Goal: Task Accomplishment & Management: Manage account settings

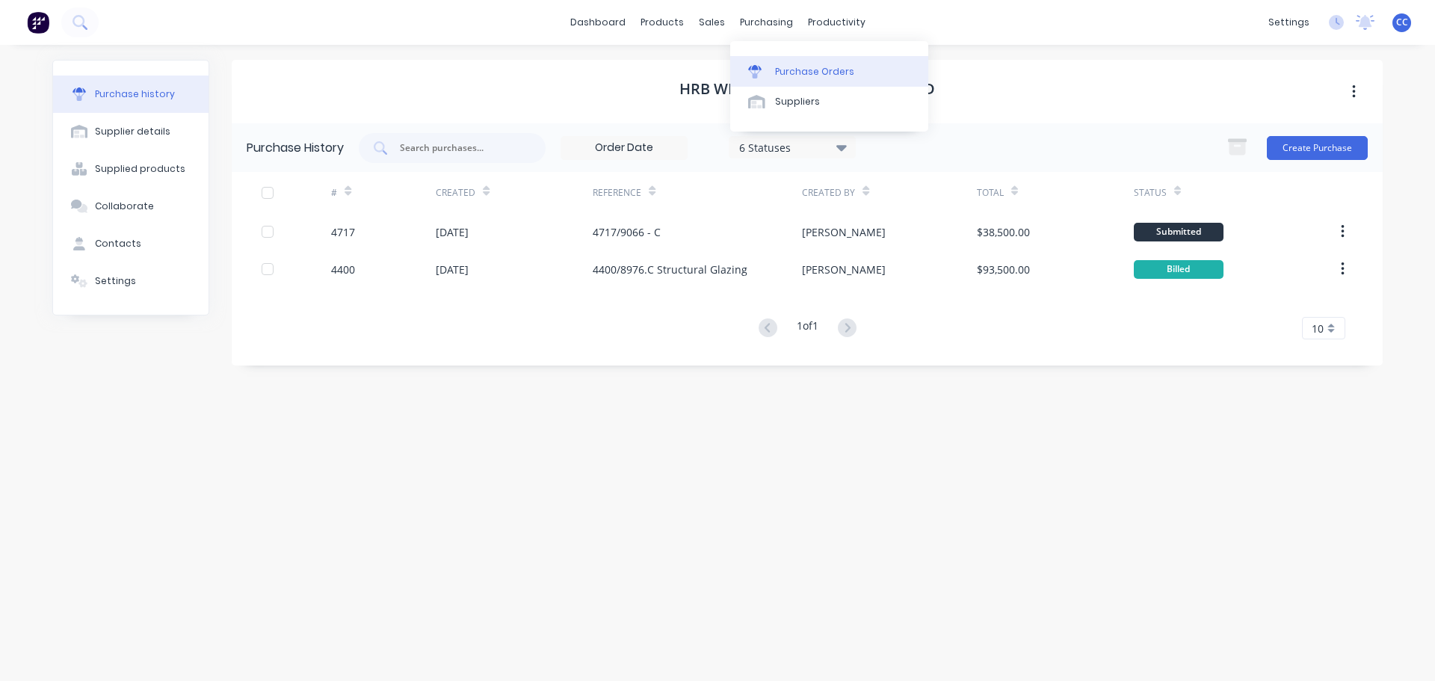
click at [787, 67] on div "Purchase Orders" at bounding box center [814, 71] width 79 height 13
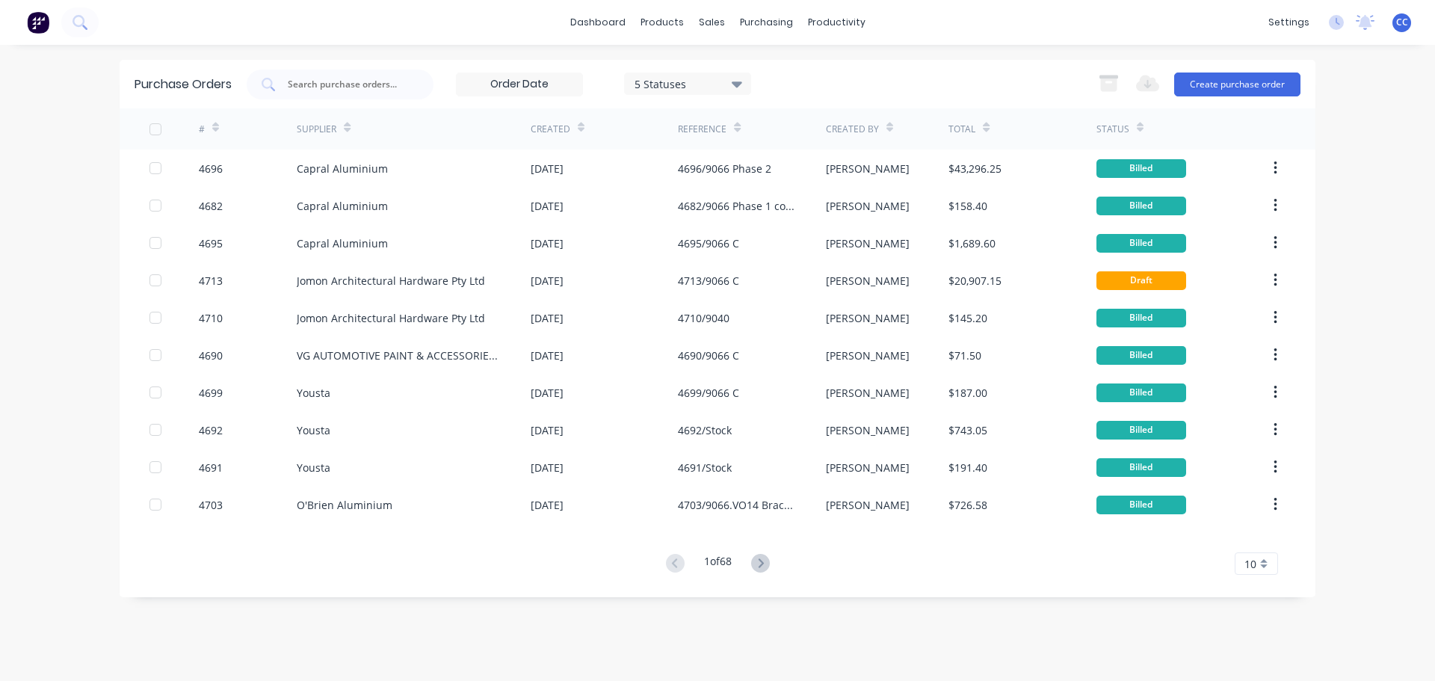
click at [1263, 566] on div "10" at bounding box center [1255, 563] width 43 height 22
click at [1263, 541] on div "35" at bounding box center [1256, 538] width 42 height 26
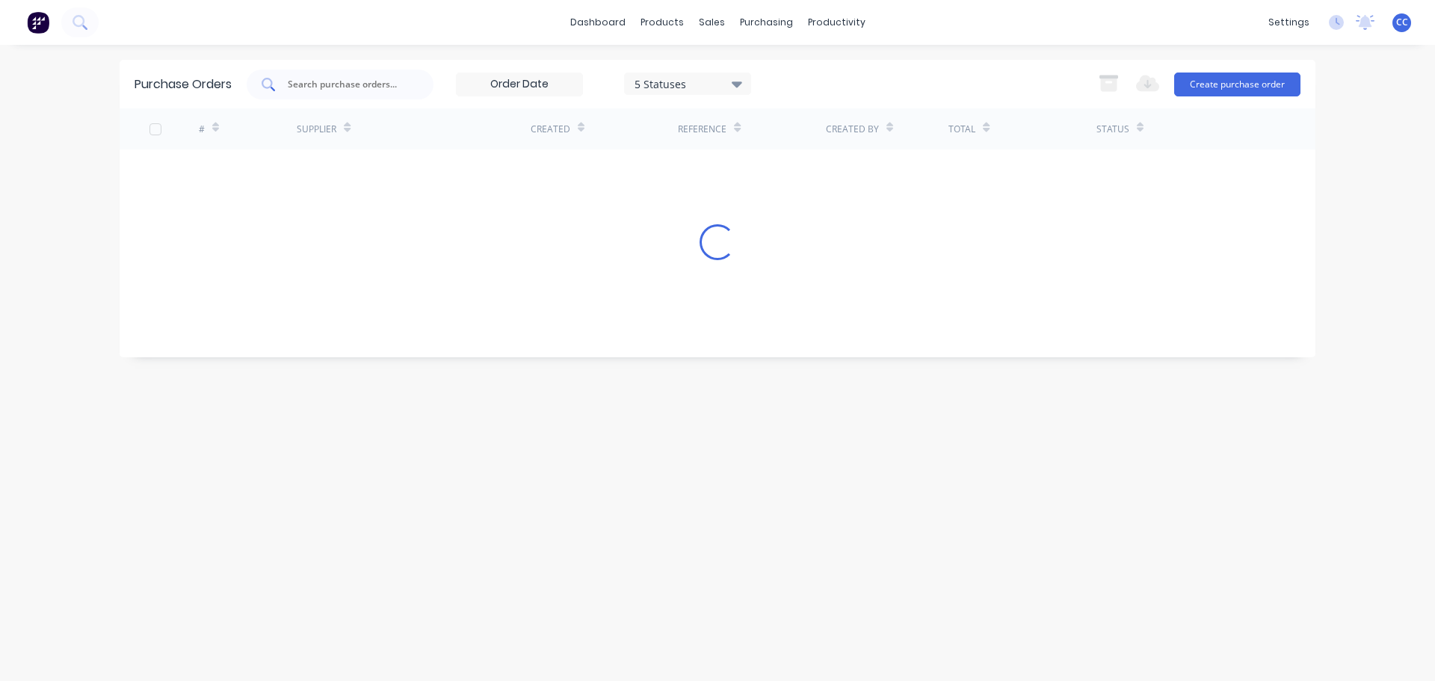
click at [346, 87] on input "text" at bounding box center [348, 84] width 124 height 15
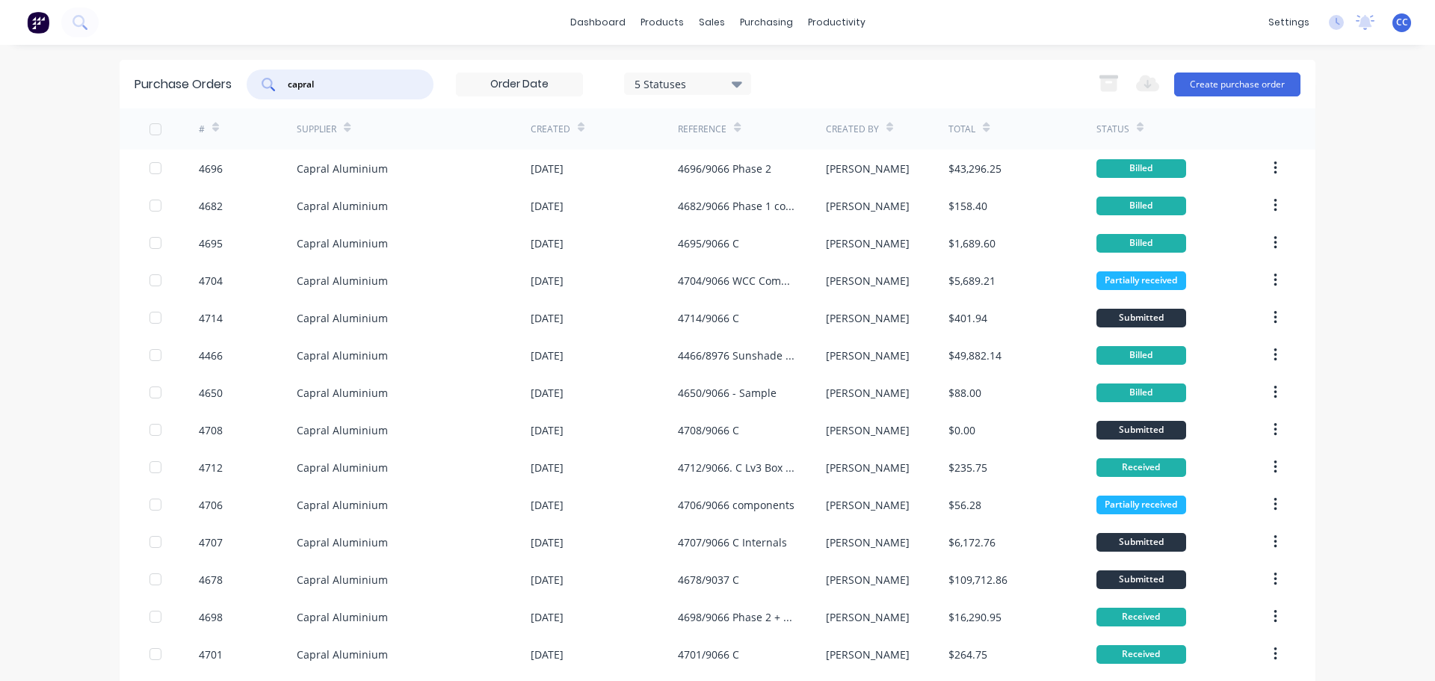
type input "capral"
click at [212, 129] on icon at bounding box center [215, 130] width 7 height 4
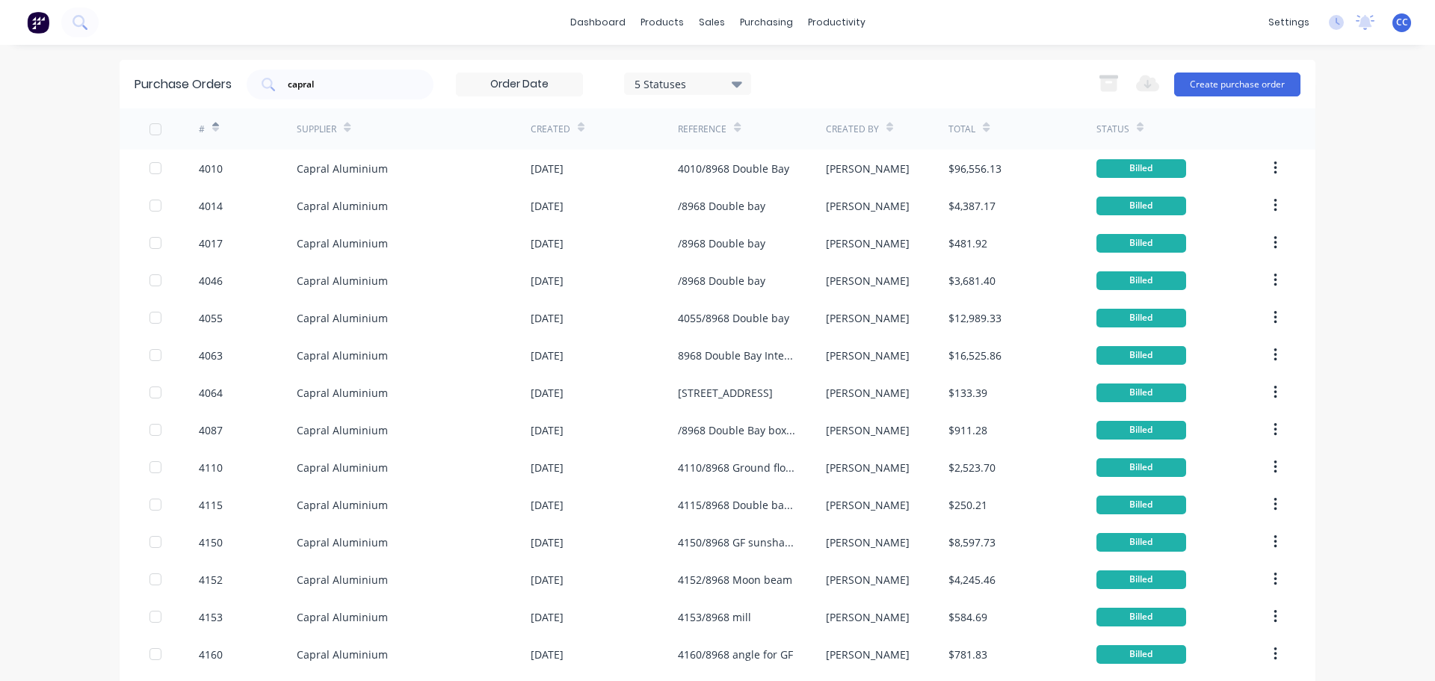
click at [212, 129] on icon at bounding box center [215, 130] width 7 height 4
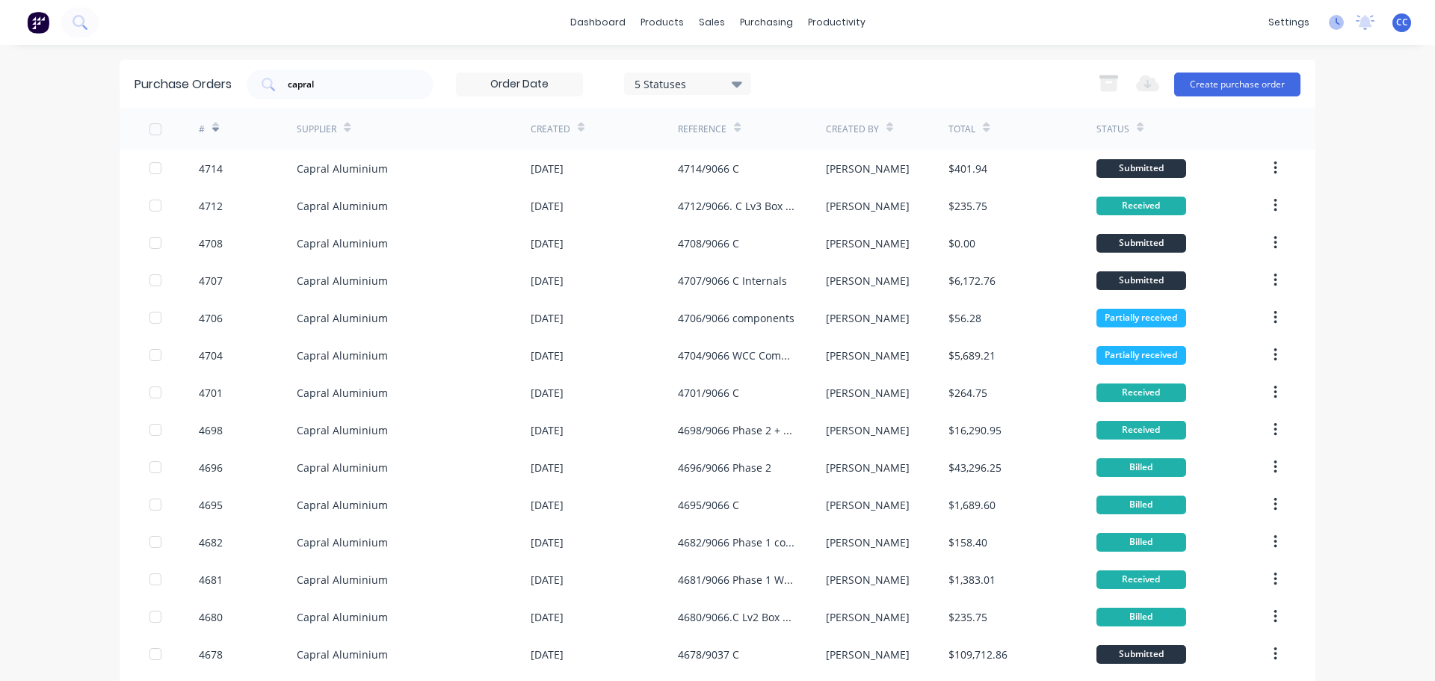
click at [1328, 21] on icon at bounding box center [1335, 22] width 15 height 15
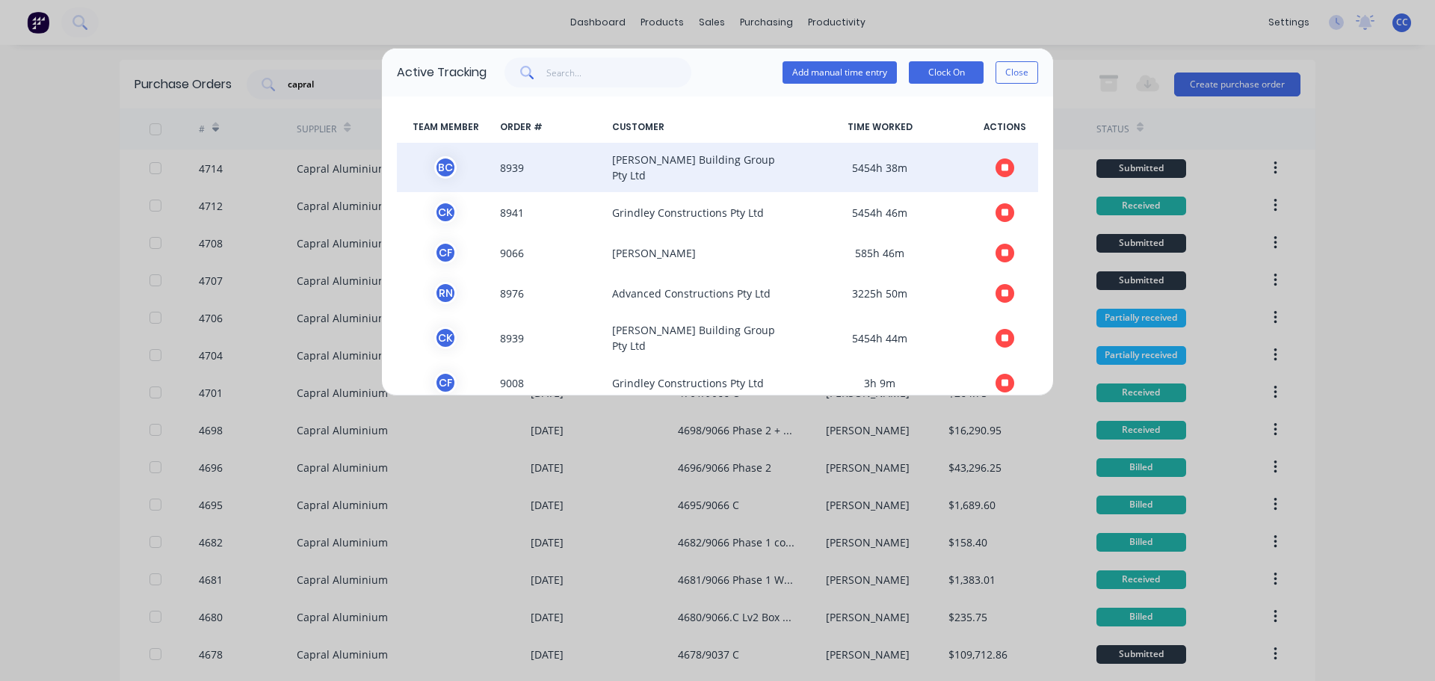
click at [1001, 164] on icon "button" at bounding box center [1004, 167] width 7 height 7
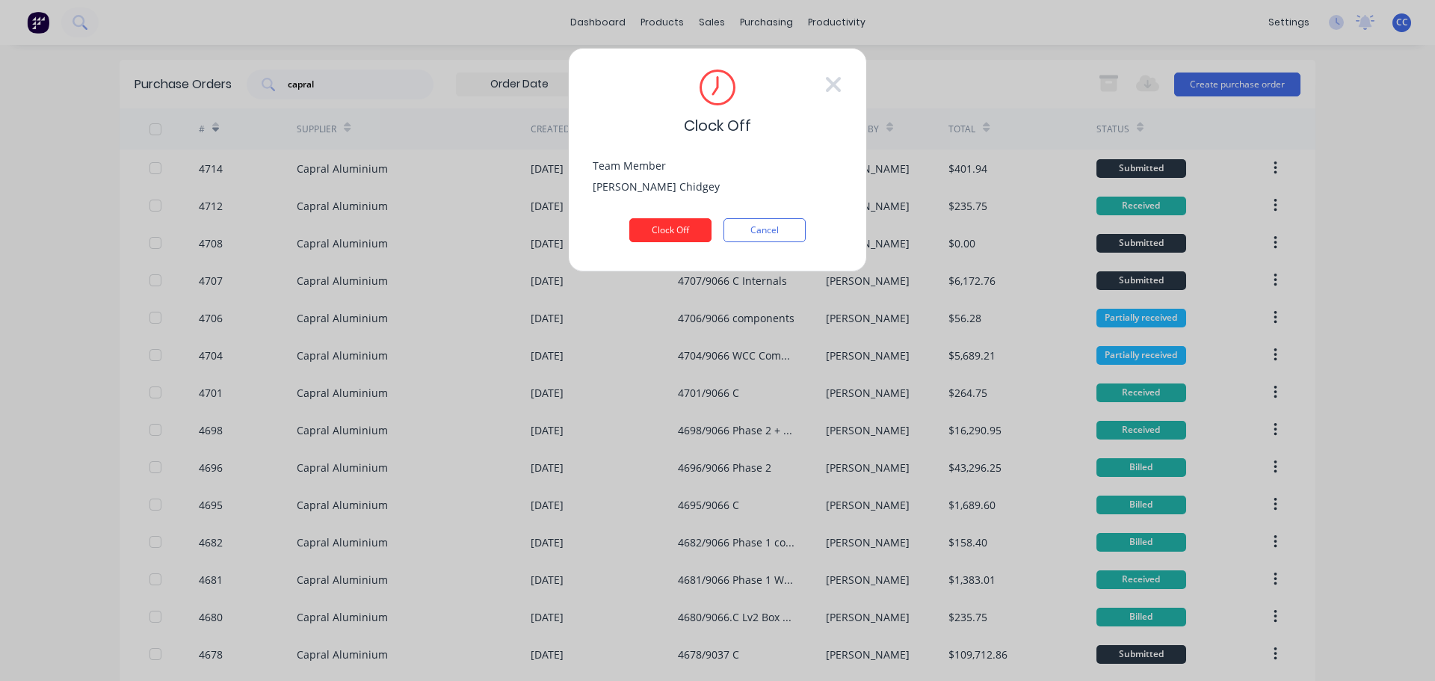
click at [682, 237] on button "Clock Off" at bounding box center [670, 230] width 82 height 24
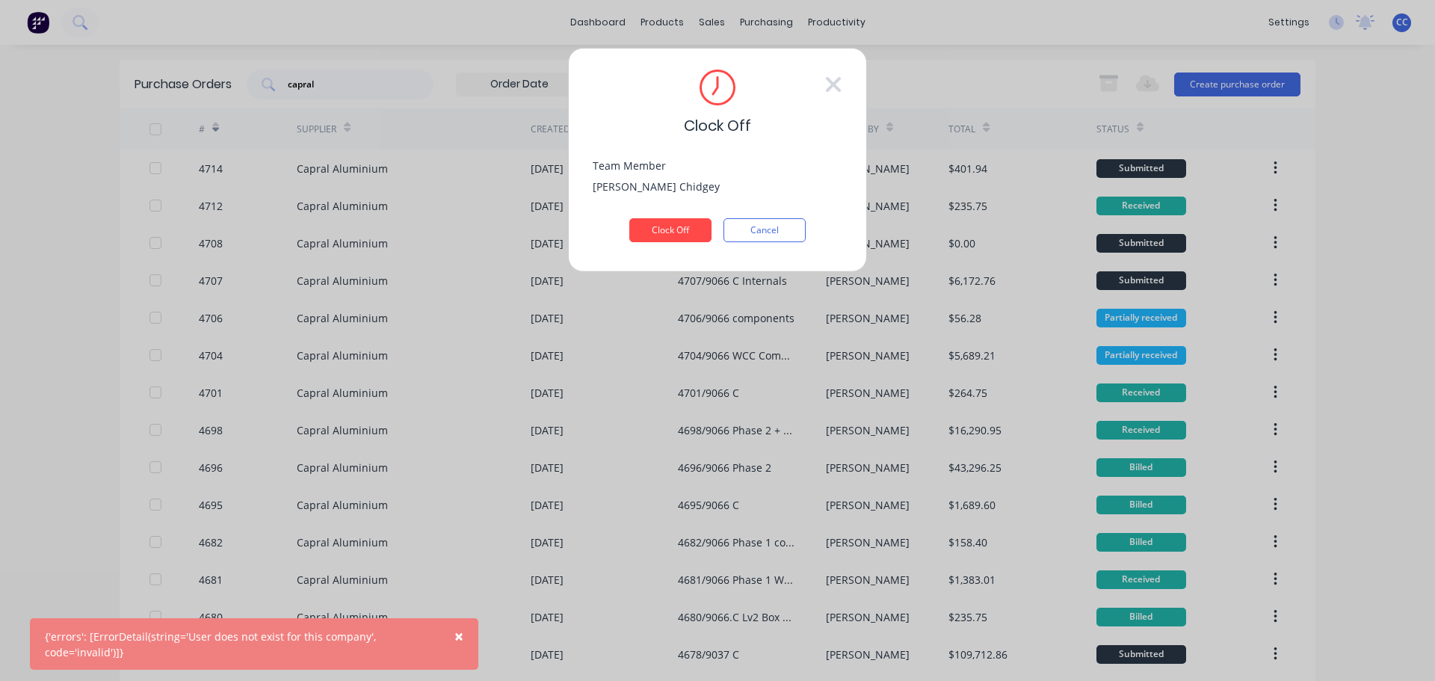
click at [461, 634] on span "×" at bounding box center [458, 635] width 9 height 21
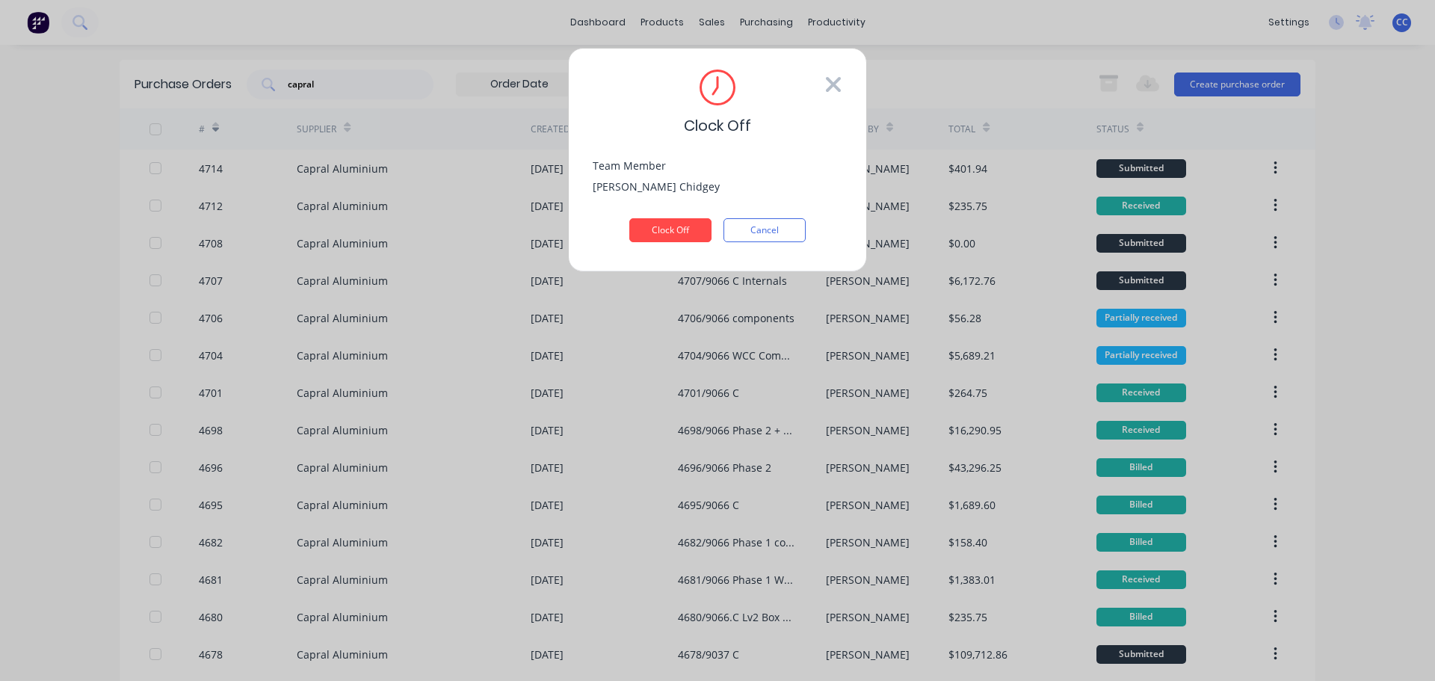
click at [838, 86] on icon at bounding box center [833, 84] width 18 height 24
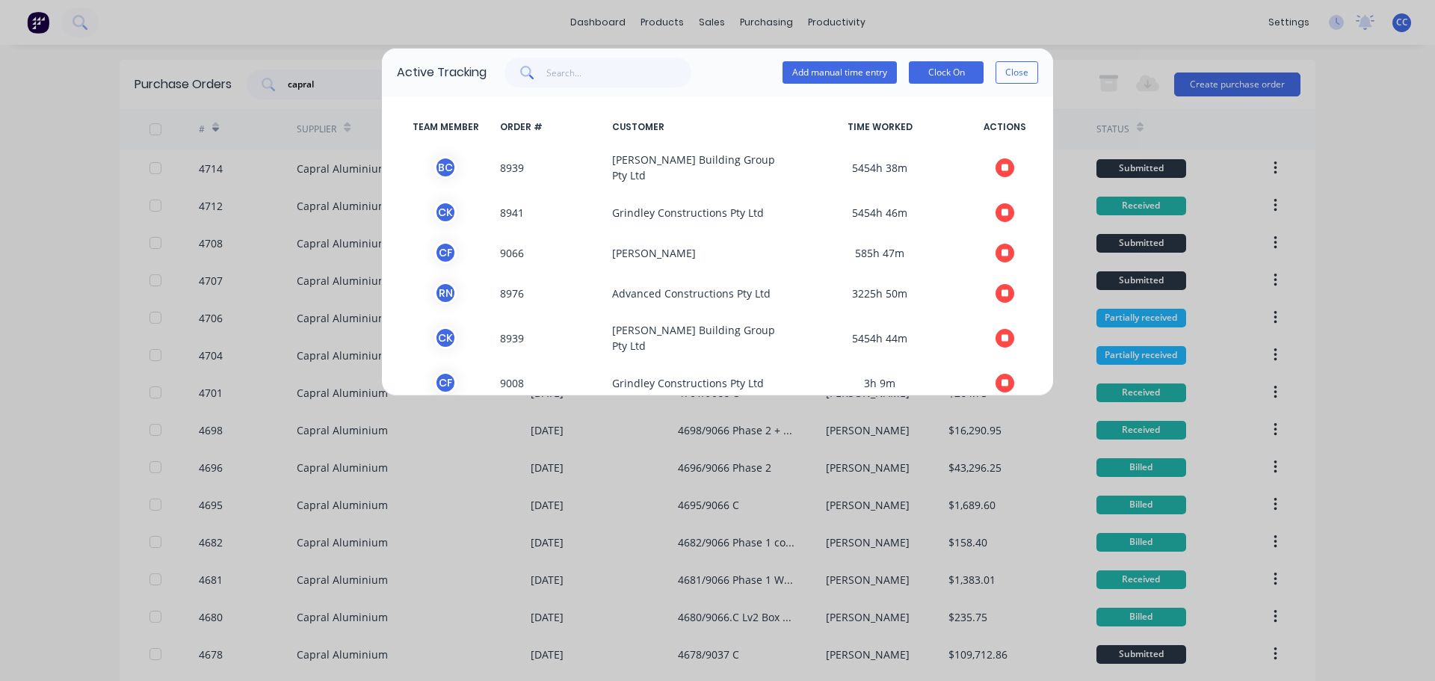
scroll to position [45, 0]
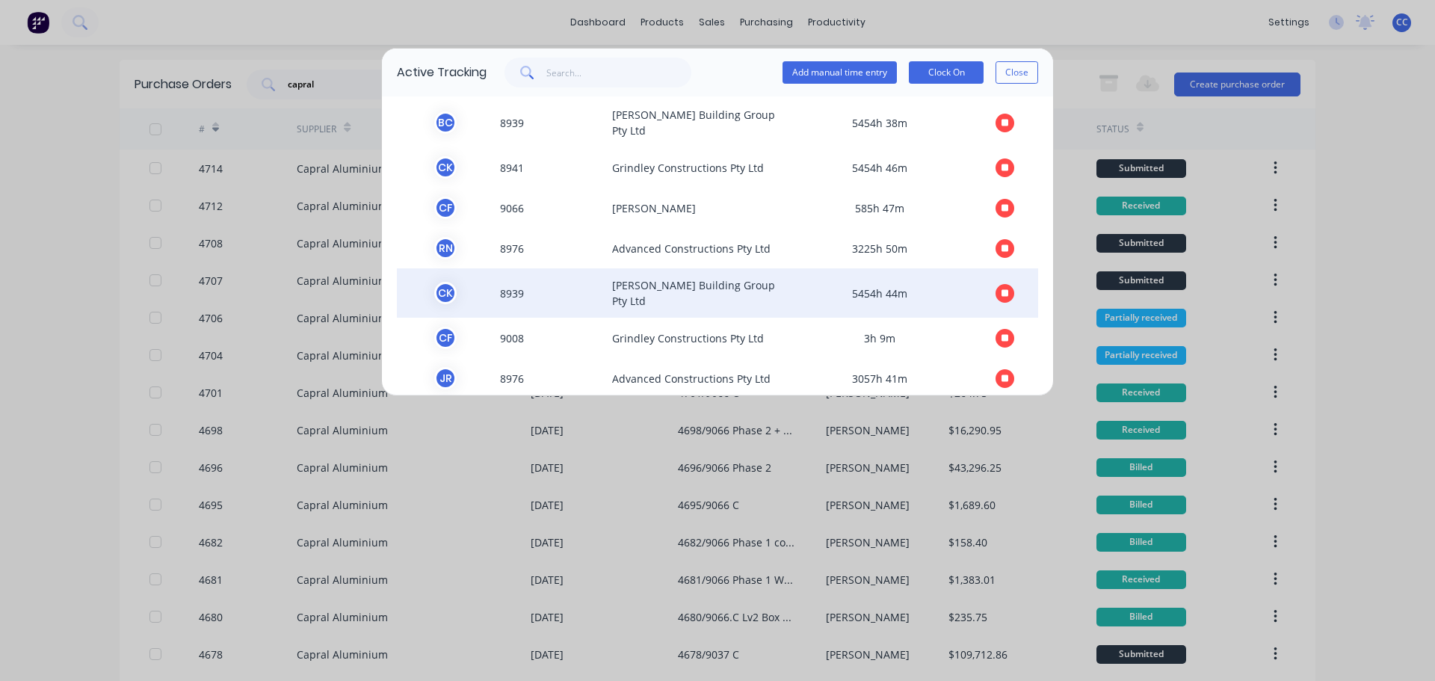
click at [1001, 289] on icon "button" at bounding box center [1004, 292] width 7 height 7
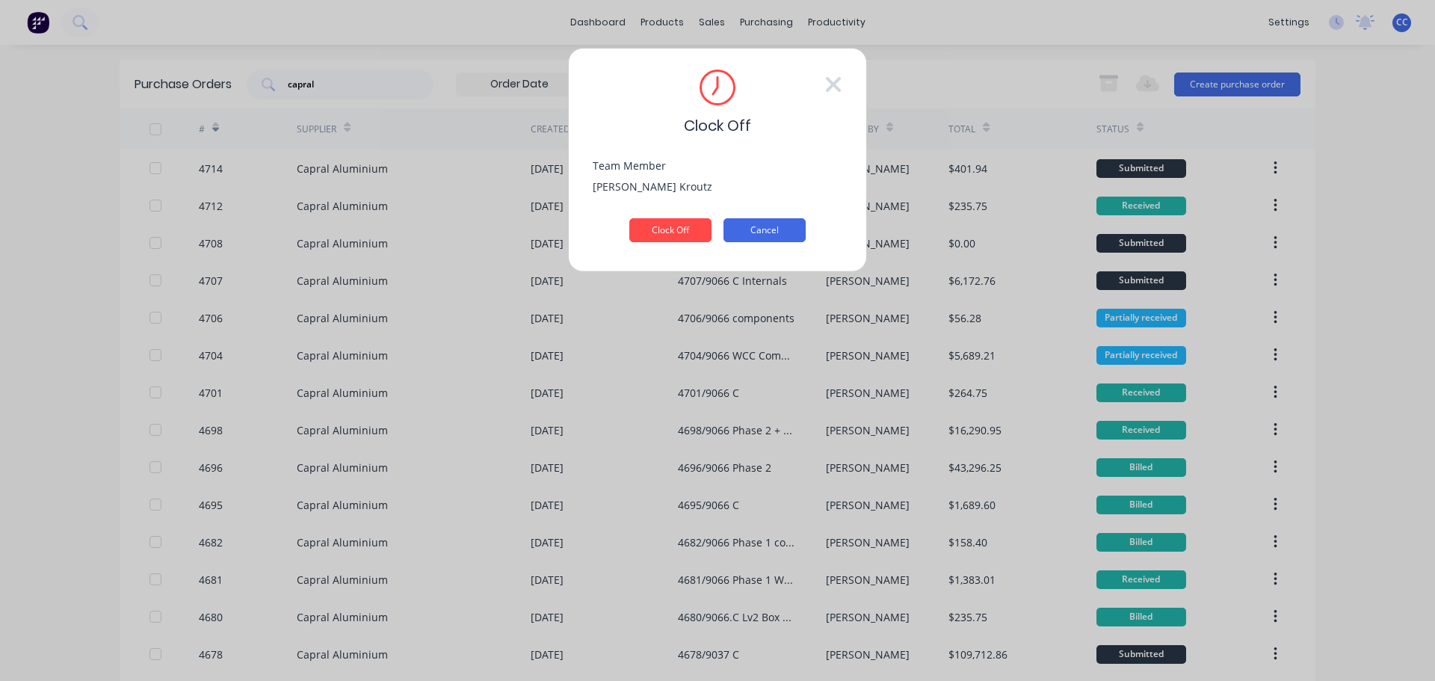
click at [773, 238] on button "Cancel" at bounding box center [764, 230] width 82 height 24
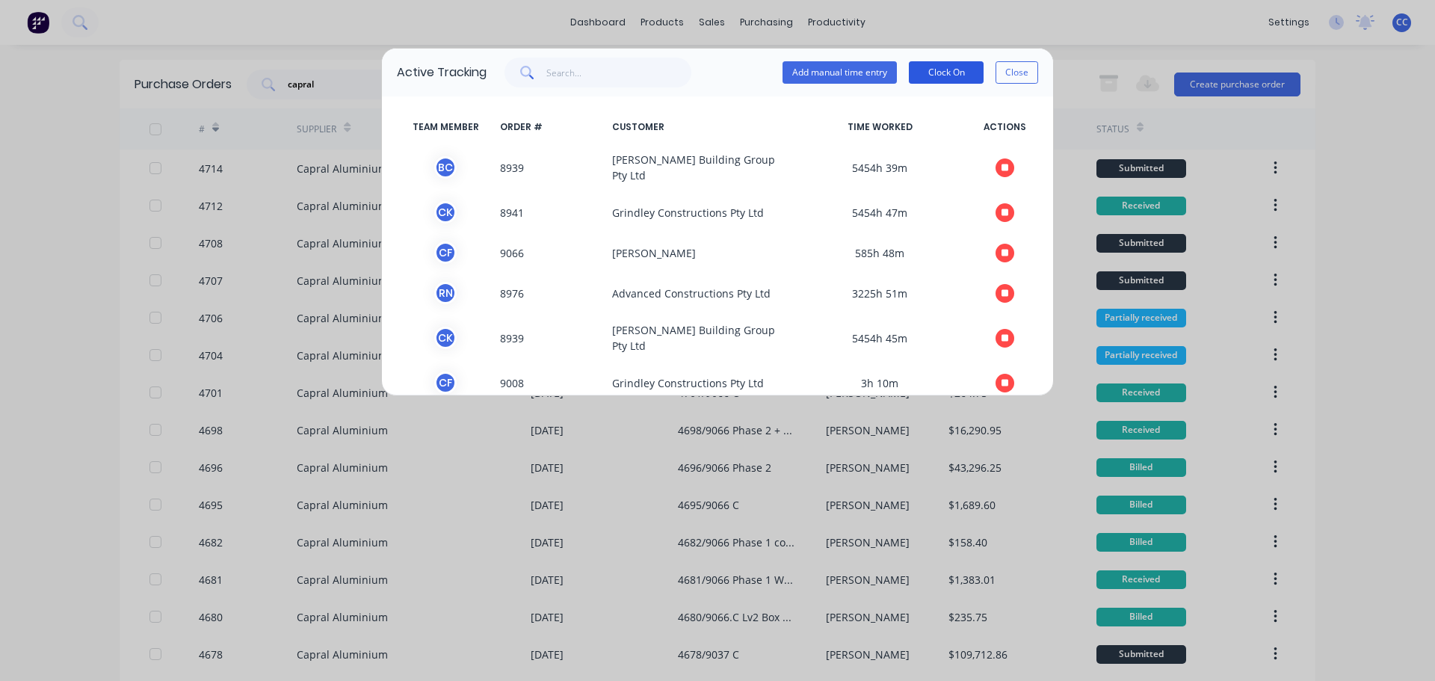
click at [946, 80] on button "Clock On" at bounding box center [946, 72] width 75 height 22
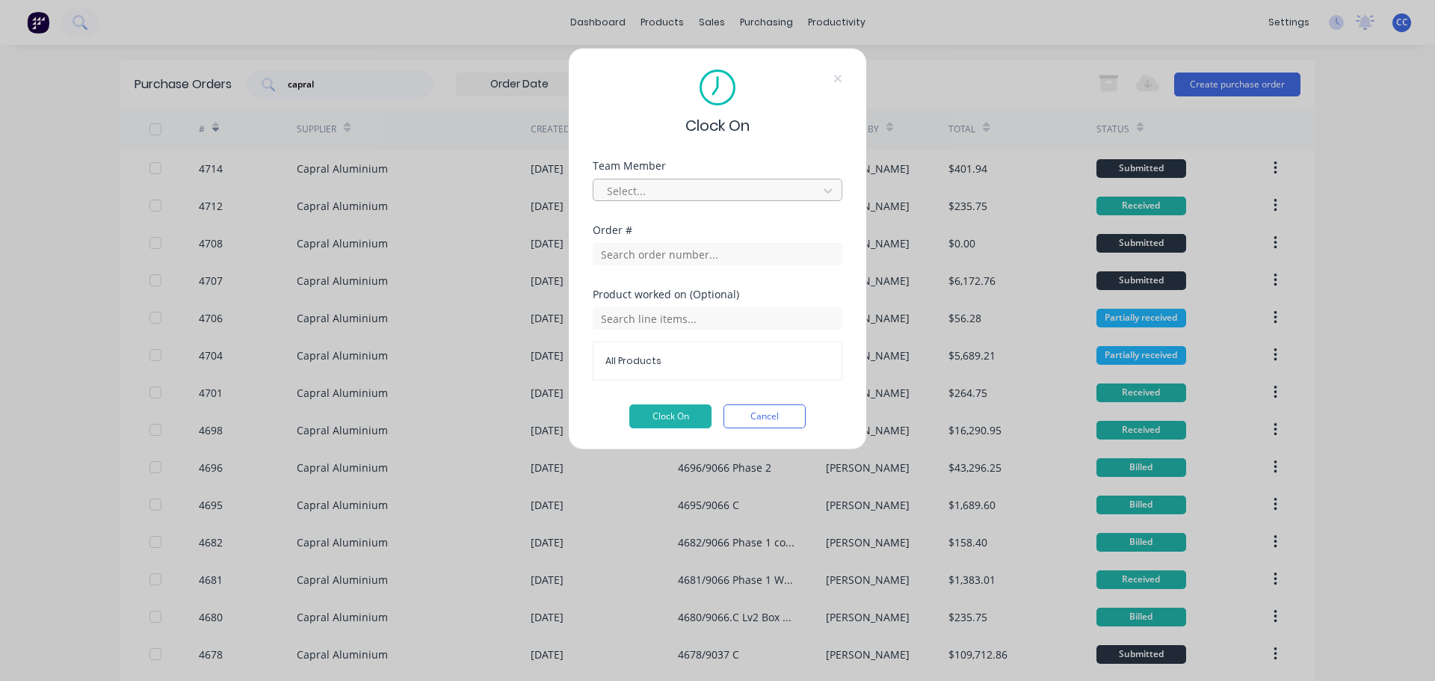
click at [806, 189] on div at bounding box center [707, 191] width 205 height 19
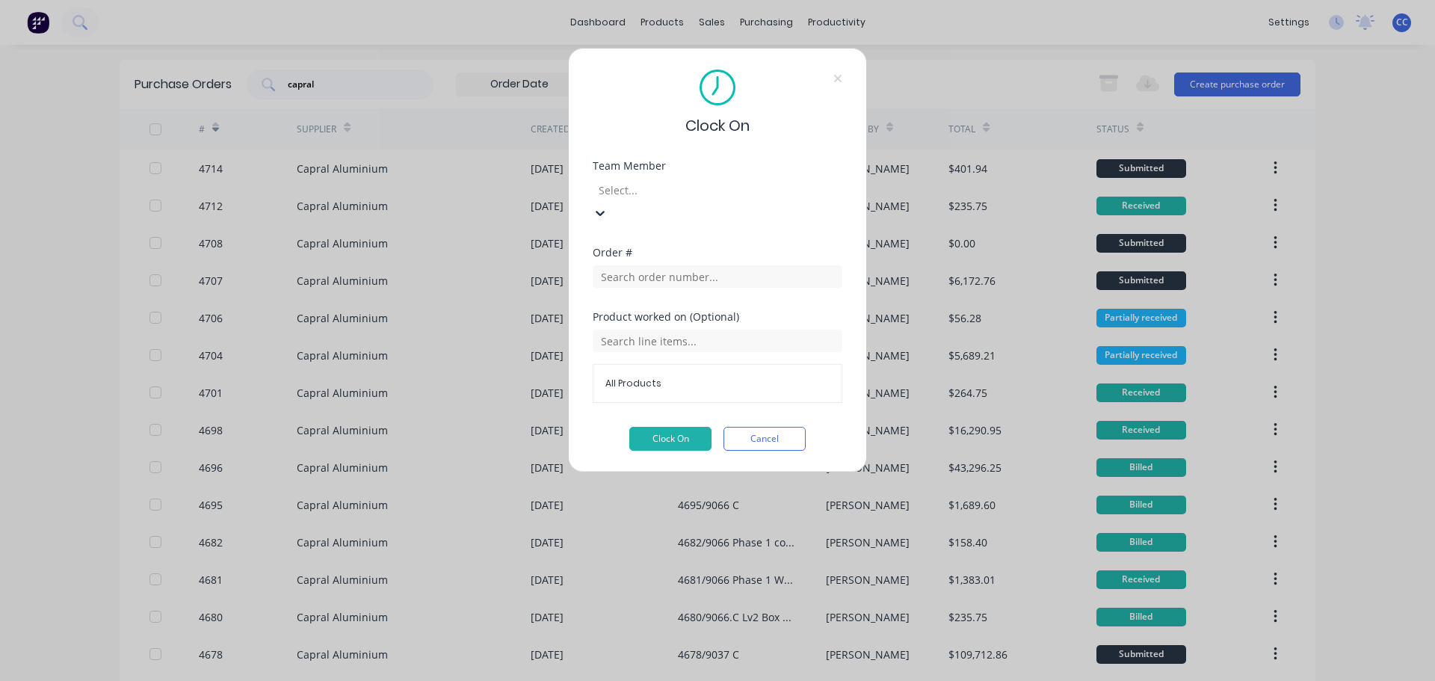
click at [924, 87] on div "Clock On Team Member 15 results available. Use Up and Down to choose options, p…" at bounding box center [717, 340] width 1435 height 681
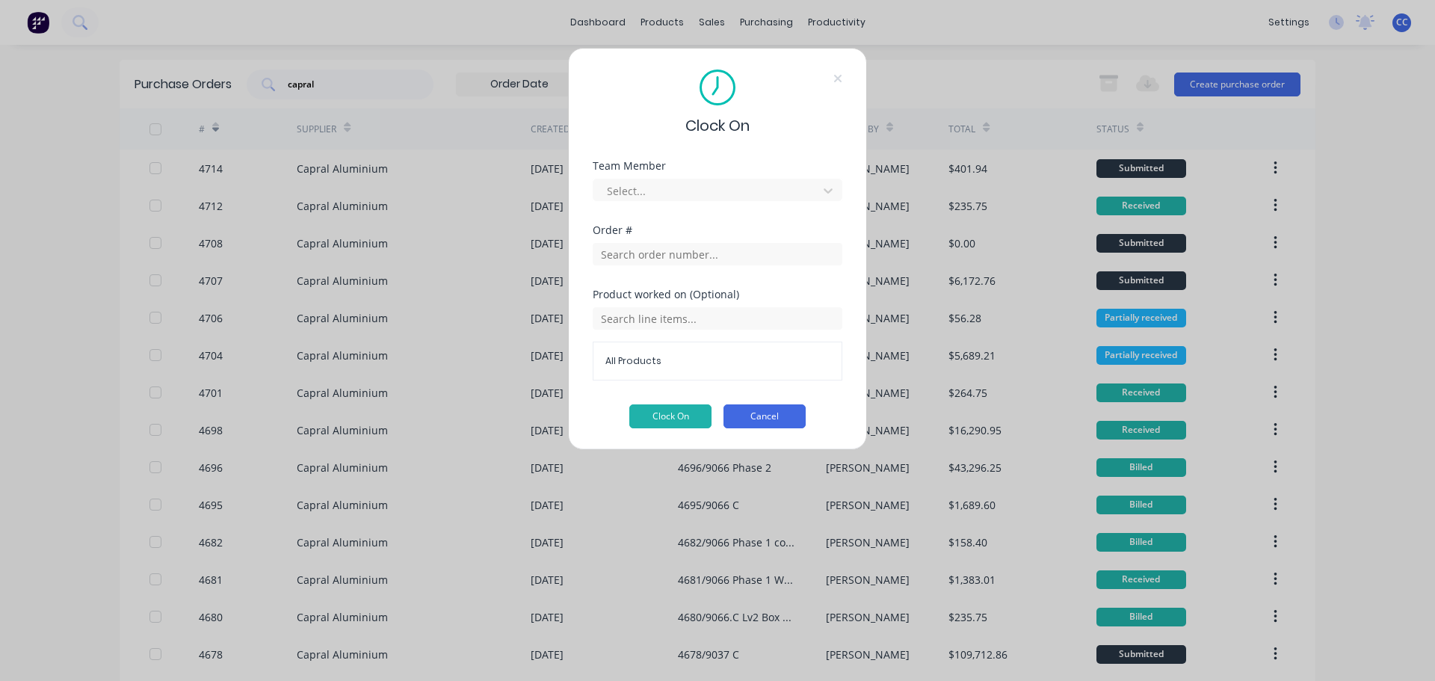
click at [761, 416] on button "Cancel" at bounding box center [764, 416] width 82 height 24
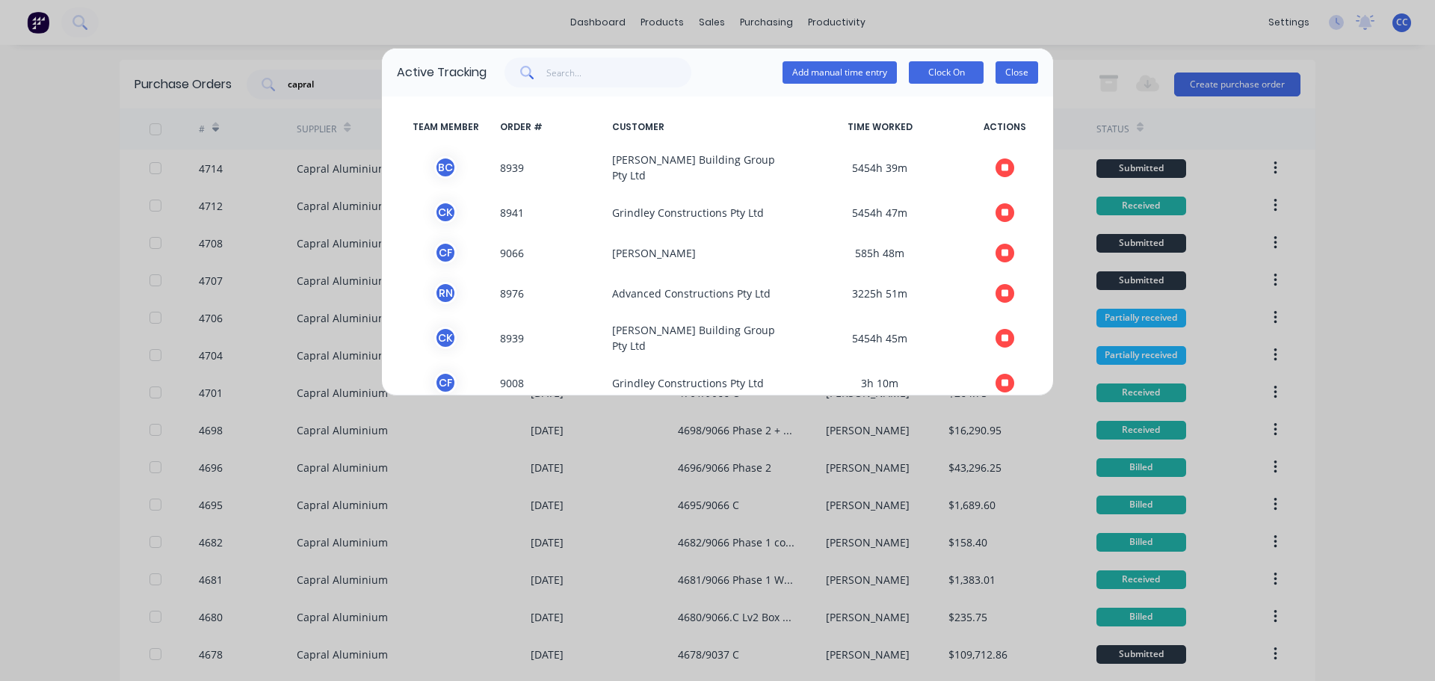
click at [1027, 70] on button "Close" at bounding box center [1016, 72] width 43 height 22
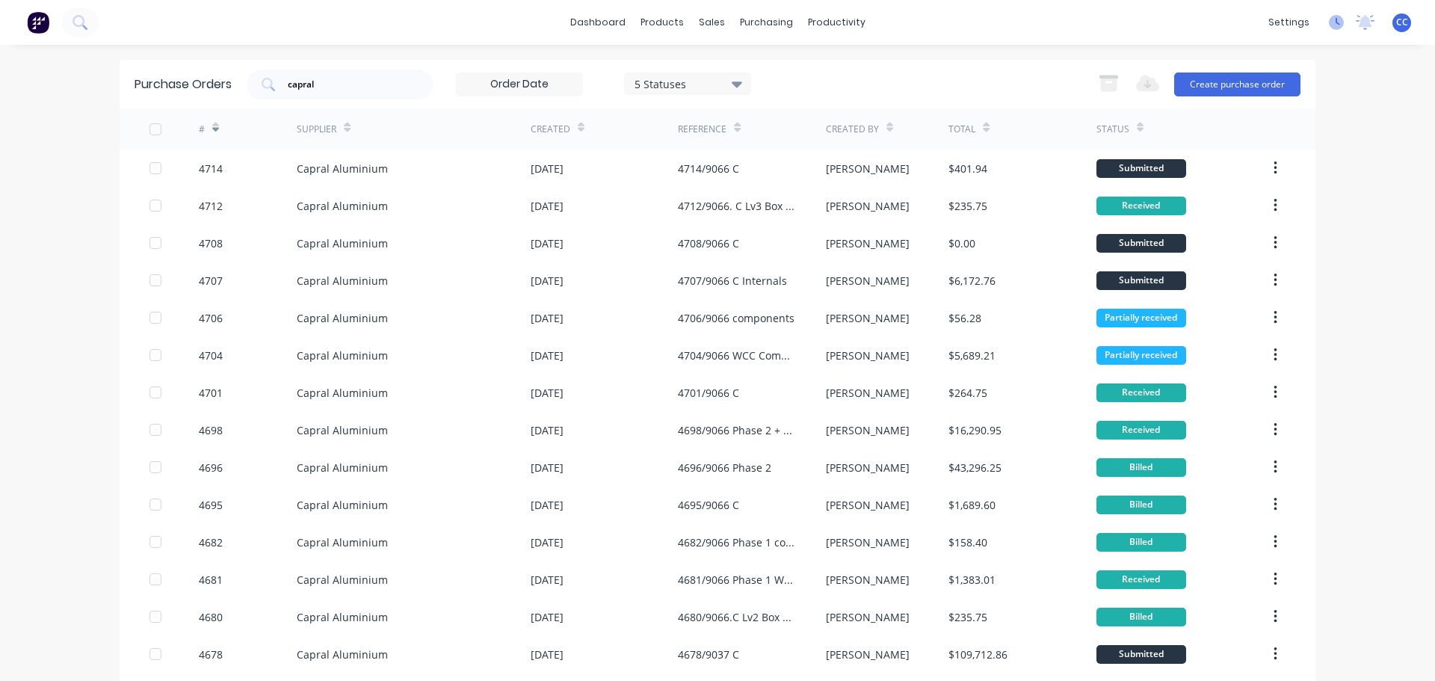
click at [1329, 25] on icon at bounding box center [1335, 22] width 15 height 15
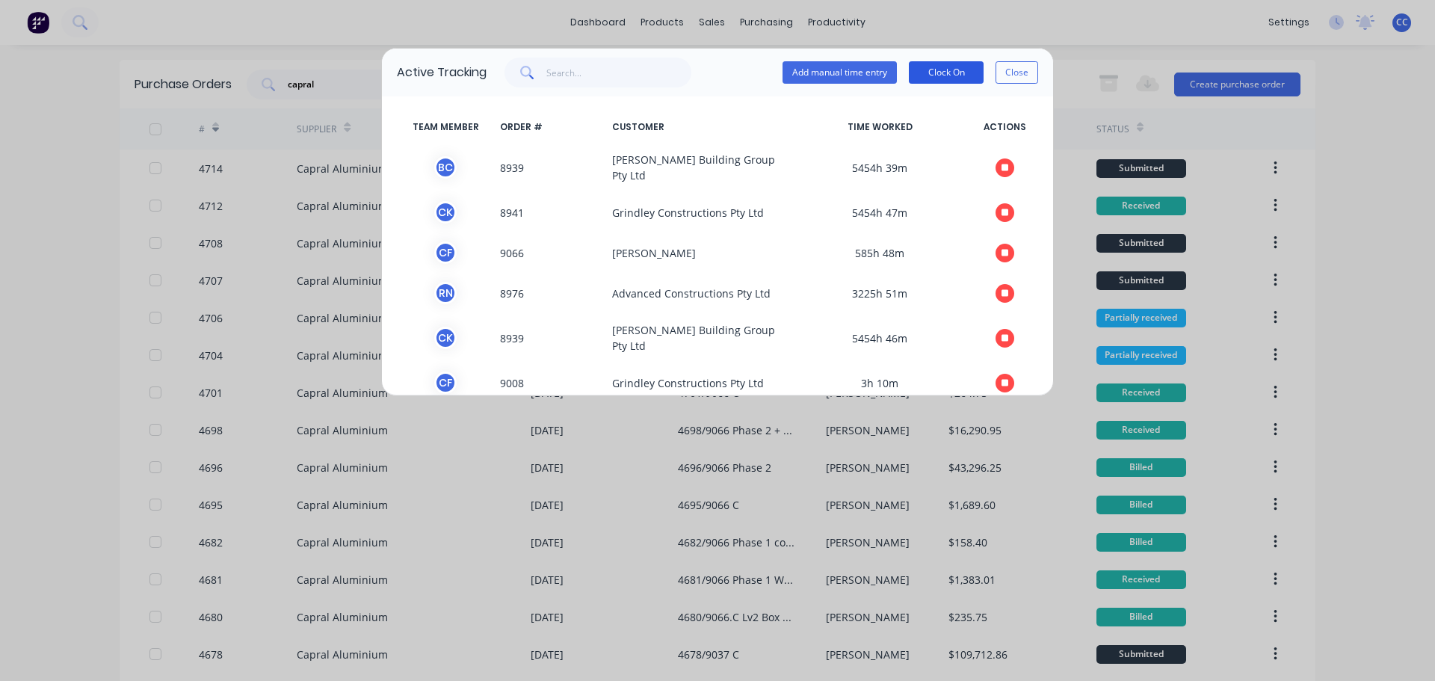
click at [931, 74] on button "Clock On" at bounding box center [946, 72] width 75 height 22
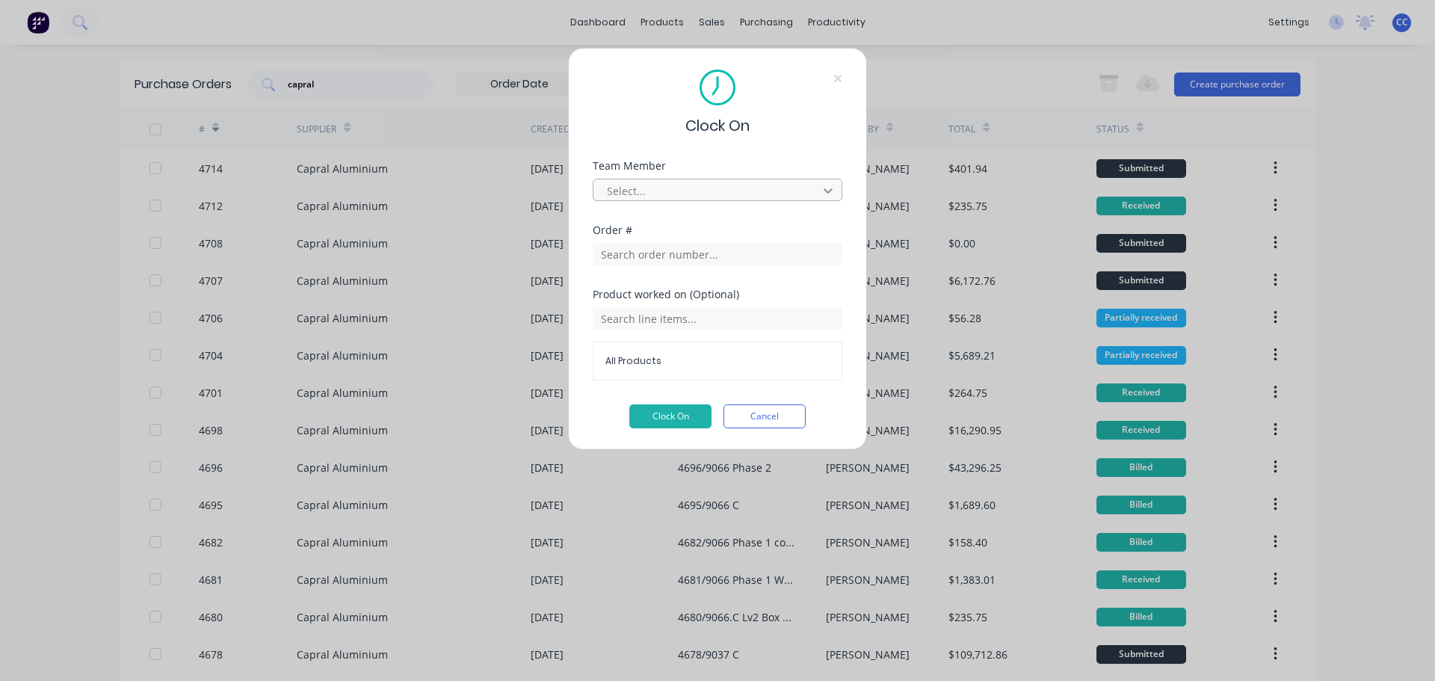
click at [829, 186] on icon at bounding box center [827, 190] width 15 height 15
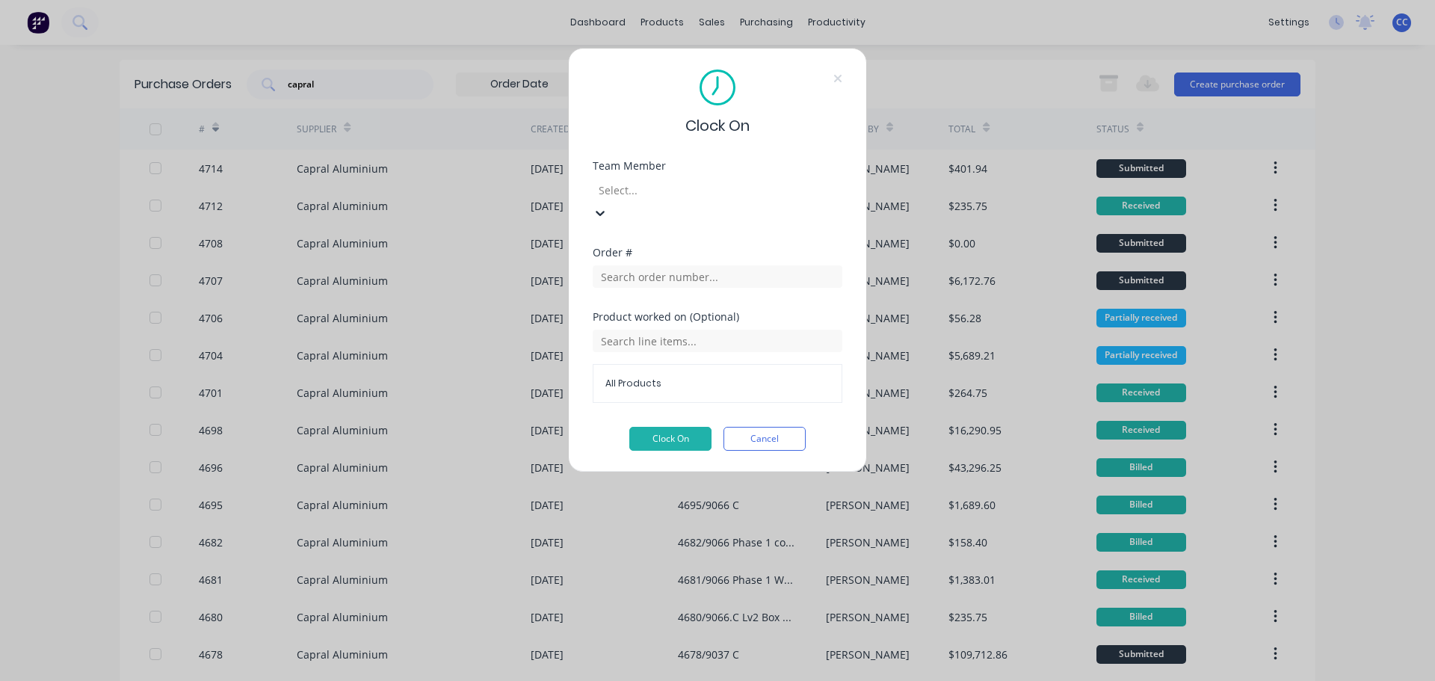
scroll to position [219, 0]
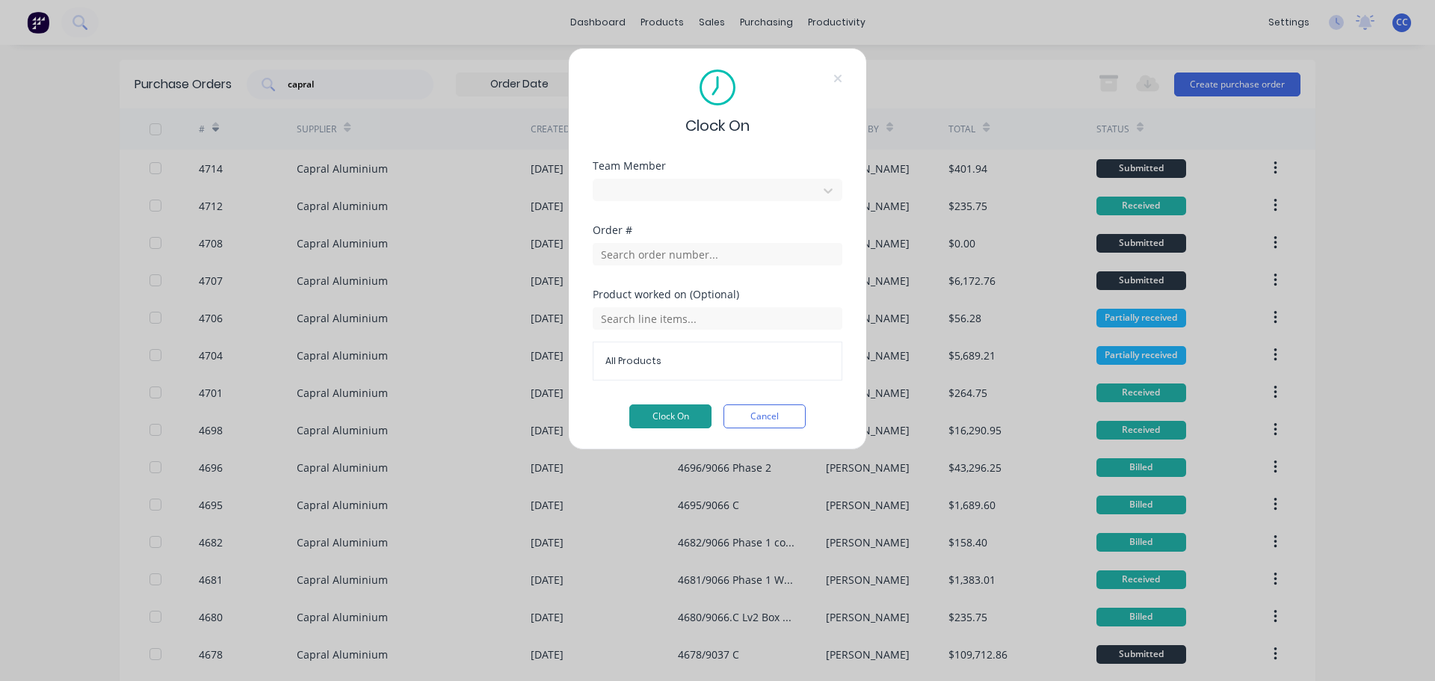
click at [679, 418] on button "Clock On" at bounding box center [670, 416] width 82 height 24
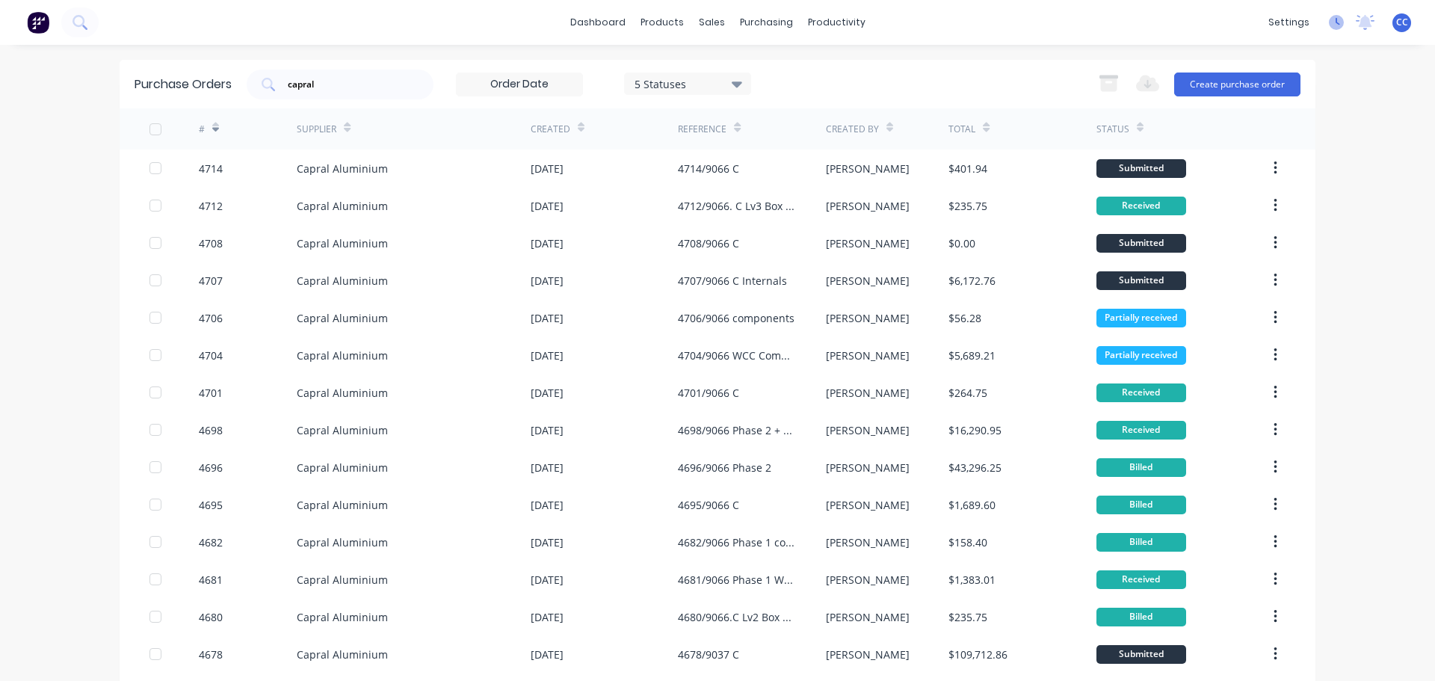
click at [1328, 22] on icon at bounding box center [1335, 22] width 15 height 15
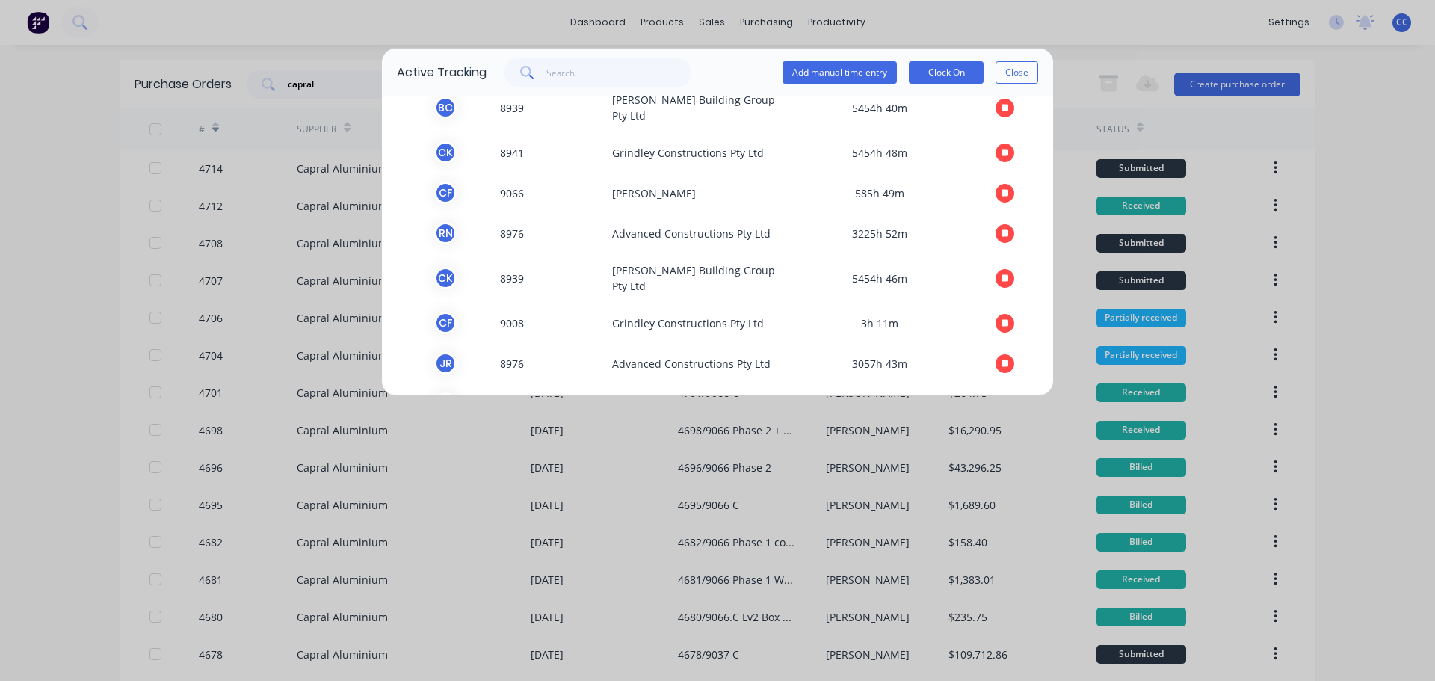
scroll to position [85, 0]
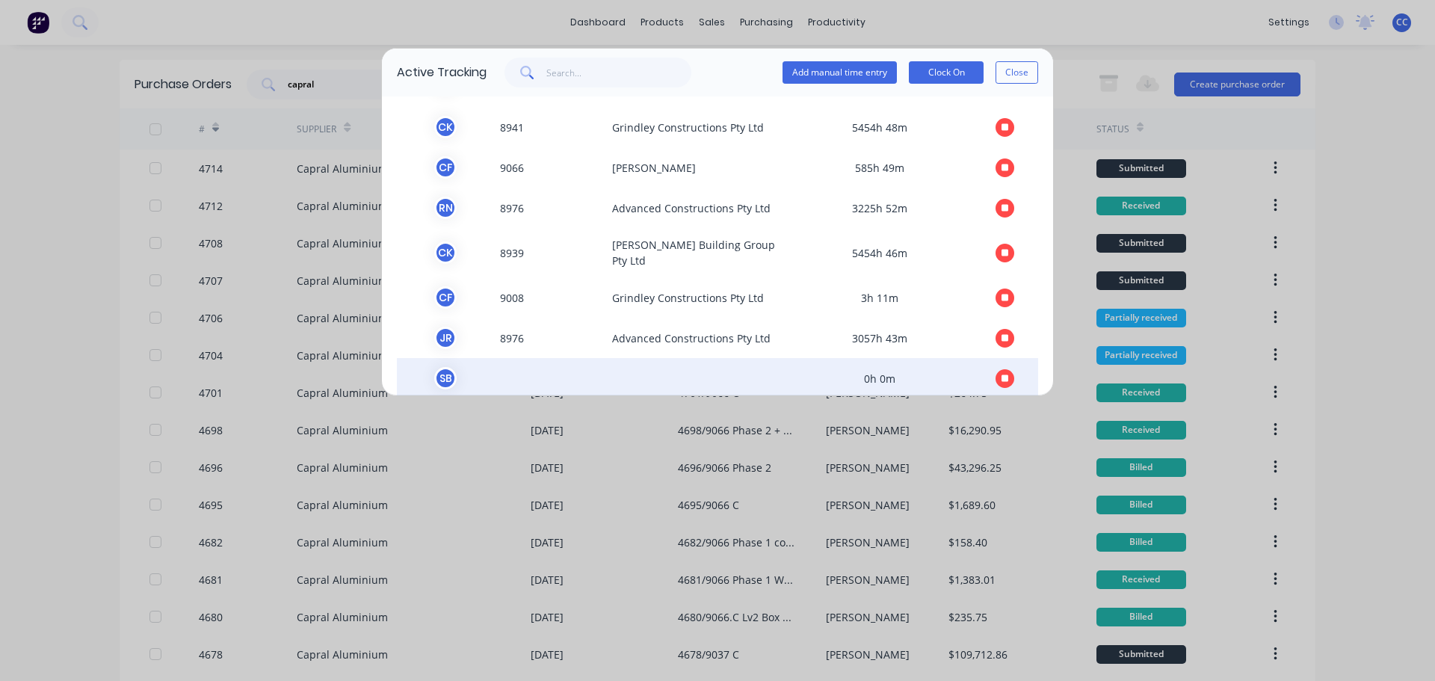
click at [1001, 374] on icon "button" at bounding box center [1004, 377] width 7 height 7
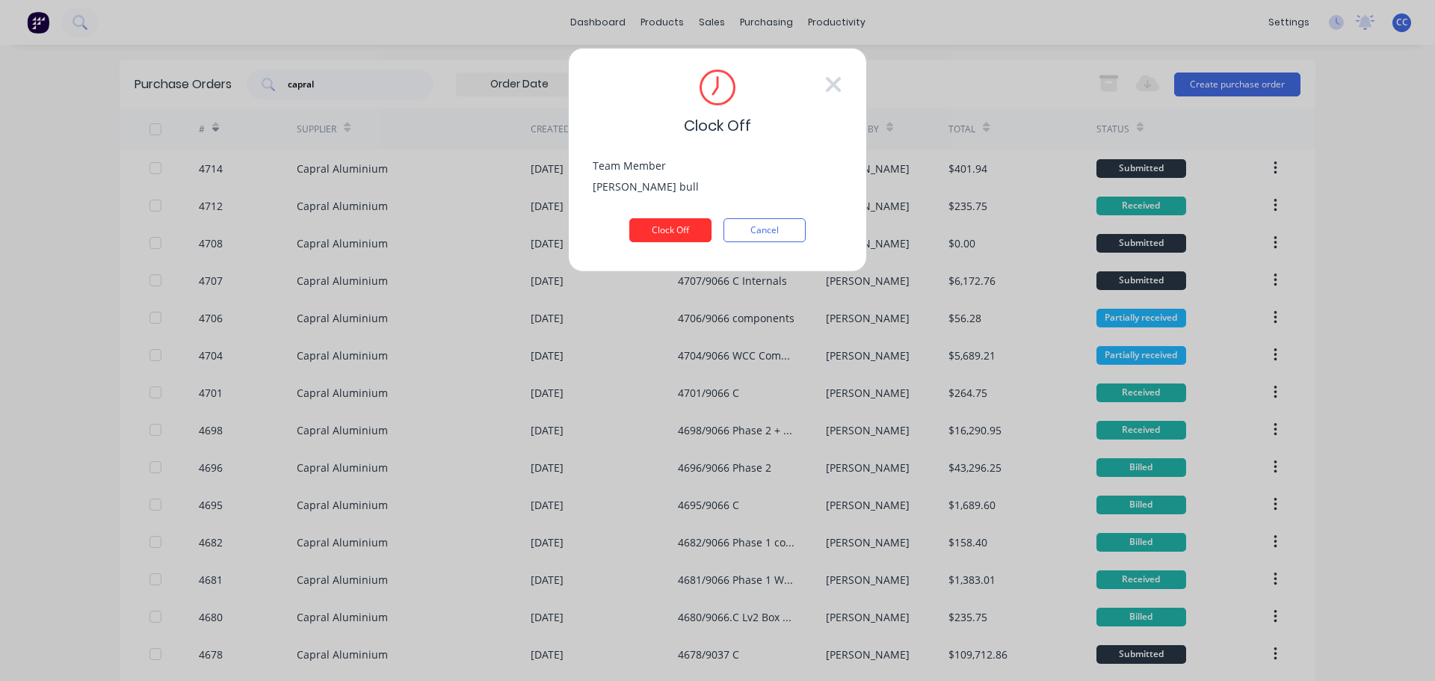
click at [682, 232] on button "Clock Off" at bounding box center [670, 230] width 82 height 24
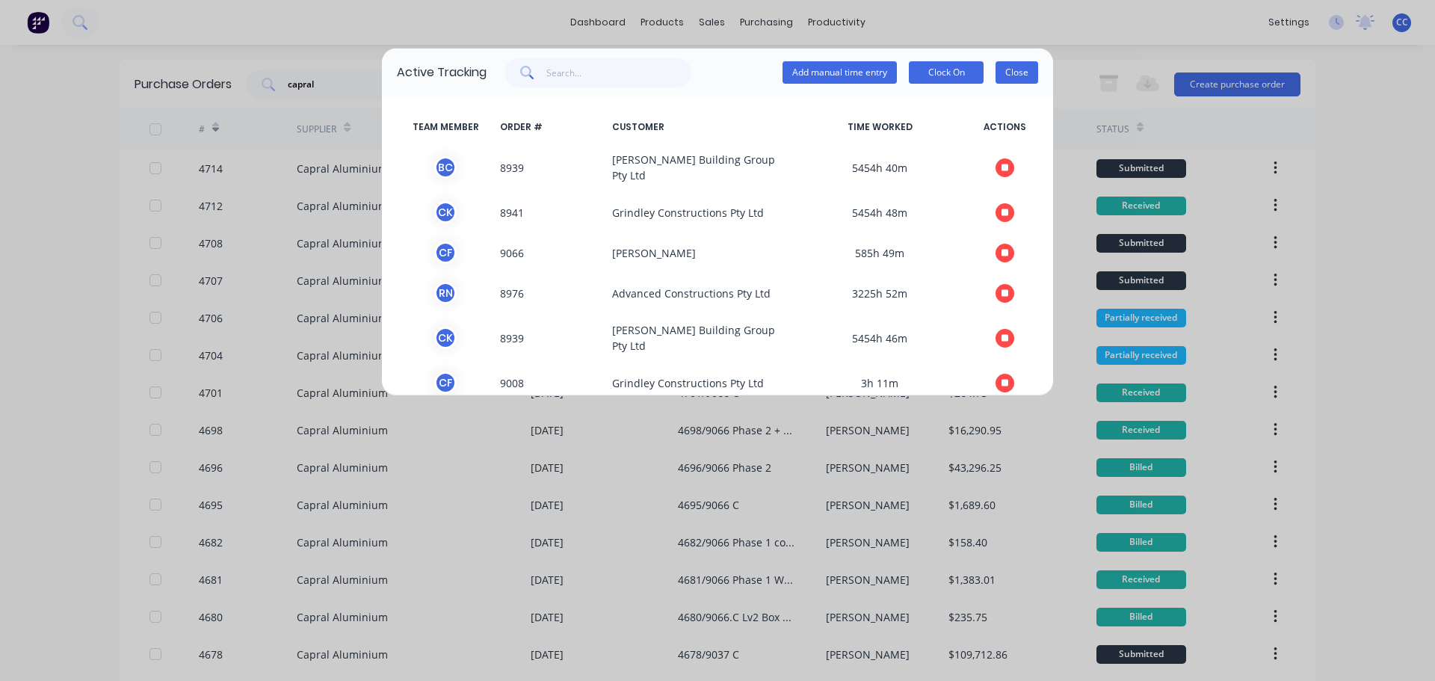
click at [1014, 74] on button "Close" at bounding box center [1016, 72] width 43 height 22
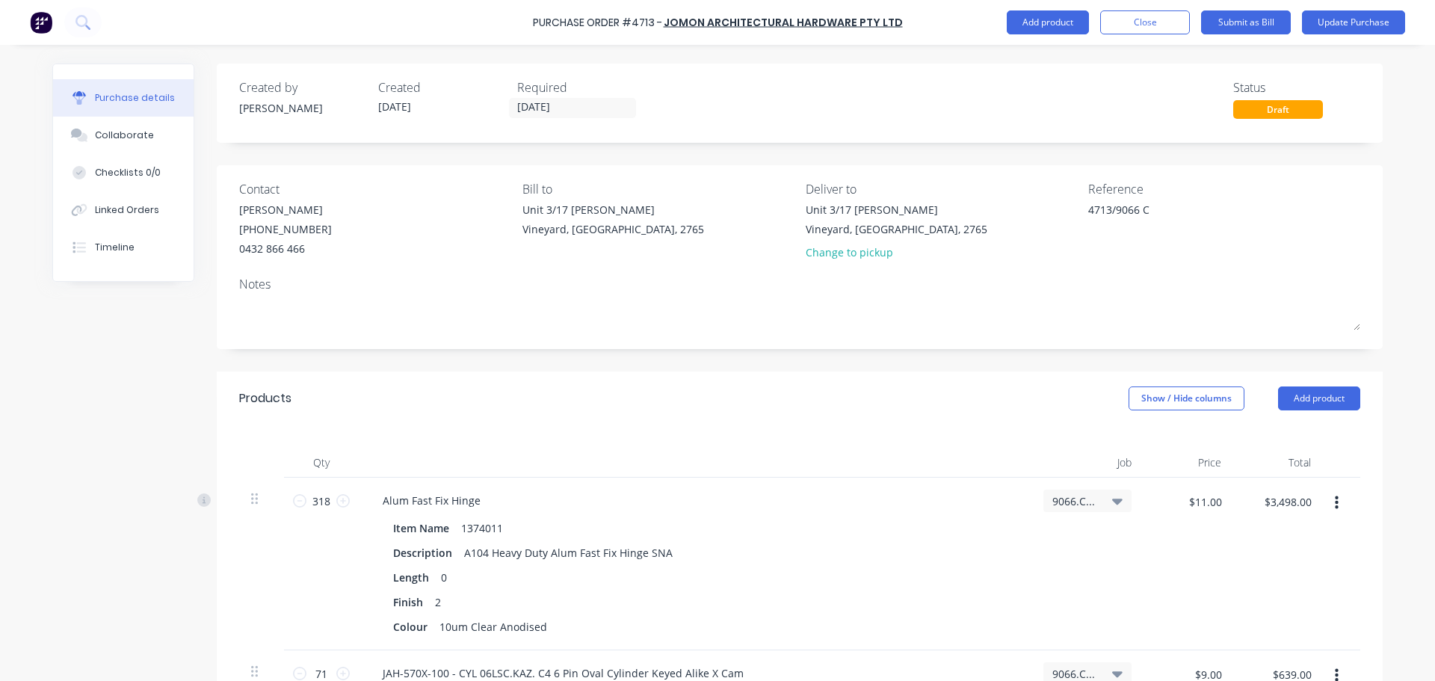
scroll to position [1616, 0]
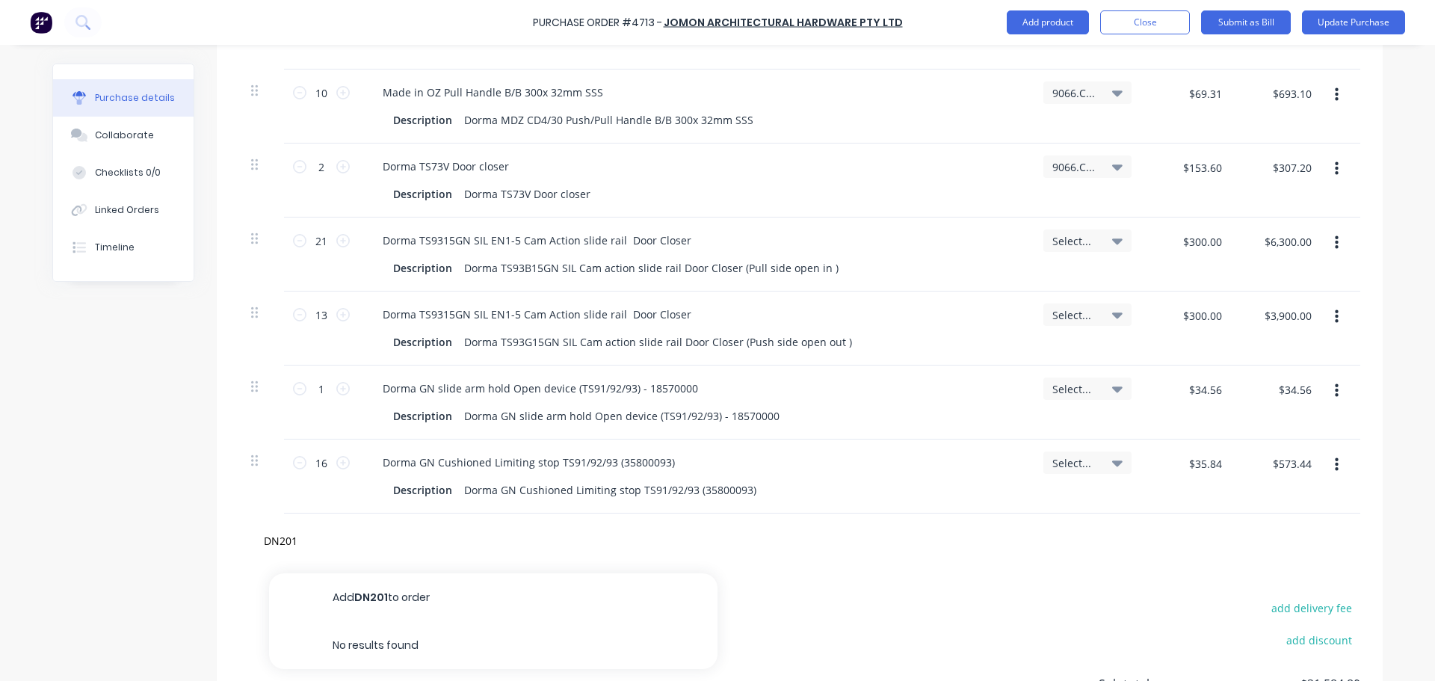
type input "DN201"
type textarea "x"
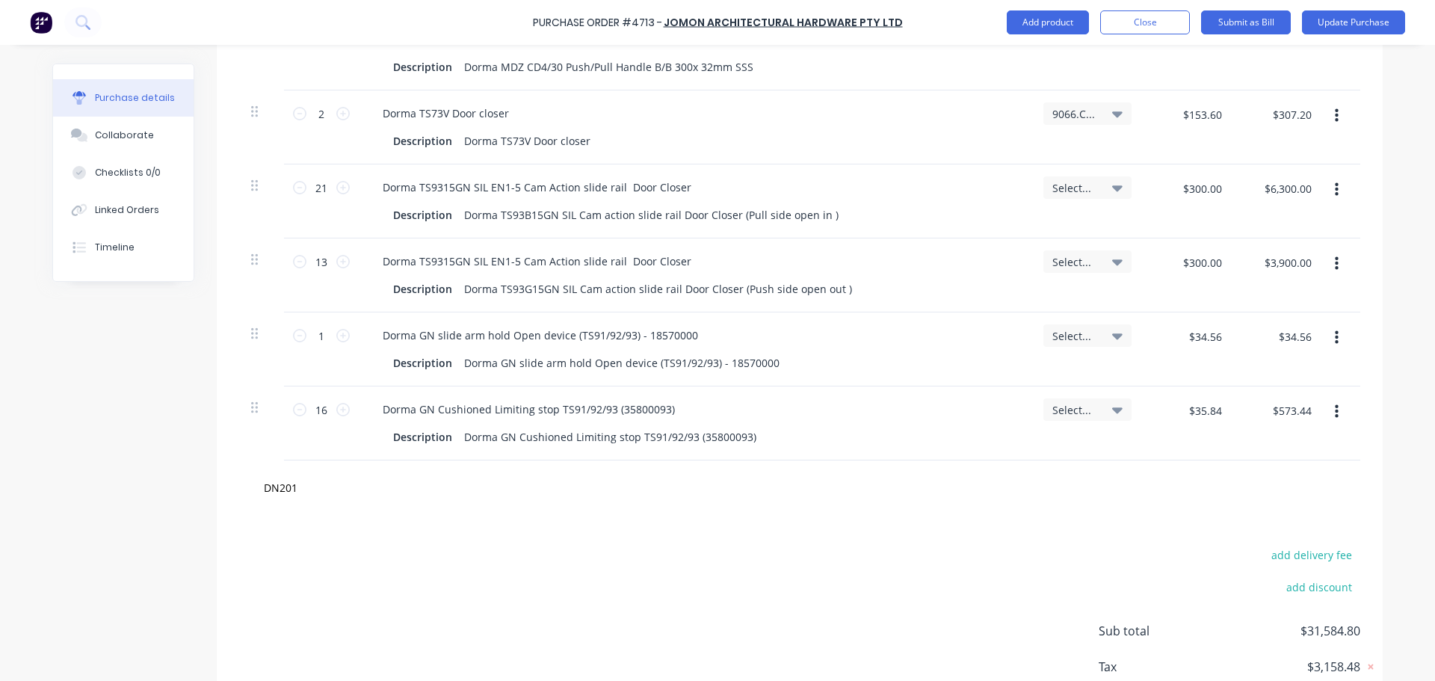
scroll to position [1764, 0]
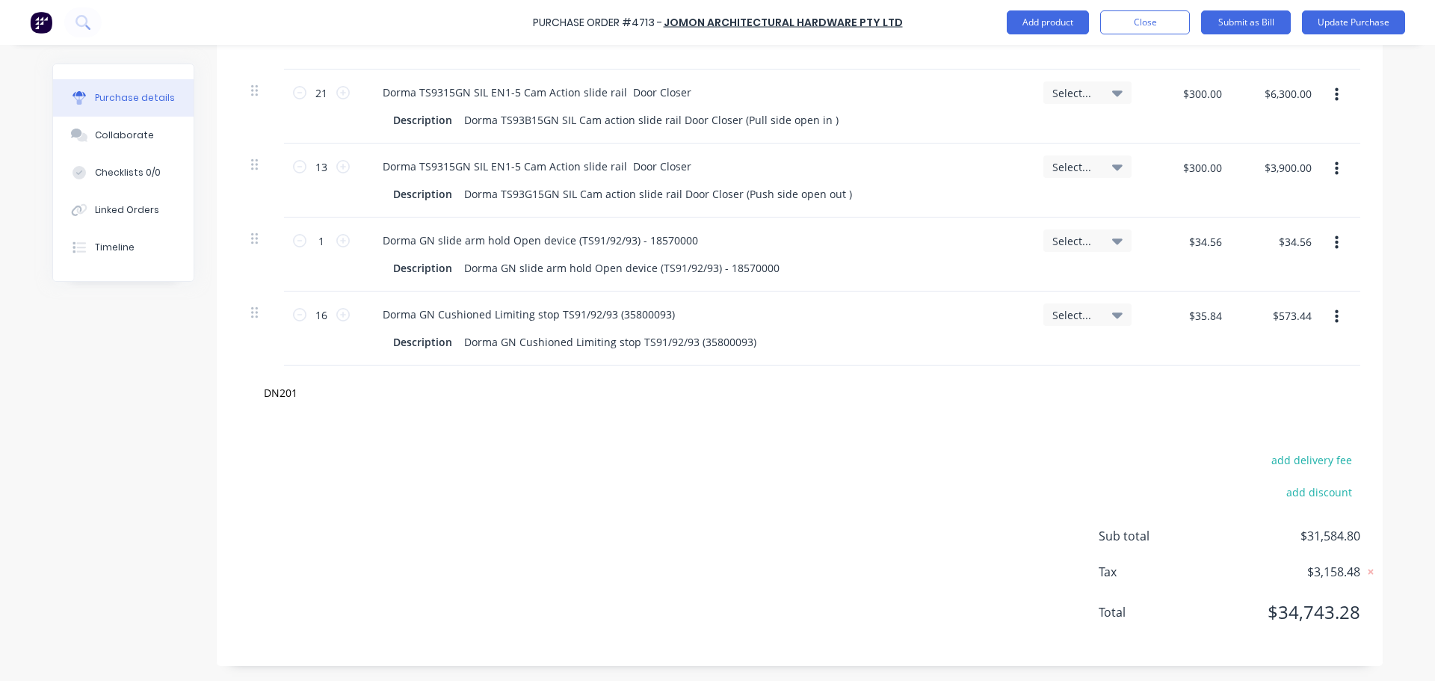
type input "DN201"
type textarea "x"
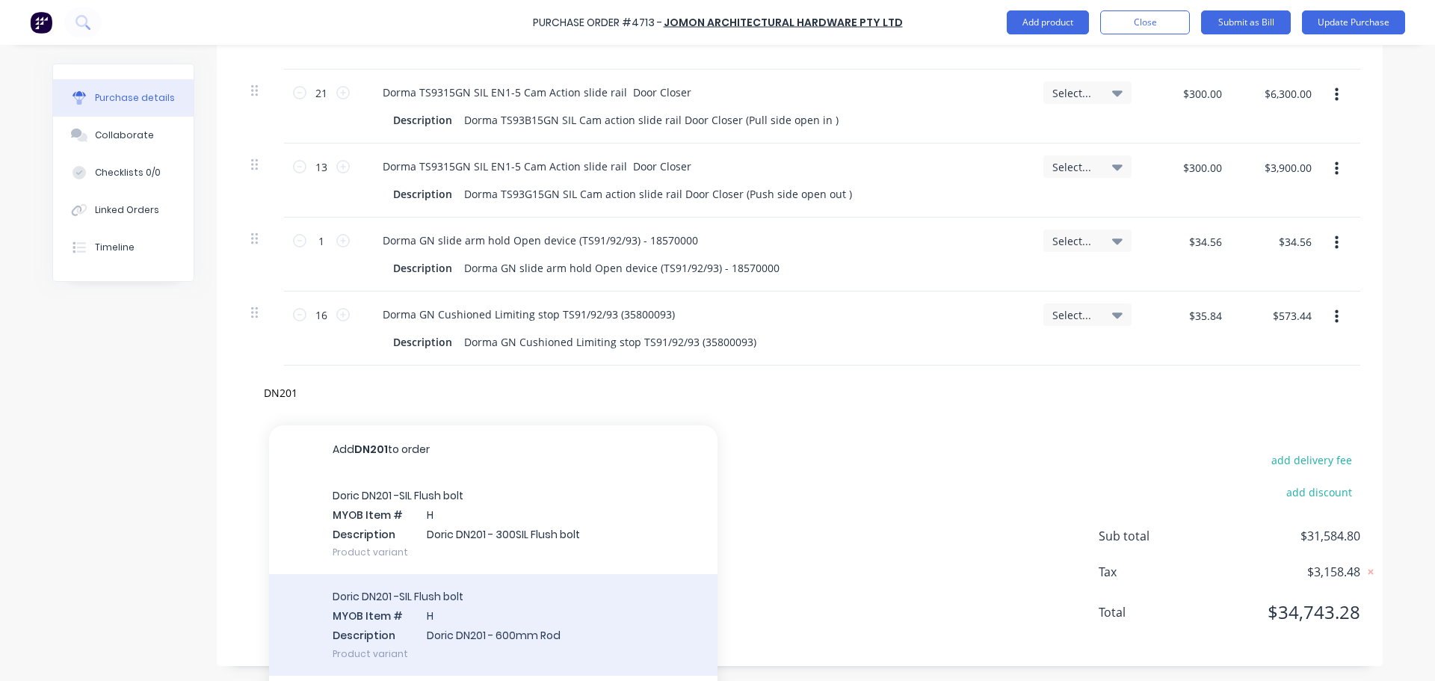
type input "DN201"
click at [373, 622] on div "Doric DN201 -SIL Flush bolt MYOB Item # H Description Doric DN201 - 600mm Rod P…" at bounding box center [493, 624] width 448 height 101
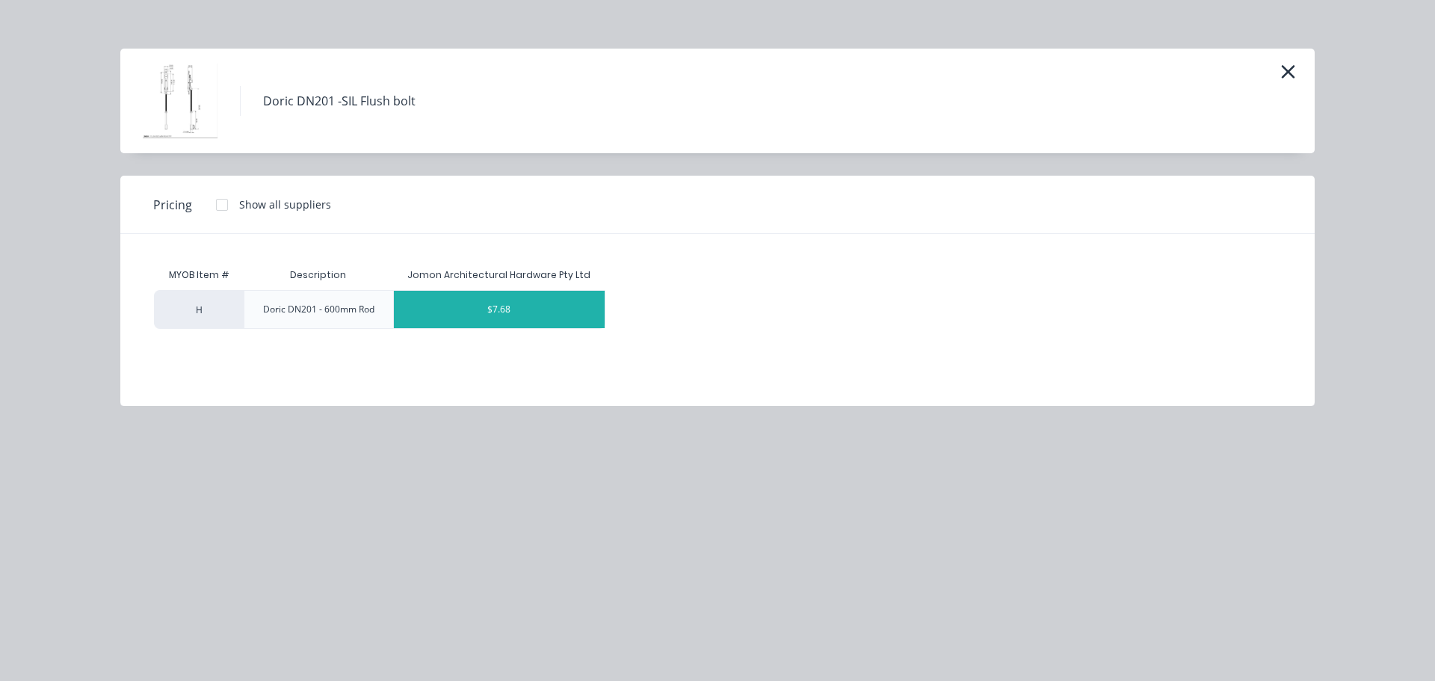
type textarea "x"
click at [480, 313] on div "$7.68" at bounding box center [499, 309] width 211 height 37
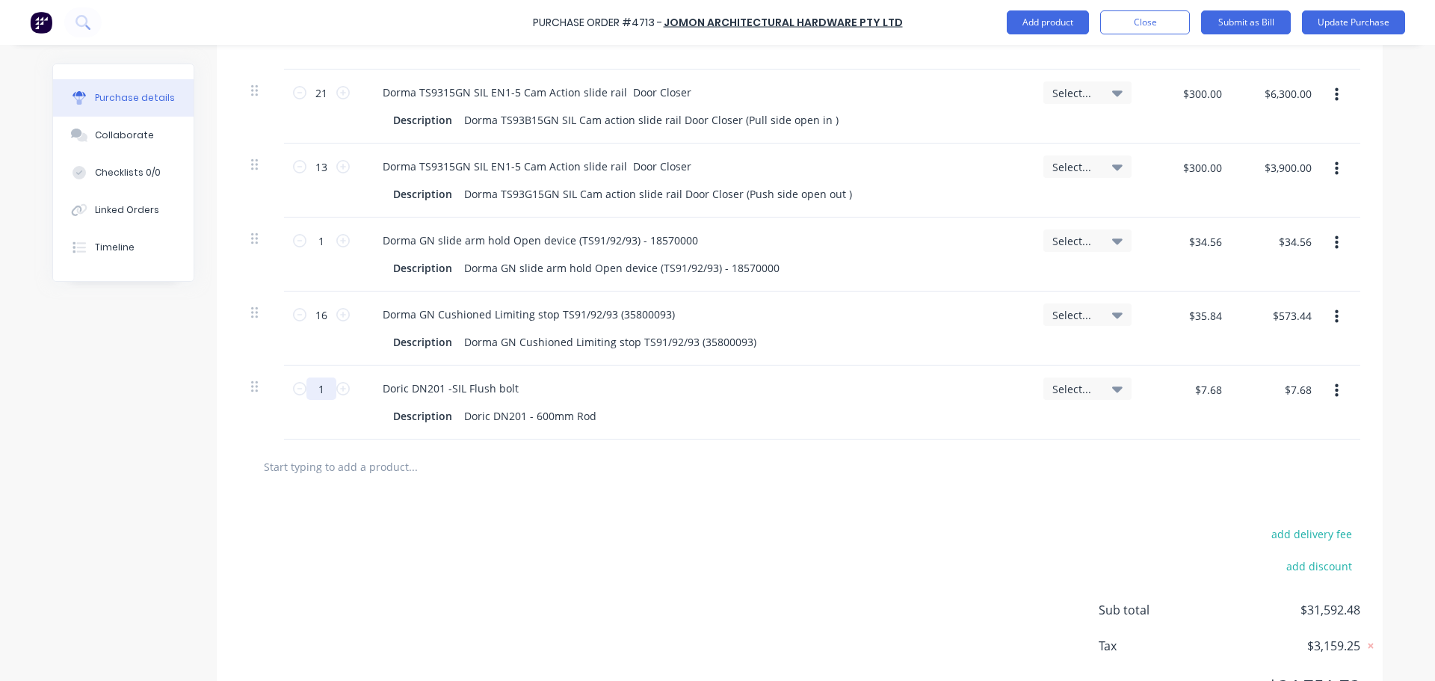
click at [325, 392] on input "1" at bounding box center [321, 388] width 30 height 22
type textarea "x"
type input "14"
type textarea "x"
type input "$107.52"
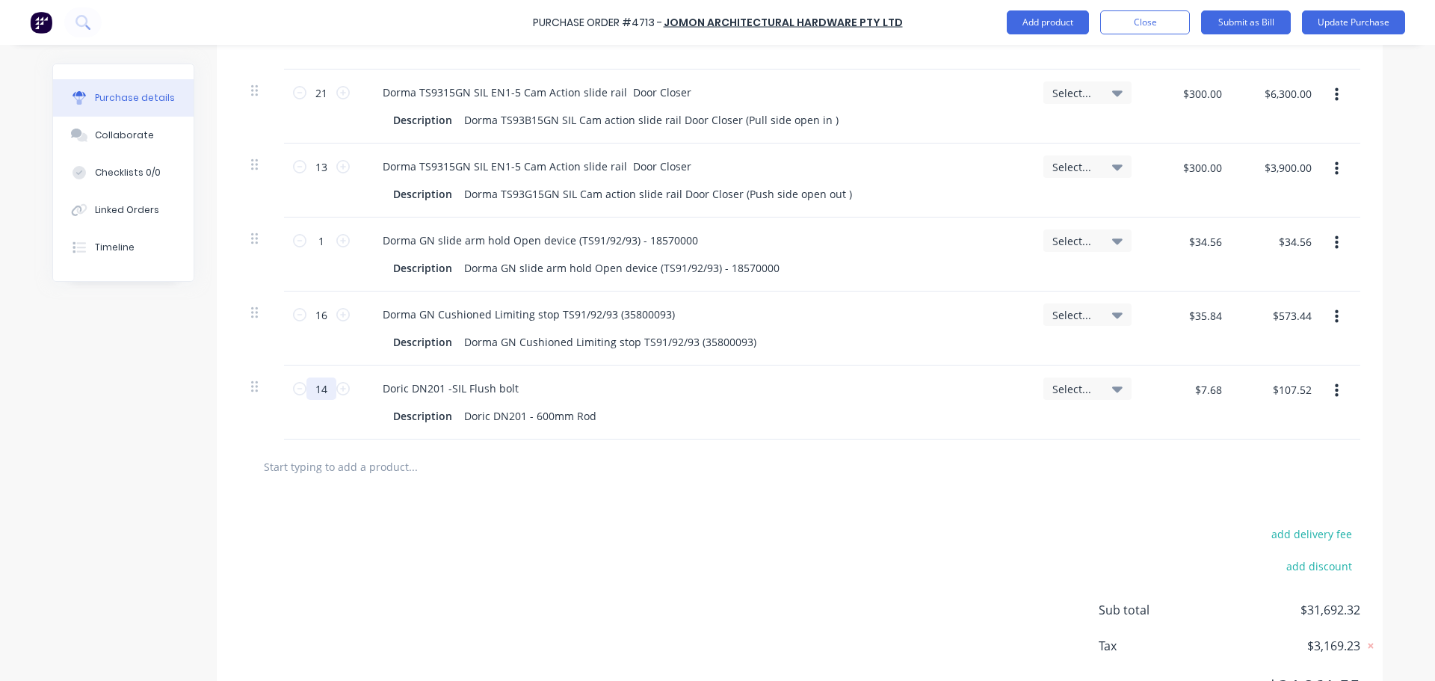
type input "14"
click at [740, 517] on div "add delivery fee add discount Sub total $31,692.32 Tax $3,169.23 Total $34,861.…" at bounding box center [800, 617] width 1166 height 246
click at [319, 462] on input "text" at bounding box center [412, 466] width 299 height 30
type textarea "x"
click at [321, 463] on input "text" at bounding box center [412, 466] width 299 height 30
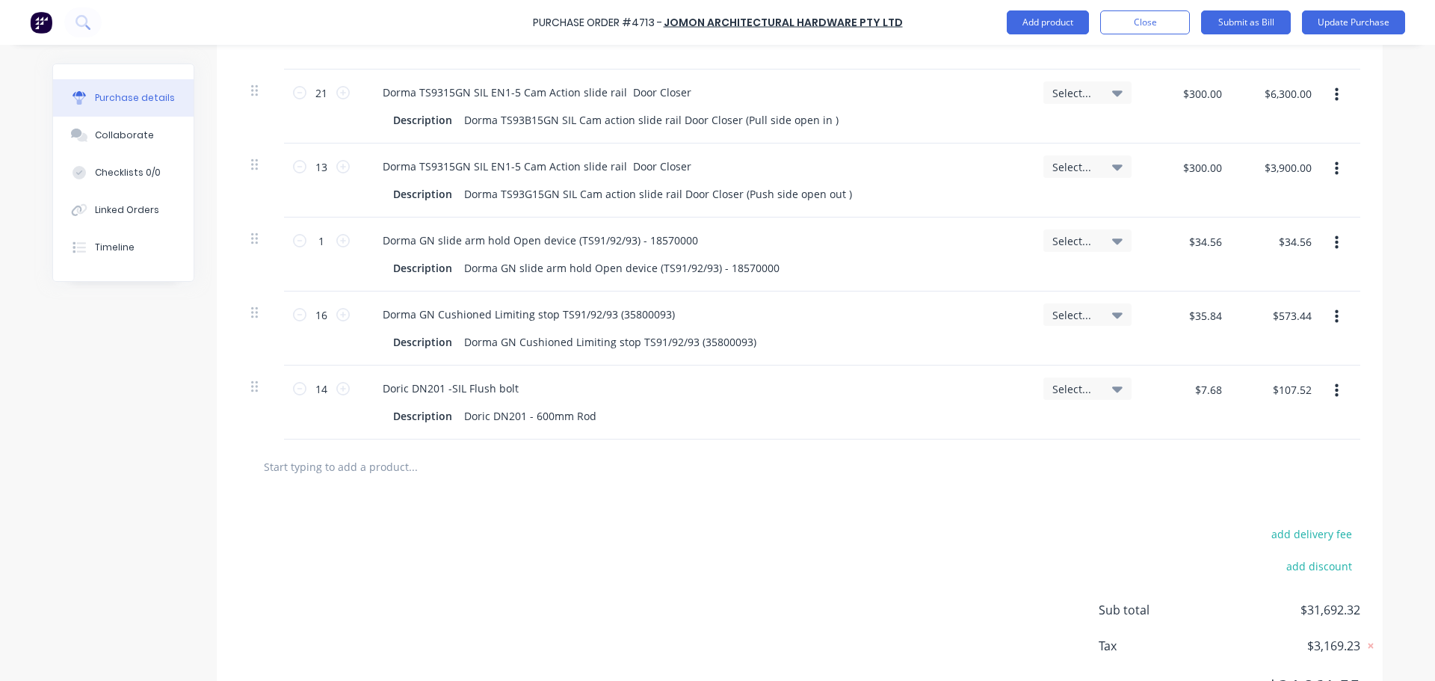
type input "D"
type textarea "x"
type input "Do"
type textarea "x"
type input "Dor"
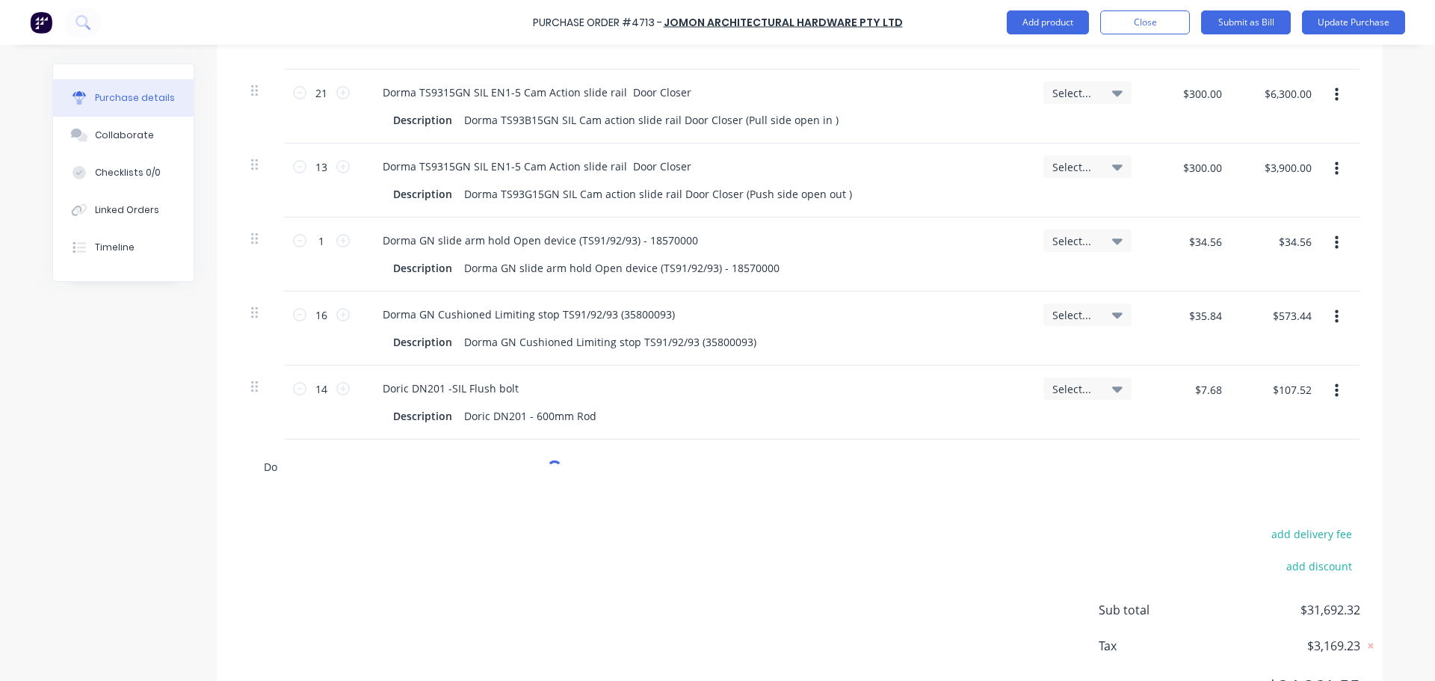
type textarea "x"
type input "Dori"
type textarea "x"
type input "Doric"
type textarea "x"
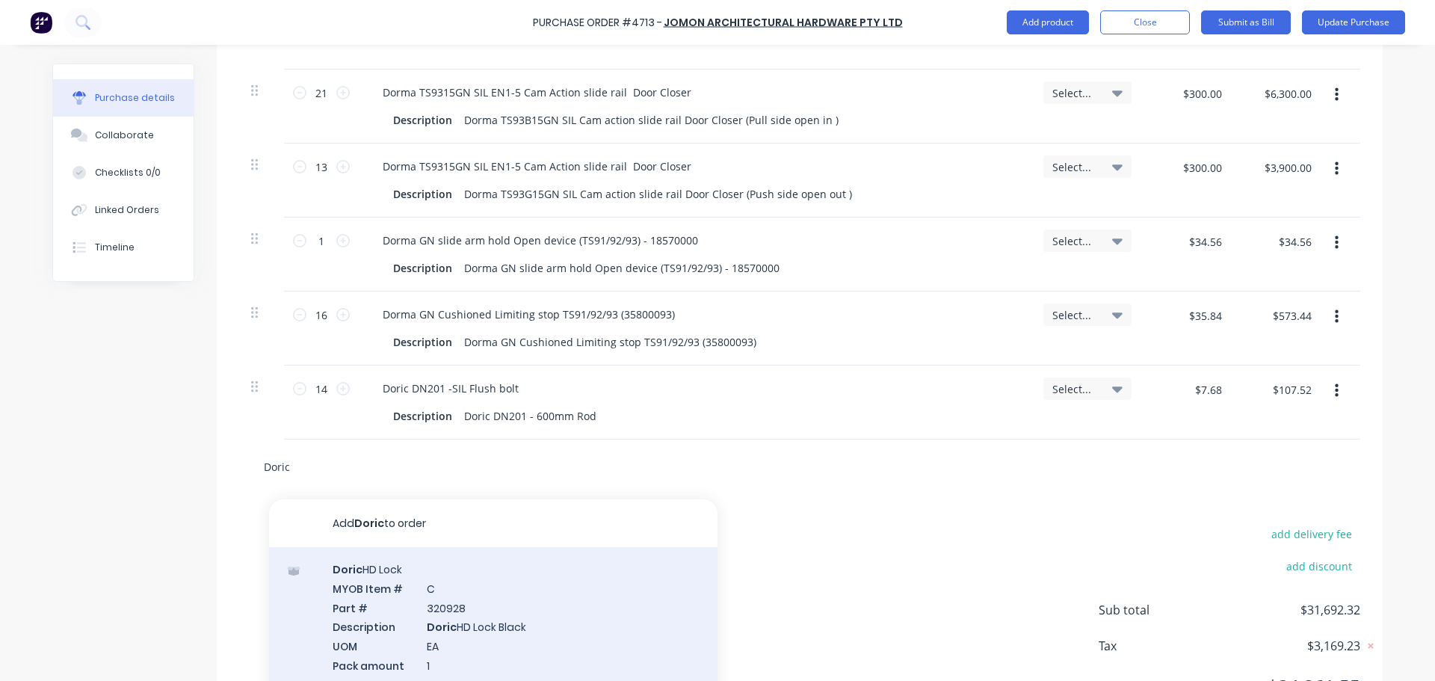
type input "Doric"
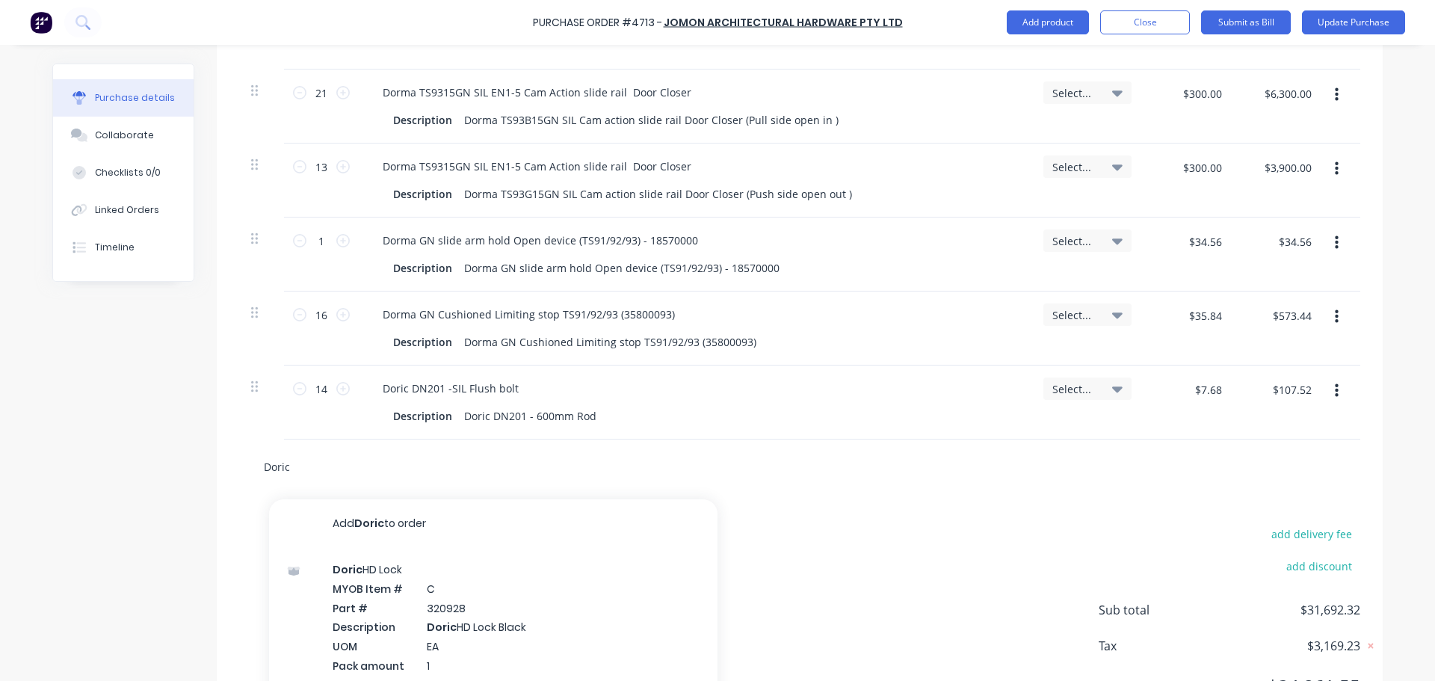
type textarea "x"
type input "Doric f"
type textarea "x"
type input "Doric fl"
type textarea "x"
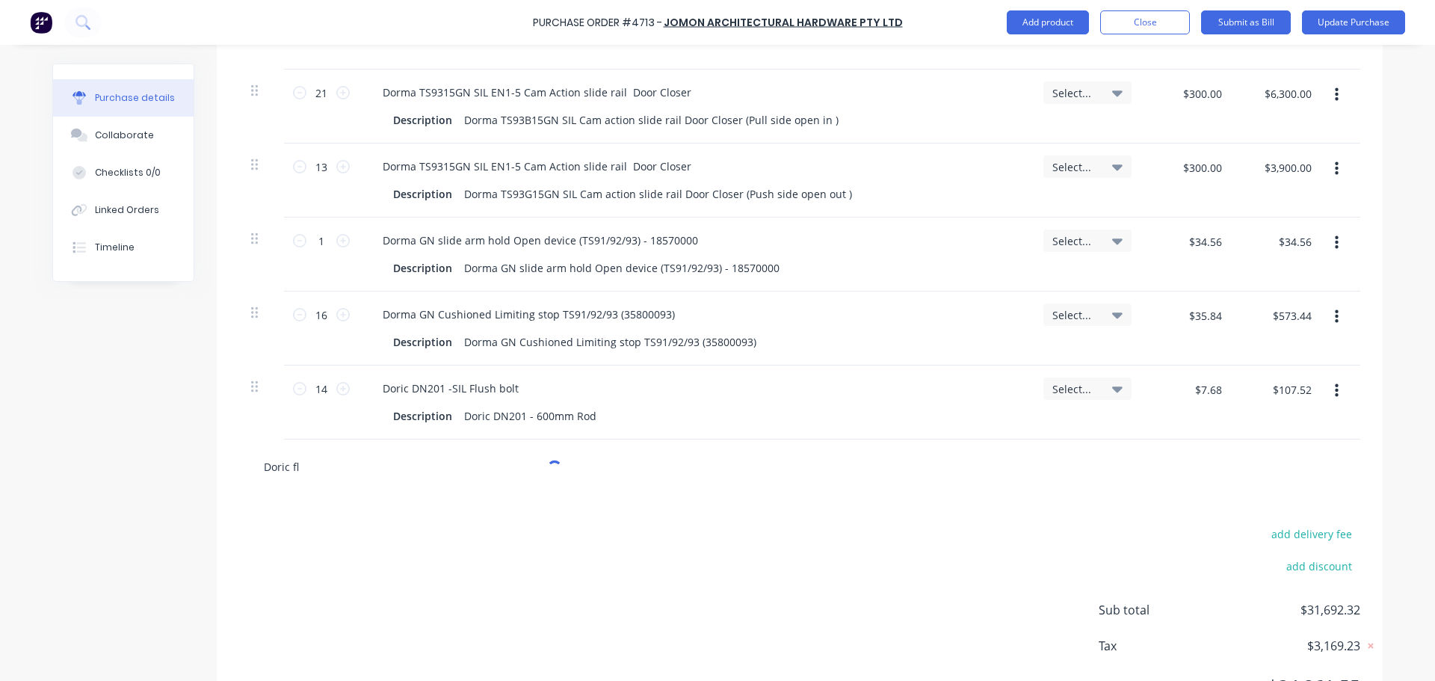
type input "Doric flu"
type textarea "x"
type input "Doric flus"
type textarea "x"
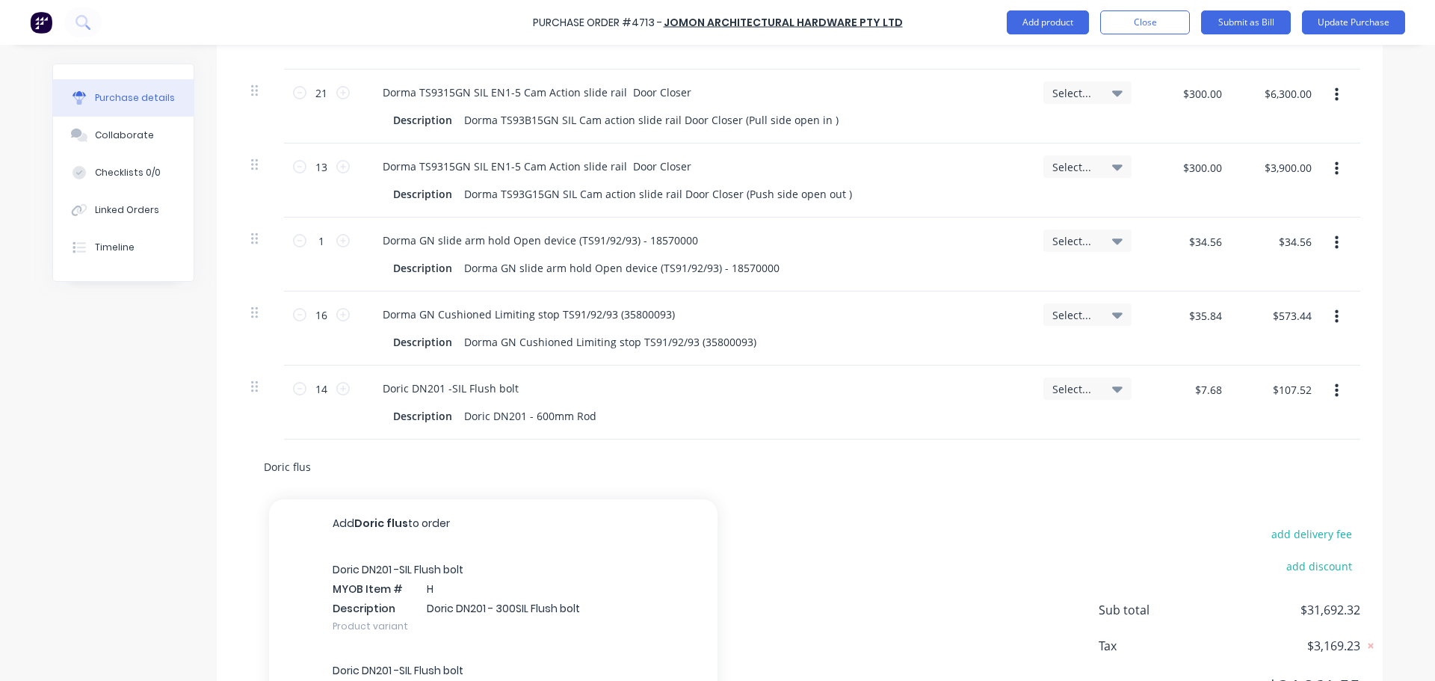
type input "Doric flush"
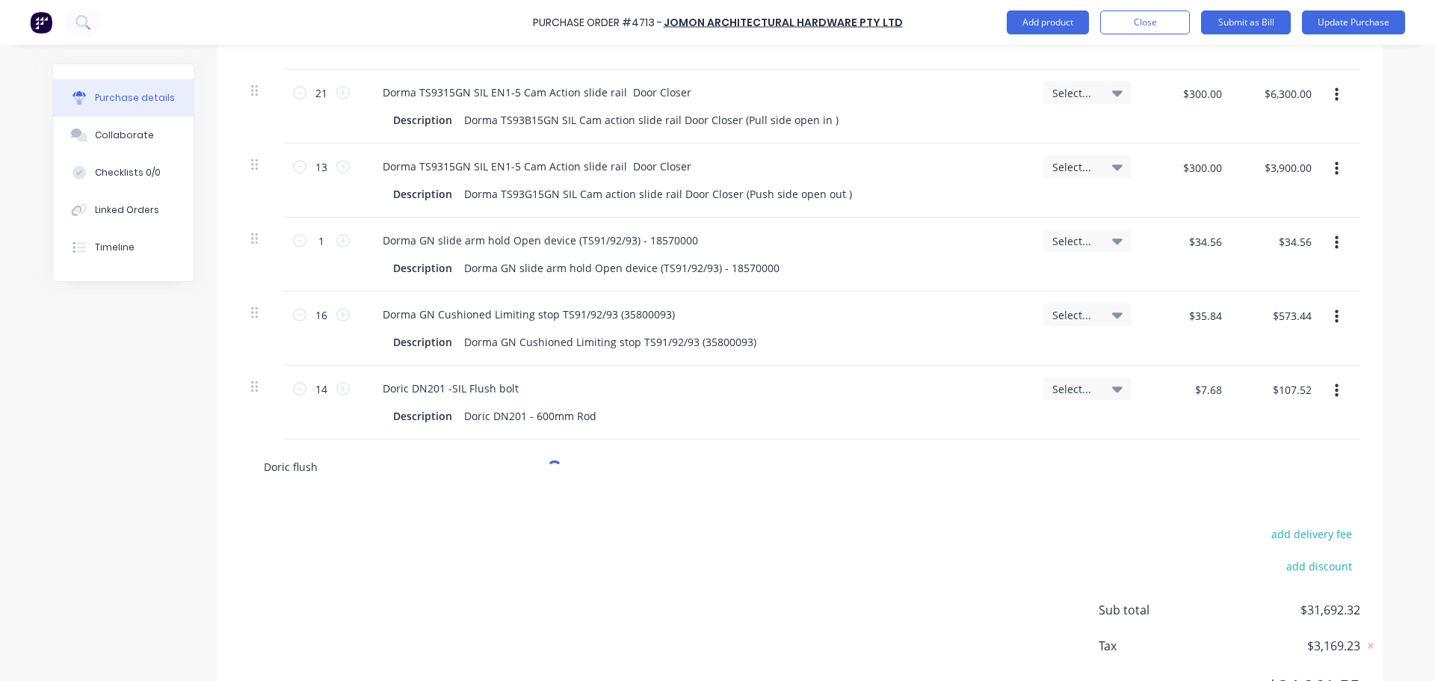
type textarea "x"
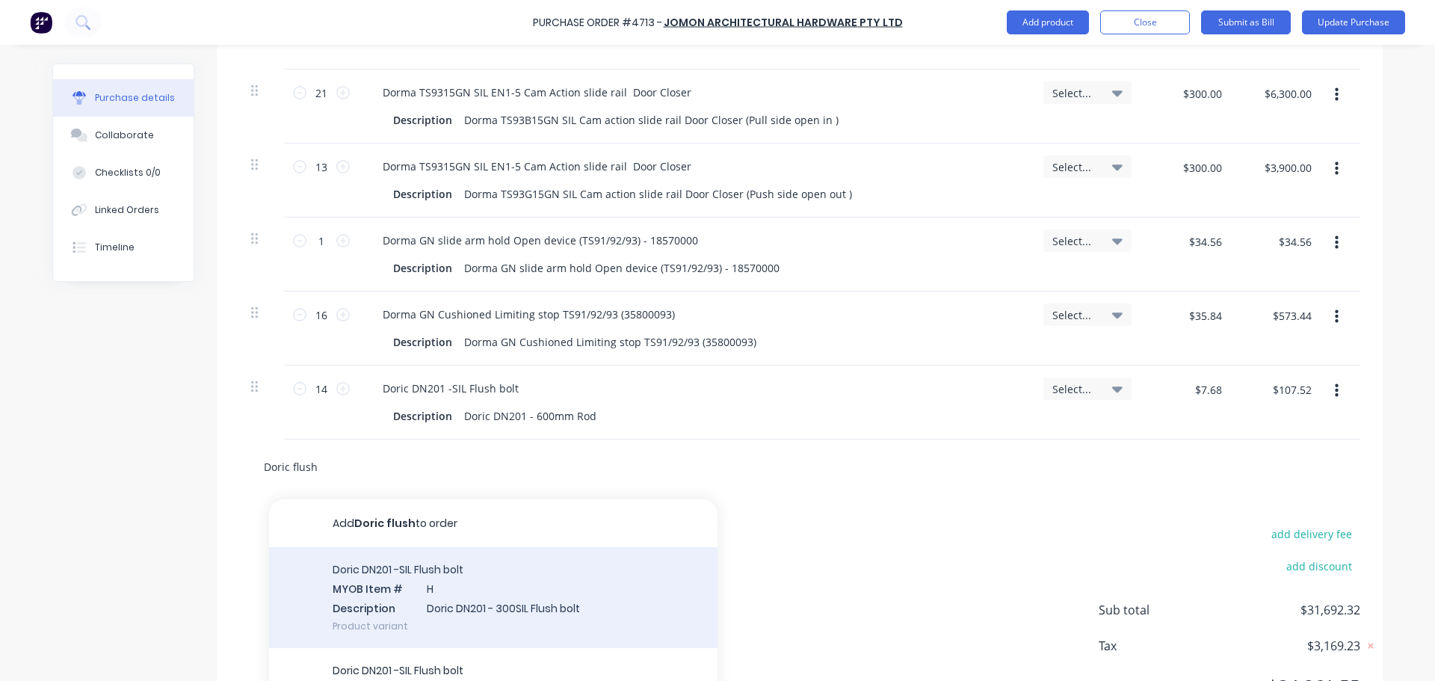
type input "Doric flush"
click at [508, 605] on div "Doric DN201 -SIL Flush bolt MYOB Item # H Description Doric DN201 - 300SIL Flus…" at bounding box center [493, 597] width 448 height 101
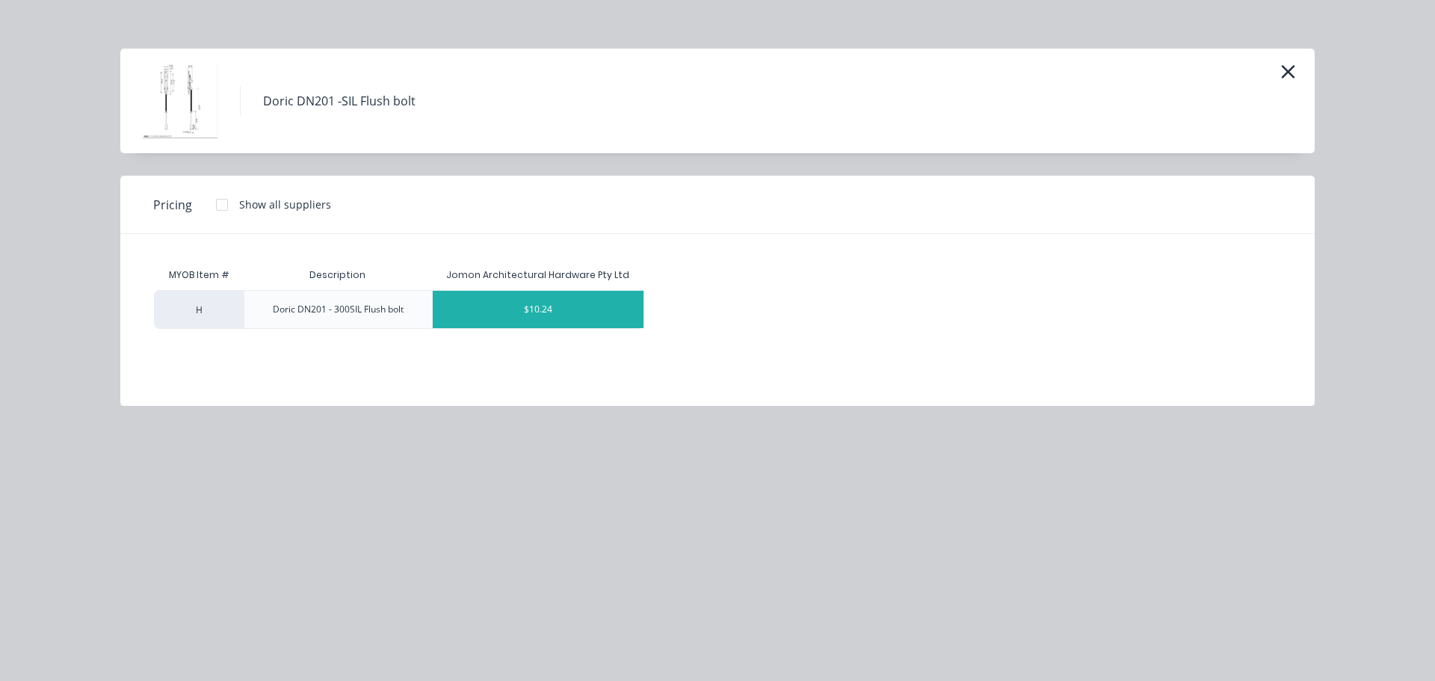
type textarea "x"
click at [545, 309] on div "$10.24" at bounding box center [538, 309] width 211 height 37
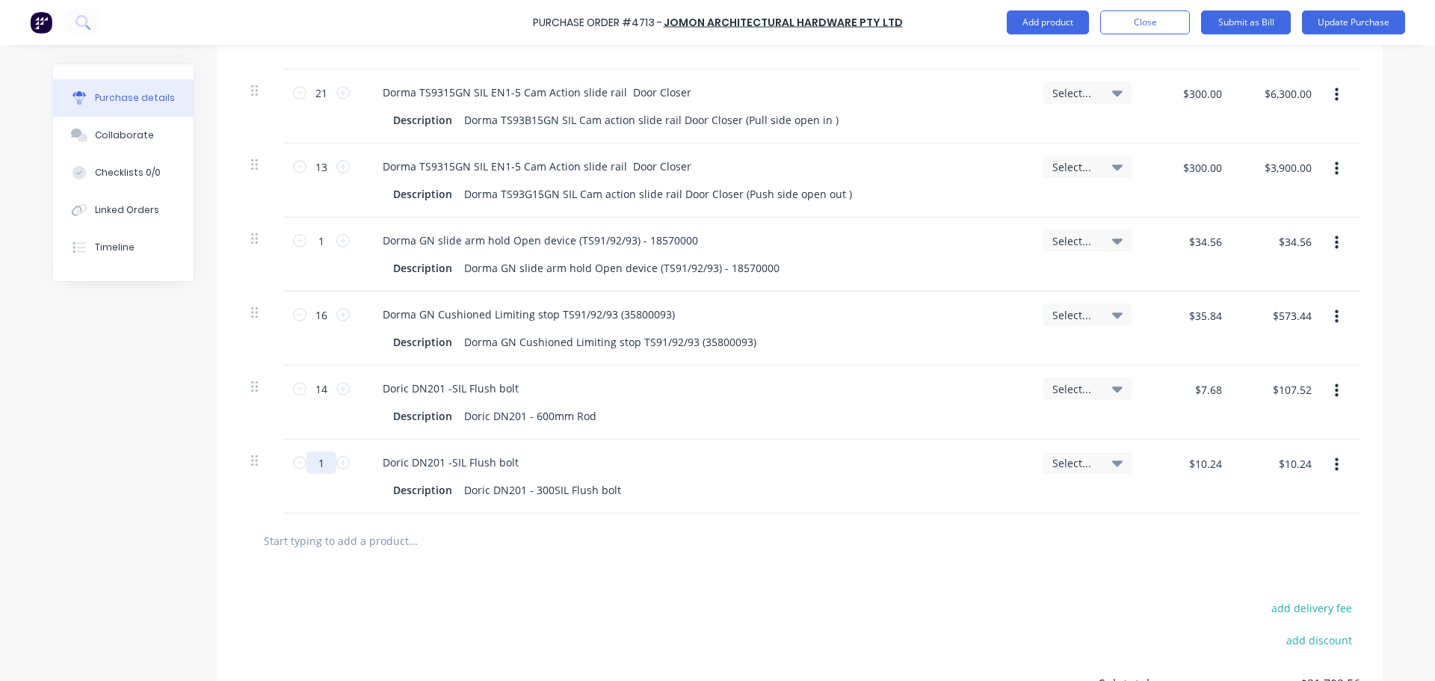
click at [325, 462] on input "1" at bounding box center [321, 462] width 30 height 22
type textarea "x"
type input "2"
type textarea "x"
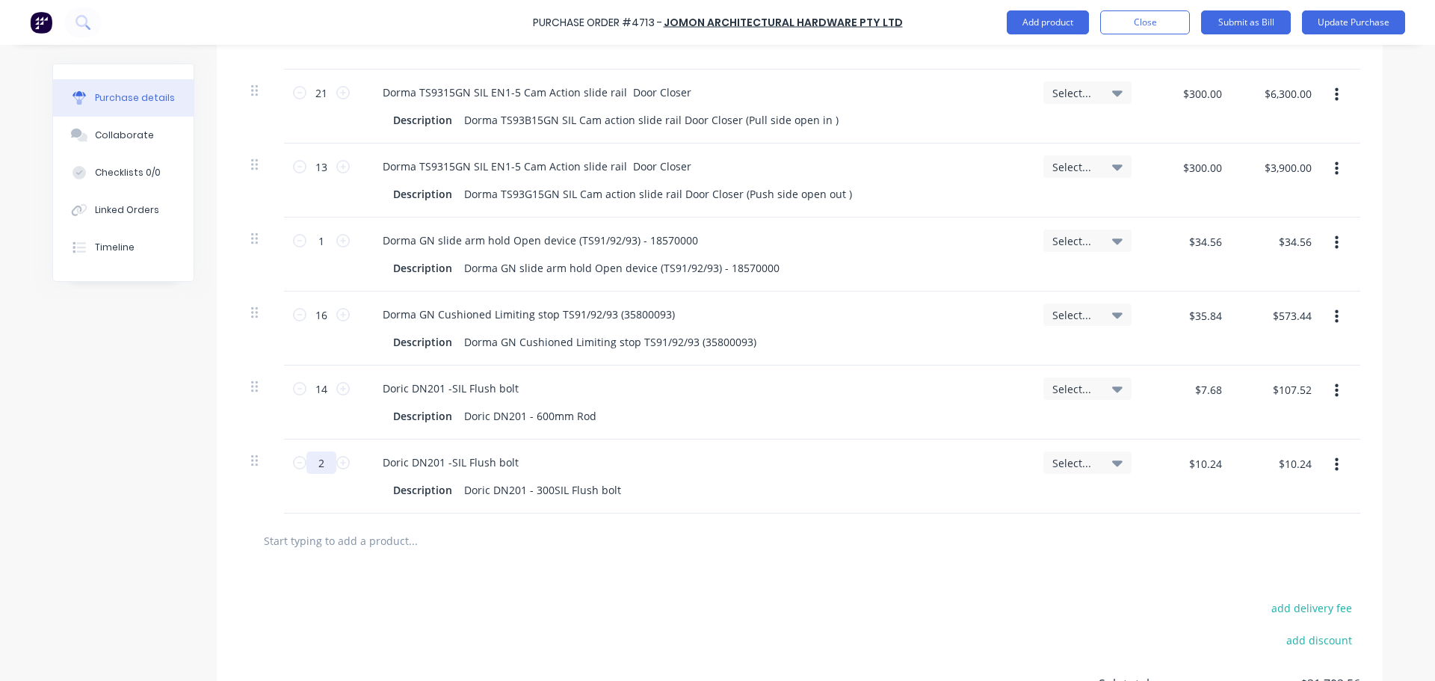
type input "$20.48"
type textarea "x"
type input "27"
type textarea "x"
type input "$276.48"
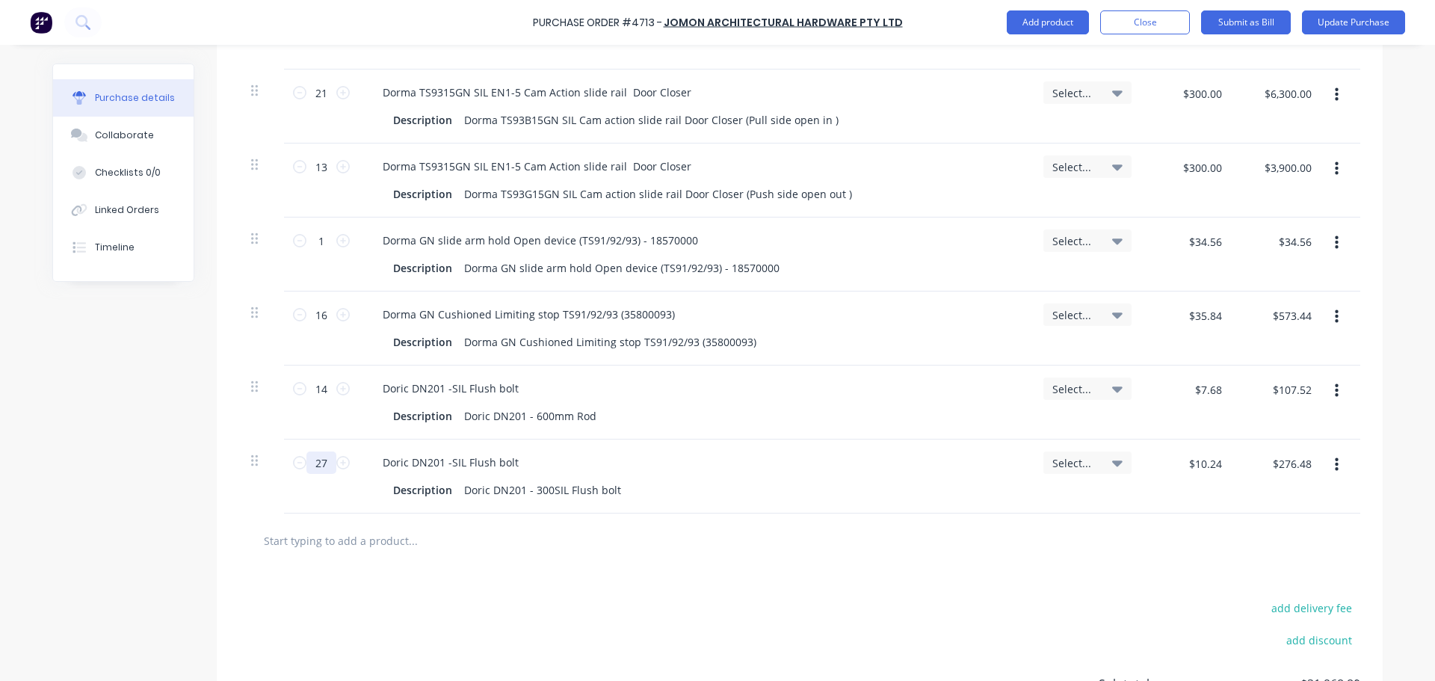
type input "27"
click at [1000, 552] on div at bounding box center [799, 540] width 1097 height 30
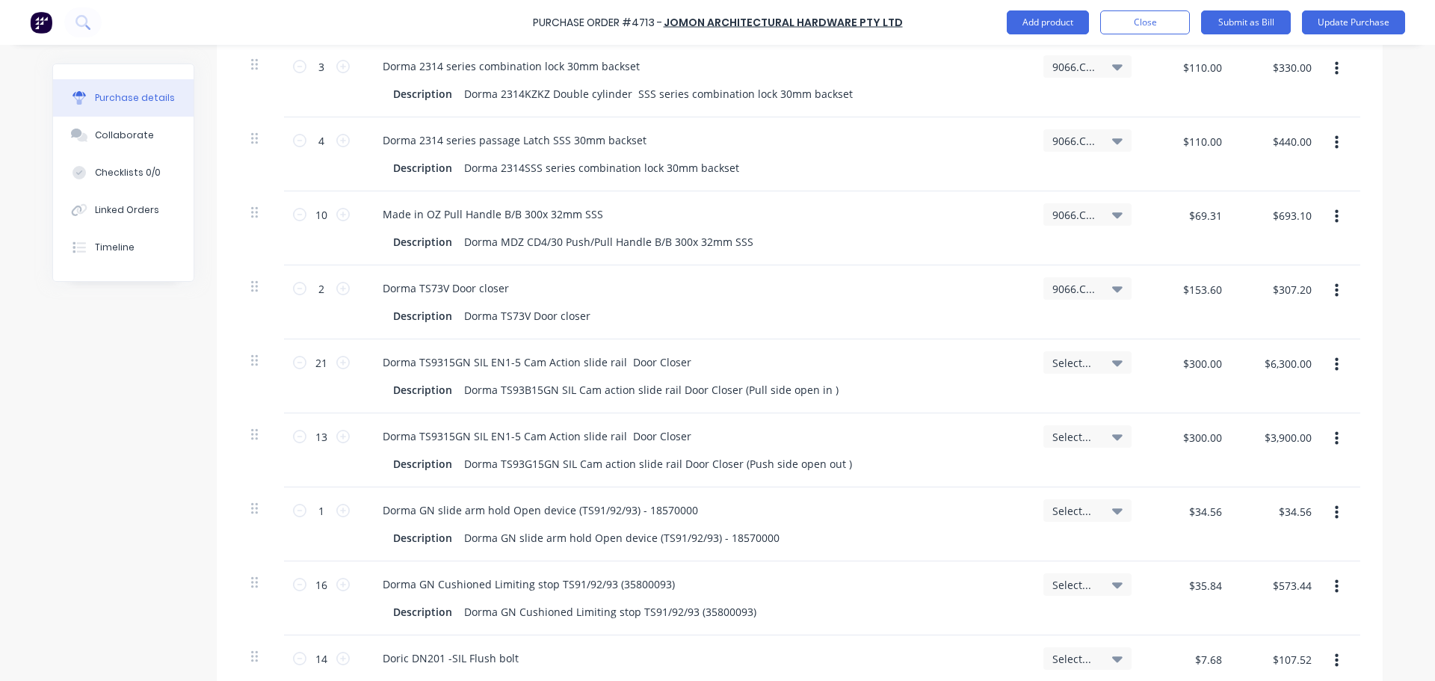
scroll to position [1500, 0]
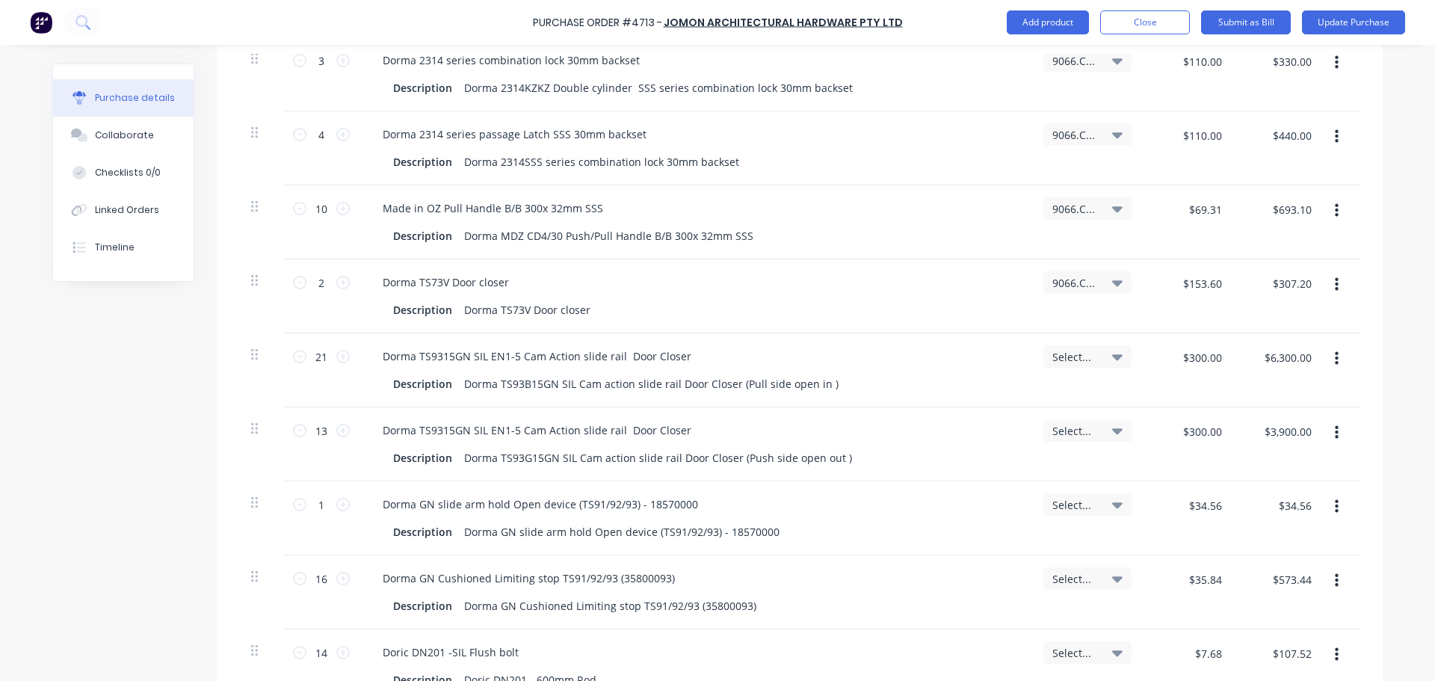
click at [1334, 214] on icon "button" at bounding box center [1336, 210] width 4 height 16
click at [1257, 338] on button "Delete" at bounding box center [1290, 340] width 127 height 30
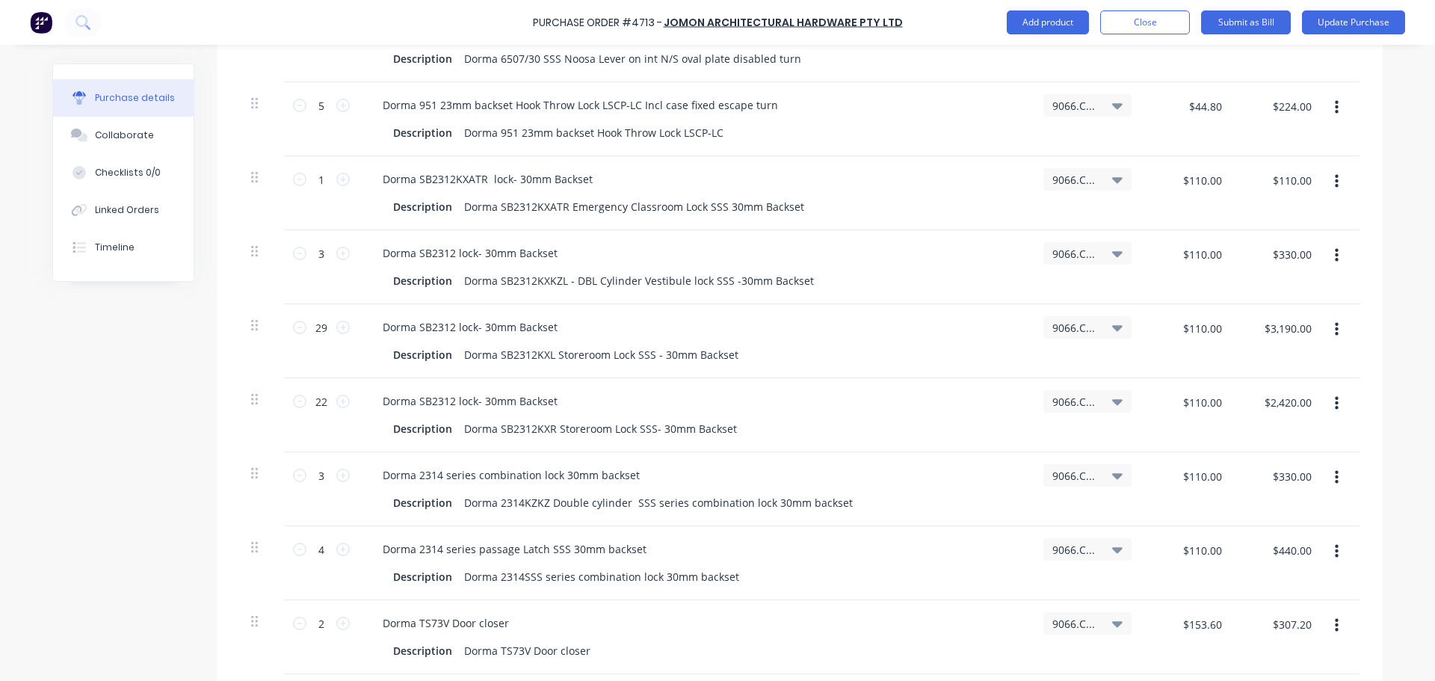
scroll to position [1077, 0]
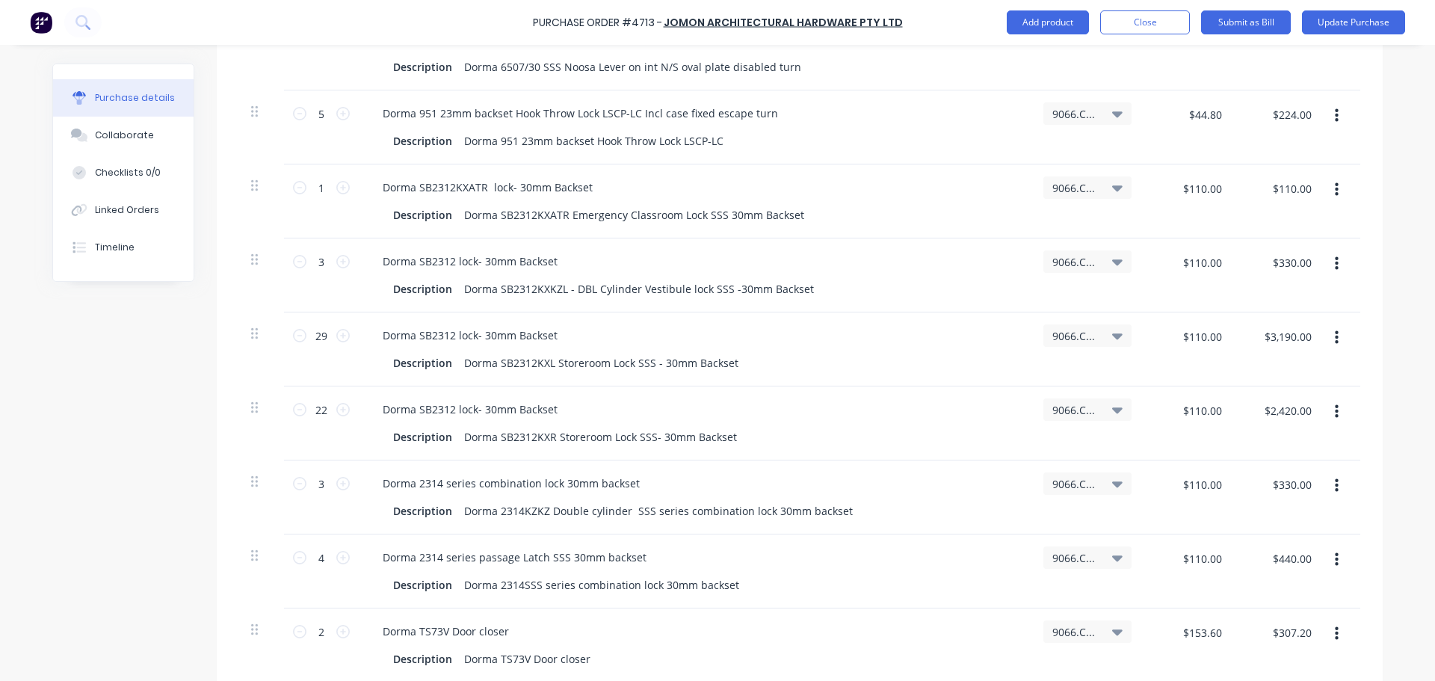
click at [1334, 118] on icon "button" at bounding box center [1336, 116] width 4 height 16
click at [1262, 242] on button "Delete" at bounding box center [1290, 245] width 127 height 30
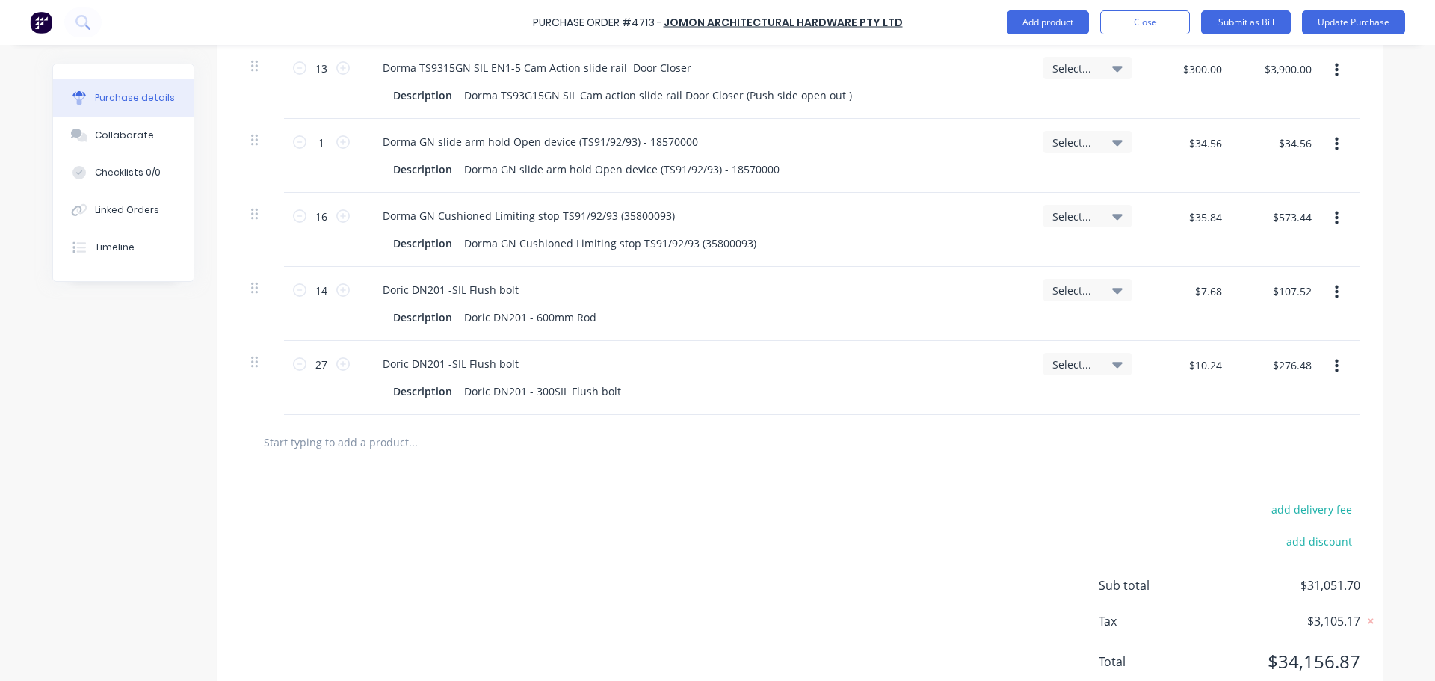
scroll to position [1764, 0]
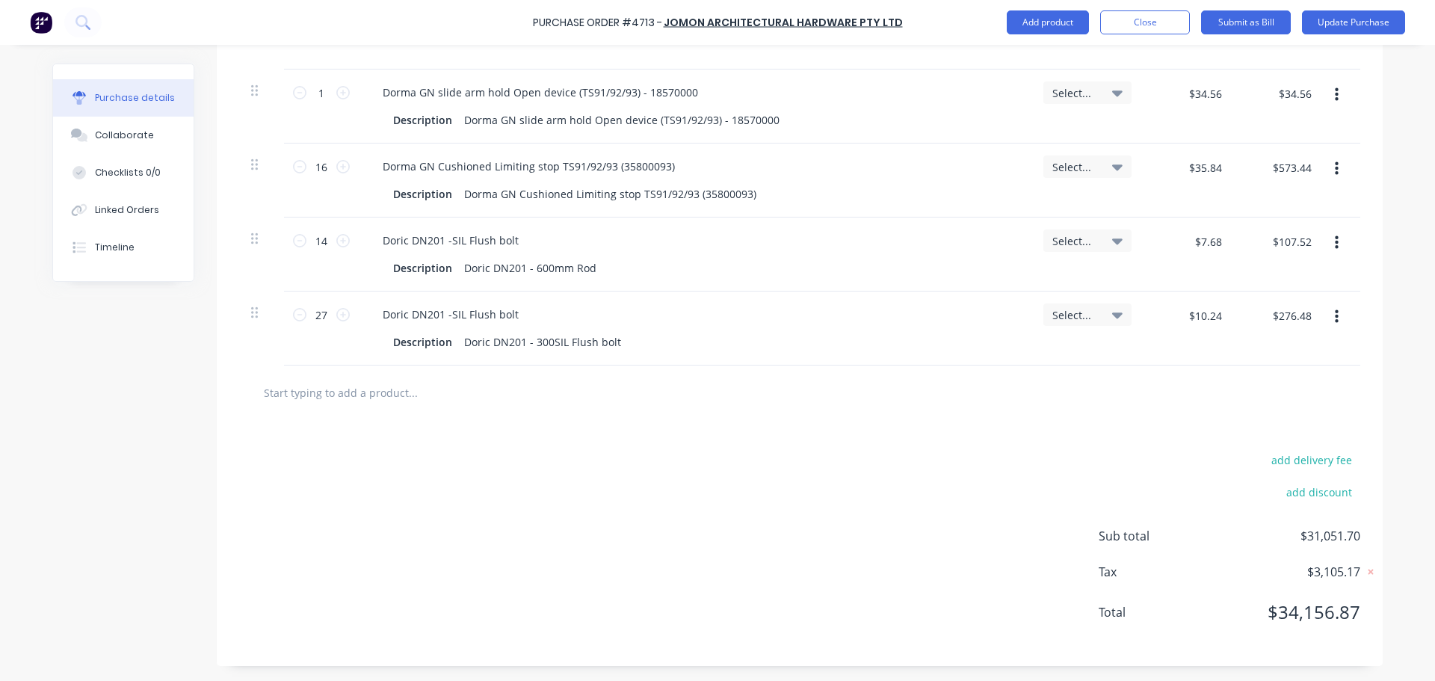
type textarea "x"
click at [301, 385] on input "text" at bounding box center [412, 392] width 299 height 30
type input "d"
type textarea "x"
type input "dn"
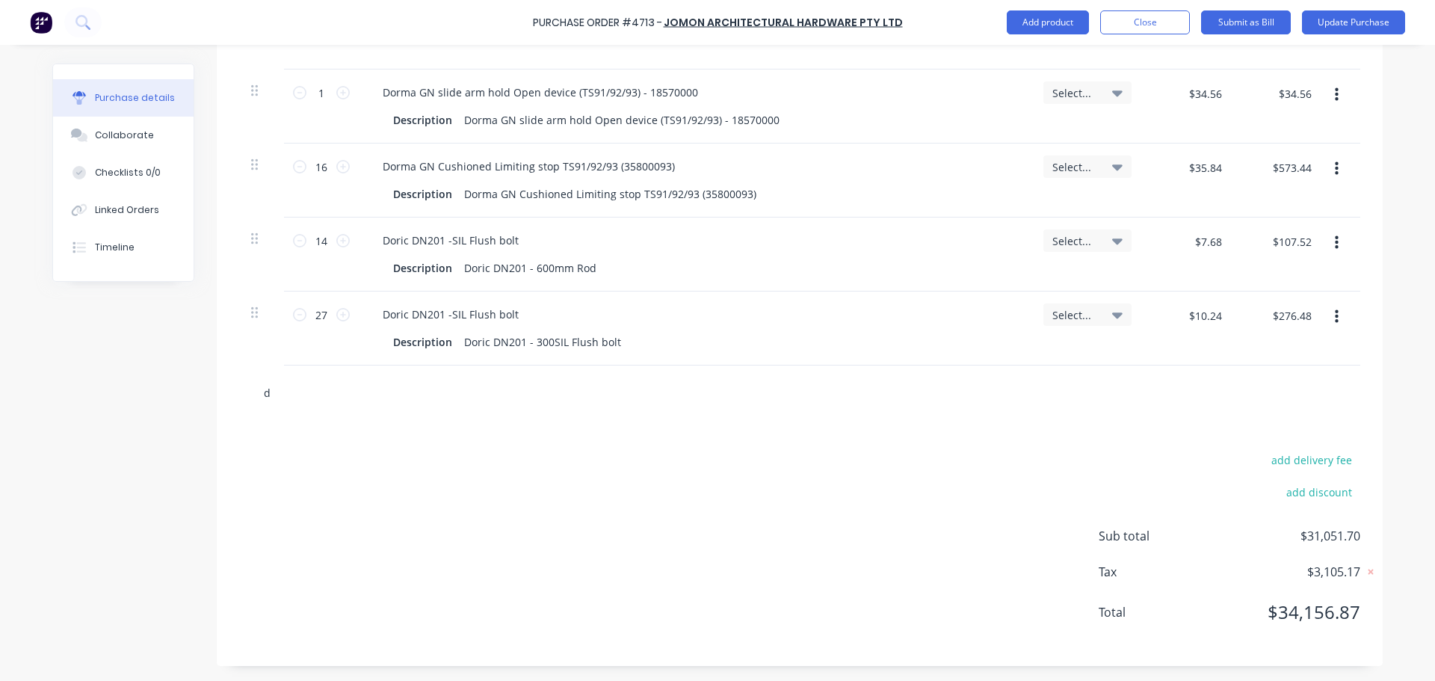
type textarea "x"
type input "dn2"
type textarea "x"
type input "dn20"
type textarea "x"
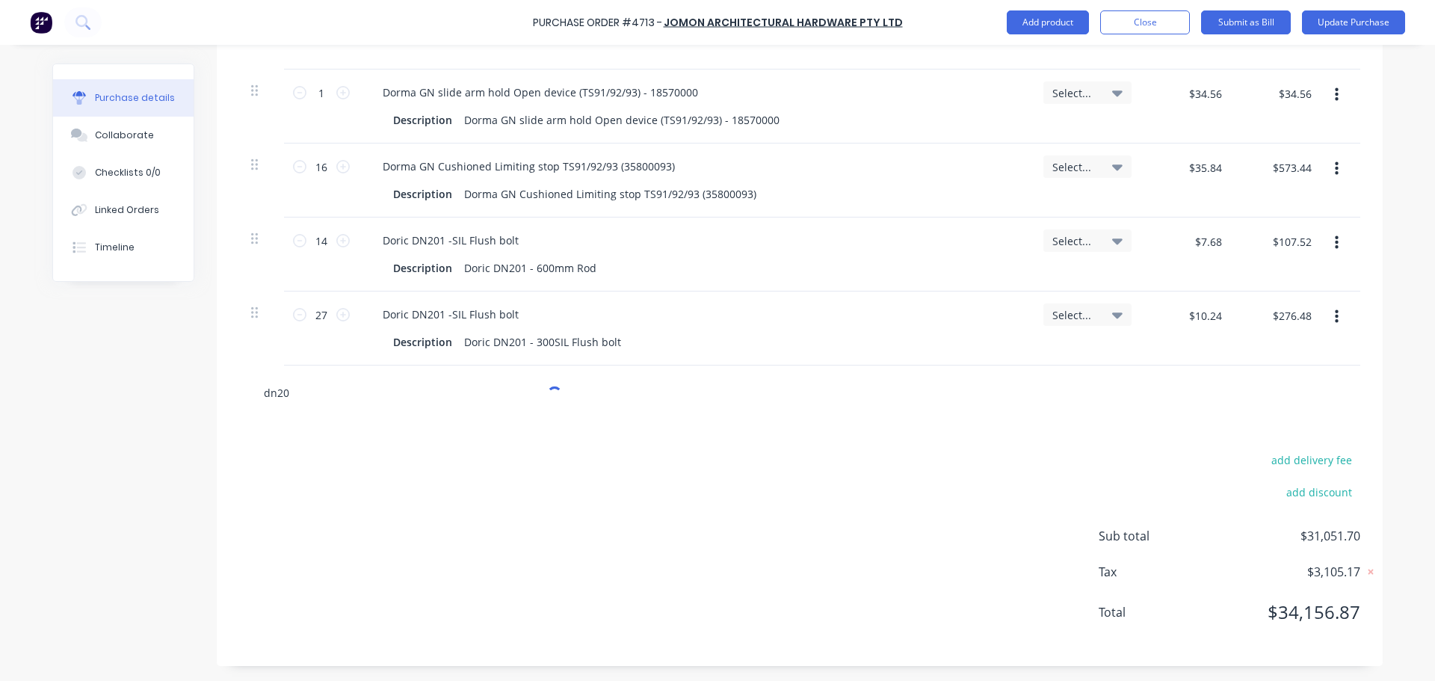
type input "dn206"
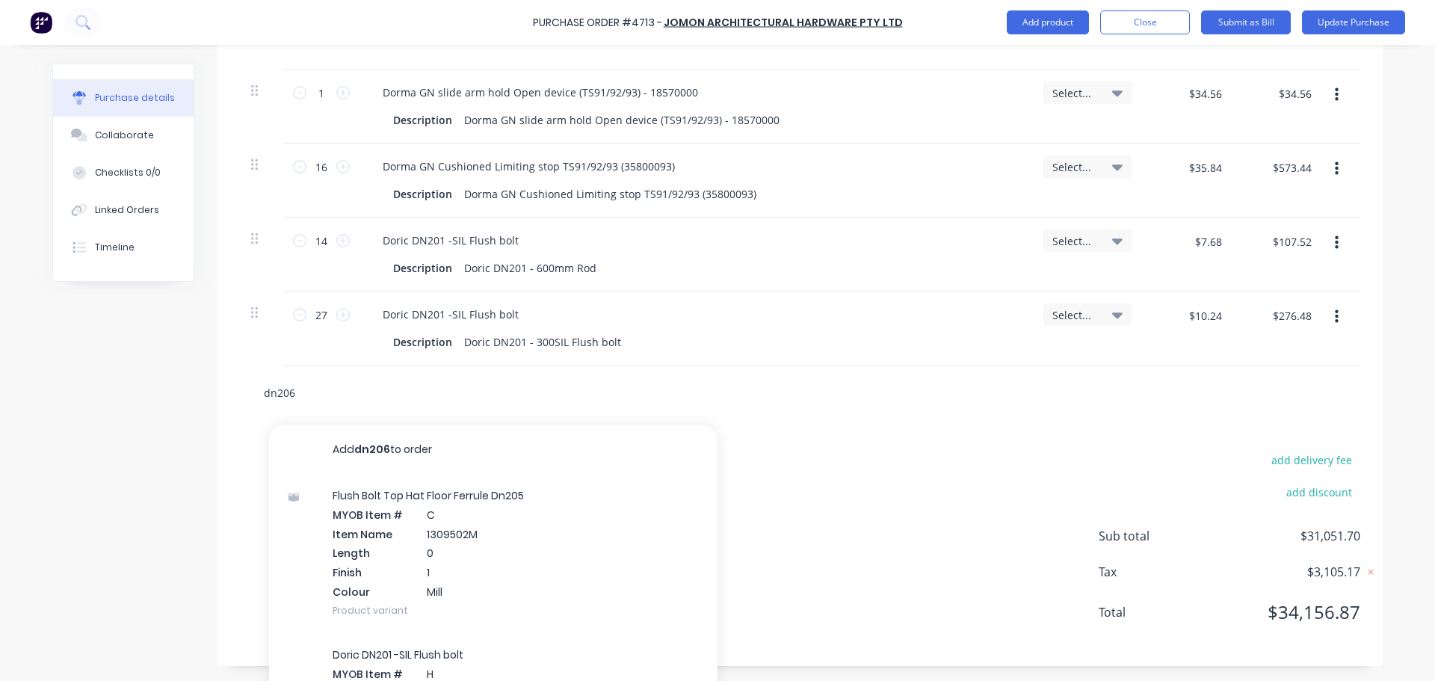
type textarea "x"
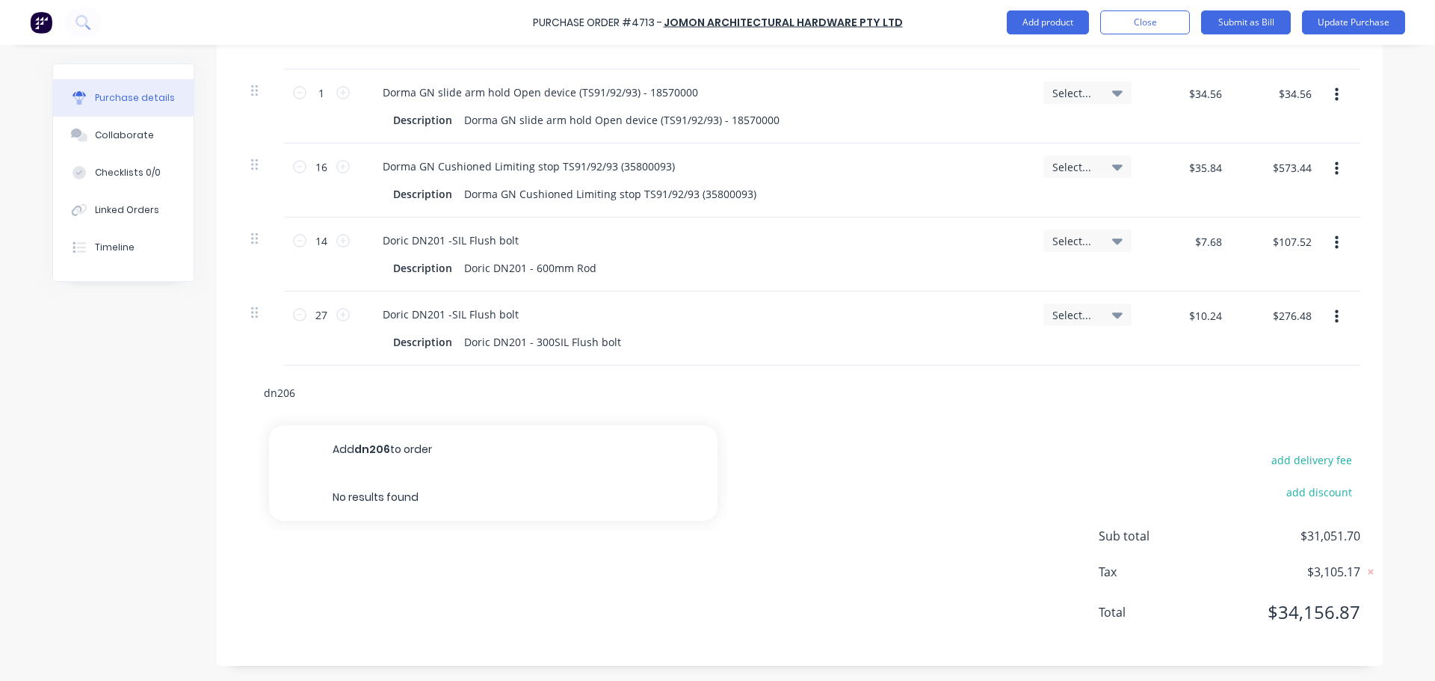
type input "dn206"
type textarea "x"
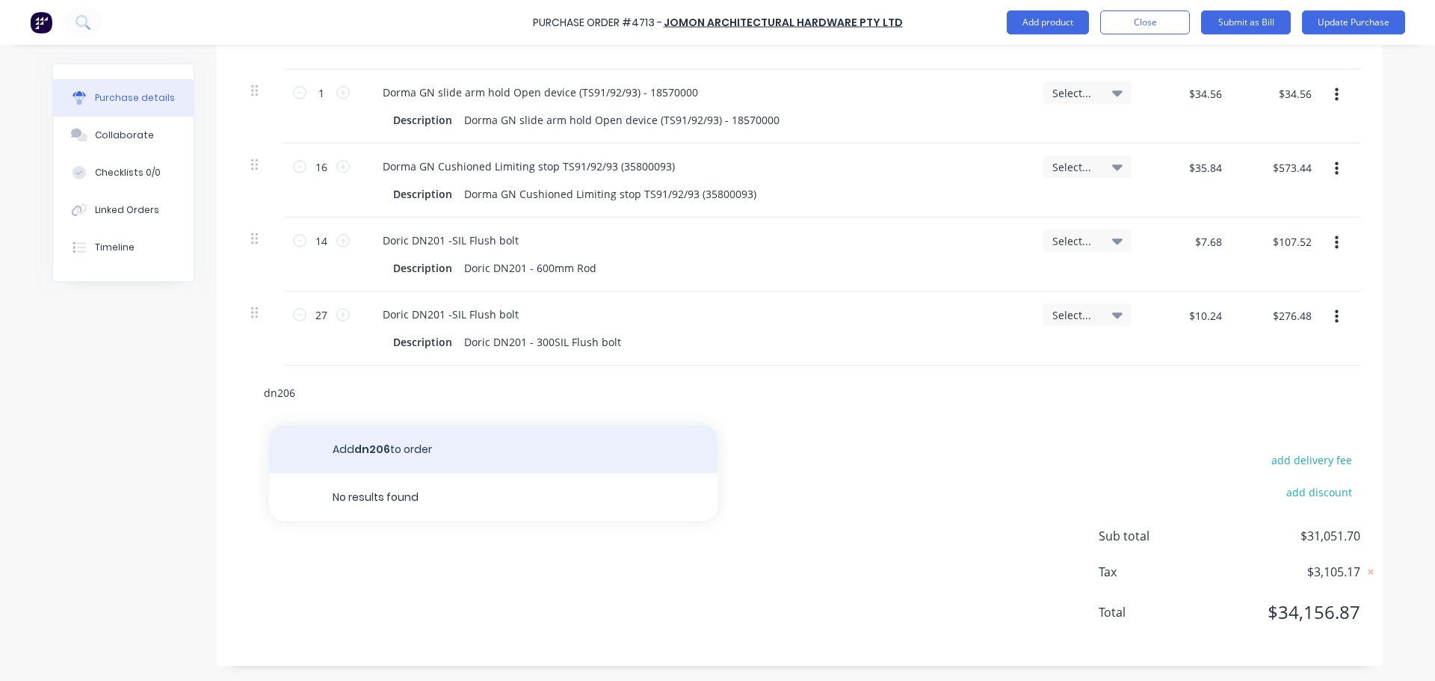
type input "dn206"
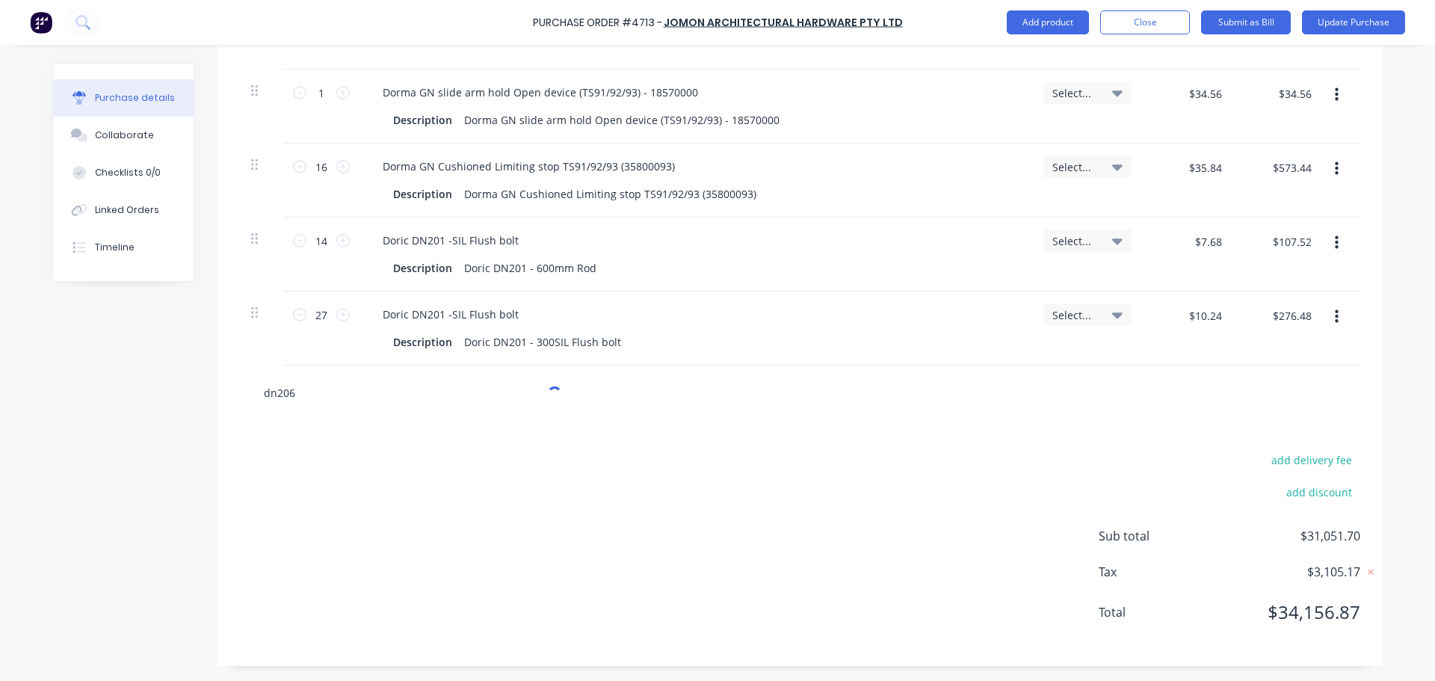
type textarea "x"
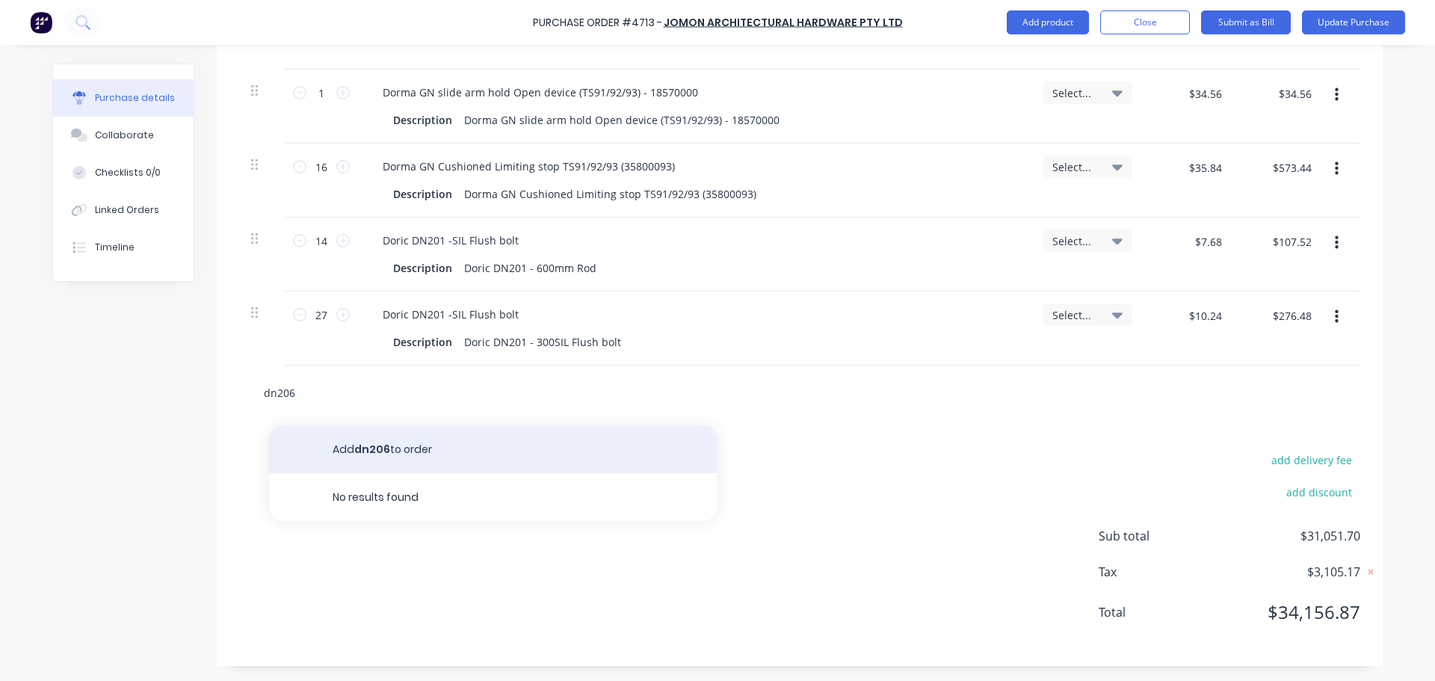
type input "dn206"
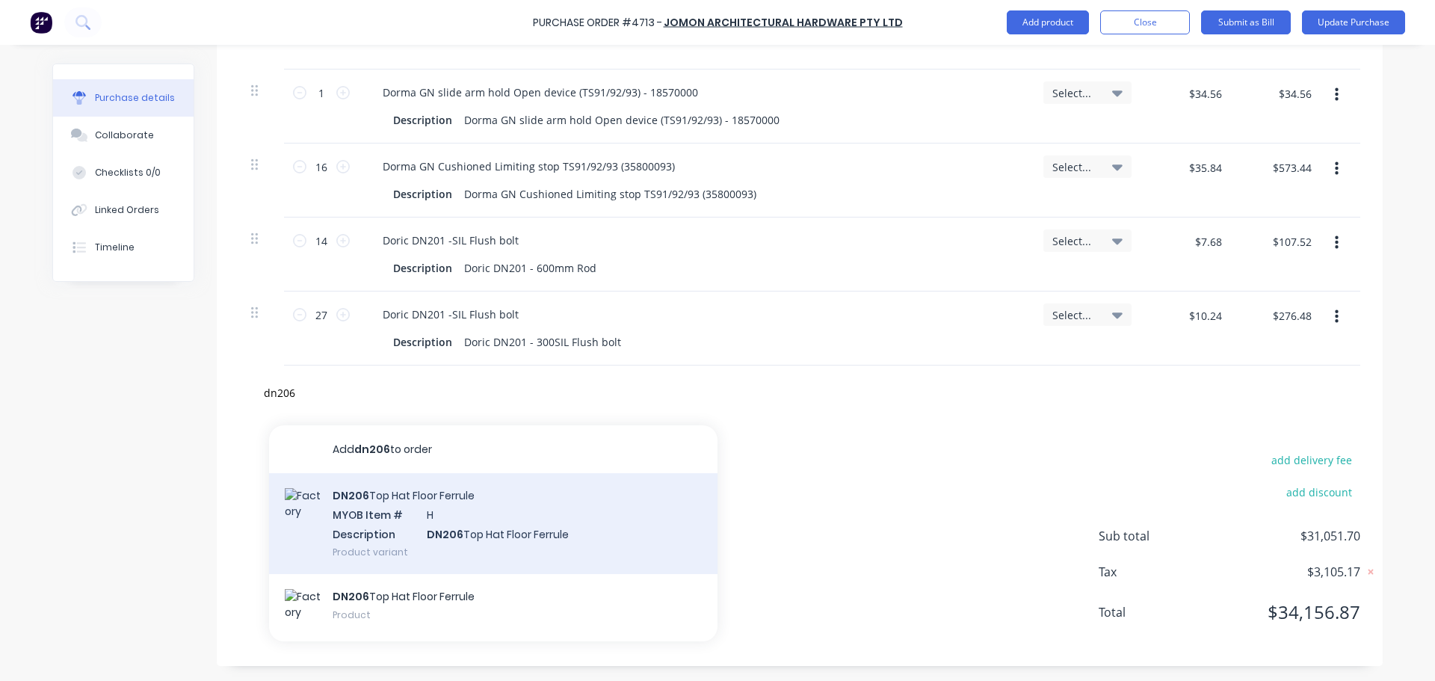
click at [362, 513] on div "DN206 Top Hat Floor Ferrule MYOB Item # H Description DN206 Top Hat Floor Ferru…" at bounding box center [493, 523] width 448 height 101
type textarea "x"
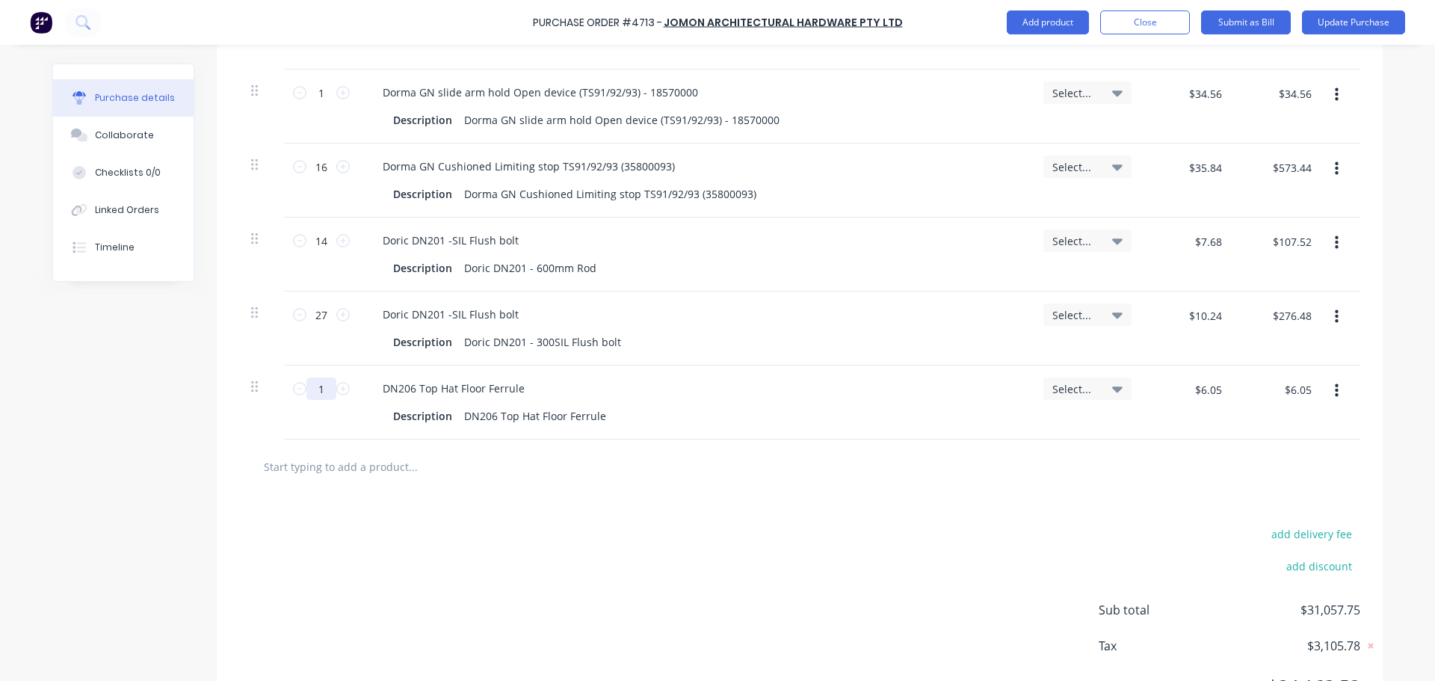
click at [312, 387] on input "1" at bounding box center [321, 388] width 30 height 22
type textarea "x"
type input "4"
type textarea "x"
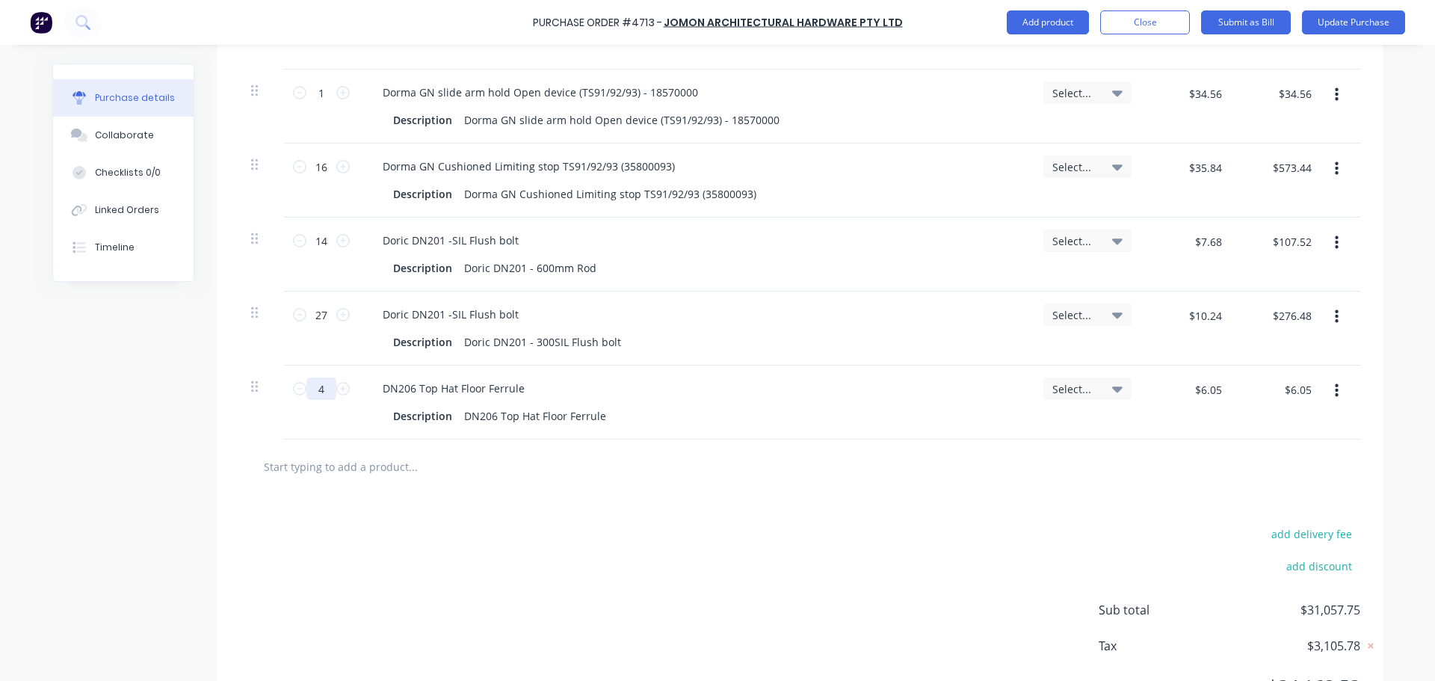
type input "$24.20"
type input "4"
click at [364, 451] on input "text" at bounding box center [412, 466] width 299 height 30
click at [1351, 27] on button "Update Purchase" at bounding box center [1353, 22] width 103 height 24
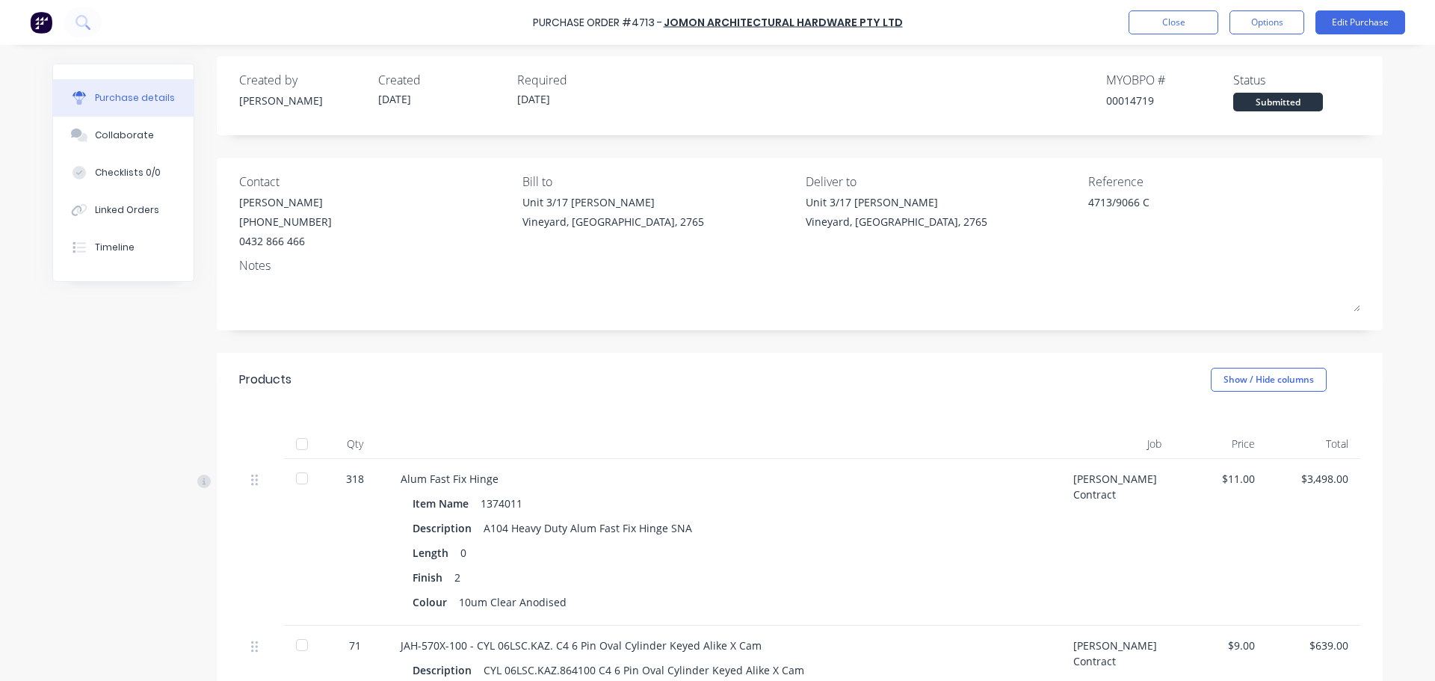
scroll to position [0, 0]
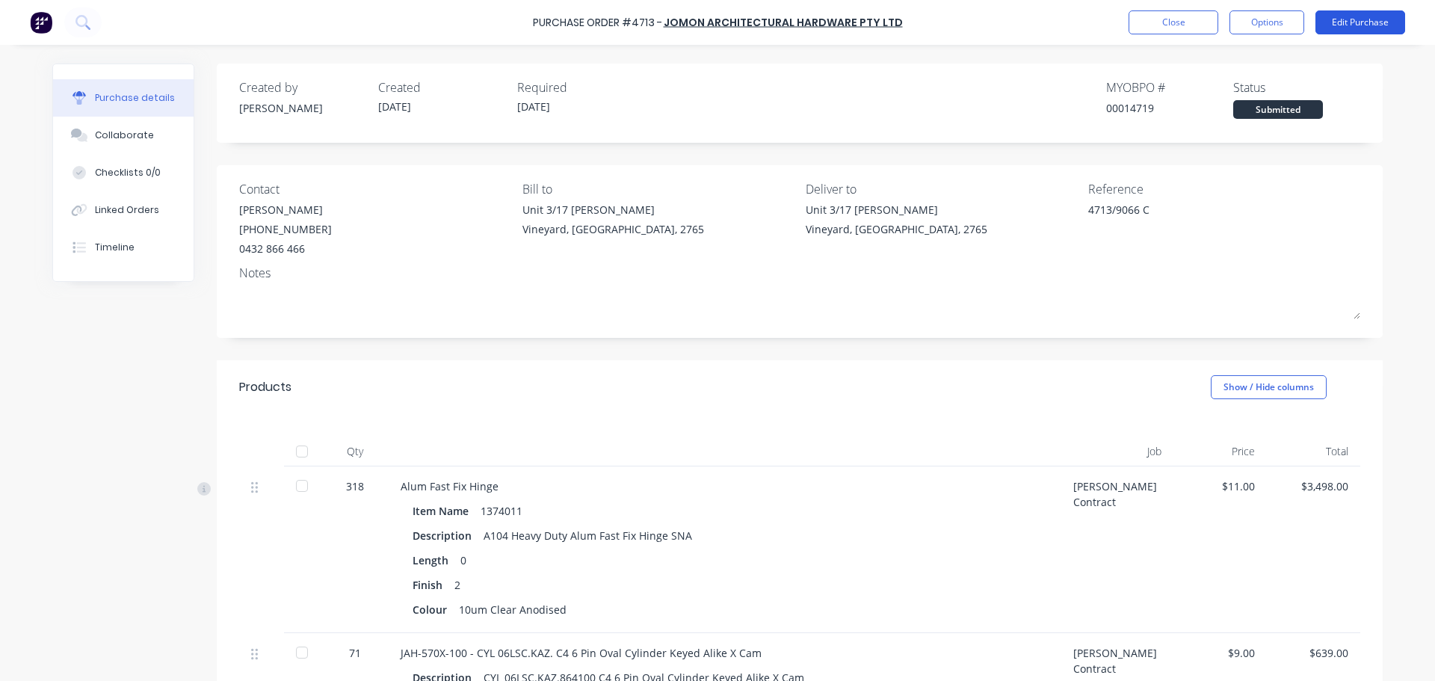
click at [1355, 22] on button "Edit Purchase" at bounding box center [1360, 22] width 90 height 24
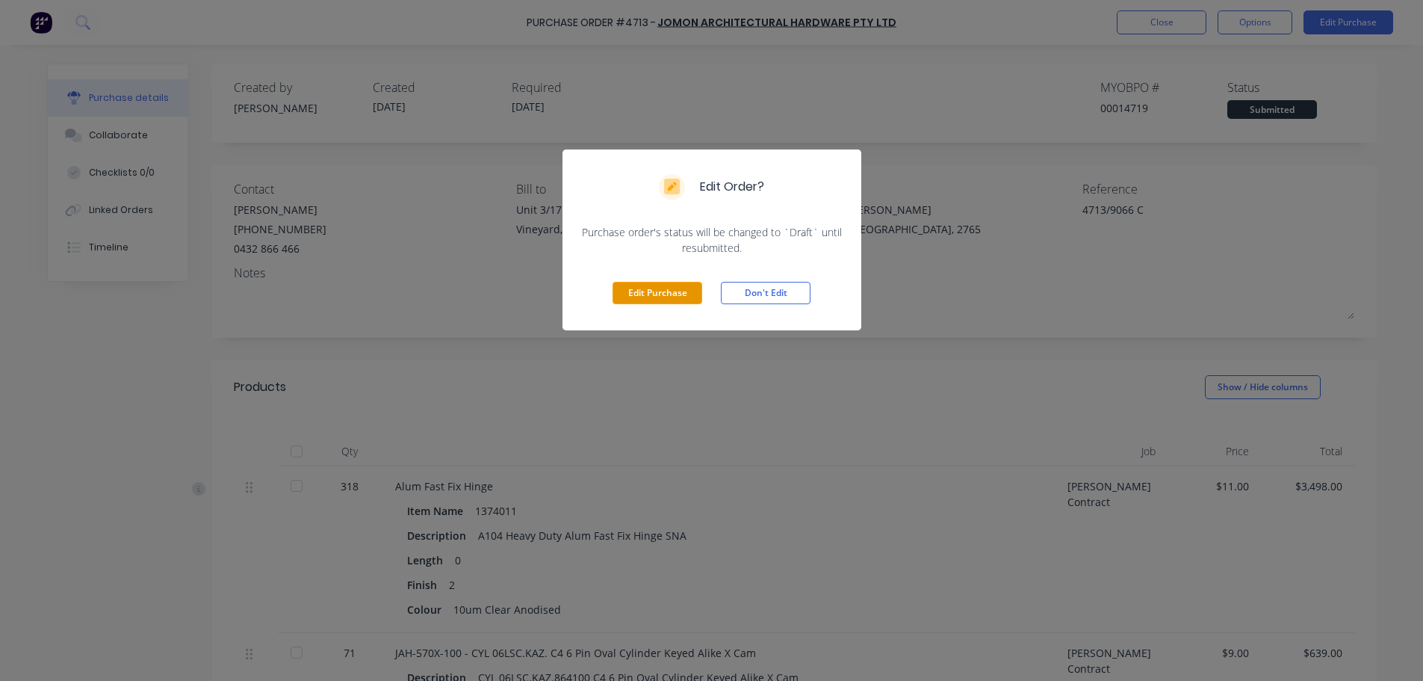
click at [649, 287] on button "Edit Purchase" at bounding box center [658, 293] width 90 height 22
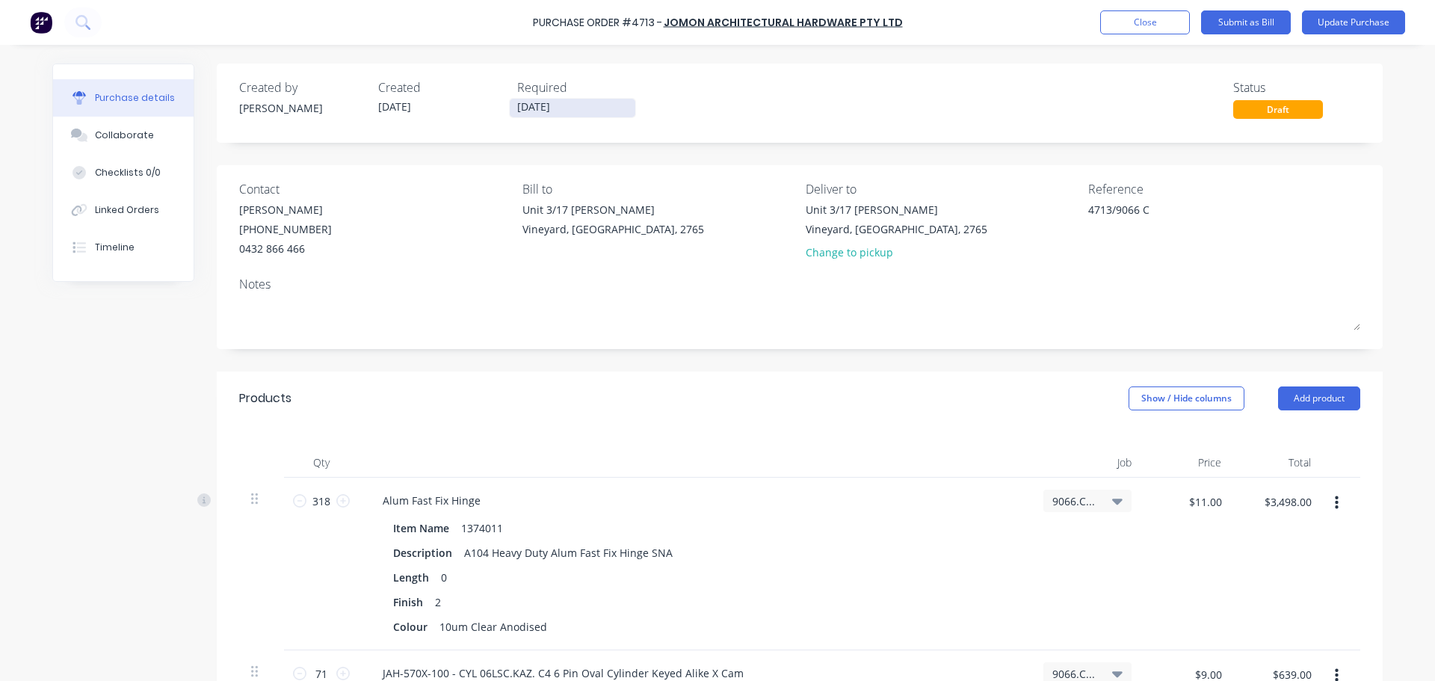
click at [543, 111] on input "01/09/25" at bounding box center [573, 108] width 126 height 19
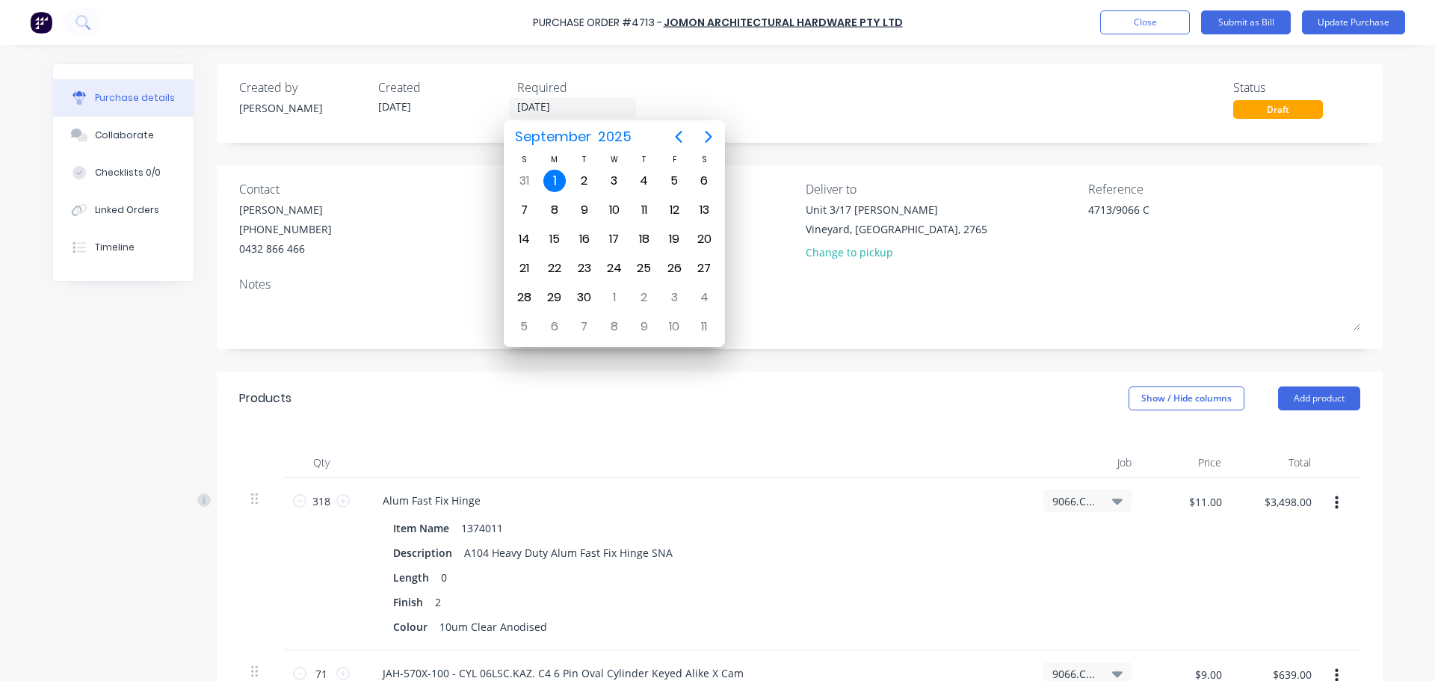
click at [759, 406] on div "Products Show / Hide columns Add product" at bounding box center [800, 398] width 1166 height 54
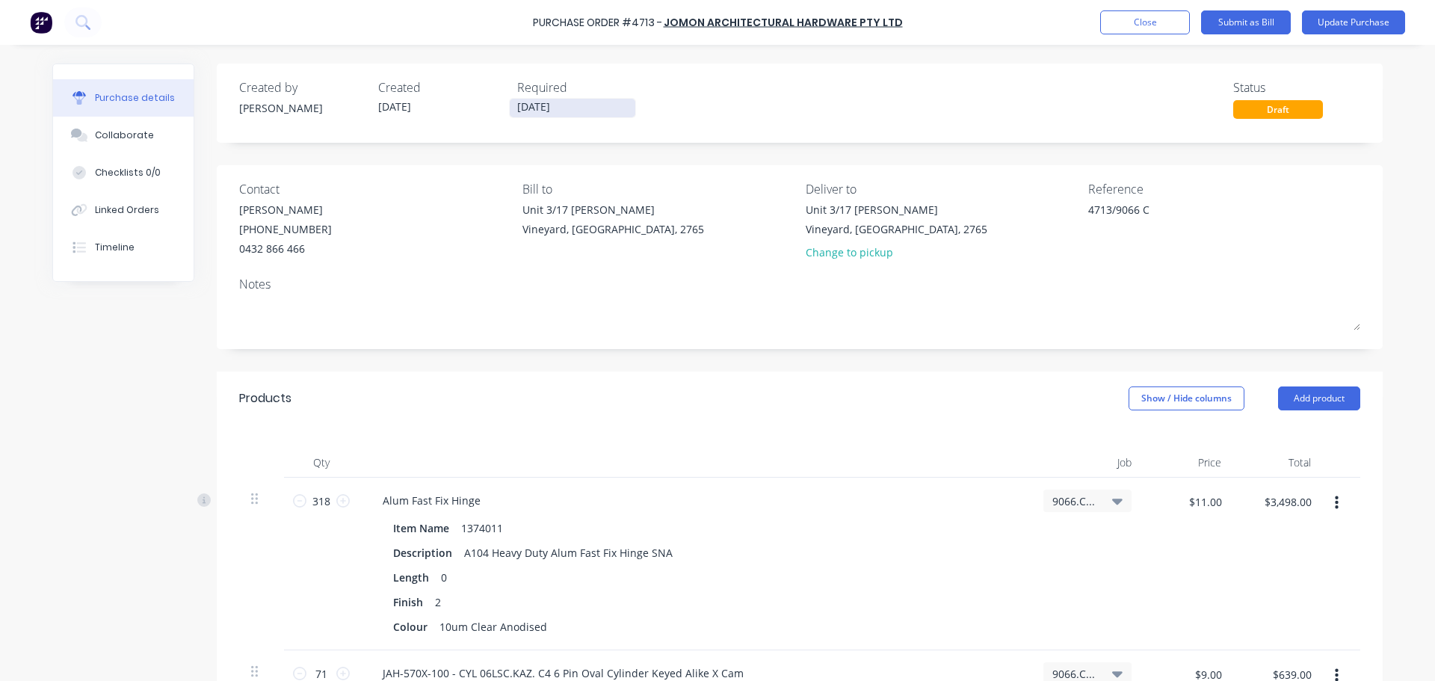
click at [566, 109] on input "01/09/25" at bounding box center [573, 108] width 126 height 19
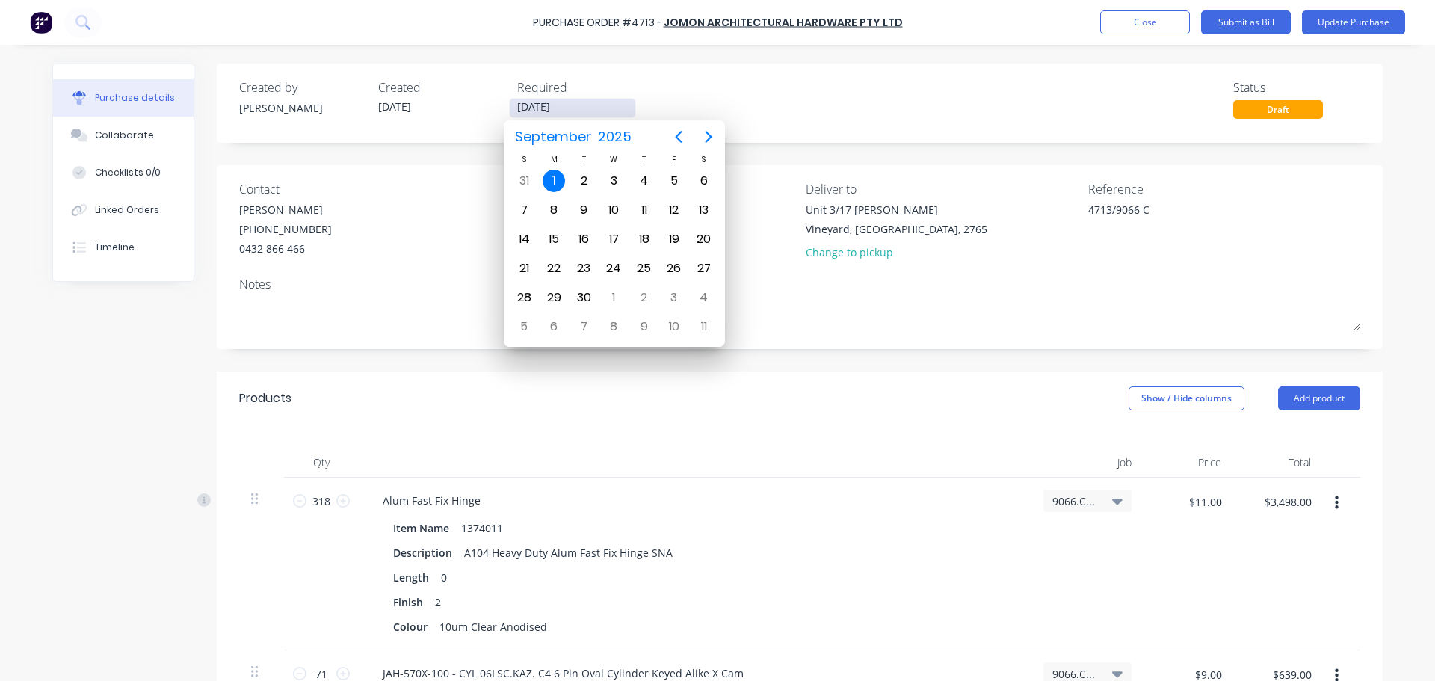
click at [566, 109] on input "01/09/25" at bounding box center [573, 108] width 126 height 19
click at [672, 206] on div "12" at bounding box center [674, 210] width 22 height 22
type textarea "x"
type input "12/09/25"
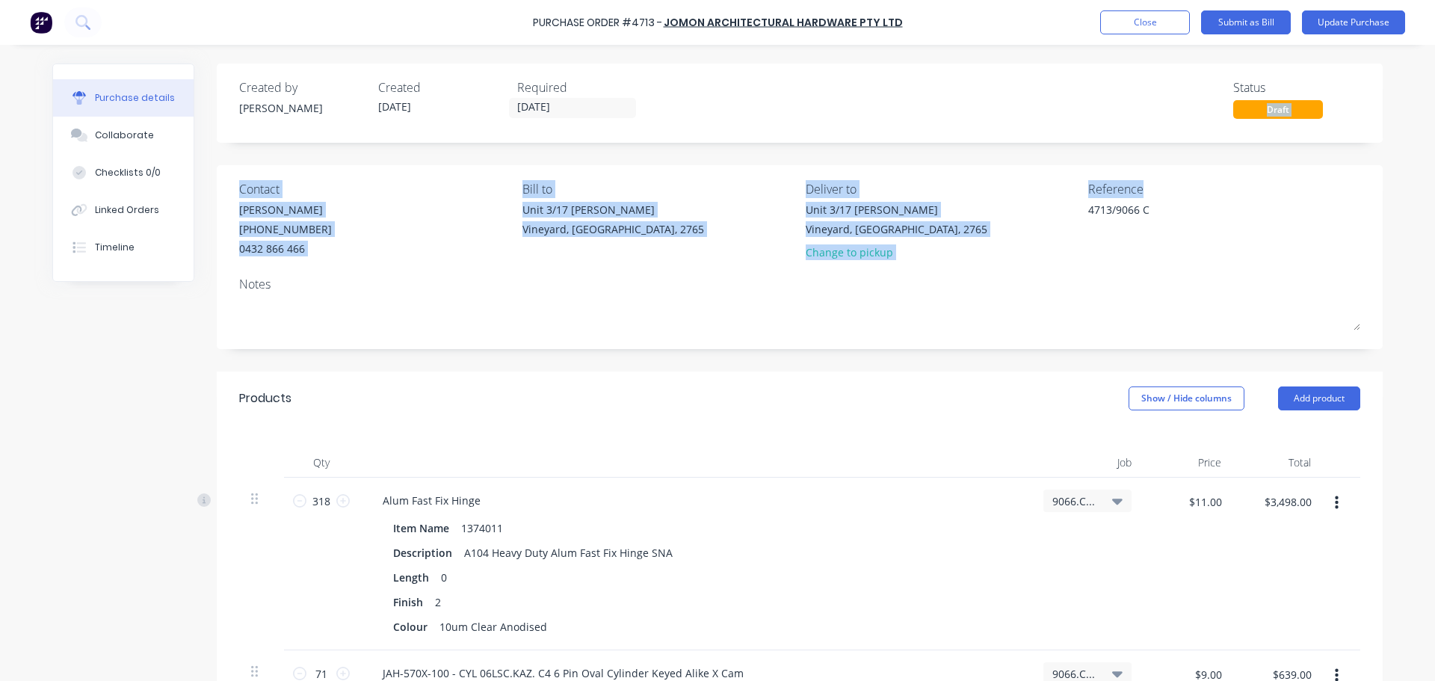
drag, startPoint x: 1422, startPoint y: 149, endPoint x: 1426, endPoint y: 161, distance: 12.5
click at [1426, 161] on div "Purchase Order #4713 - Jomon Architectural Hardware Pty Ltd Add product Close S…" at bounding box center [717, 340] width 1435 height 681
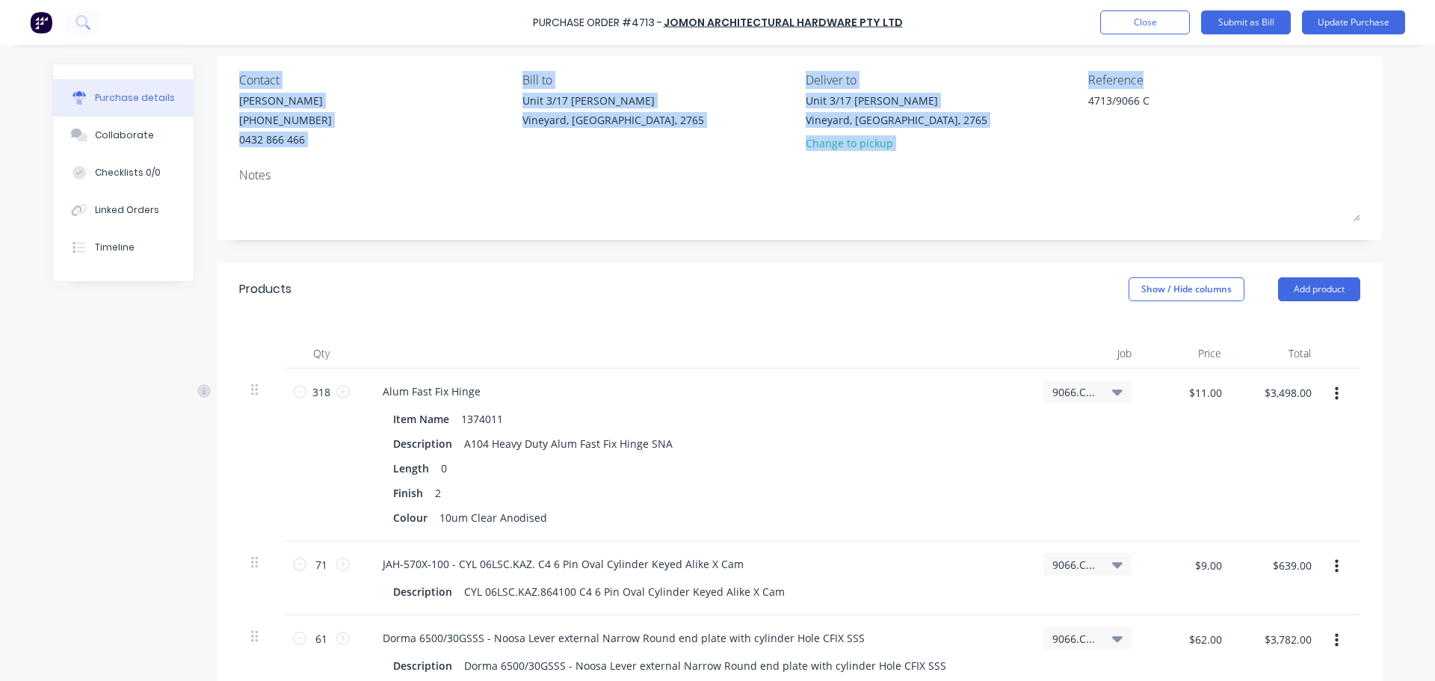
scroll to position [106, 0]
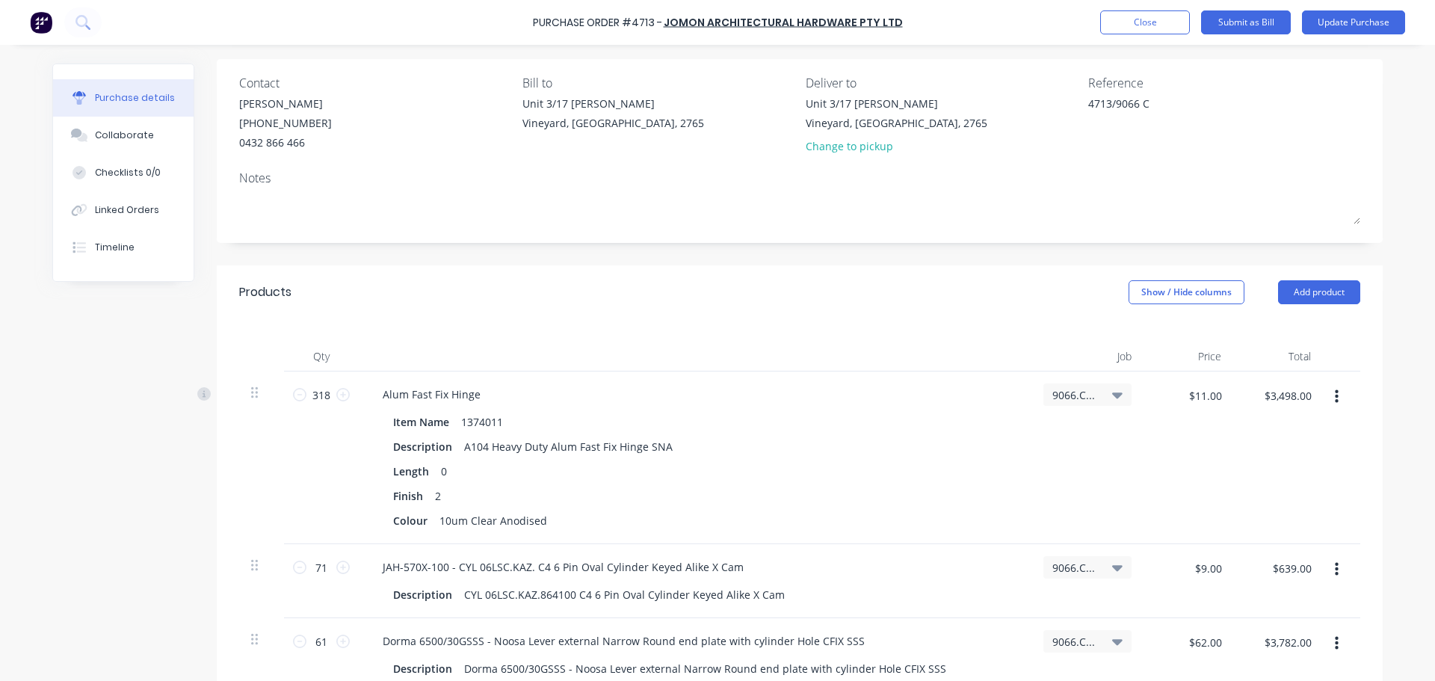
click at [1112, 392] on icon at bounding box center [1117, 394] width 10 height 16
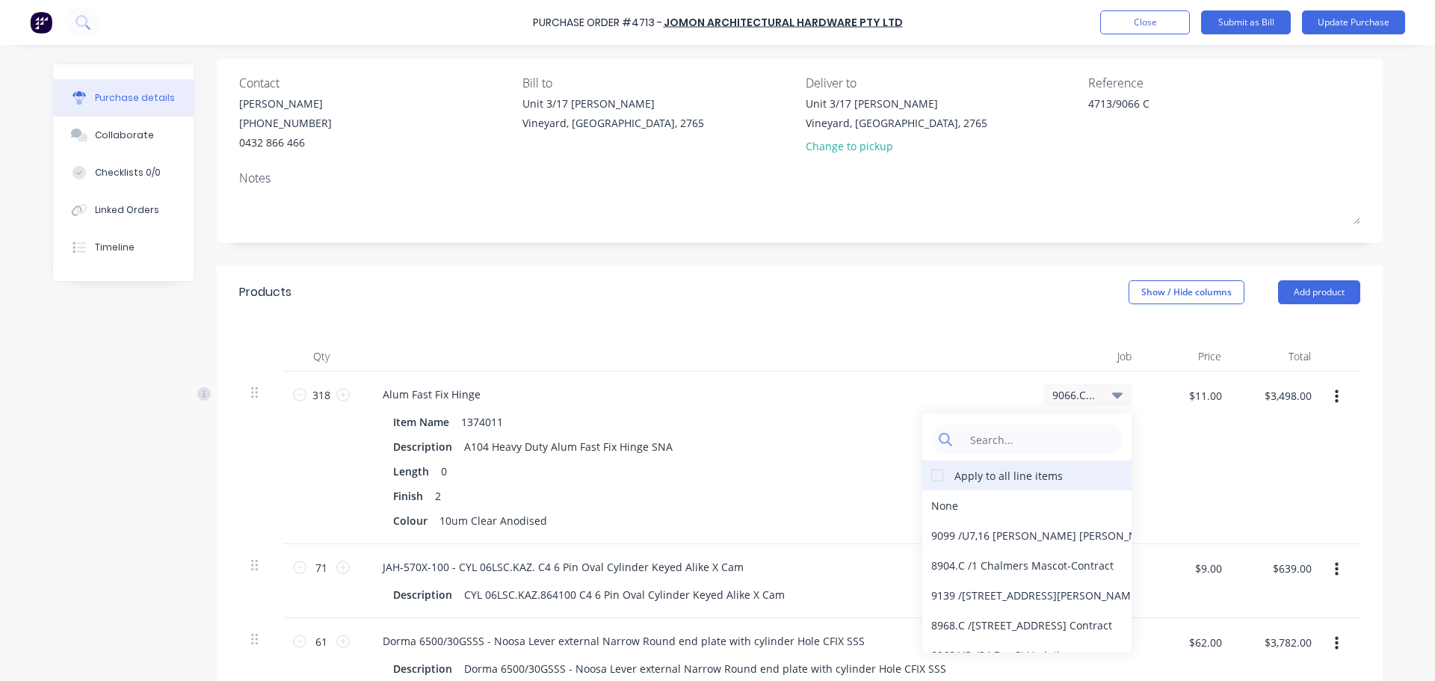
click at [928, 477] on div at bounding box center [937, 475] width 30 height 30
type textarea "x"
click at [968, 442] on input at bounding box center [1038, 439] width 153 height 30
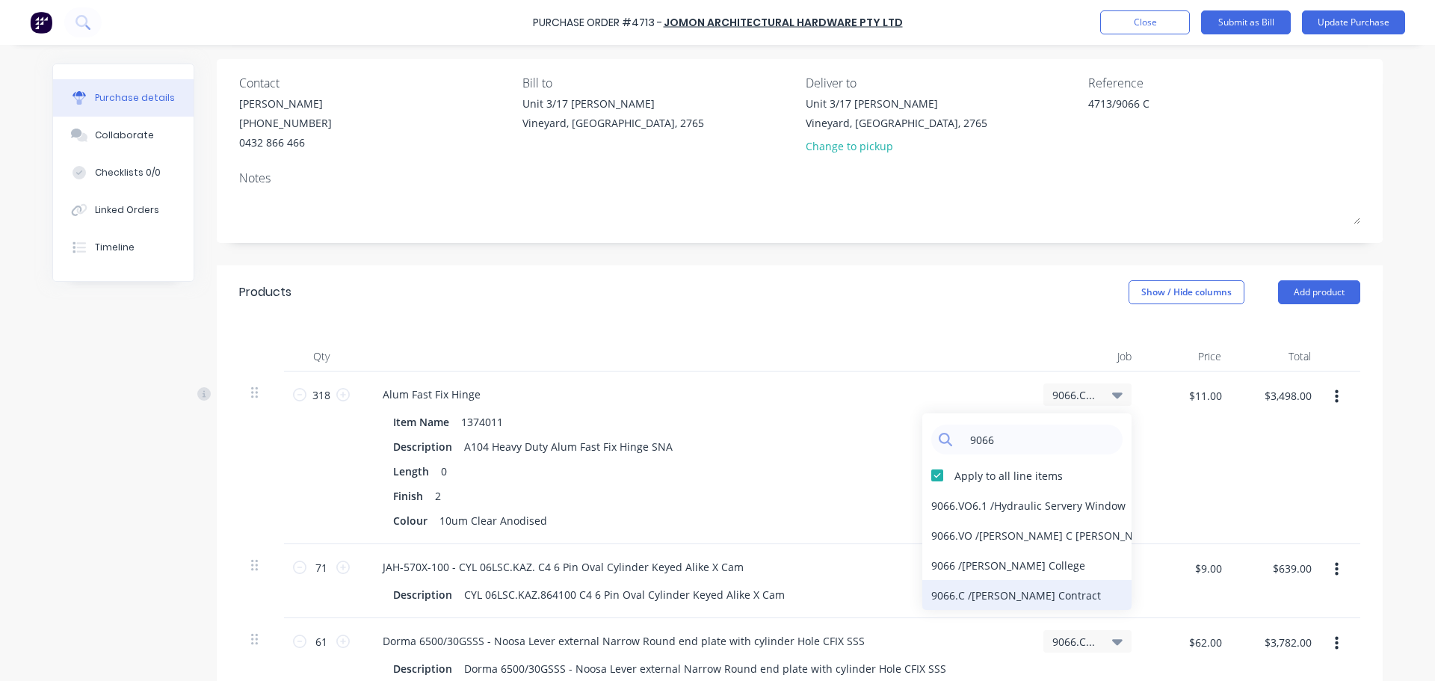
type input "9066"
click at [995, 596] on div "9066.C / William Clarke Contract" at bounding box center [1026, 595] width 209 height 30
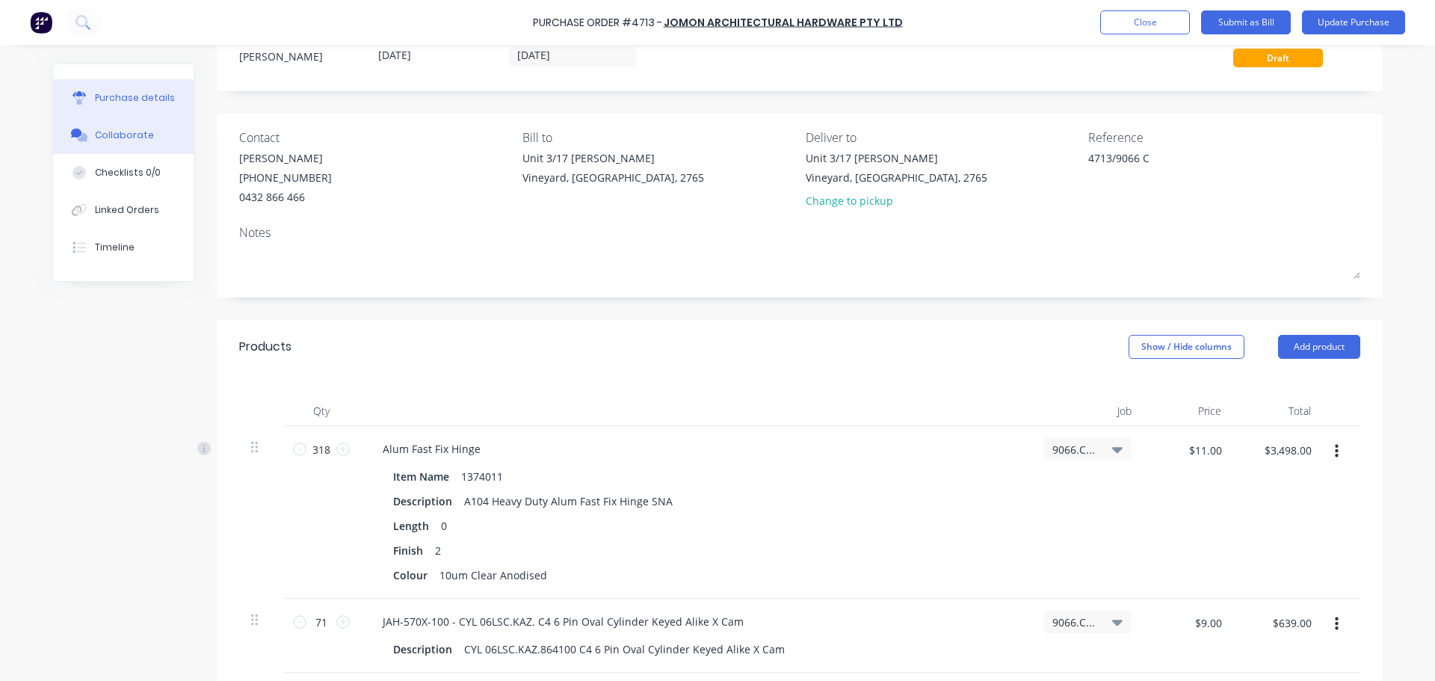
click at [114, 138] on div "Collaborate" at bounding box center [124, 135] width 59 height 13
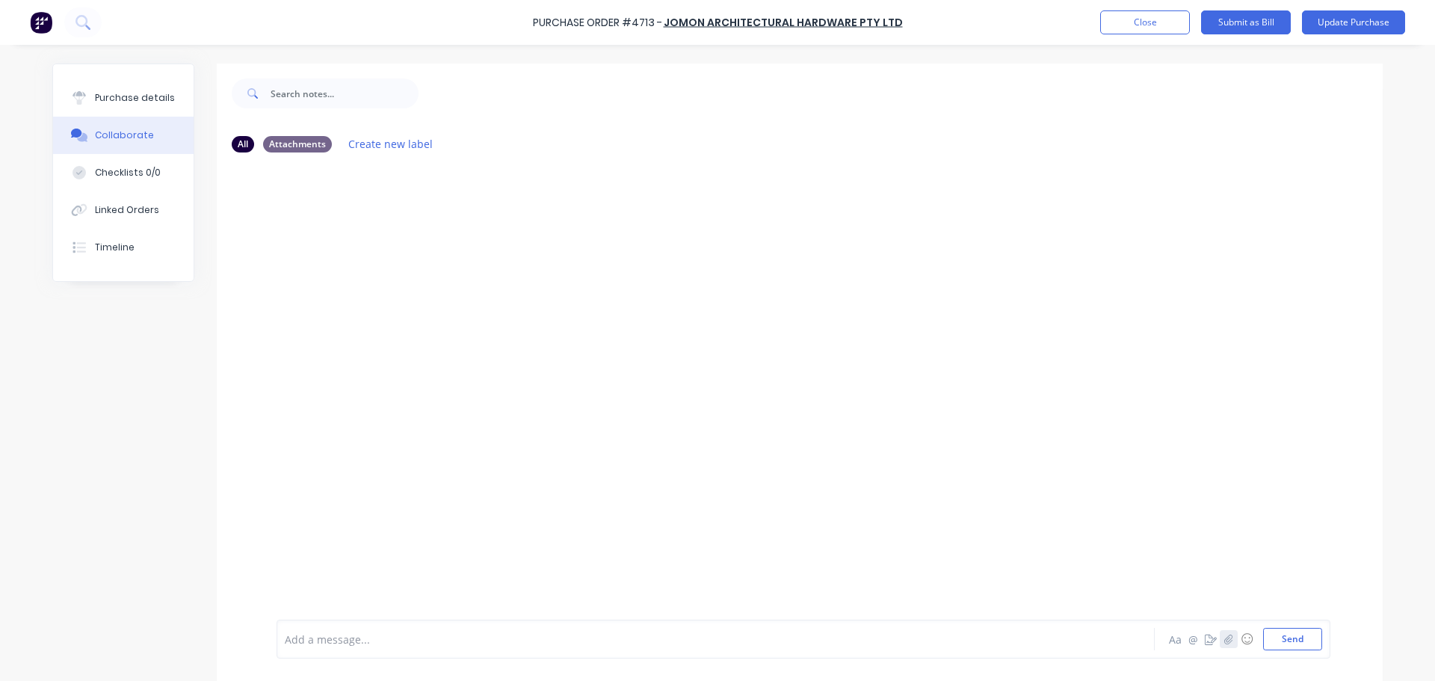
click at [1224, 638] on icon "button" at bounding box center [1228, 639] width 9 height 10
click at [1281, 635] on button "Send" at bounding box center [1292, 639] width 59 height 22
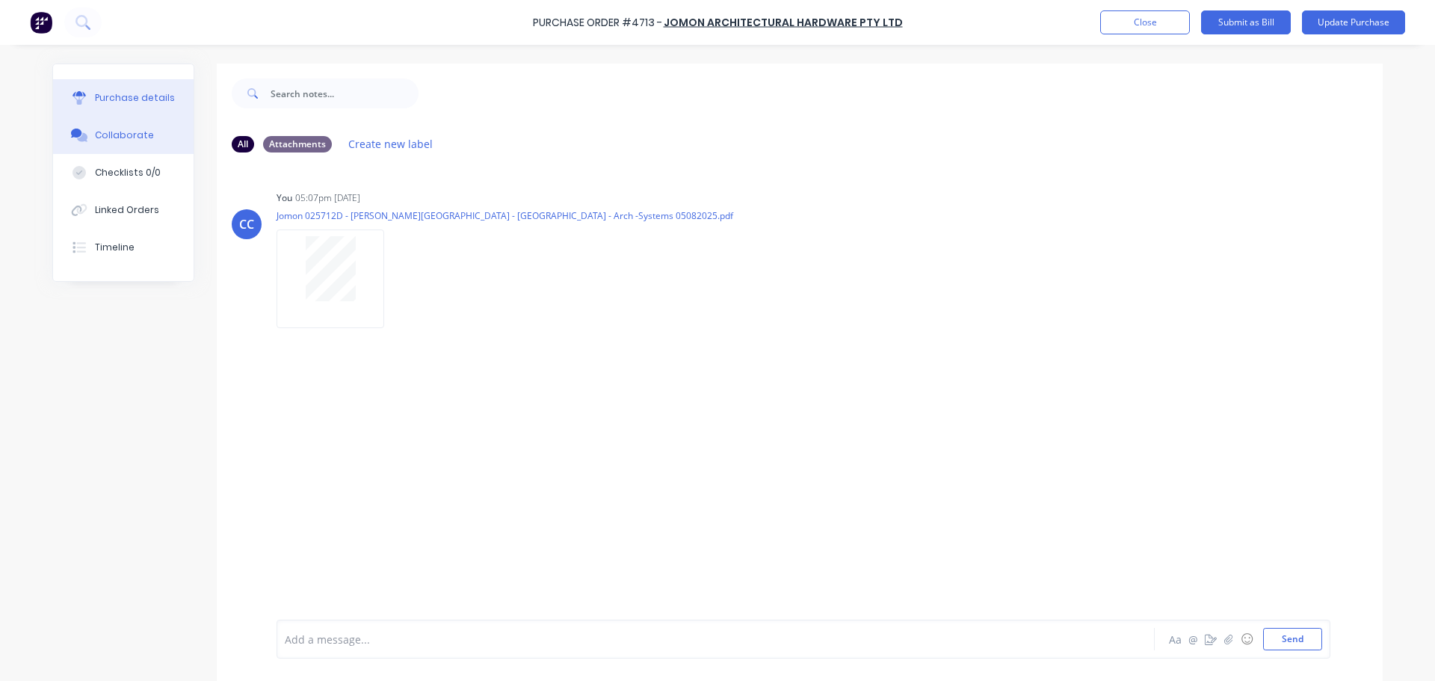
click at [127, 99] on div "Purchase details" at bounding box center [135, 97] width 80 height 13
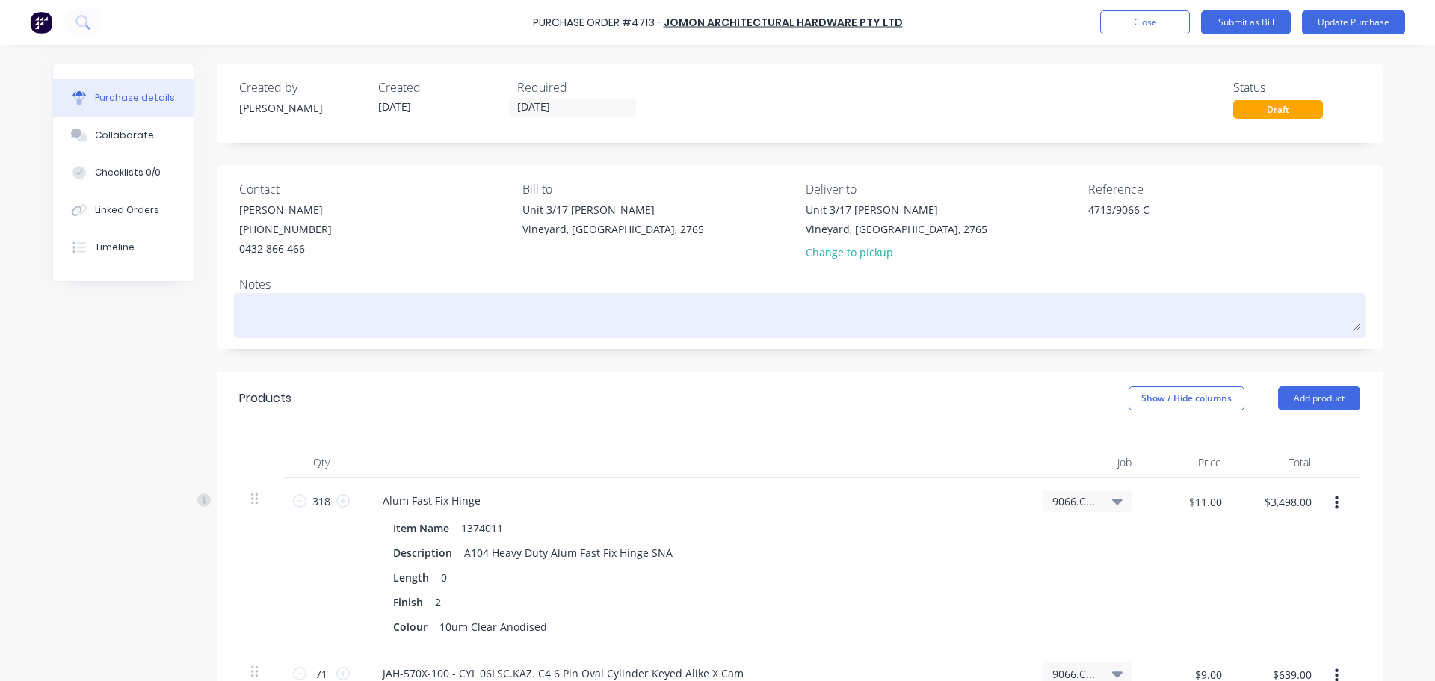
click at [286, 297] on div at bounding box center [799, 315] width 1121 height 37
click at [285, 312] on textarea at bounding box center [799, 314] width 1121 height 34
type textarea "x"
type textarea "A"
type textarea "x"
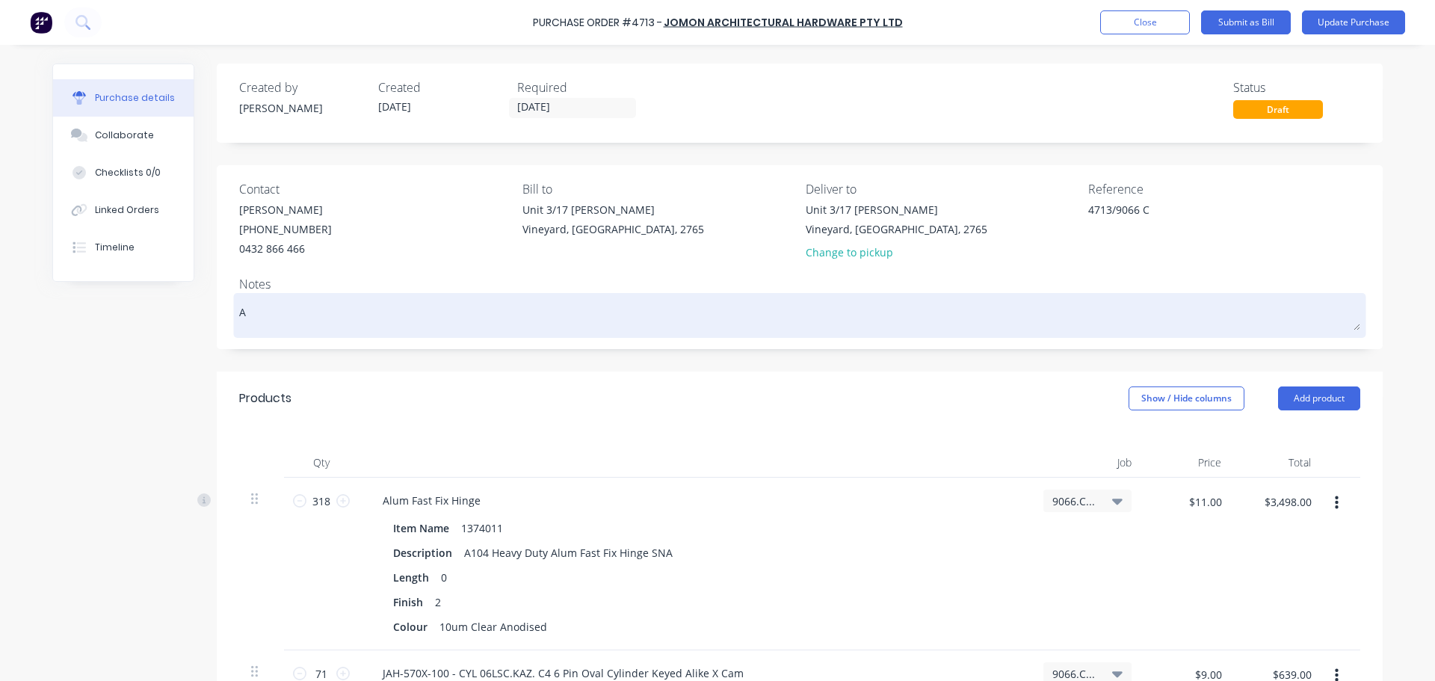
type textarea "AS"
type textarea "x"
type textarea "AS"
type textarea "x"
type textarea "AS p"
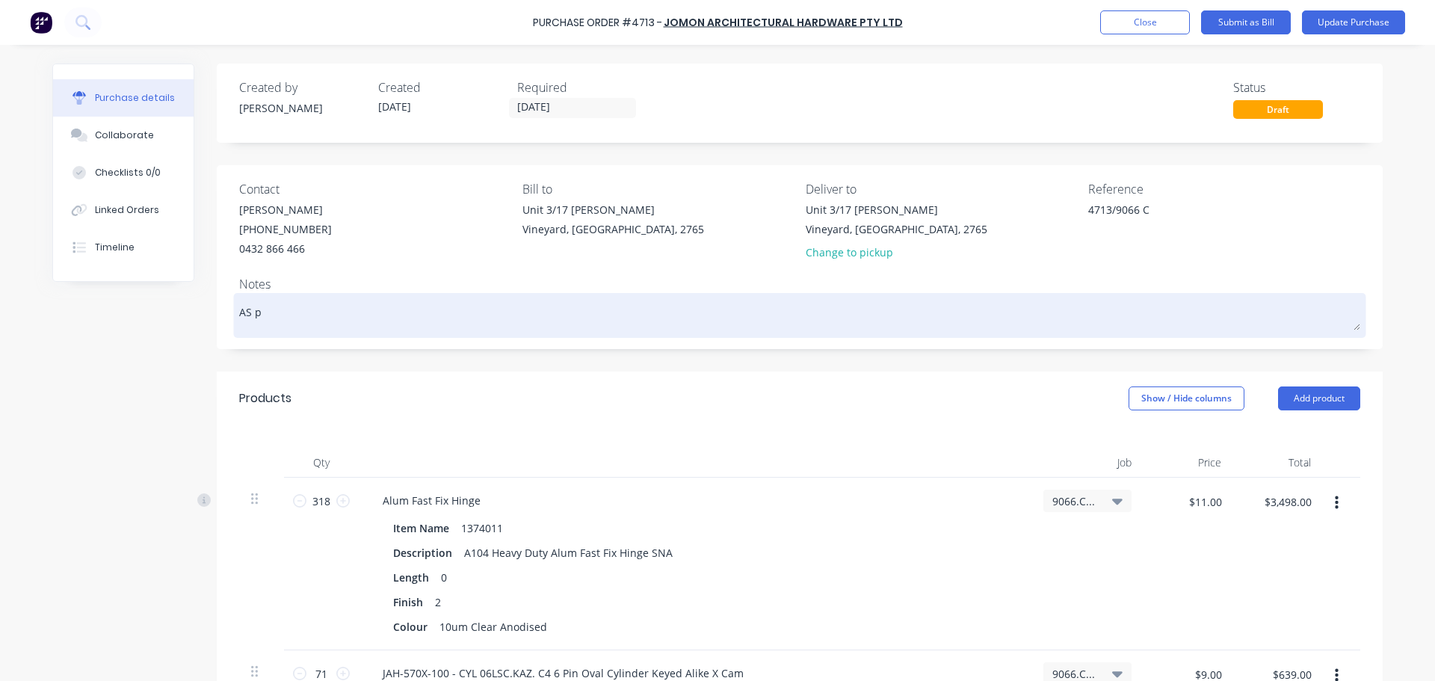
type textarea "x"
type textarea "AS pe"
type textarea "x"
type textarea "AS per"
type textarea "x"
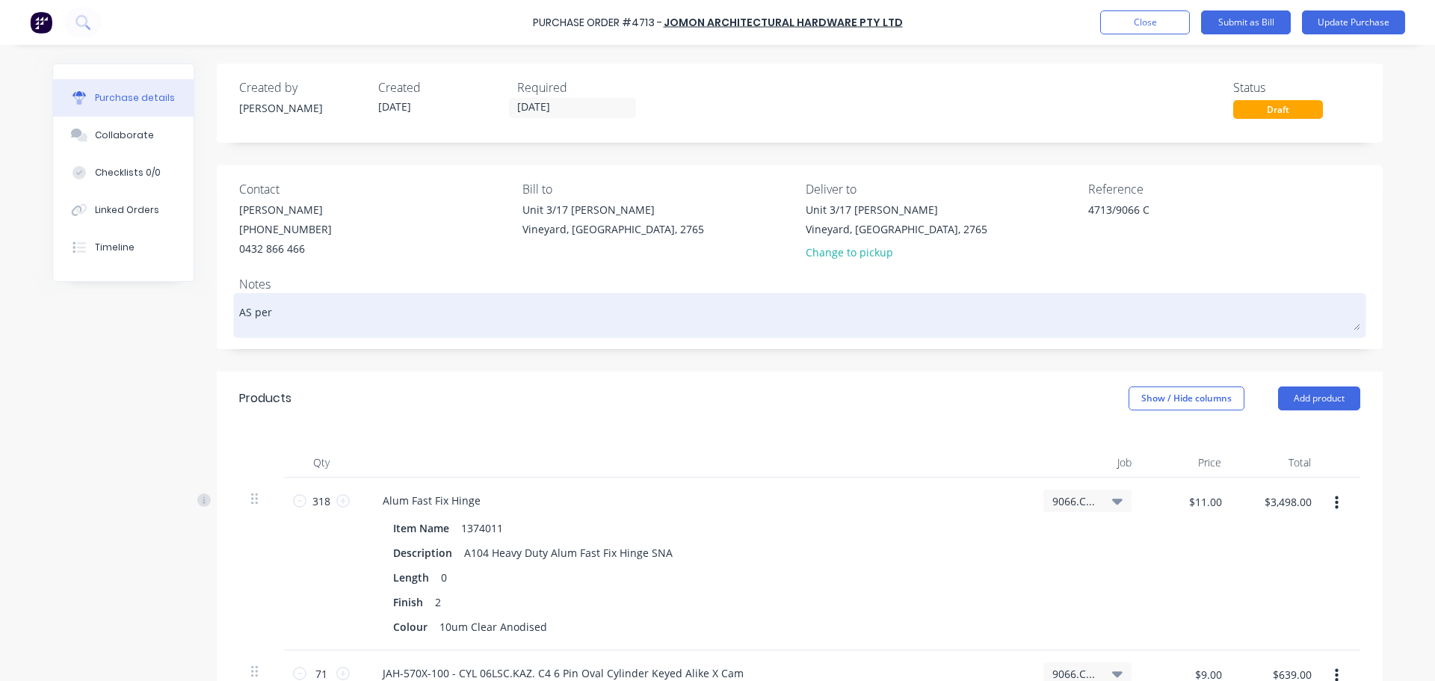
type textarea "AS per"
type textarea "x"
type textarea "AS per Q"
type textarea "x"
type textarea "AS per Qu"
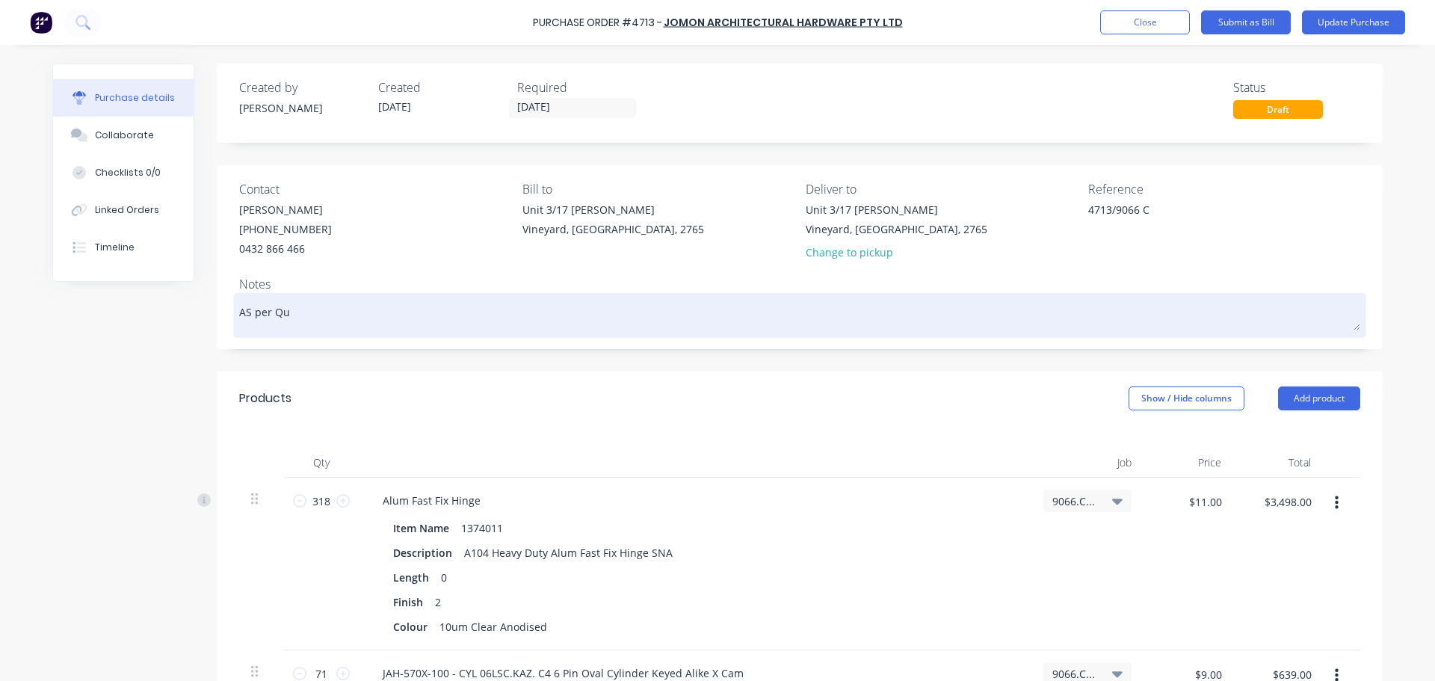
type textarea "x"
type textarea "AS per Quo"
type textarea "x"
type textarea "AS per Quot"
type textarea "x"
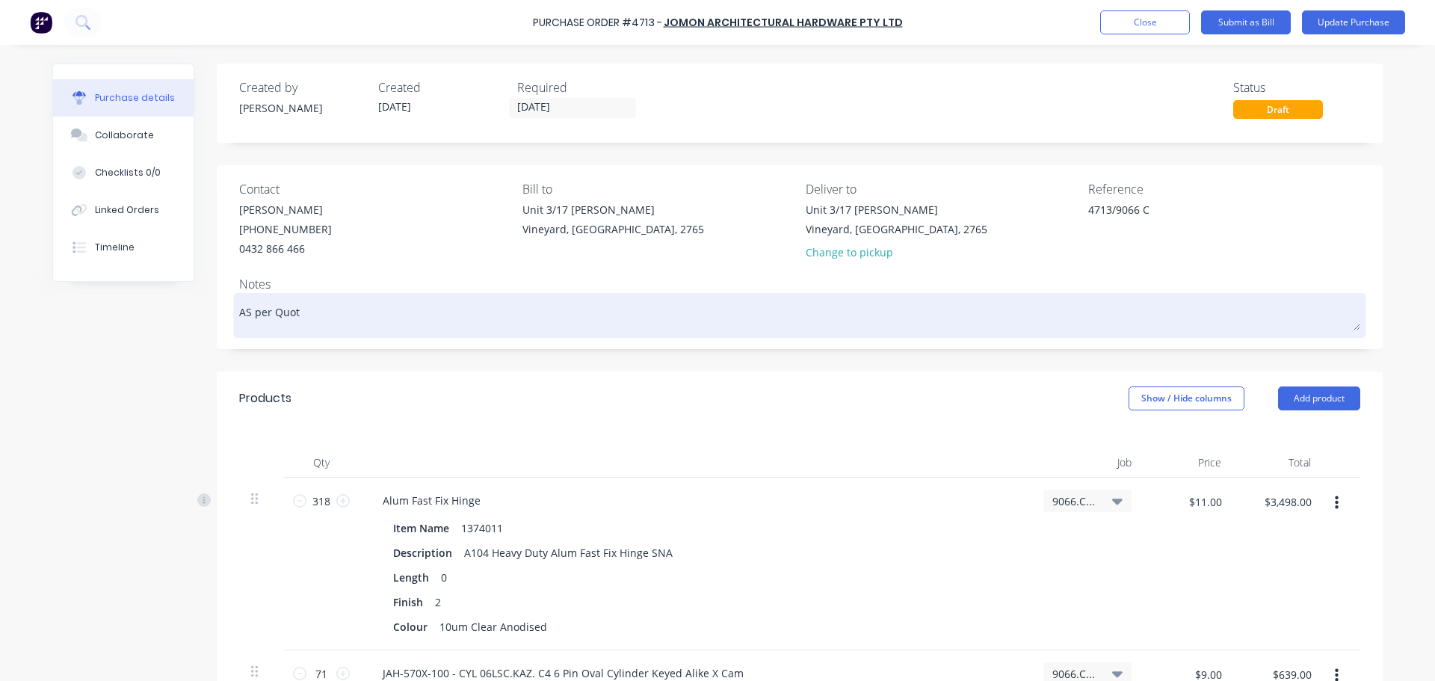
type textarea "AS per Quote"
type textarea "x"
type textarea "AS per Quote"
paste textarea "Ref No:NBD24040C"
type textarea "x"
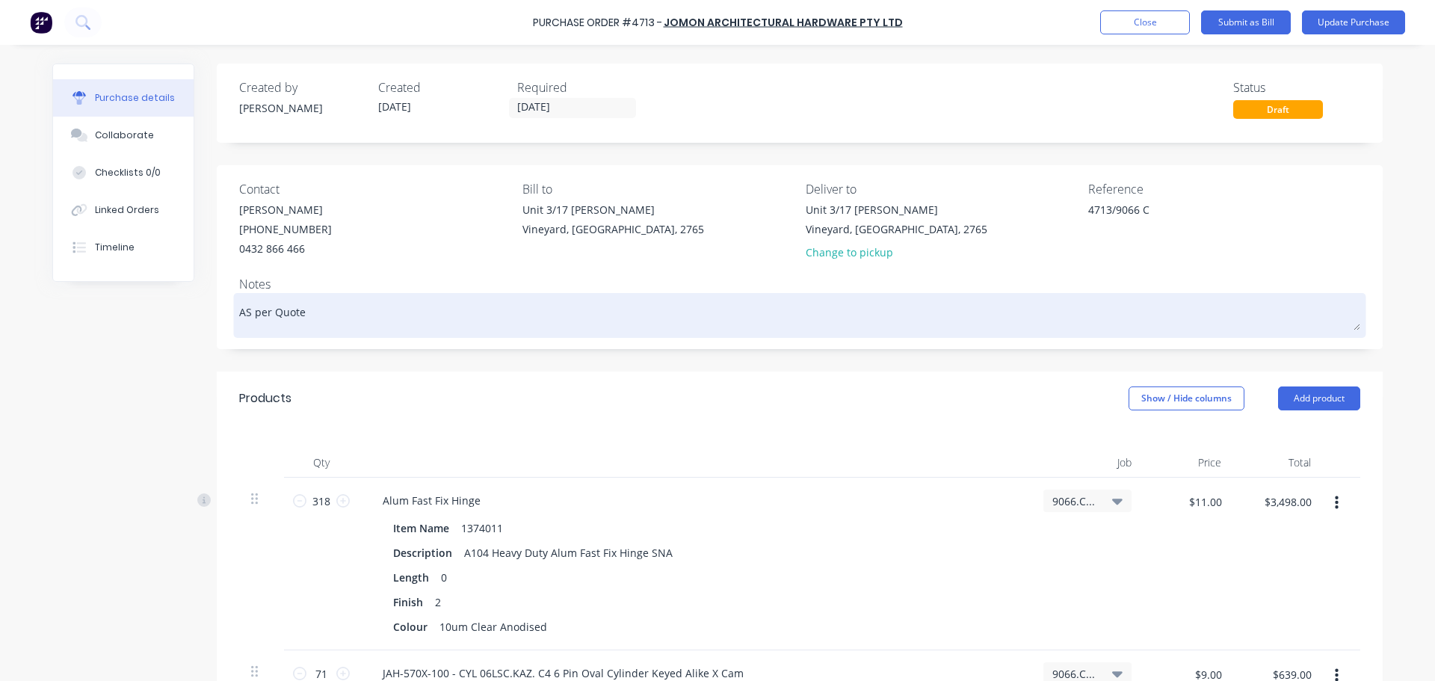
type textarea "AS per Quote Ref No:NBD24040C"
type textarea "x"
type textarea "AS per Quote Ref No:NBD24040C"
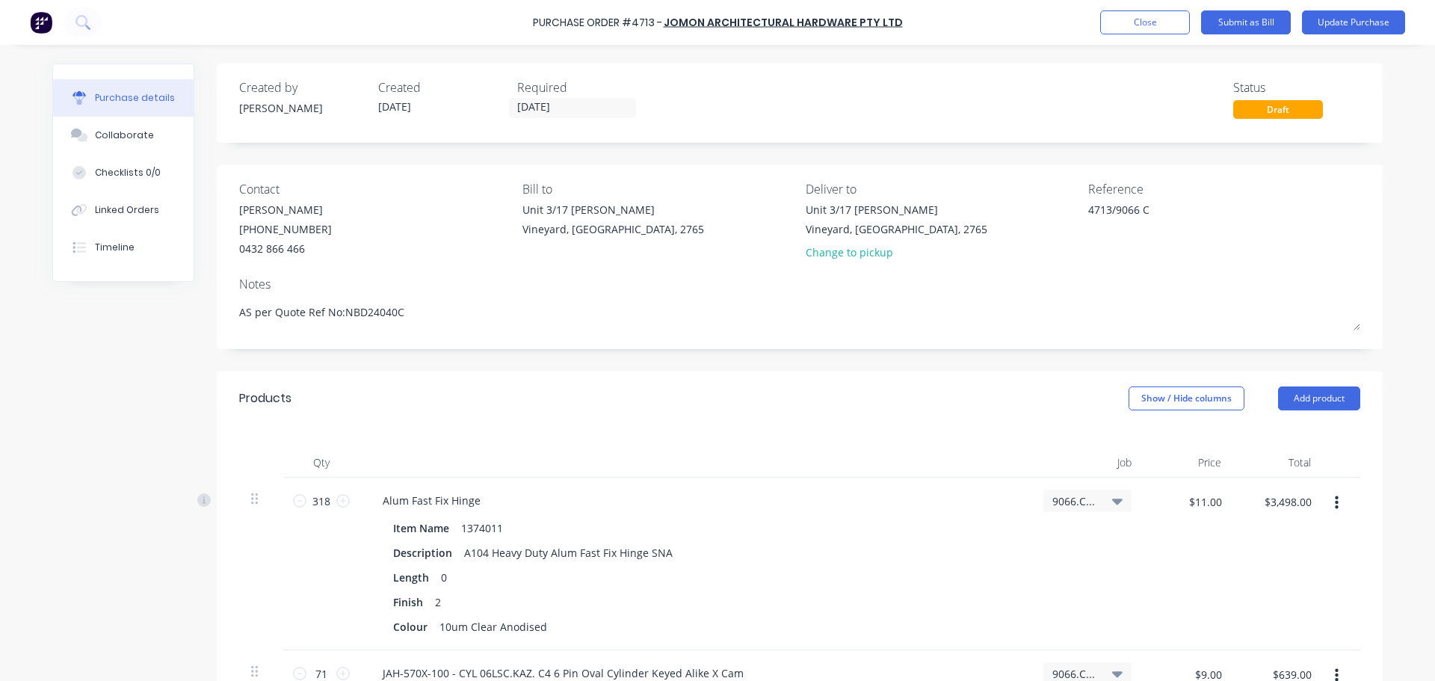
type textarea "x"
type textarea "AS per Quote Ref No:NBD24040C"
drag, startPoint x: 374, startPoint y: 304, endPoint x: 351, endPoint y: 359, distance: 59.0
click at [1346, 23] on button "Update Purchase" at bounding box center [1353, 22] width 103 height 24
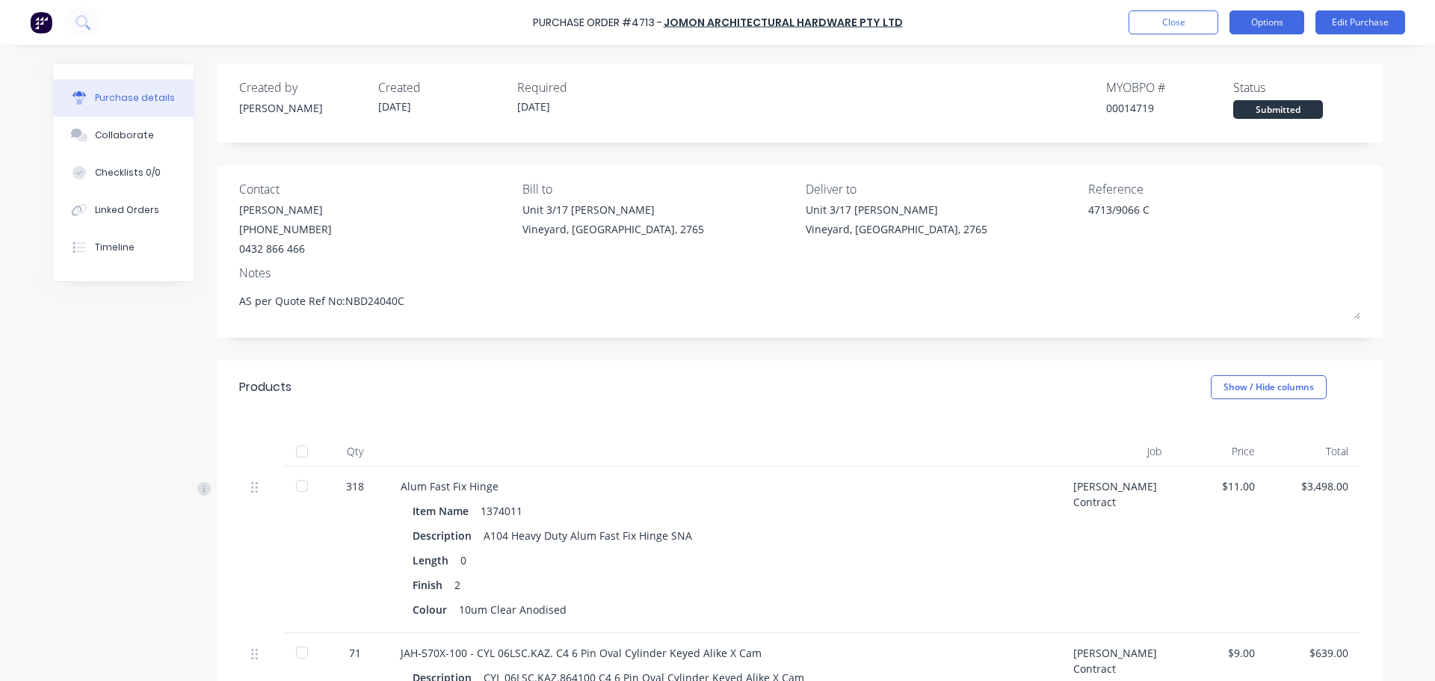
click at [1262, 22] on button "Options" at bounding box center [1266, 22] width 75 height 24
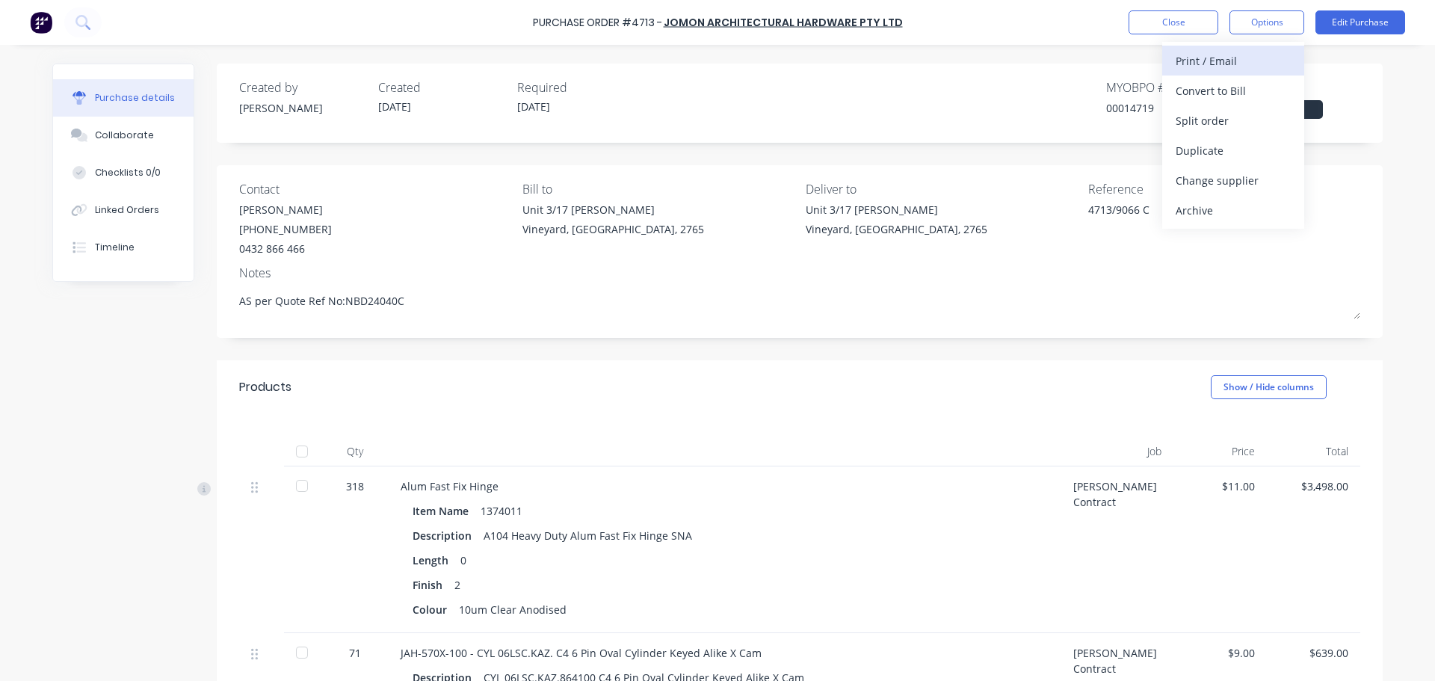
click at [1193, 61] on div "Print / Email" at bounding box center [1232, 61] width 115 height 22
click at [1194, 93] on div "With pricing" at bounding box center [1232, 91] width 115 height 22
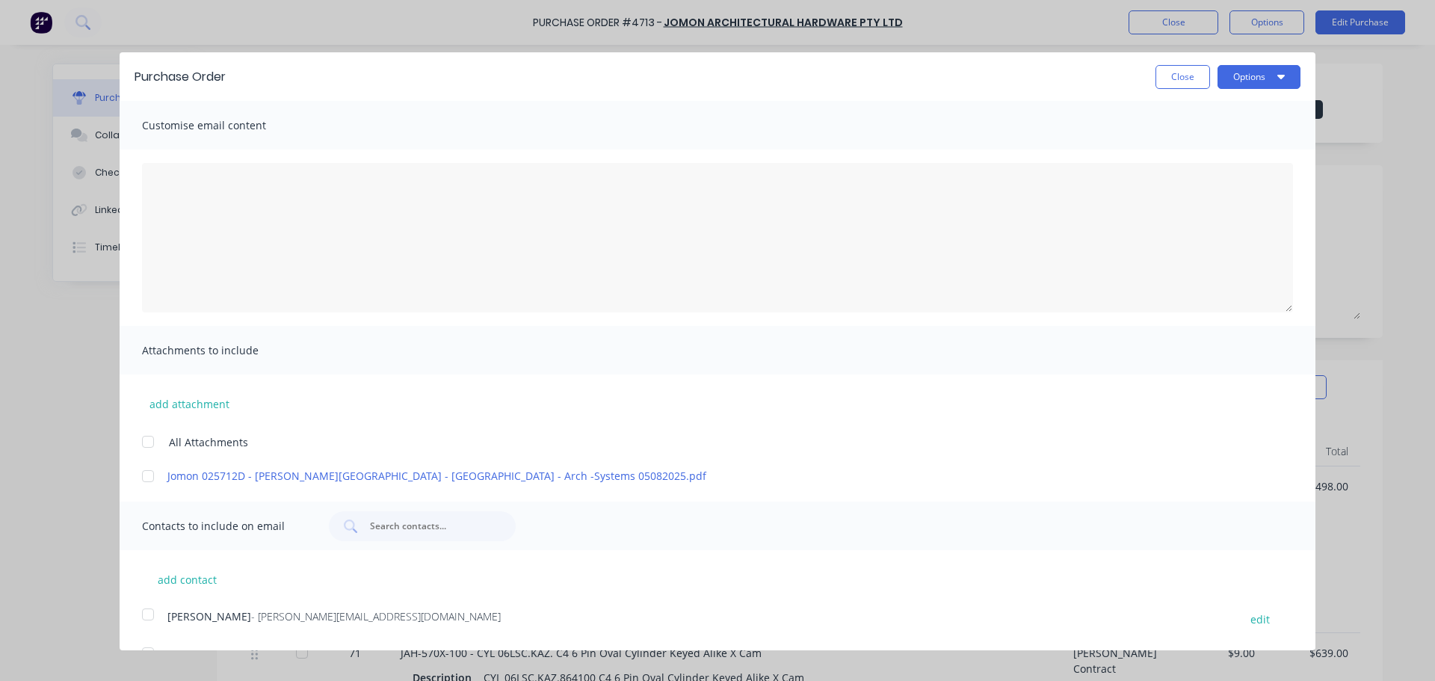
click at [153, 440] on div at bounding box center [148, 442] width 30 height 30
type textarea "x"
click at [143, 618] on div at bounding box center [148, 614] width 30 height 30
click at [211, 178] on textarea "25/08/25" at bounding box center [717, 237] width 1151 height 149
type textarea "t"
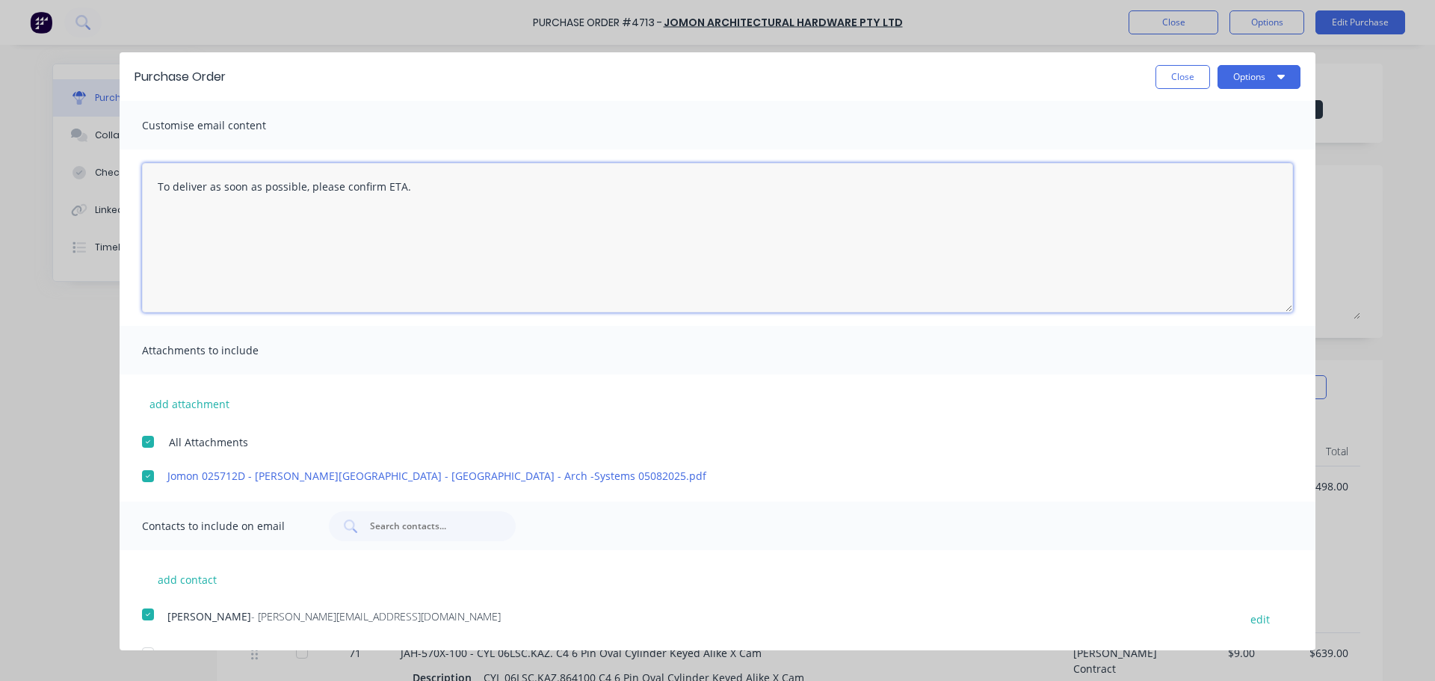
click at [422, 186] on textarea "To deliver as soon as possible, please confirm ETA." at bounding box center [717, 237] width 1151 height 149
type textarea "To deliver as soon as possible, please confirm ETA. Sliding door hardware, door…"
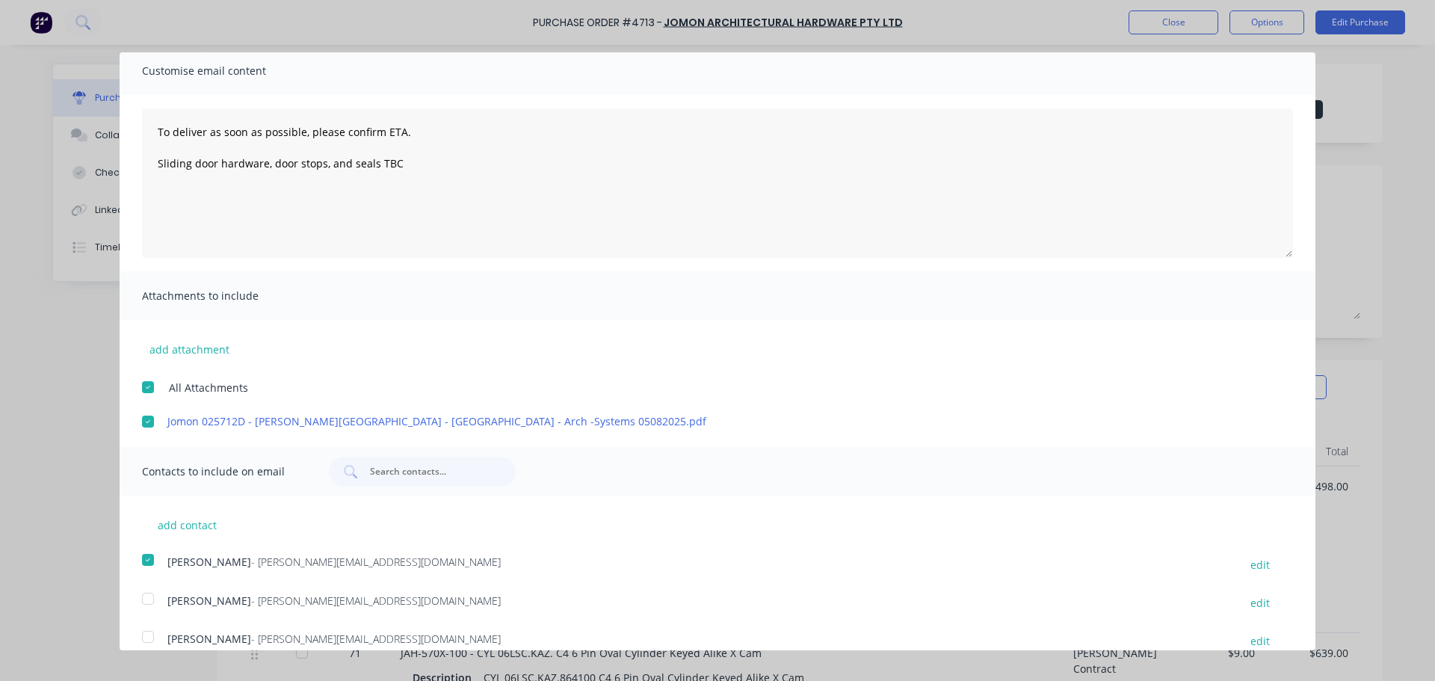
scroll to position [73, 0]
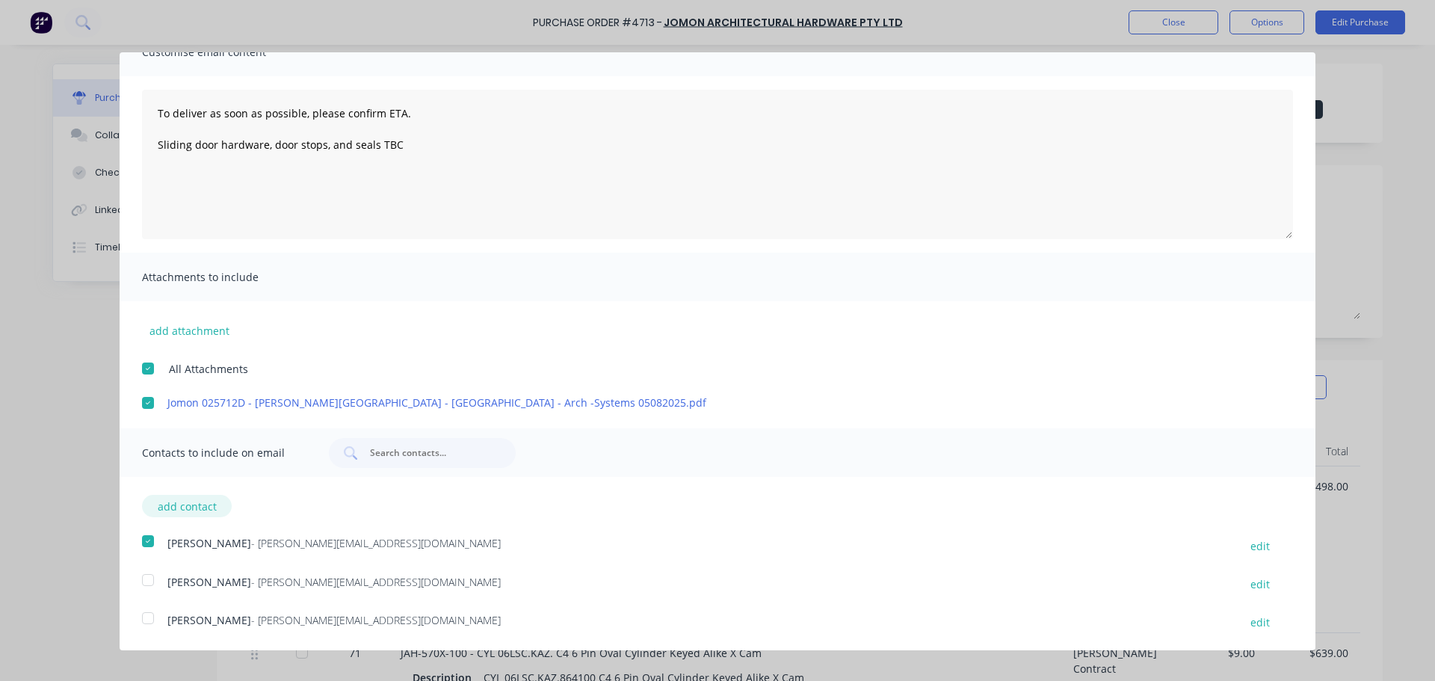
click at [179, 507] on button "add contact" at bounding box center [187, 506] width 90 height 22
select select "AU"
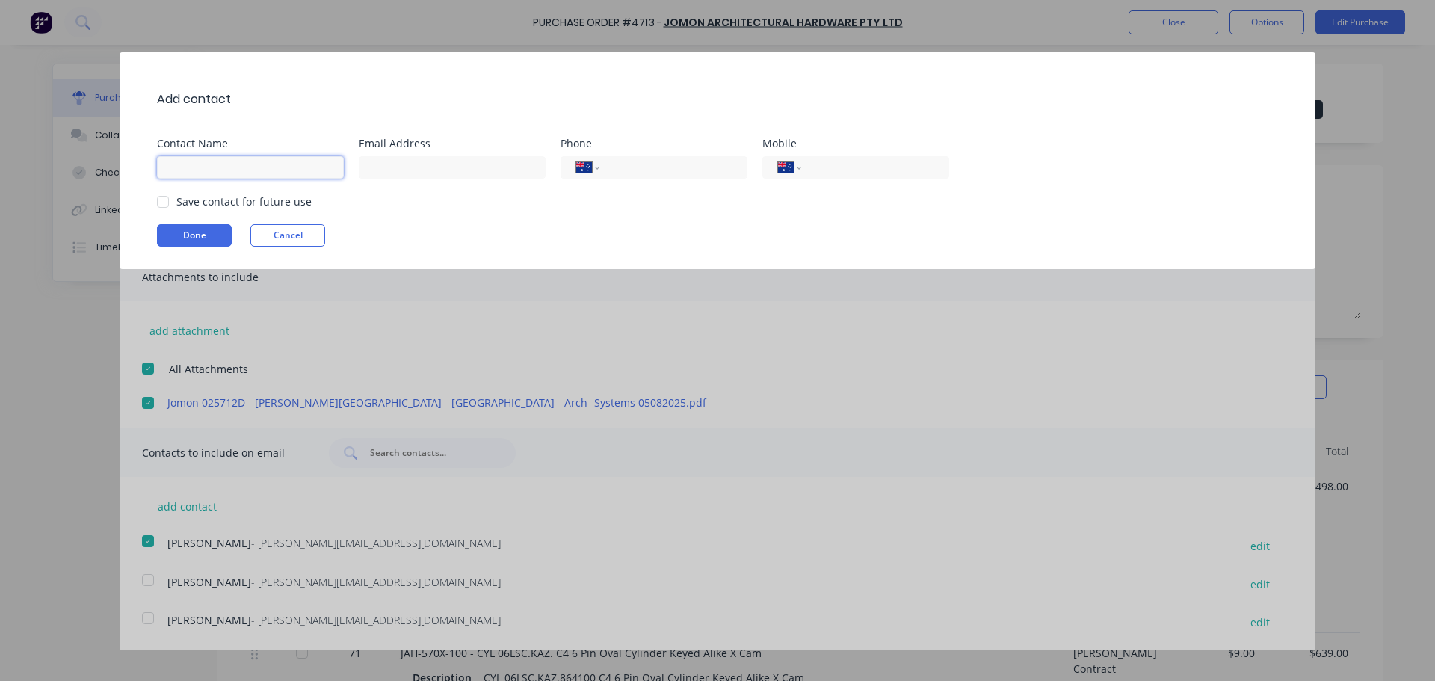
click at [224, 170] on input at bounding box center [250, 167] width 187 height 22
type input "n"
click at [220, 171] on input "Neil De CAstro" at bounding box center [250, 167] width 187 height 22
click at [217, 169] on input "Neil De CAstro" at bounding box center [250, 167] width 187 height 22
type input "Neil De Castro"
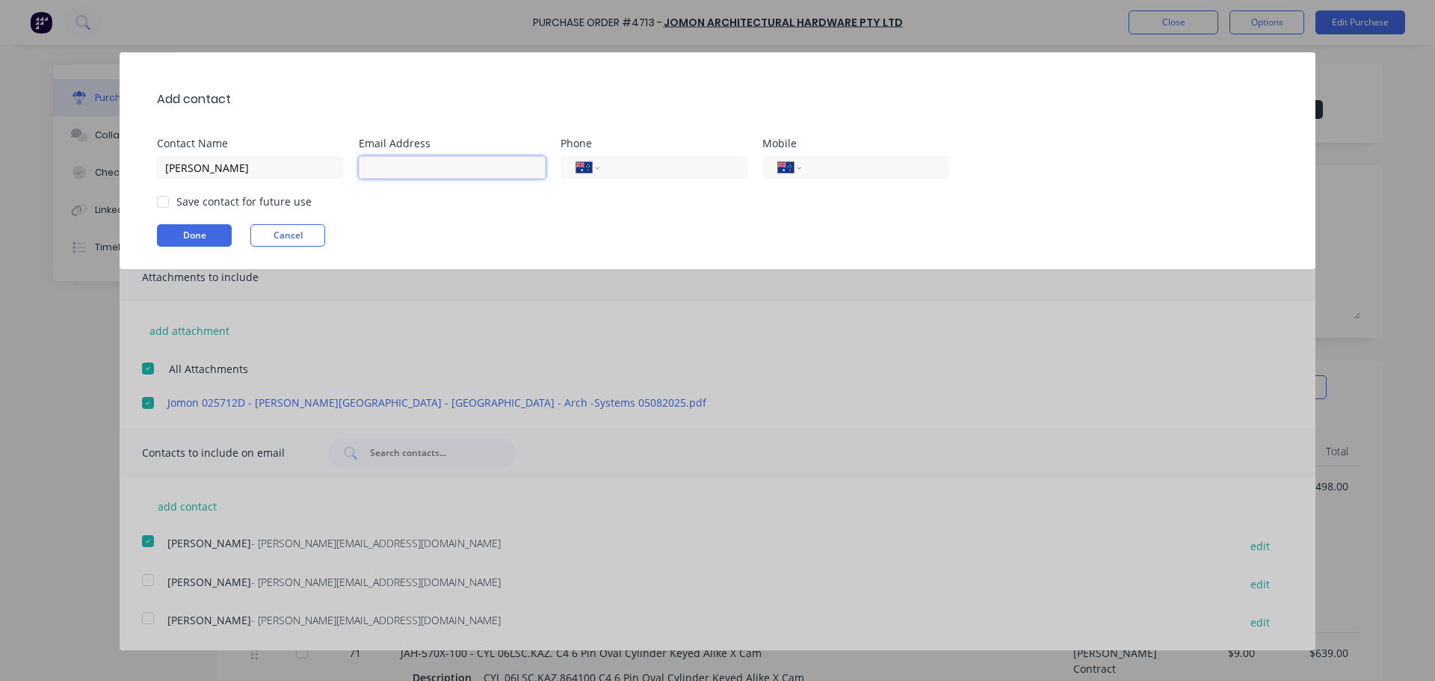
click at [398, 170] on input at bounding box center [452, 167] width 187 height 22
type input "n"
click at [383, 169] on input "sitemanager" at bounding box center [452, 167] width 187 height 22
click at [430, 167] on input "site.manager" at bounding box center [452, 167] width 187 height 22
type input "site.manager@archsystem.com.au"
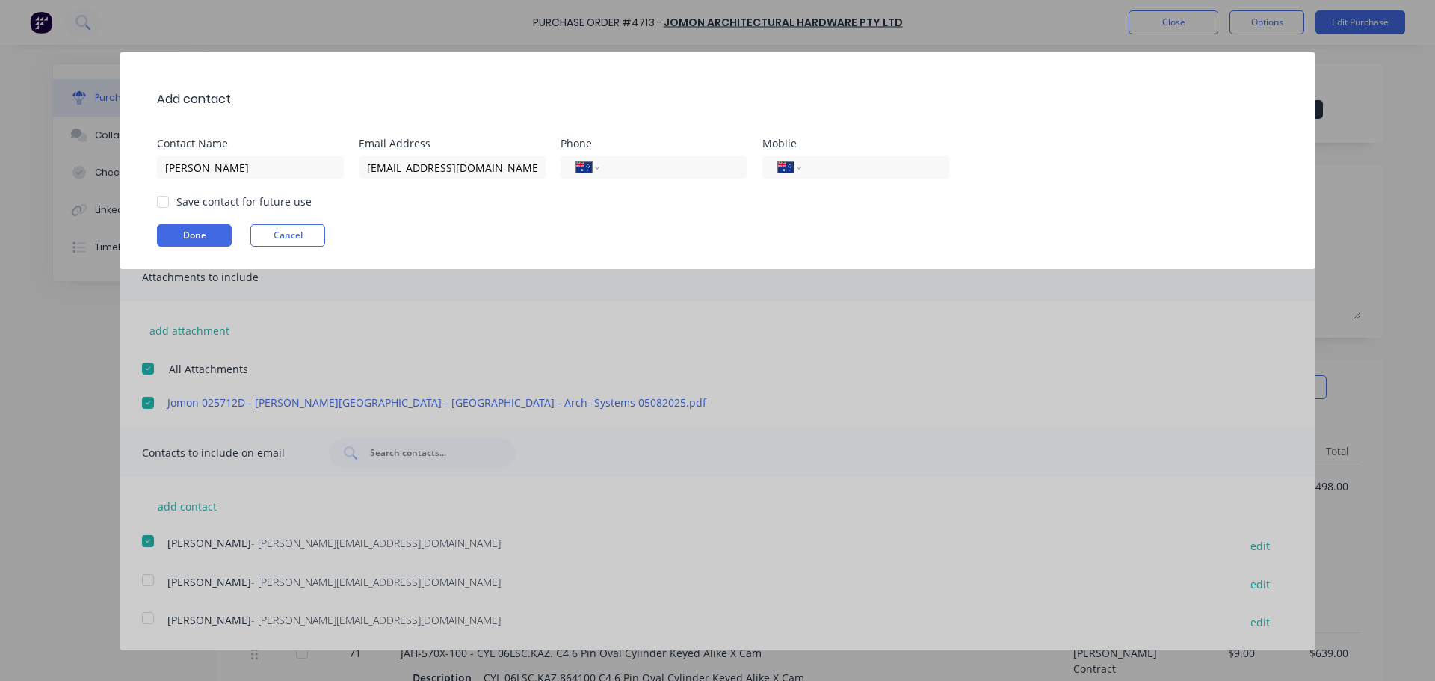
click at [610, 202] on div "Save contact for future use" at bounding box center [725, 202] width 1136 height 16
click at [166, 201] on div at bounding box center [163, 202] width 30 height 30
click at [820, 173] on input "tel" at bounding box center [872, 167] width 122 height 17
click at [737, 219] on div "Add contact Contact Name Neil De Castro Email Address site.manager@archsystem.c…" at bounding box center [717, 160] width 1195 height 217
click at [205, 232] on button "Done" at bounding box center [194, 235] width 75 height 22
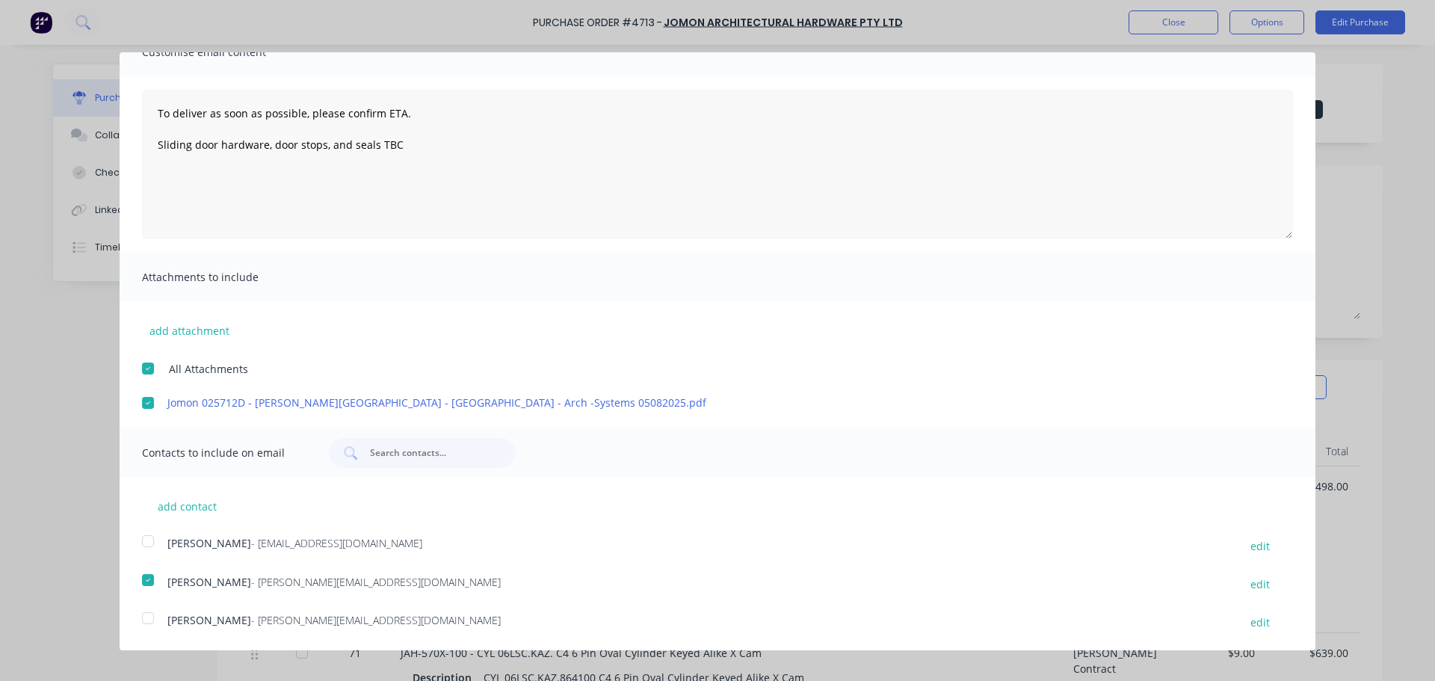
click at [151, 541] on div at bounding box center [148, 541] width 30 height 30
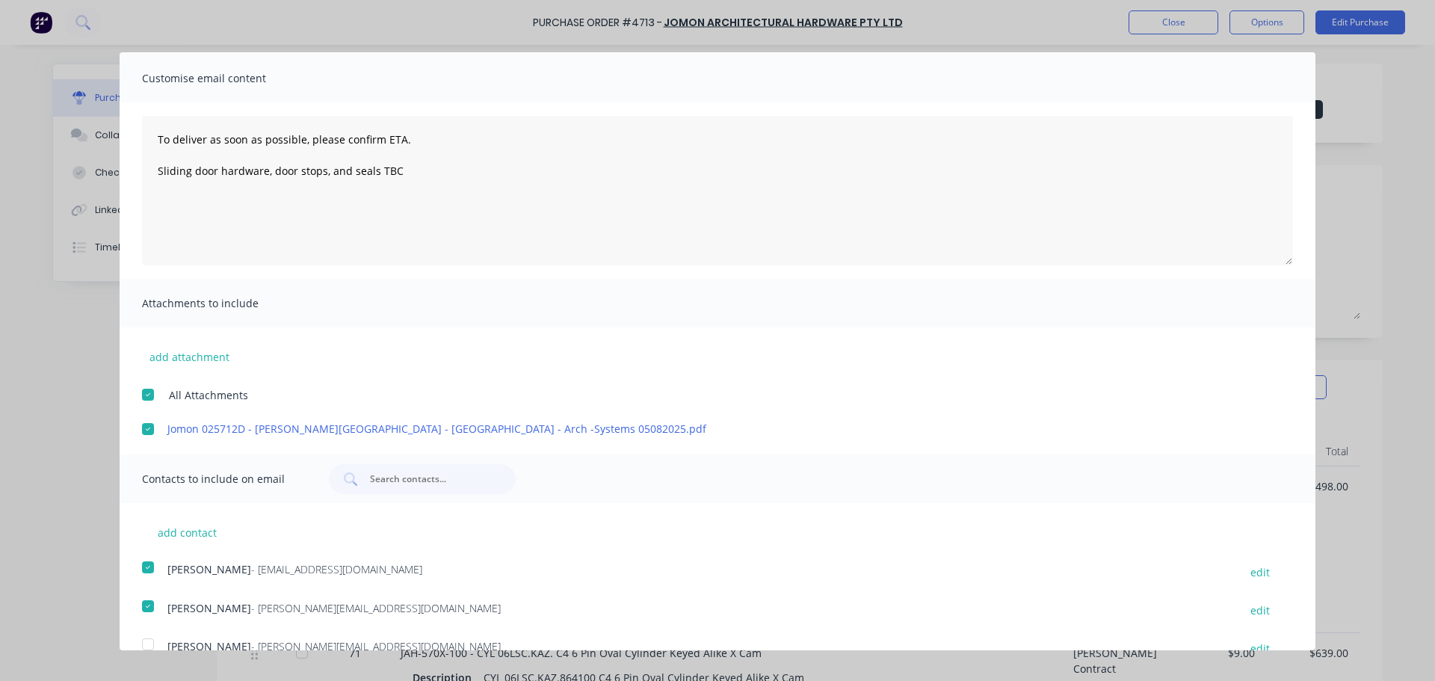
scroll to position [0, 0]
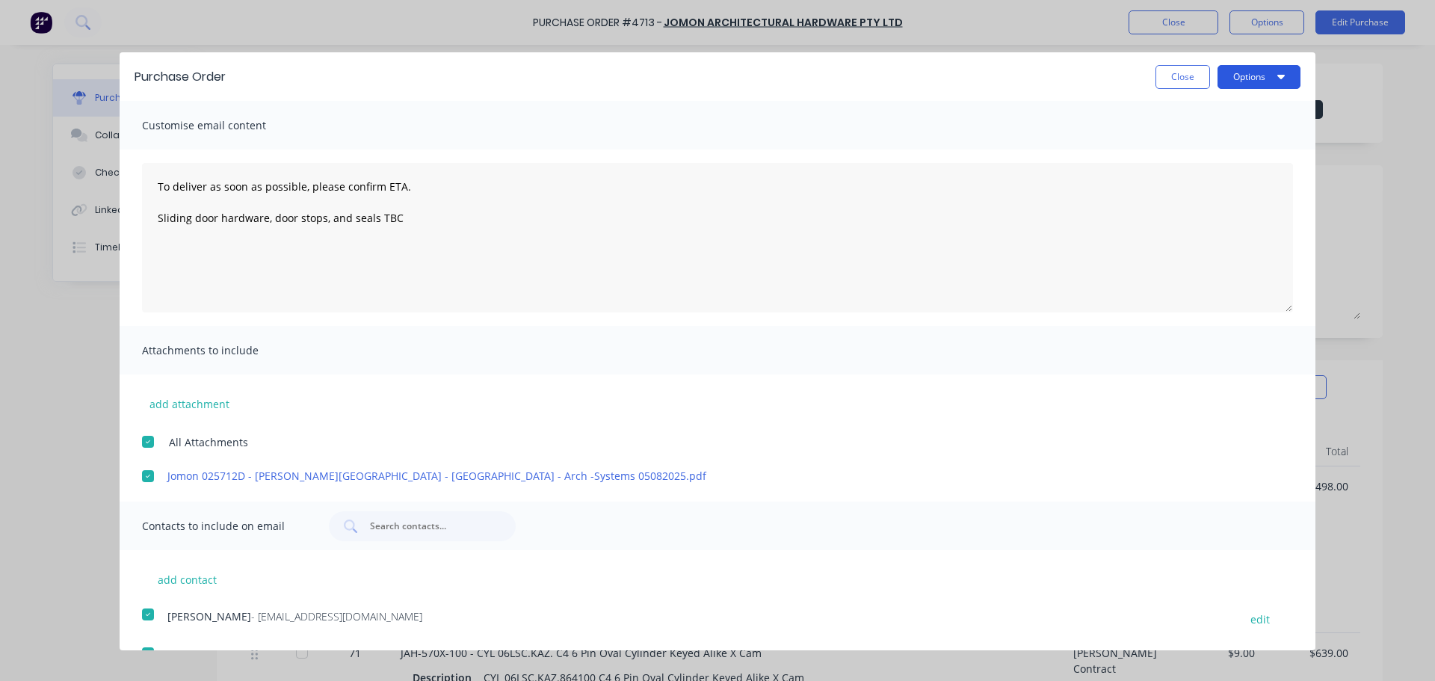
click at [1247, 75] on button "Options" at bounding box center [1258, 77] width 83 height 24
click at [1178, 141] on div "Email" at bounding box center [1229, 145] width 115 height 22
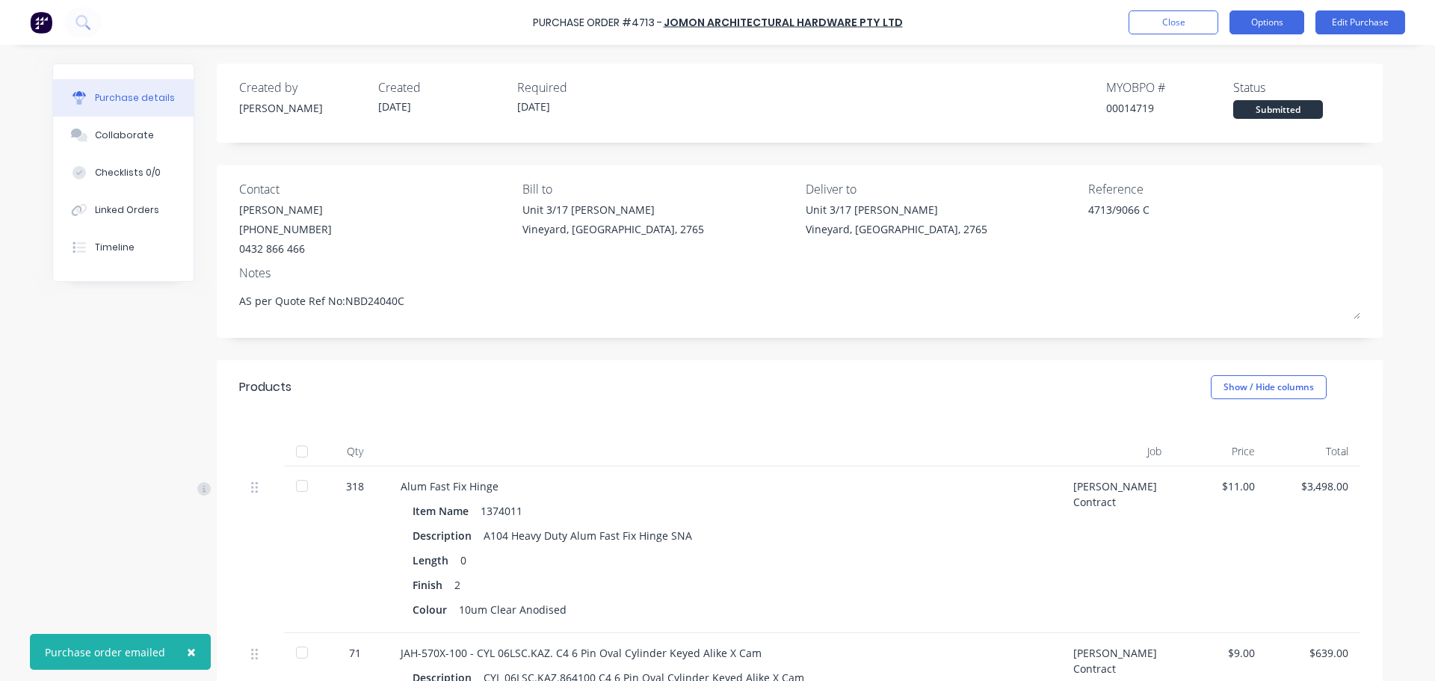
click at [1273, 24] on button "Options" at bounding box center [1266, 22] width 75 height 24
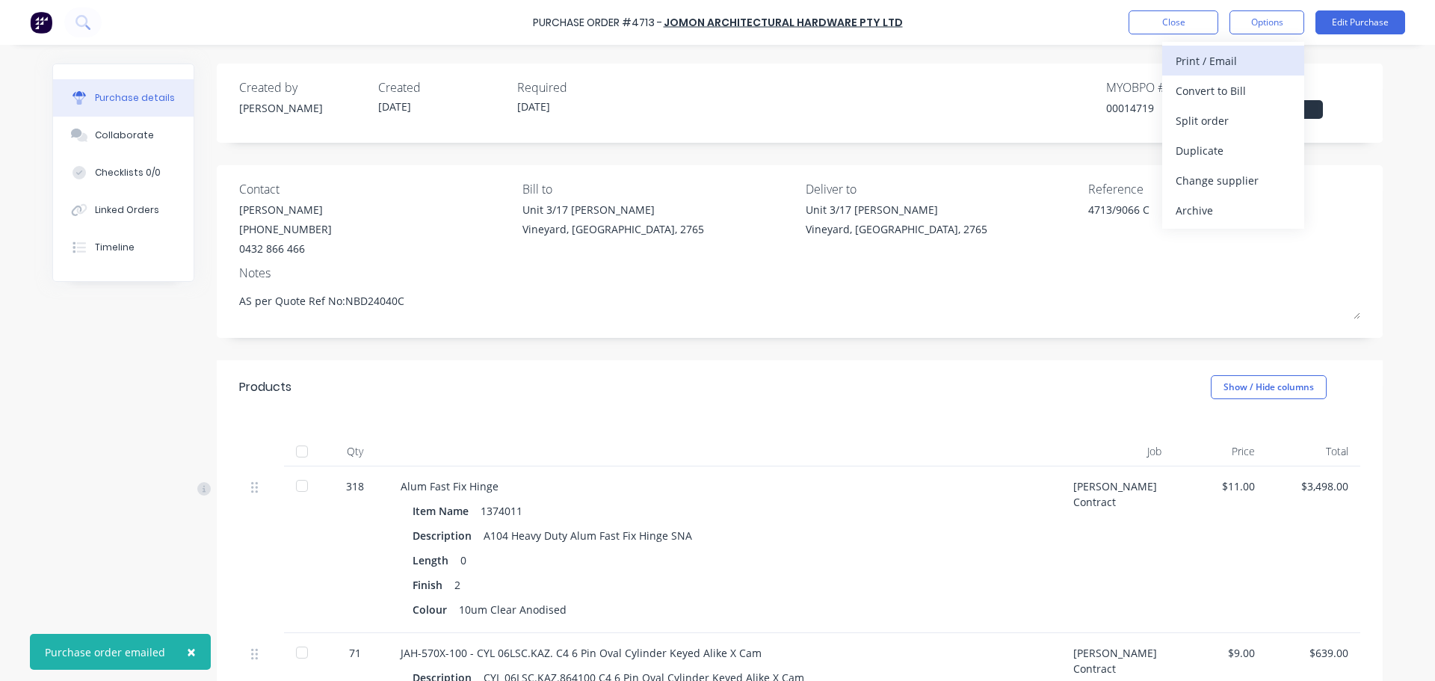
click at [1189, 60] on div "Print / Email" at bounding box center [1232, 61] width 115 height 22
click at [1192, 93] on div "With pricing" at bounding box center [1232, 91] width 115 height 22
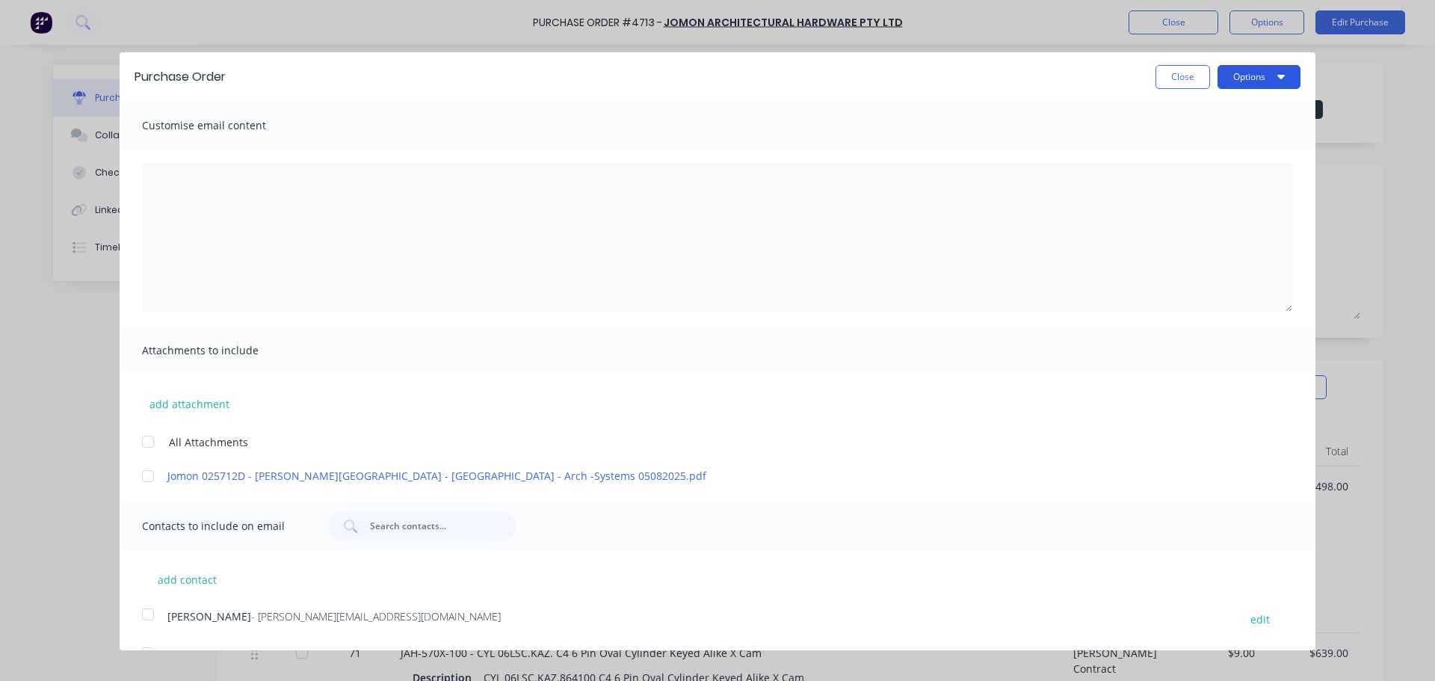
click at [1217, 72] on button "Options" at bounding box center [1258, 77] width 83 height 24
click at [1172, 116] on div "Print" at bounding box center [1229, 115] width 115 height 22
click at [1160, 81] on button "Close" at bounding box center [1182, 77] width 55 height 24
type textarea "x"
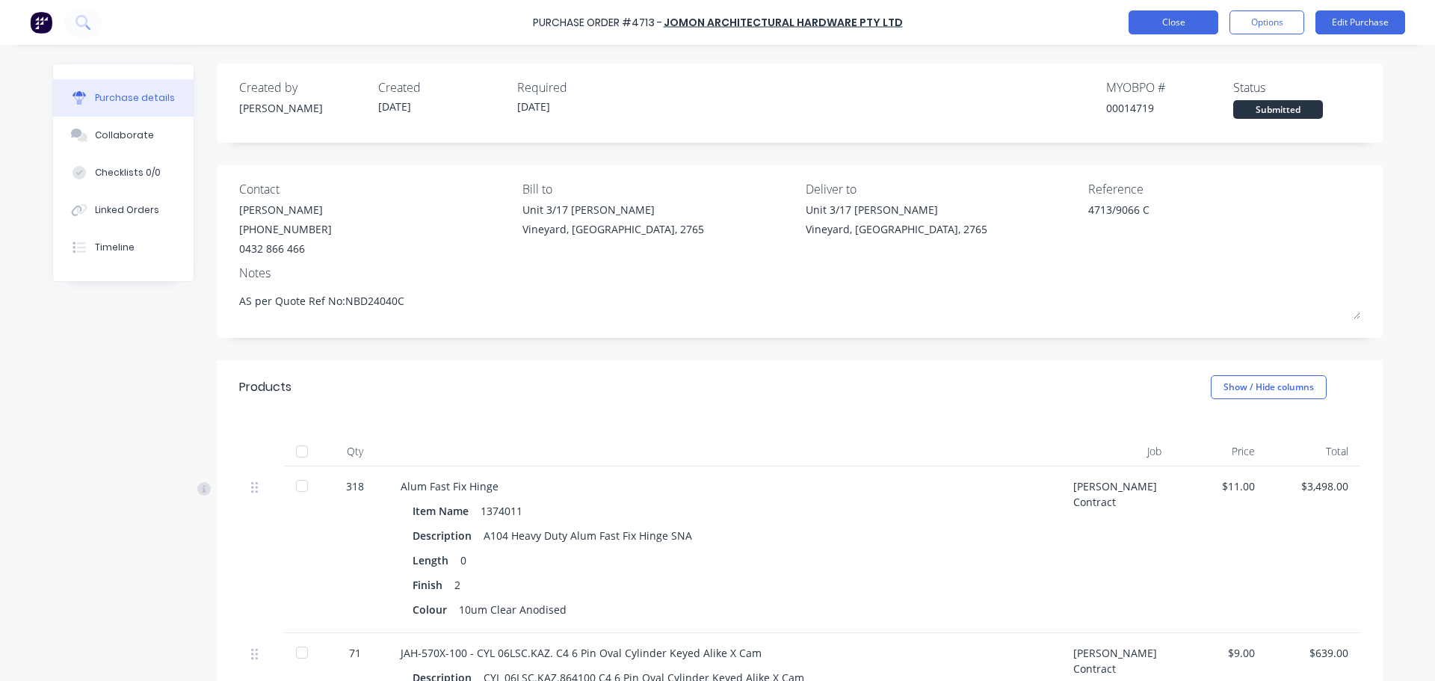
click at [1160, 19] on button "Close" at bounding box center [1173, 22] width 90 height 24
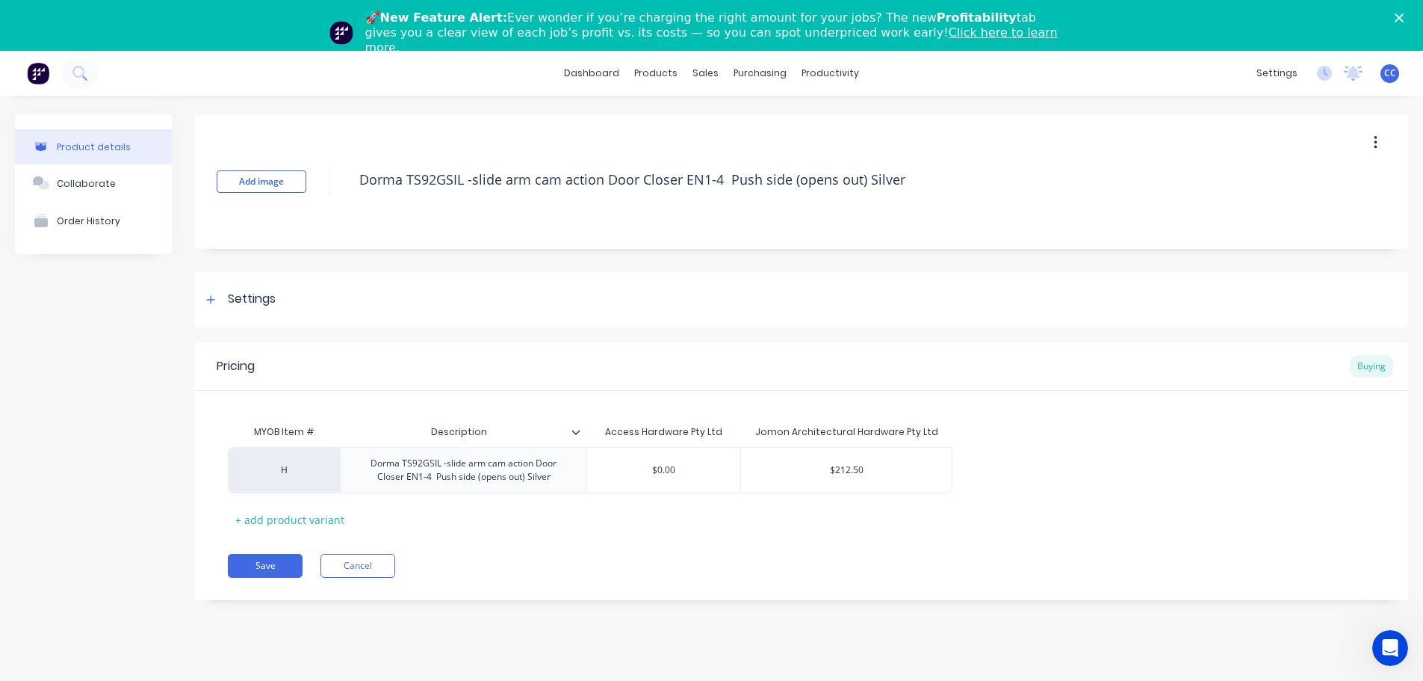
click at [1404, 18] on polygon "Close" at bounding box center [1399, 17] width 9 height 9
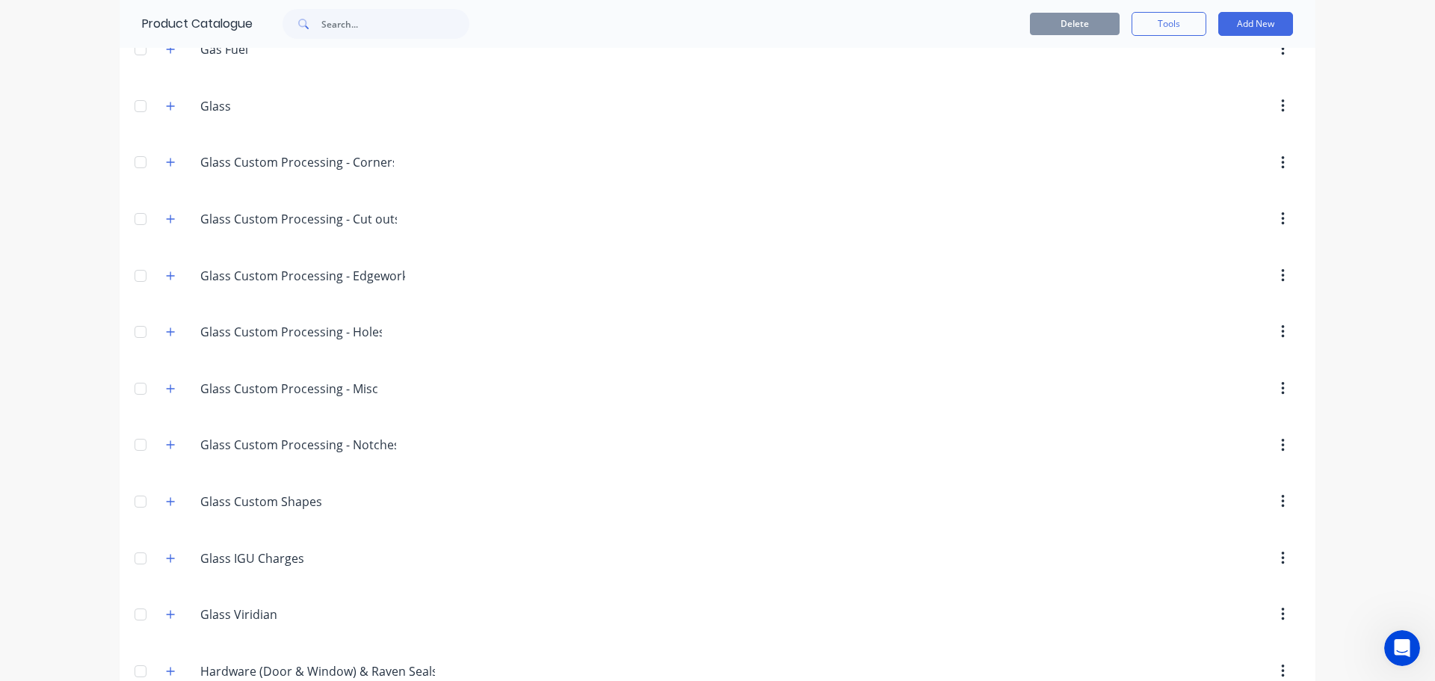
scroll to position [1315, 0]
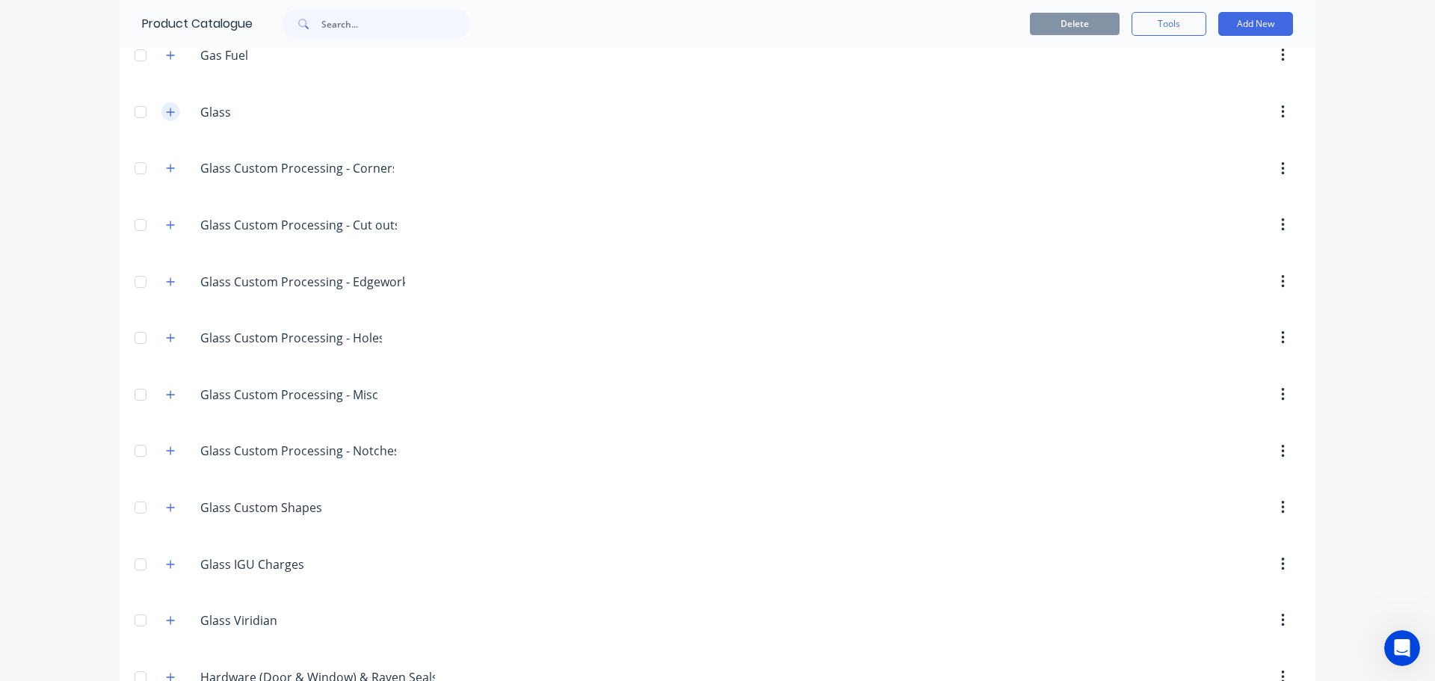
click at [166, 116] on icon "button" at bounding box center [170, 112] width 9 height 10
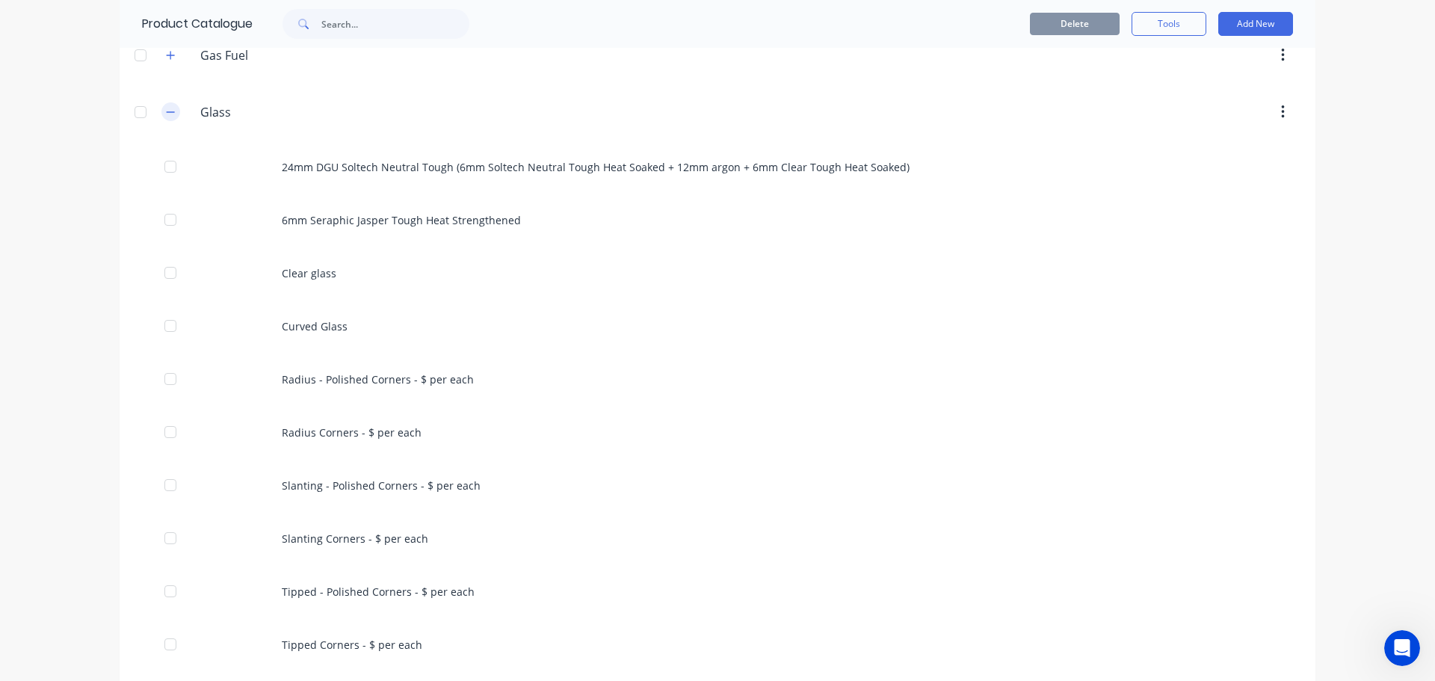
click at [166, 114] on icon "button" at bounding box center [170, 112] width 9 height 10
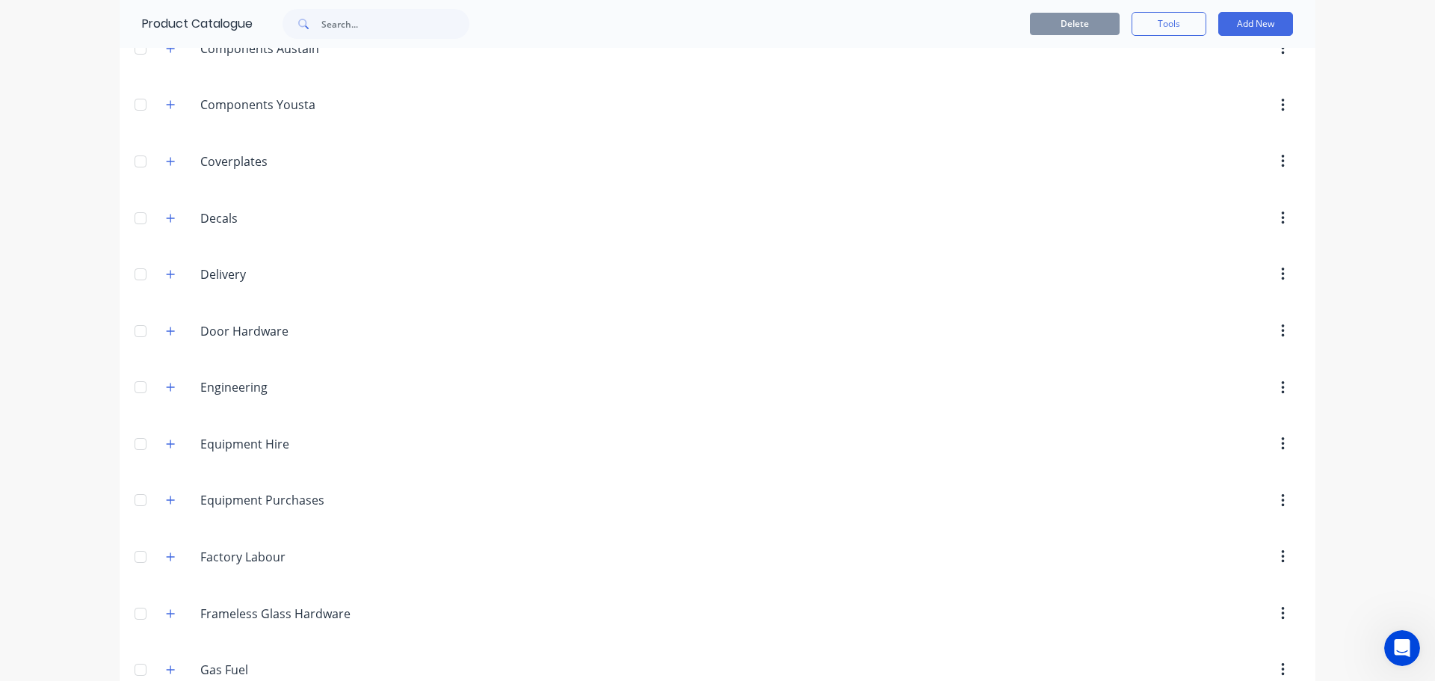
scroll to position [720, 0]
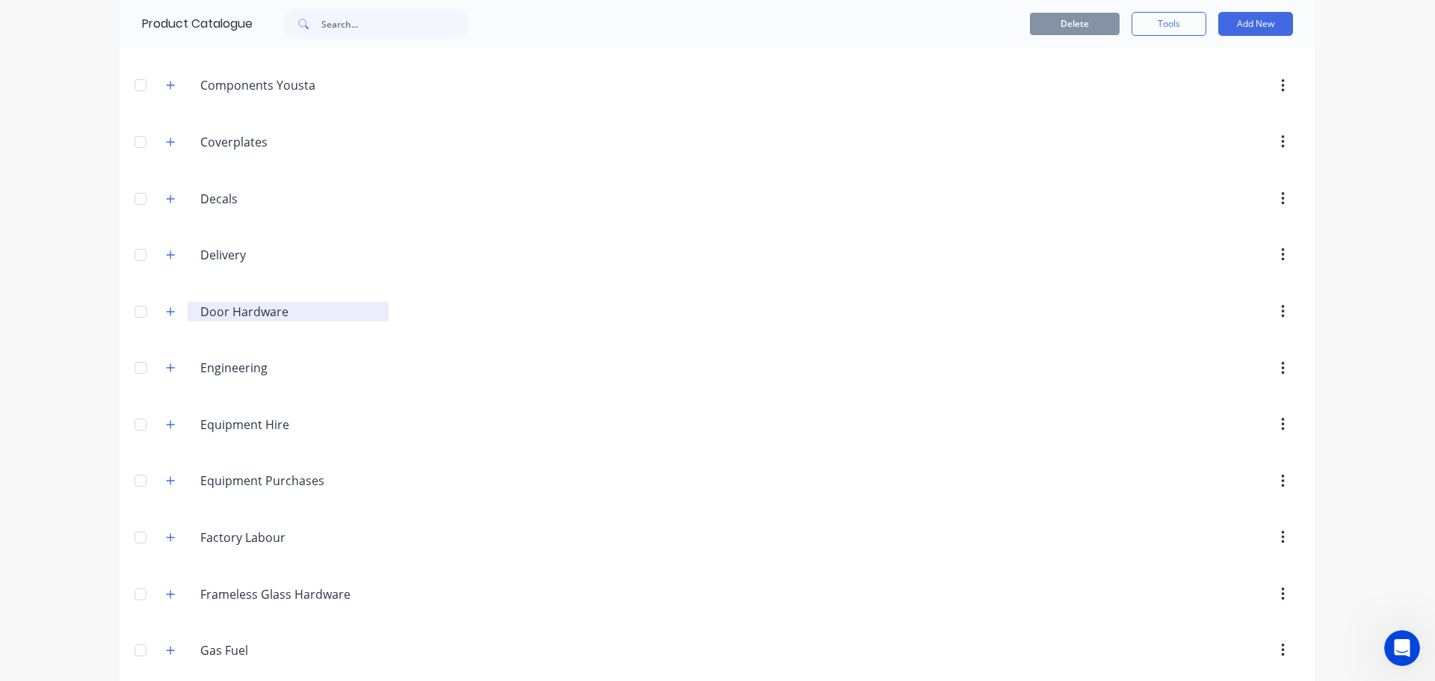
click at [249, 315] on input "Door Hardware" at bounding box center [288, 312] width 177 height 18
click at [134, 315] on div at bounding box center [141, 312] width 30 height 30
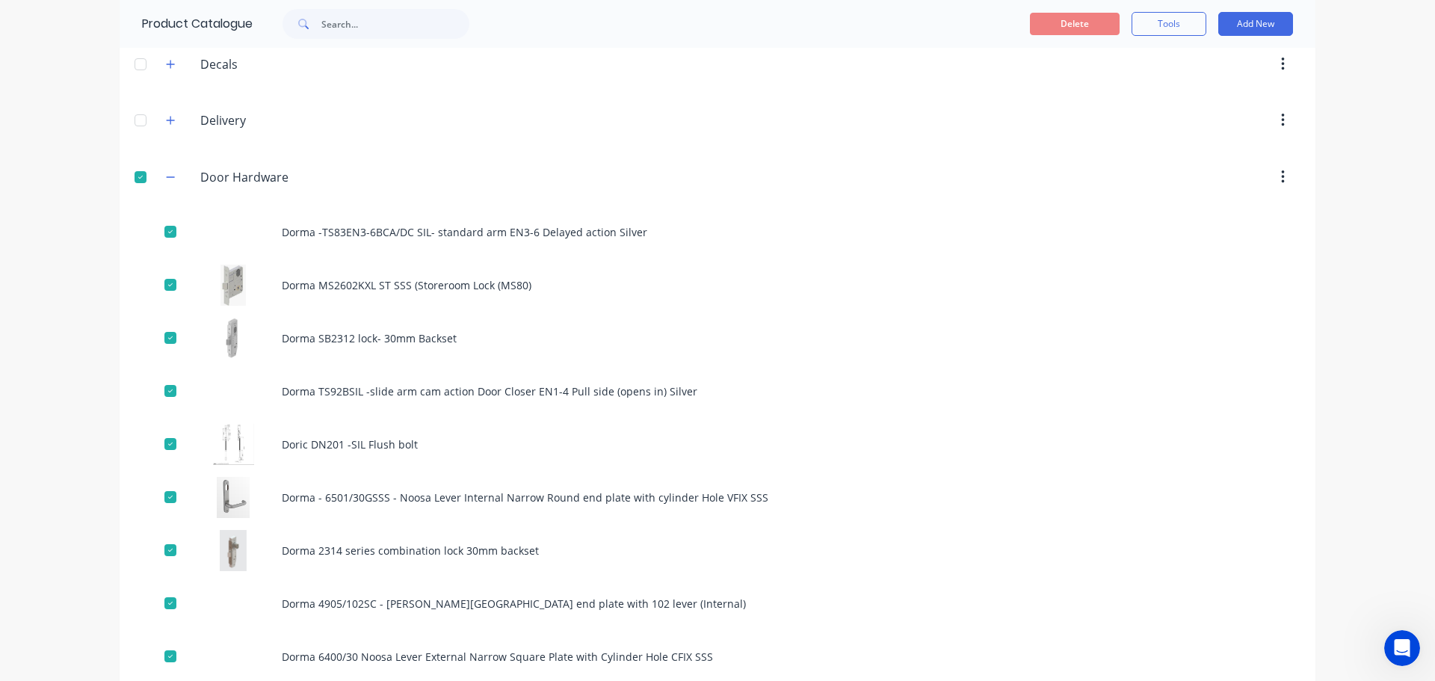
scroll to position [877, 0]
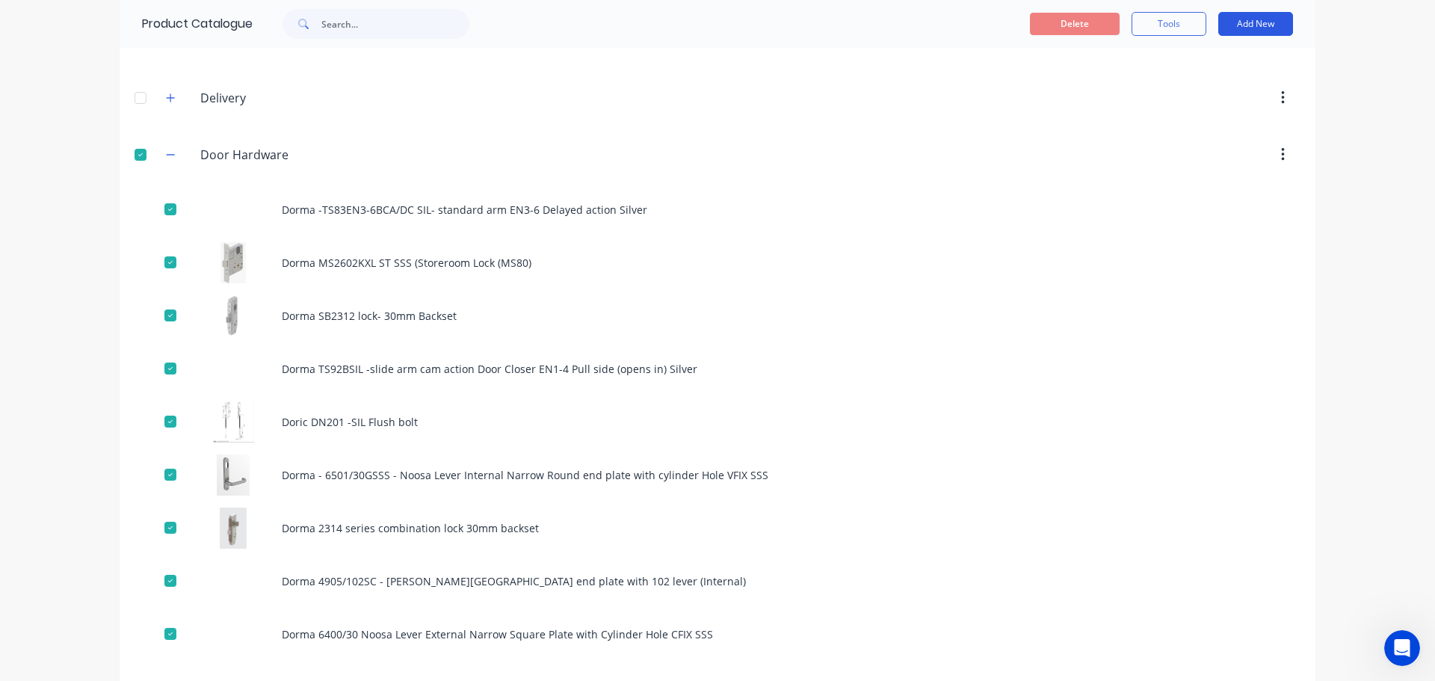
click at [1257, 26] on button "Add New" at bounding box center [1255, 24] width 75 height 24
click at [1186, 96] on div "Product" at bounding box center [1221, 92] width 115 height 22
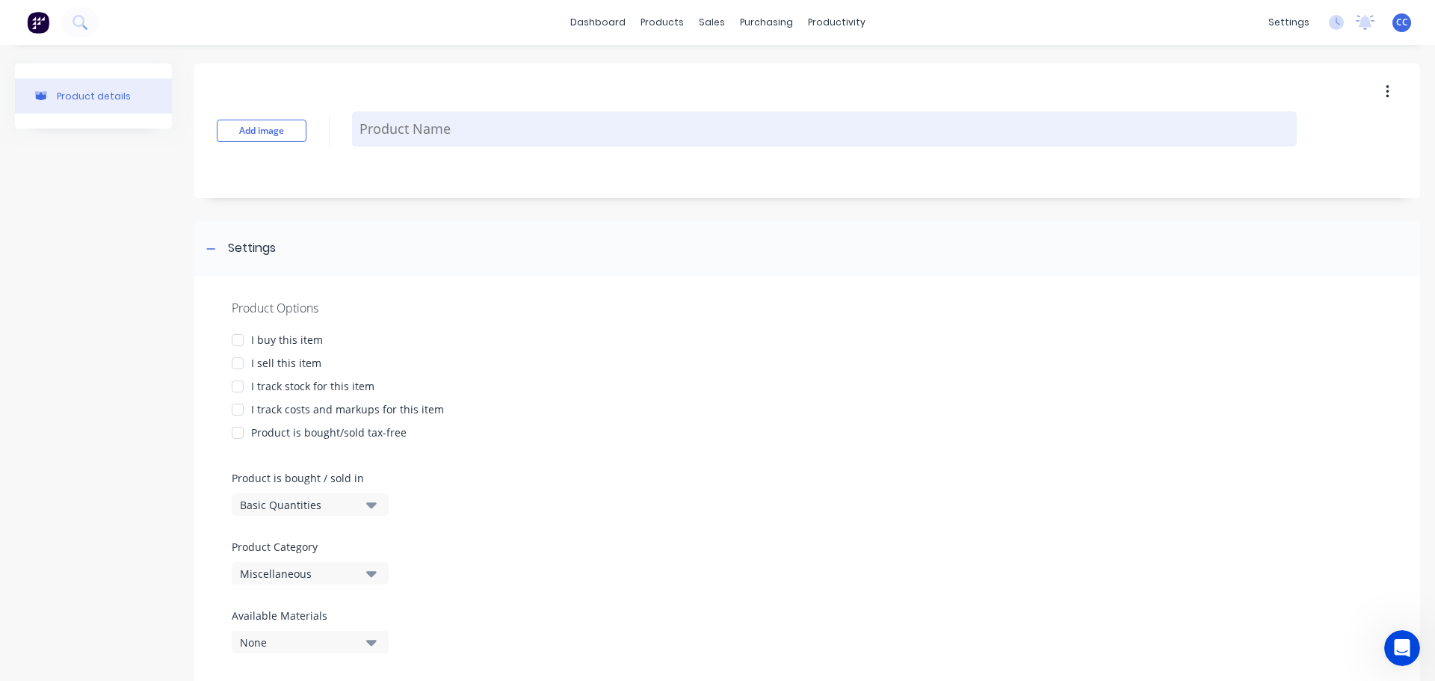
click at [444, 143] on textarea at bounding box center [824, 128] width 944 height 35
click at [383, 132] on textarea at bounding box center [824, 128] width 944 height 35
type textarea "x"
type textarea "D"
type textarea "x"
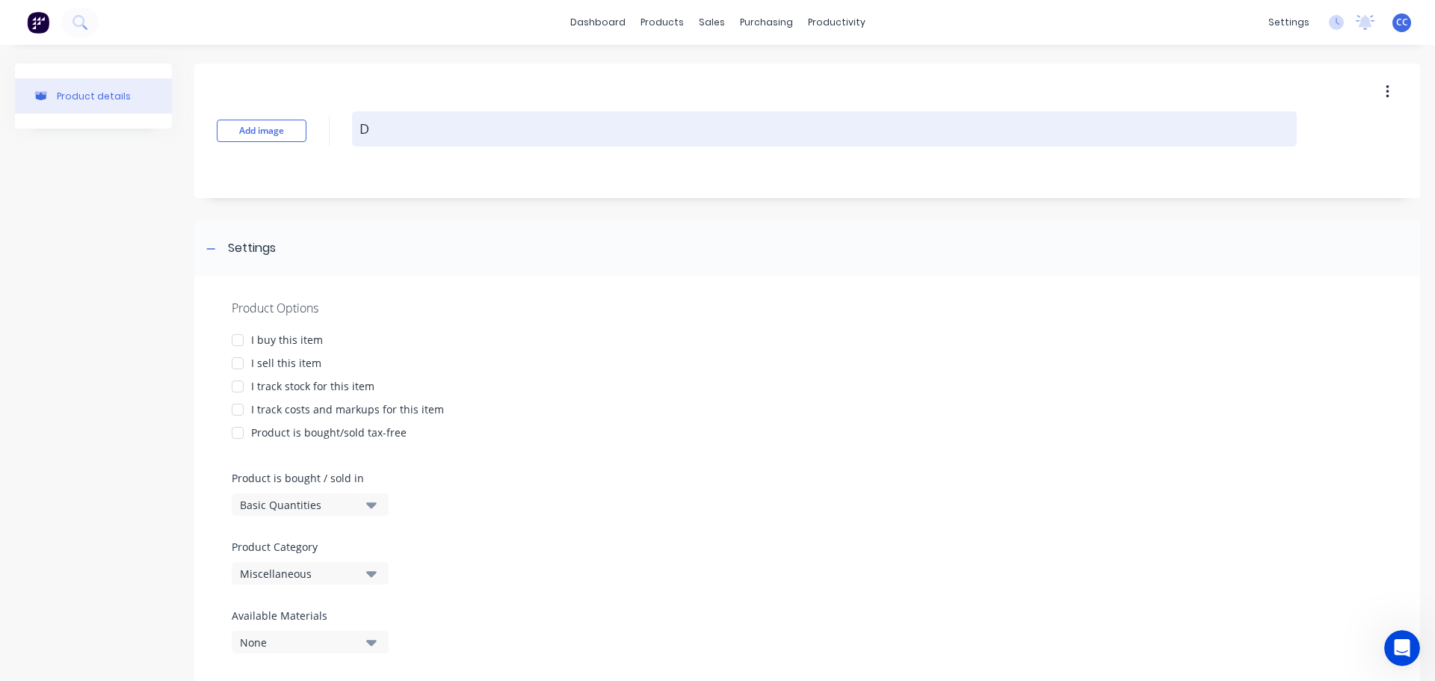
type textarea "DN"
type textarea "x"
type textarea "DN2"
type textarea "x"
type textarea "DN20"
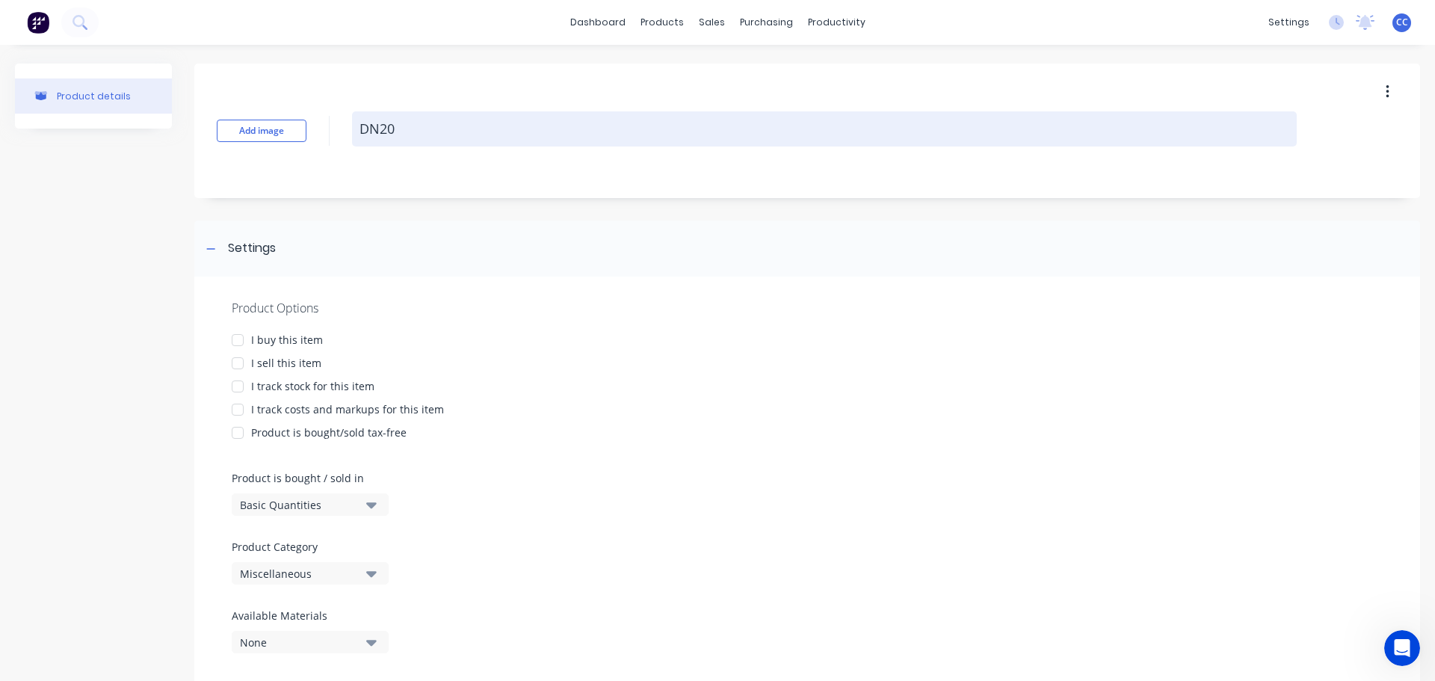
type textarea "x"
type textarea "DN206"
type textarea "x"
type textarea "DN206"
type textarea "x"
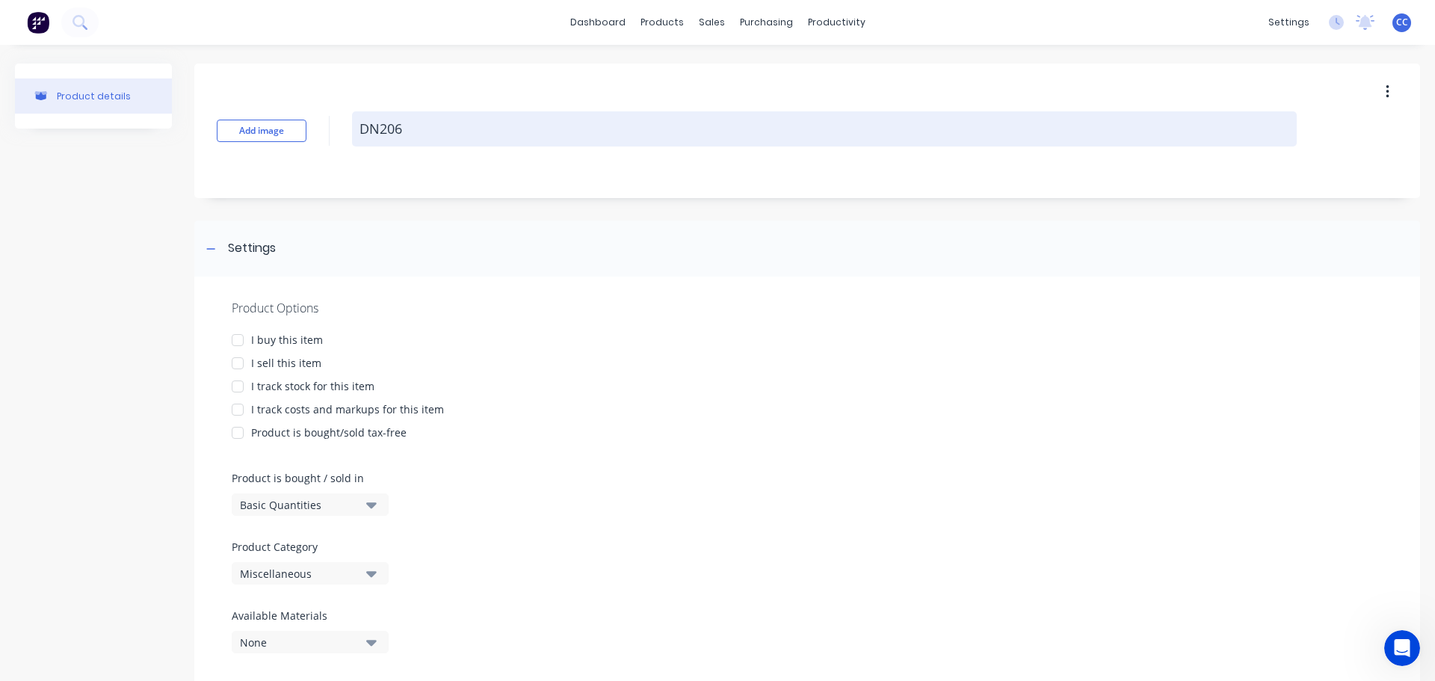
type textarea "DN206 T"
type textarea "x"
type textarea "DN206 To"
type textarea "x"
type textarea "DN206 Top"
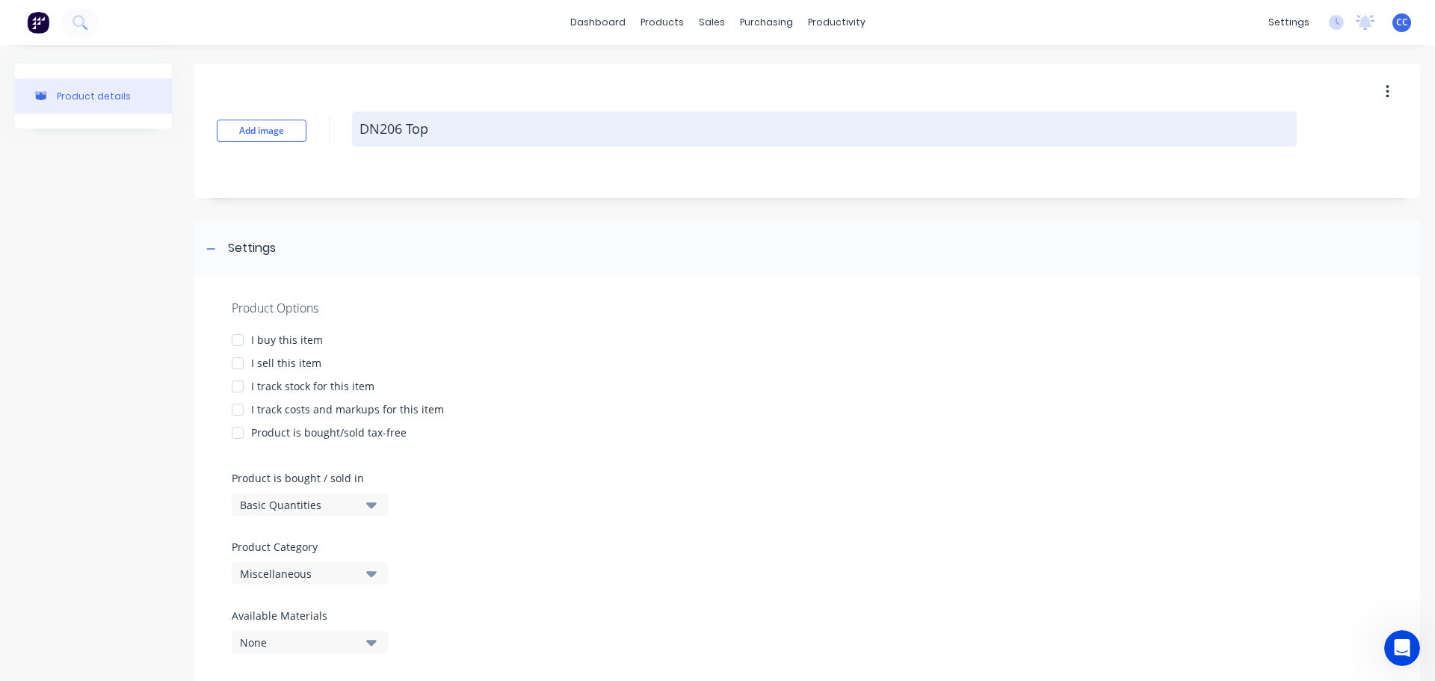
type textarea "x"
type textarea "DN206 Top"
type textarea "x"
type textarea "DN206 Top H"
type textarea "x"
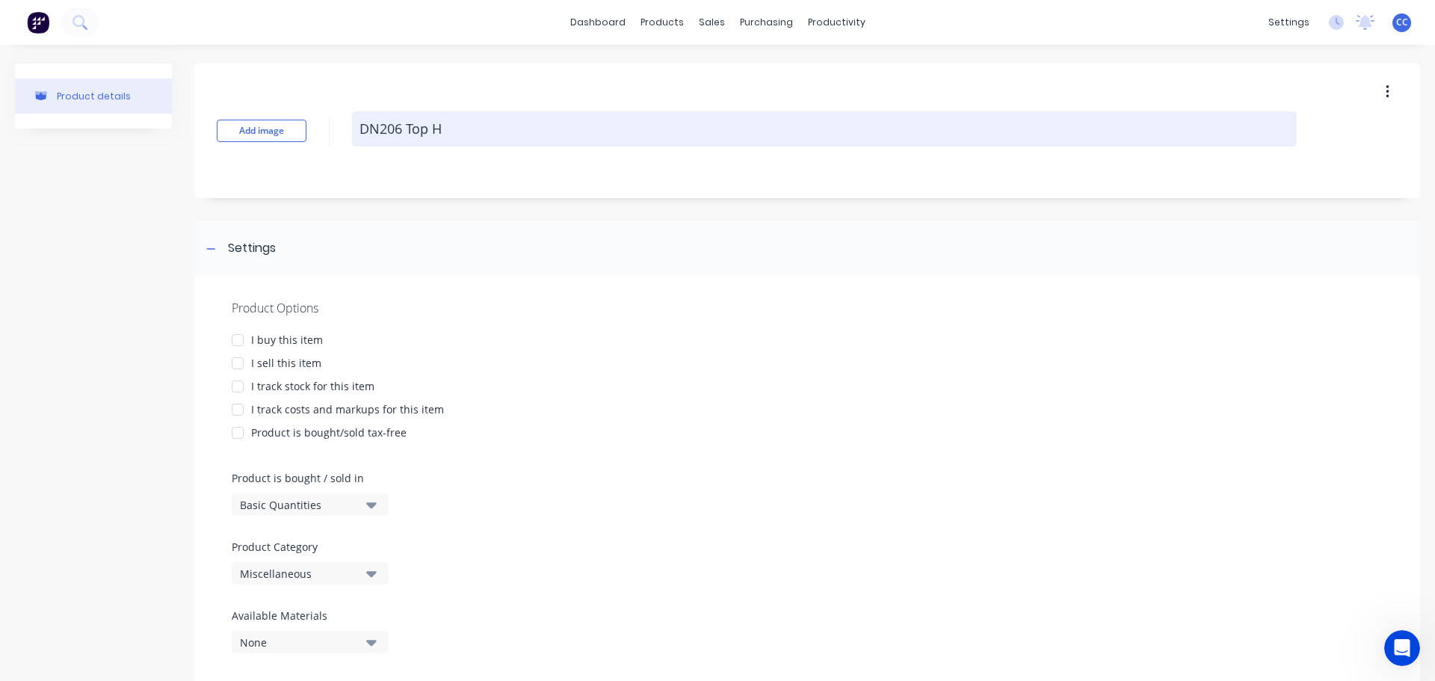
type textarea "DN206 Top HA"
type textarea "x"
type textarea "DN206 Top HAt"
type textarea "x"
type textarea "DN206 Top HAt"
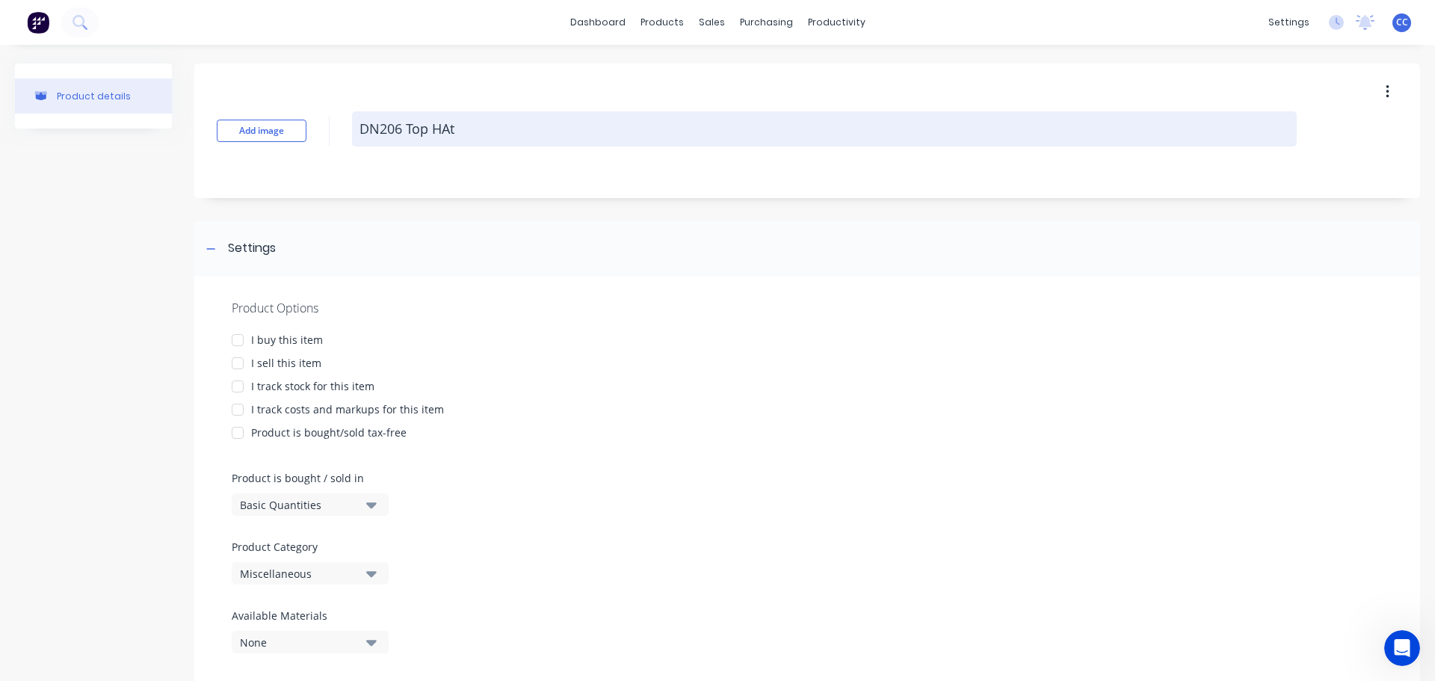
type textarea "x"
type textarea "DN206 Top HAt F"
type textarea "x"
type textarea "DN206 Top HAt Fl"
type textarea "x"
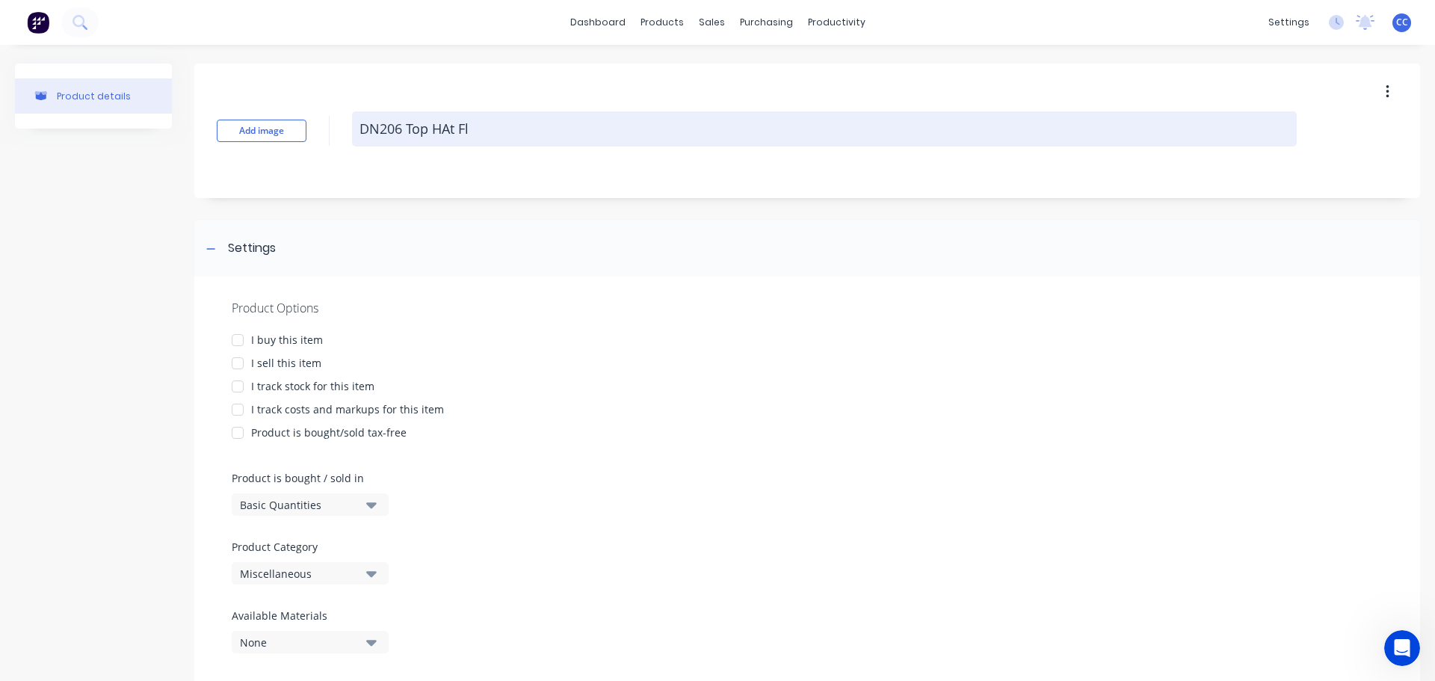
type textarea "DN206 Top HAt Flo"
type textarea "x"
type textarea "DN206 Top HAt Floo"
type textarea "x"
type textarea "DN206 Top HAt Floor"
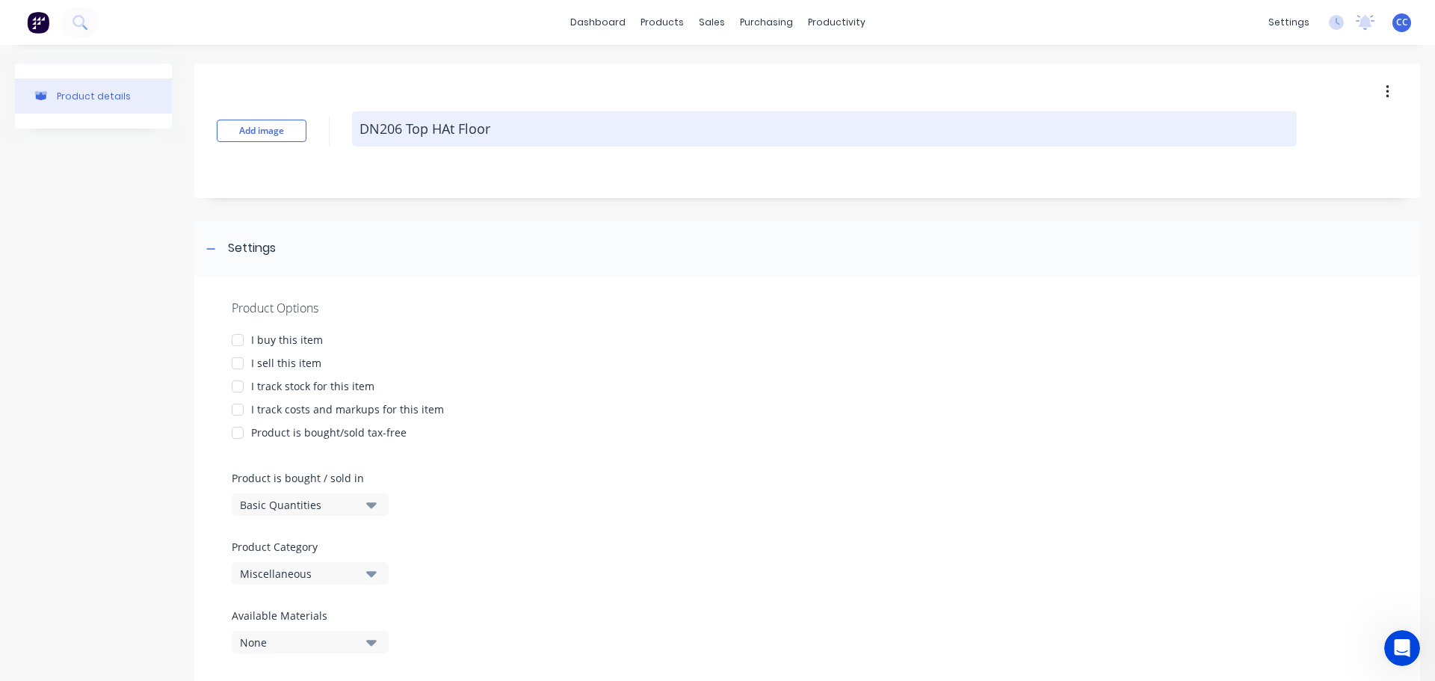
type textarea "x"
type textarea "DN206 Top HAt Floor"
type textarea "x"
type textarea "DN206 Top HAt Floor F"
type textarea "x"
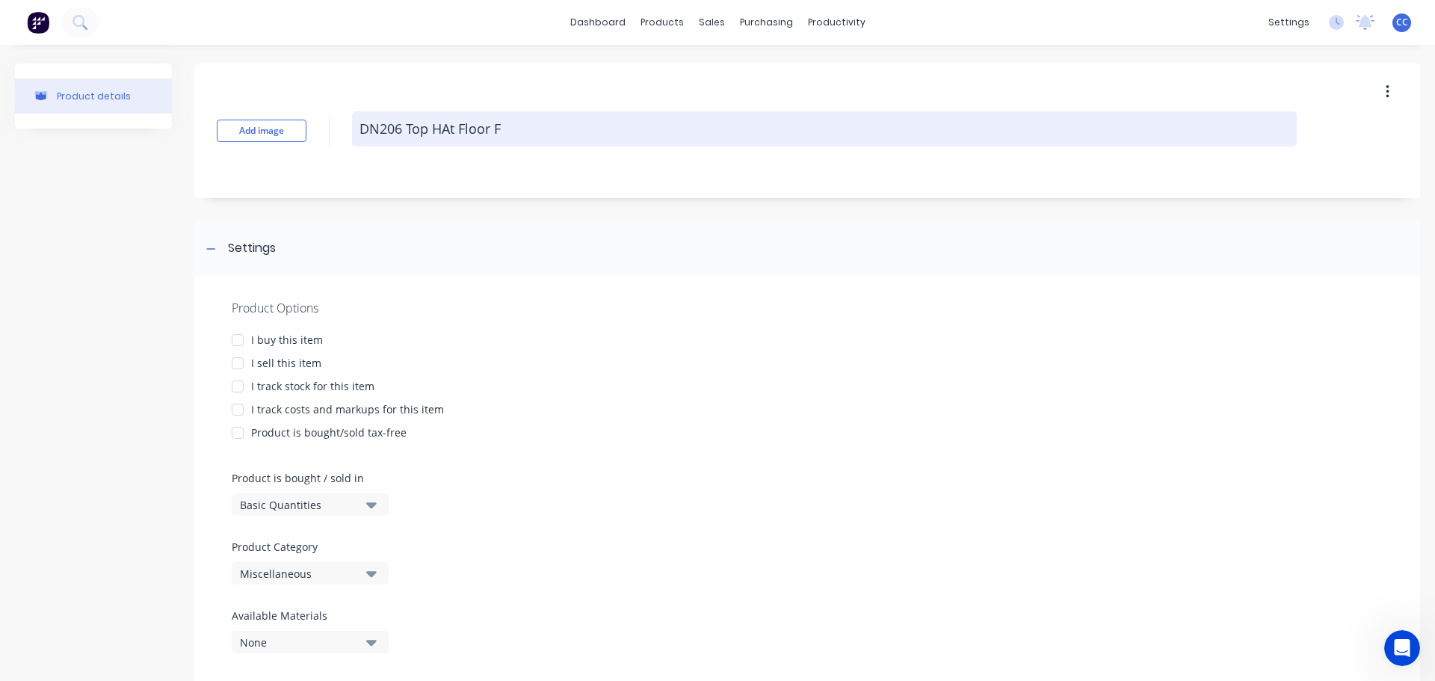
type textarea "DN206 Top HAt Floor Fe"
type textarea "x"
type textarea "DN206 Top HAt Floor Fer"
type textarea "x"
type textarea "DN206 Top HAt Floor Ferr"
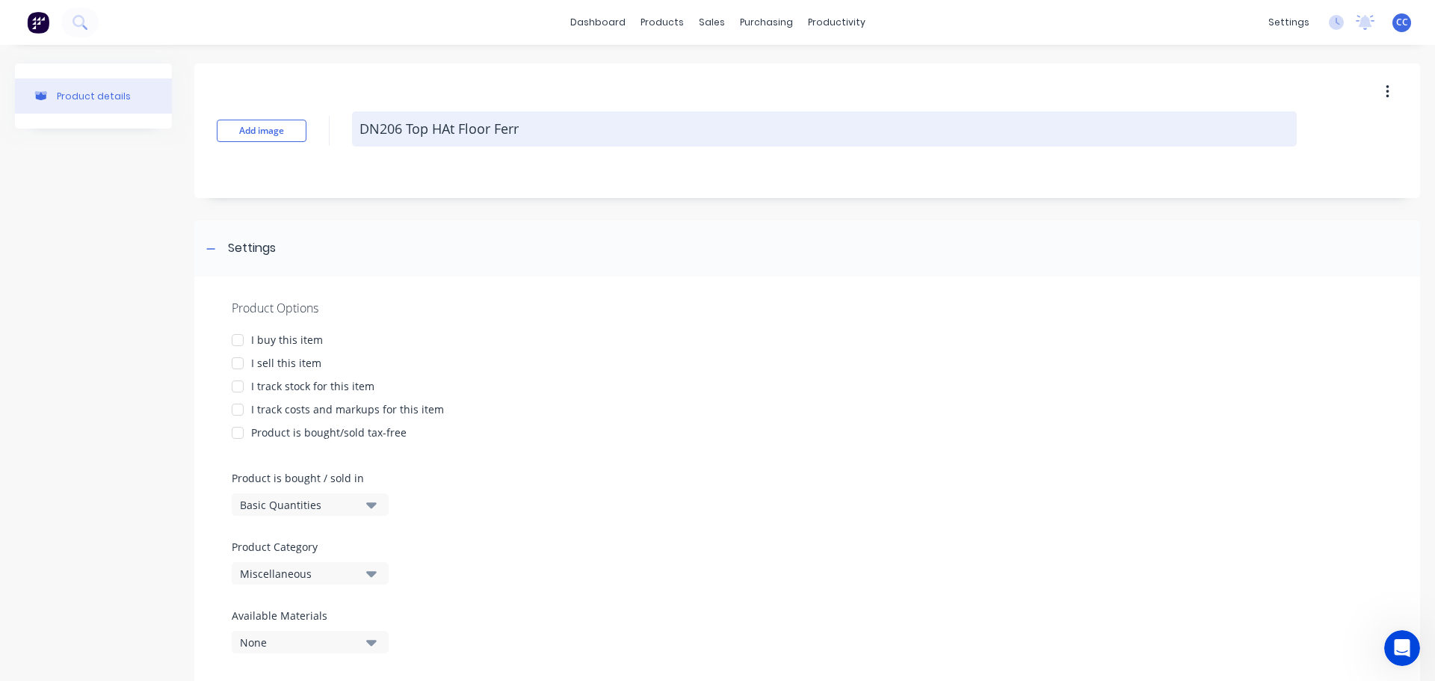
type textarea "x"
type textarea "DN206 Top HAt Floor Ferru"
type textarea "x"
type textarea "DN206 Top HAt Floor Ferrul"
type textarea "x"
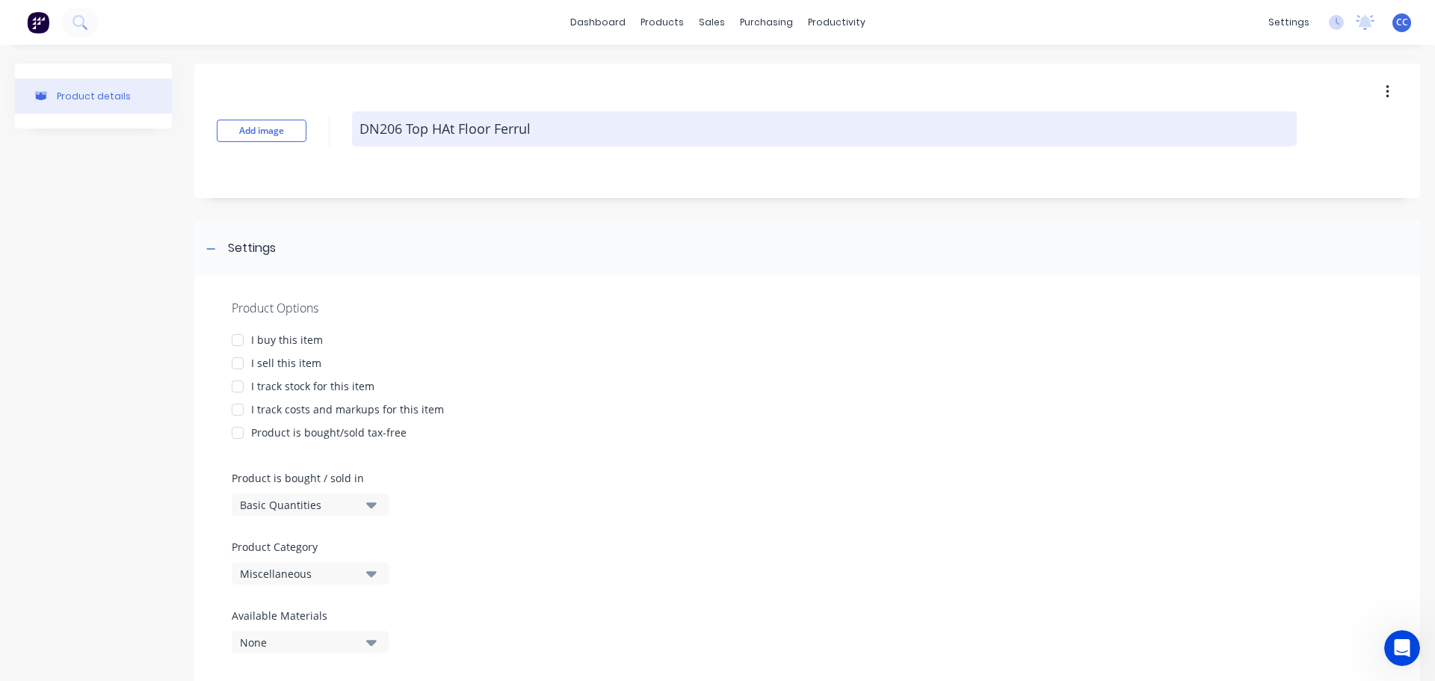
type textarea "DN206 Top HAt Floor Ferrule"
click at [446, 128] on textarea "DN206 Top HAt Floor Ferrule" at bounding box center [824, 128] width 944 height 35
type textarea "x"
type textarea "DN206 Top Ht Floor Ferrule"
type textarea "x"
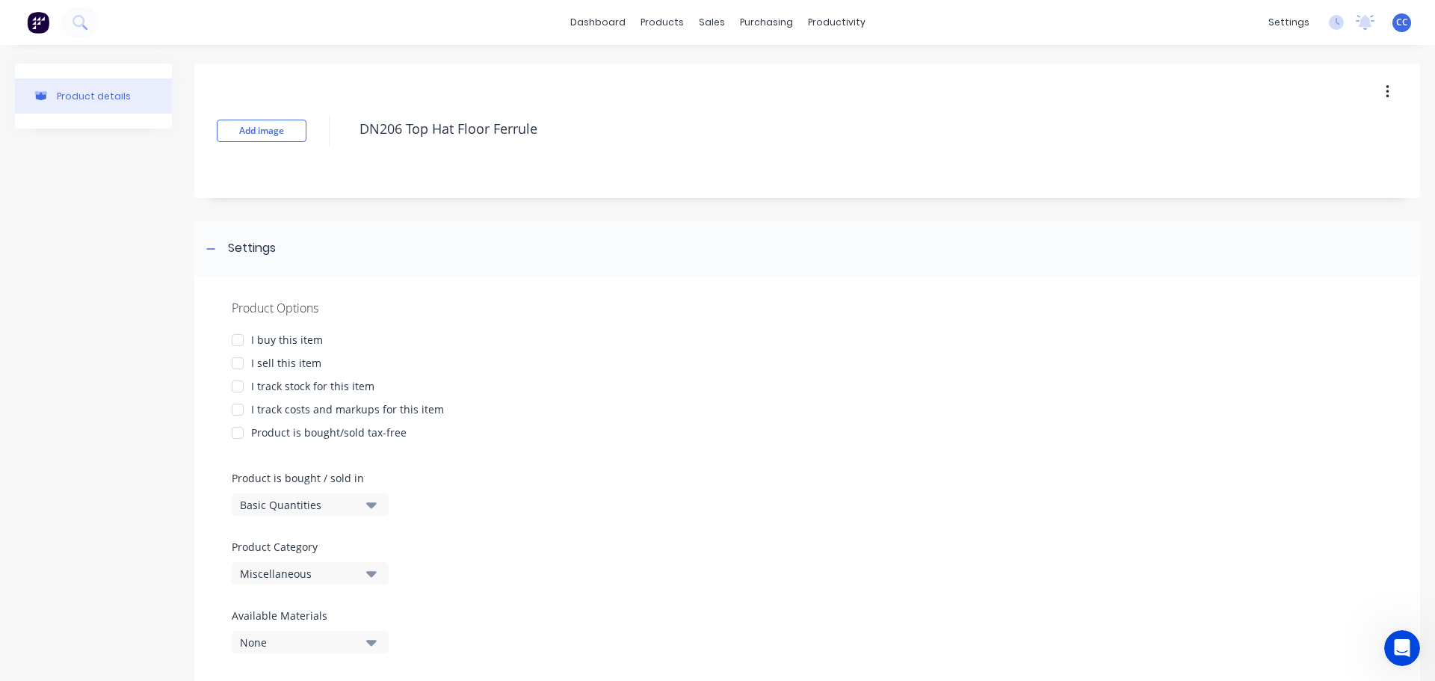
type textarea "DN206 Top Hat Floor Ferrule"
type textarea "x"
type textarea "DN206 Top Hat Floor Ferrule"
click at [263, 137] on button "Add image" at bounding box center [262, 131] width 90 height 22
click at [243, 336] on div at bounding box center [238, 340] width 30 height 30
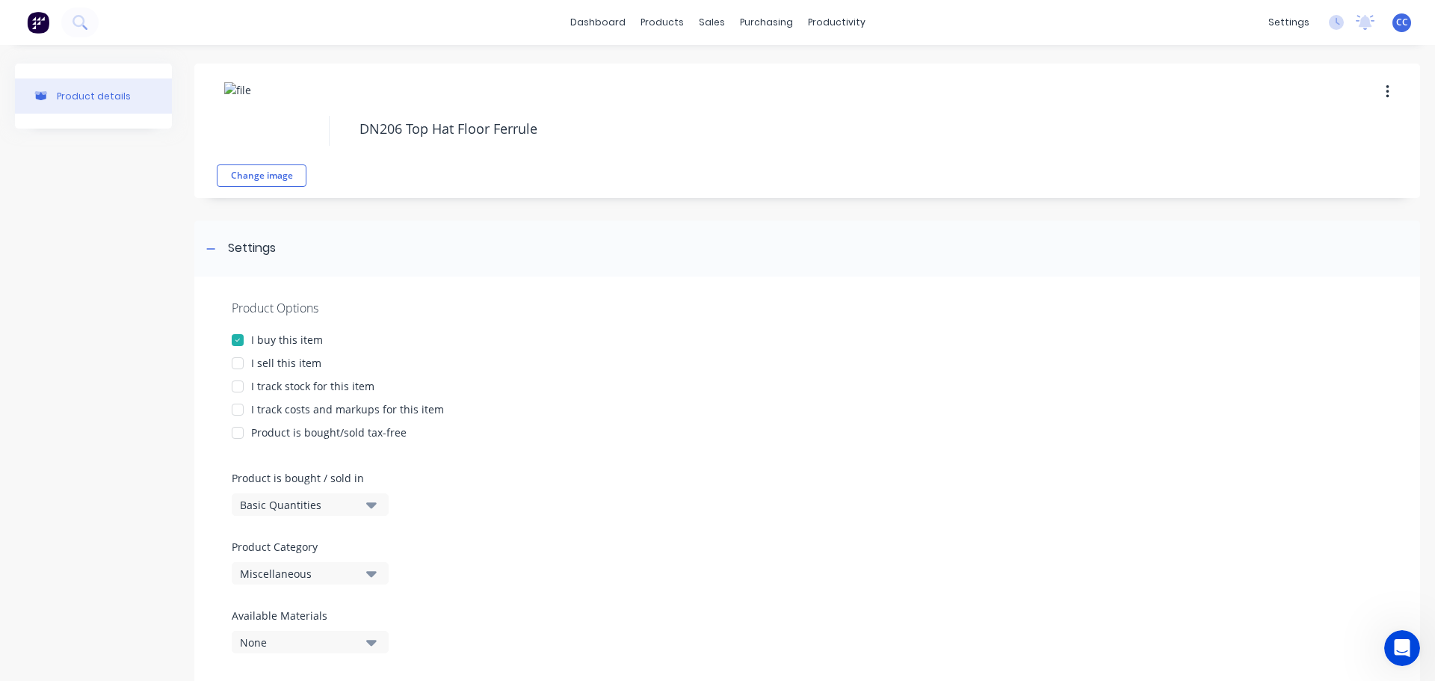
type textarea "x"
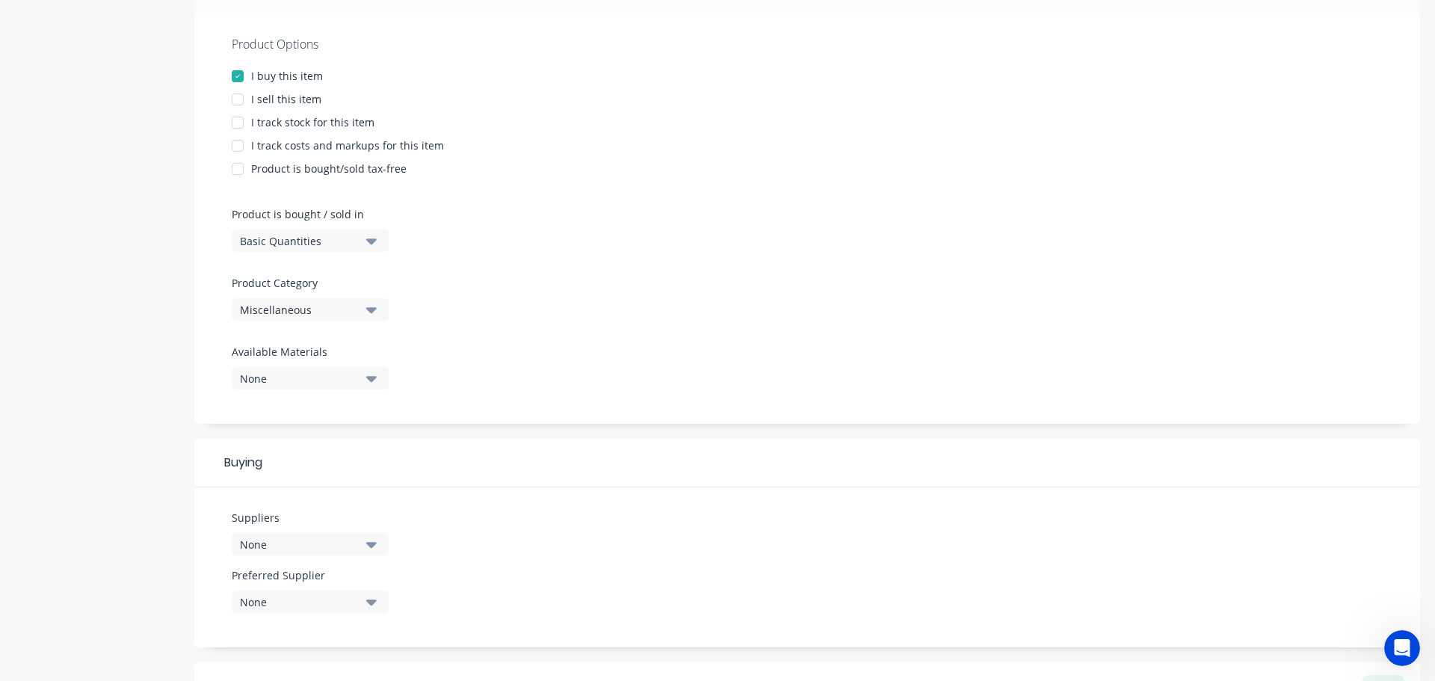
scroll to position [265, 0]
click at [371, 306] on icon "button" at bounding box center [371, 308] width 10 height 16
click at [314, 360] on Category "text" at bounding box center [354, 353] width 158 height 30
type Category "d"
click at [281, 510] on div "Door Hardware" at bounding box center [344, 510] width 224 height 30
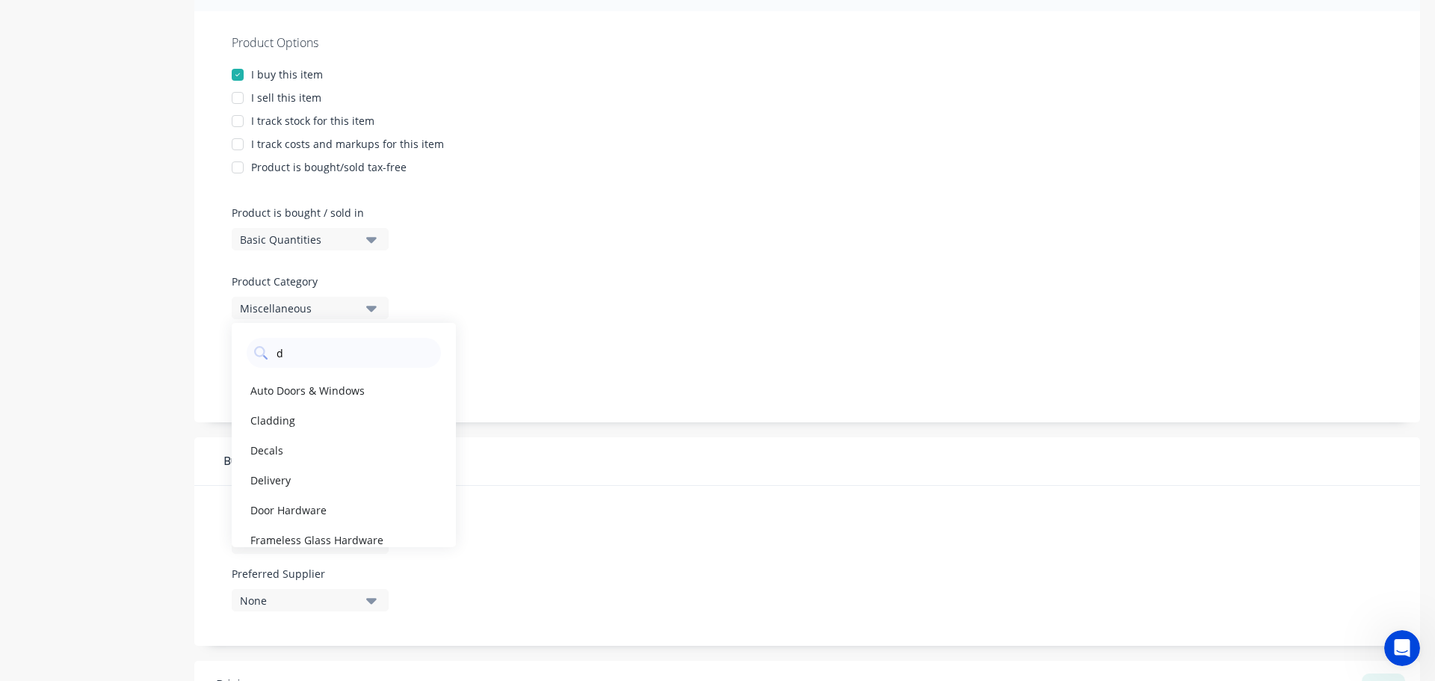
type textarea "x"
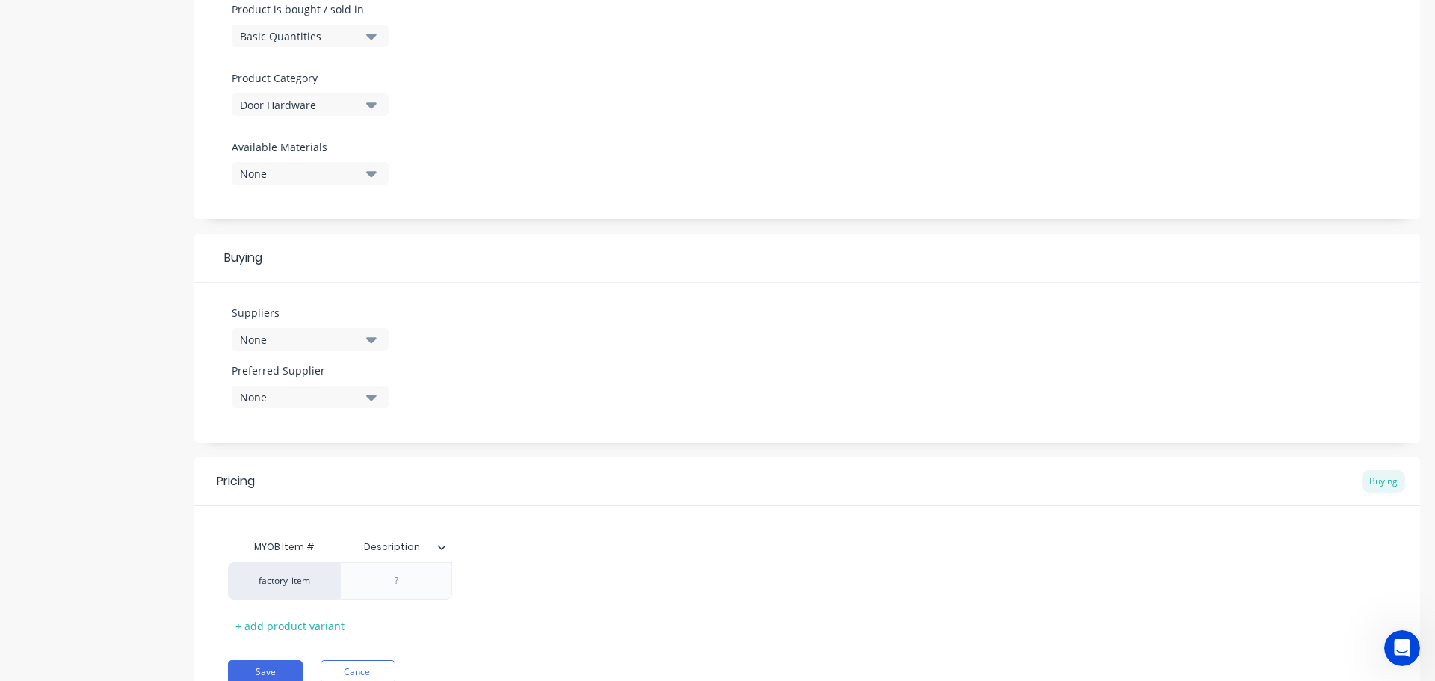
scroll to position [504, 0]
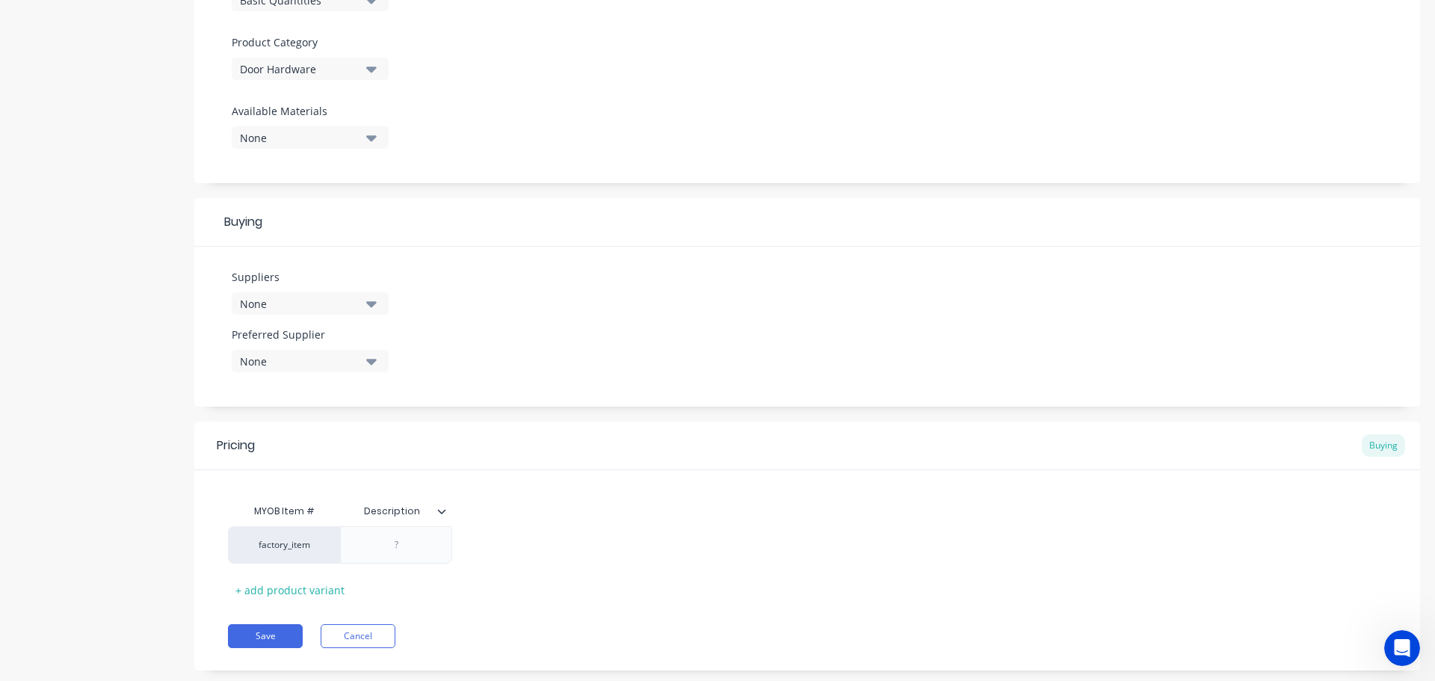
click at [285, 298] on div "None" at bounding box center [300, 304] width 120 height 16
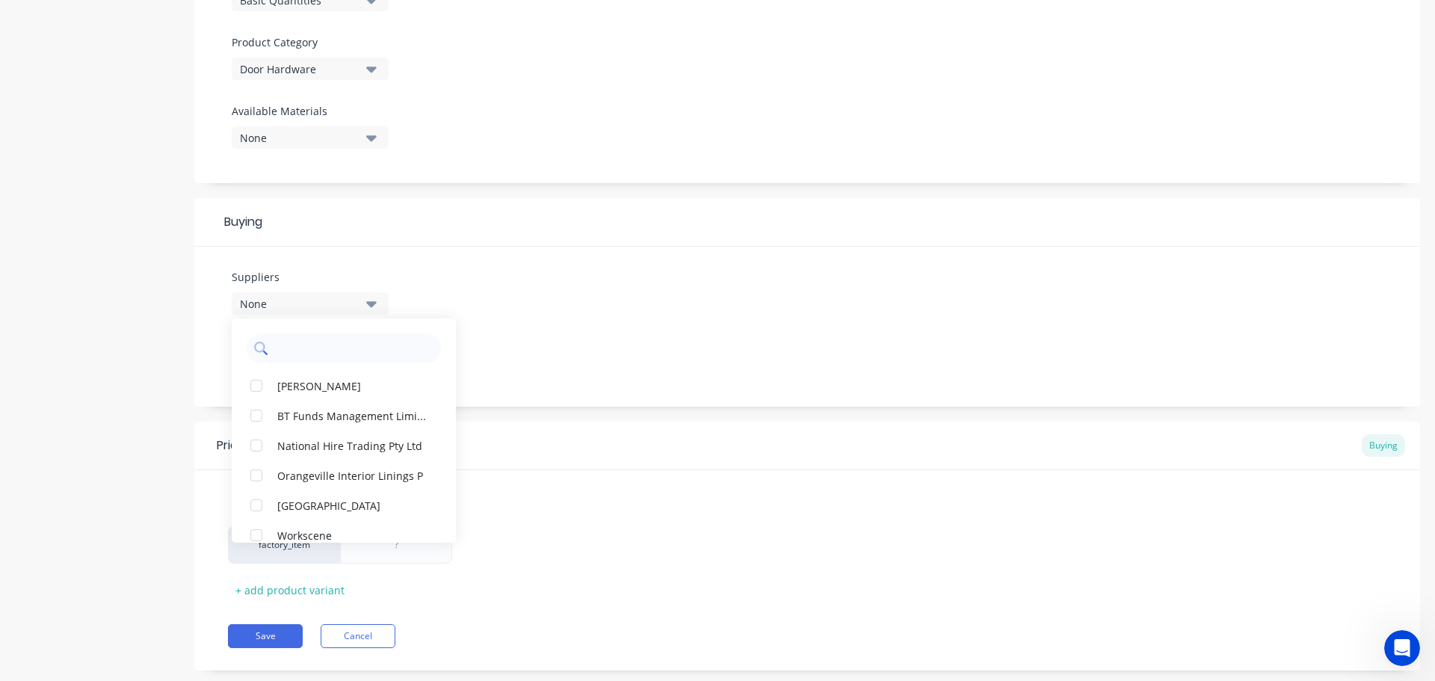
click at [299, 343] on input "text" at bounding box center [354, 348] width 158 height 30
type input "access"
click at [256, 386] on div "button" at bounding box center [256, 386] width 30 height 30
type textarea "x"
type input "a"
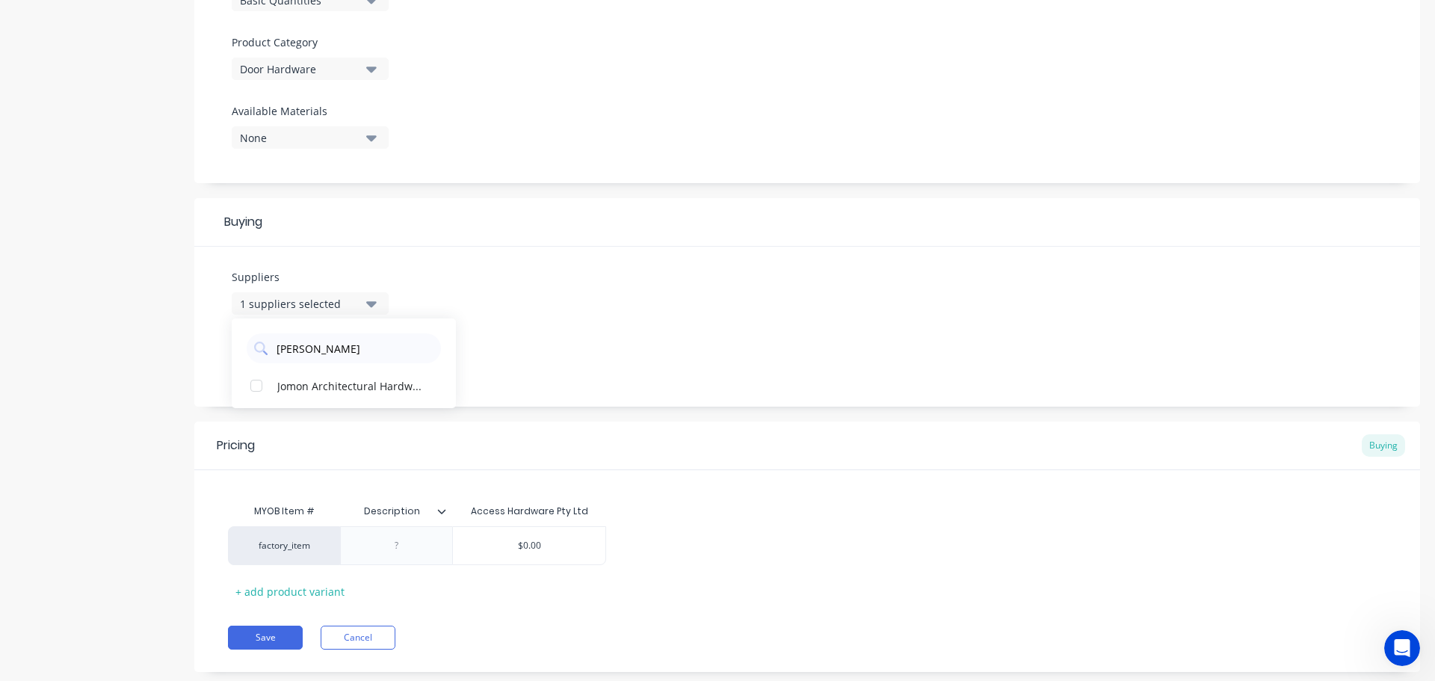
type input "jomon"
click at [254, 386] on div "button" at bounding box center [256, 386] width 30 height 30
type textarea "x"
type input "jomon"
click at [672, 360] on div "Suppliers 2 suppliers selected jomon Jomon Architectural Hardware Pty Ltd Prefe…" at bounding box center [806, 327] width 1225 height 160
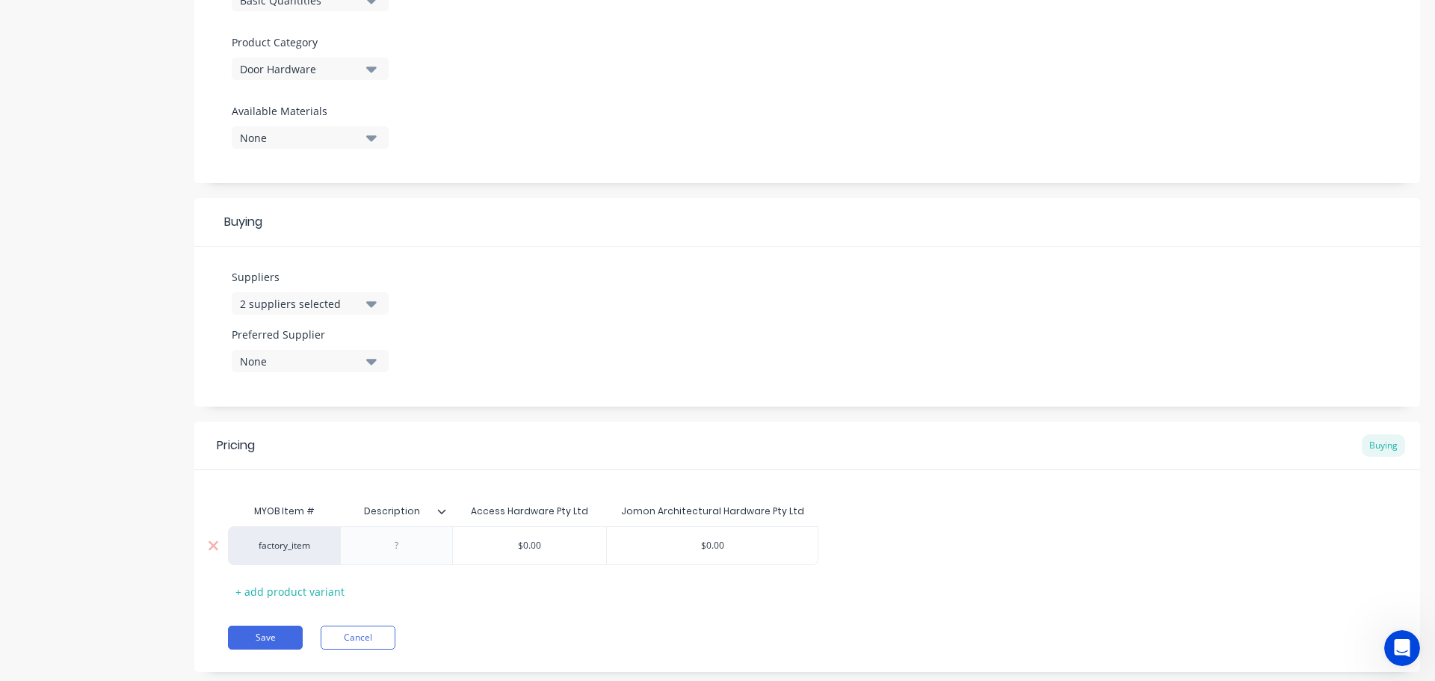
click at [408, 550] on div at bounding box center [396, 545] width 75 height 19
click at [294, 546] on div "factory_item" at bounding box center [284, 545] width 82 height 13
type textarea "x"
click at [287, 548] on div "factory_item" at bounding box center [284, 545] width 82 height 13
type input "h"
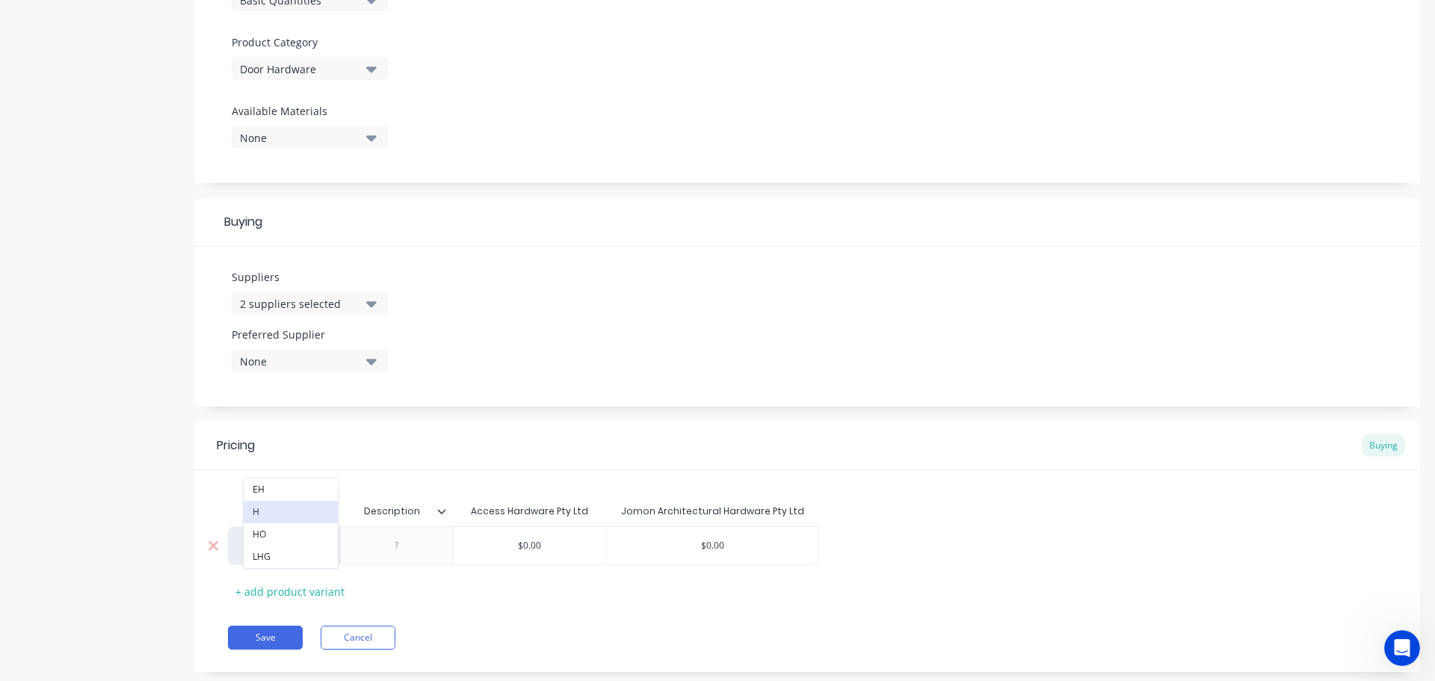
click at [276, 517] on button "H" at bounding box center [291, 512] width 94 height 22
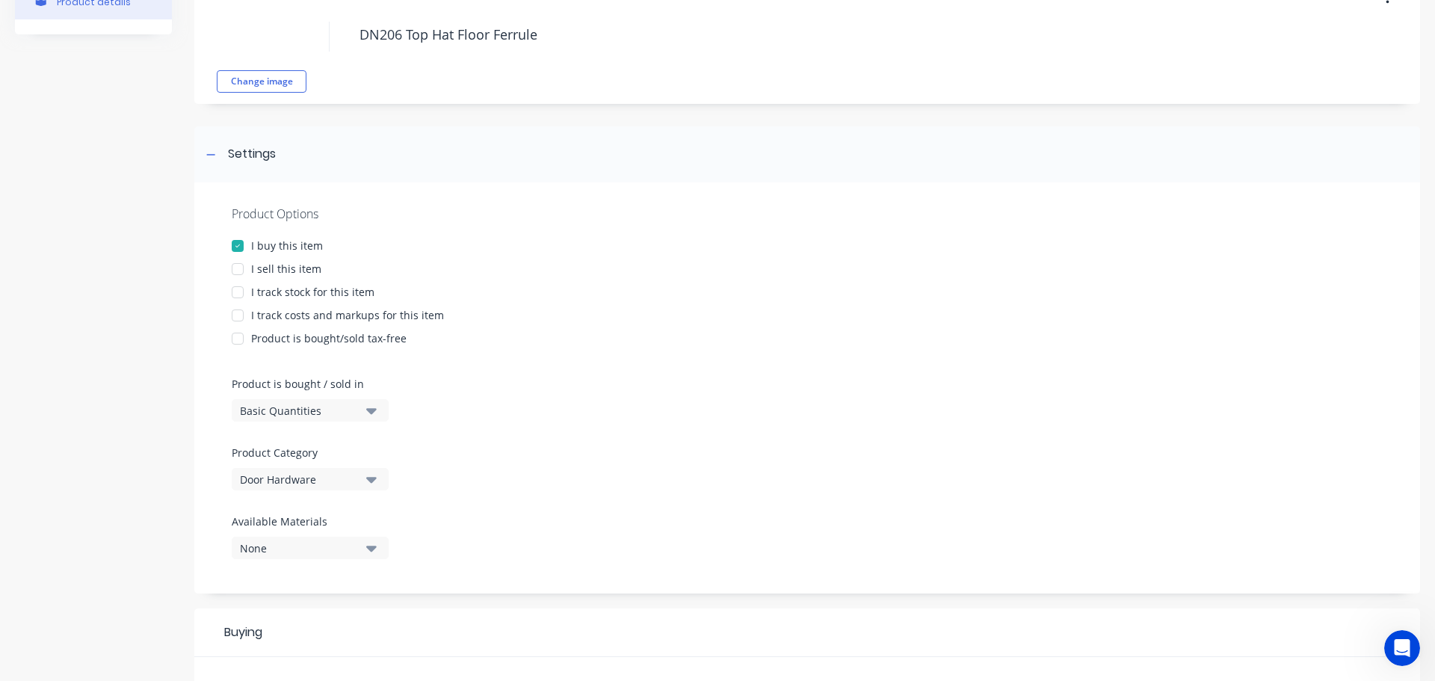
scroll to position [0, 0]
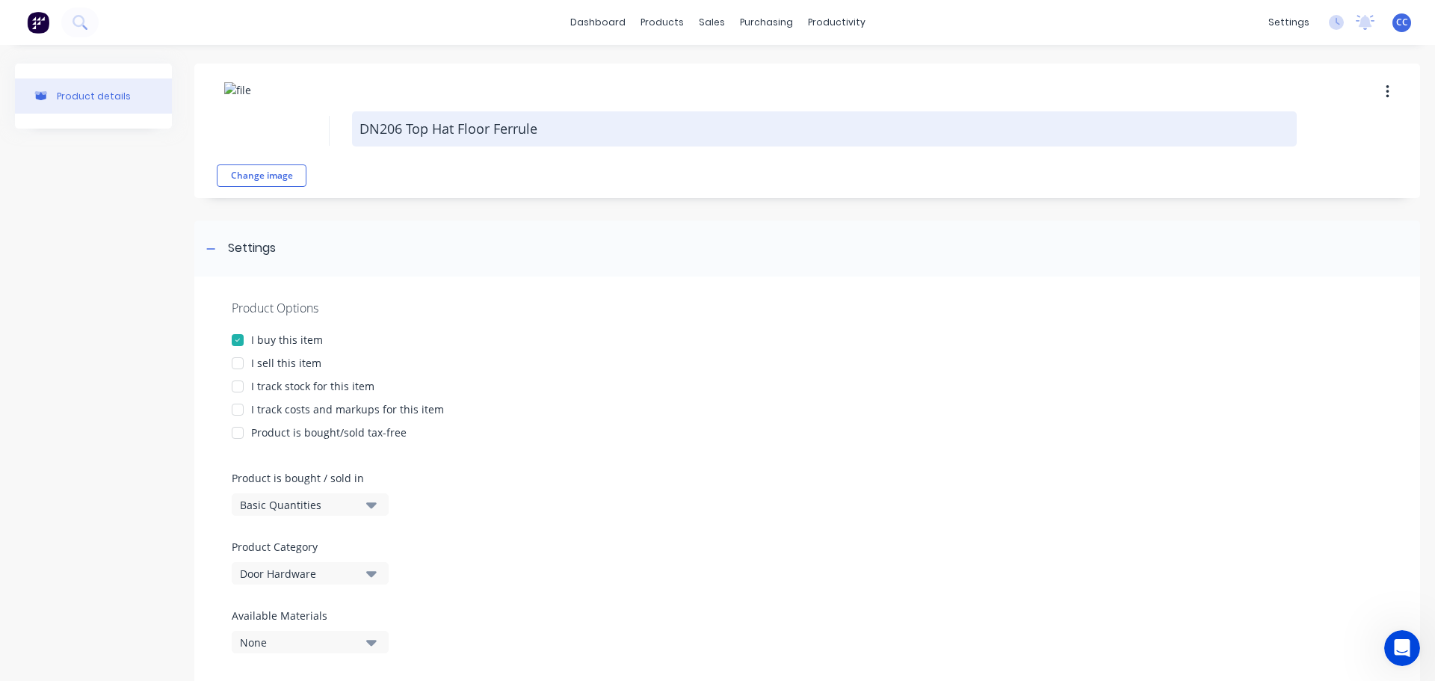
drag, startPoint x: 356, startPoint y: 127, endPoint x: 548, endPoint y: 137, distance: 191.5
click at [548, 137] on textarea "DN206 Top Hat Floor Ferrule" at bounding box center [824, 128] width 944 height 35
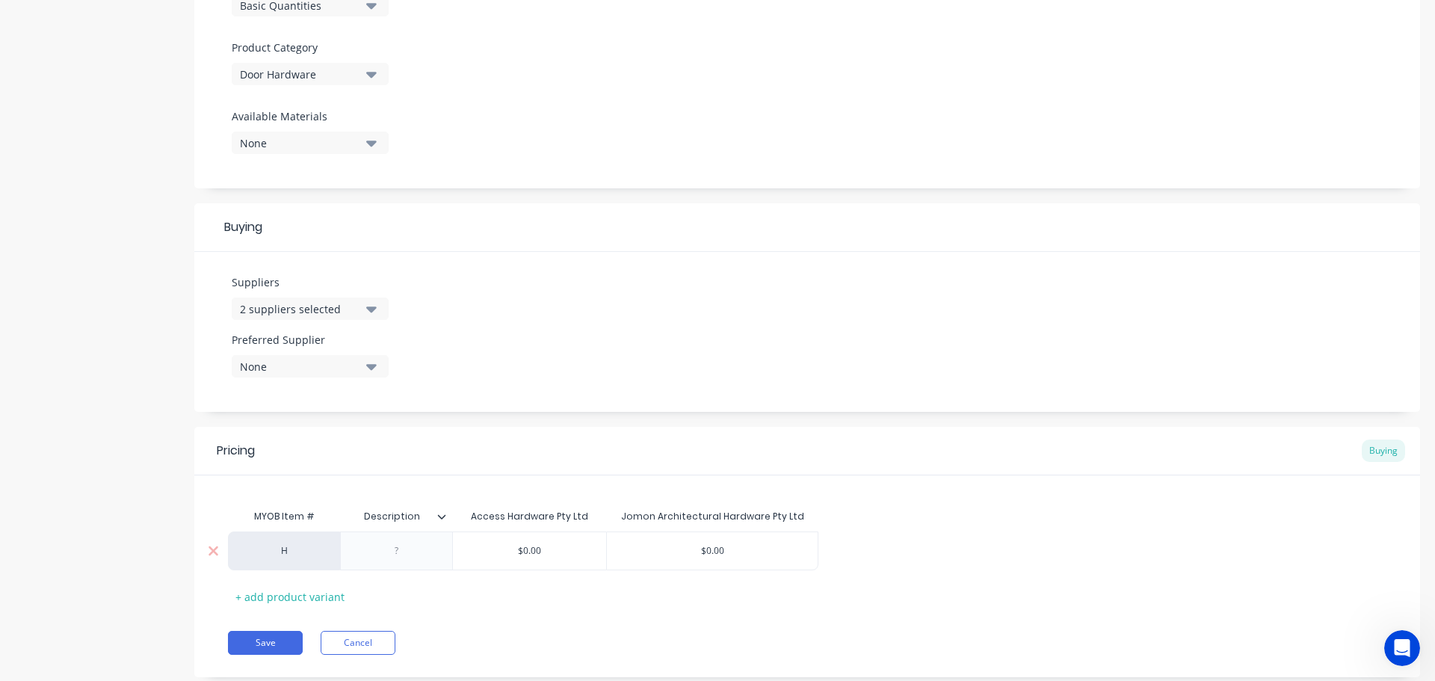
scroll to position [536, 0]
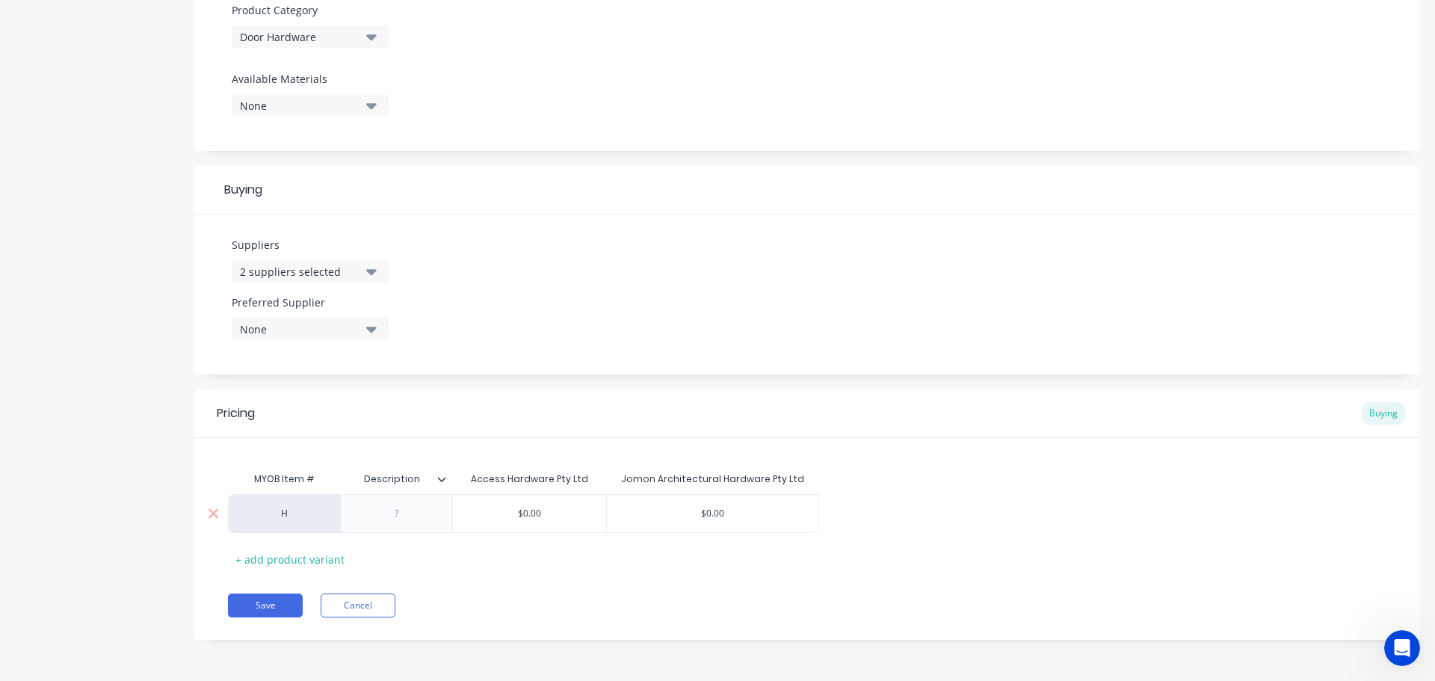
type textarea "x"
click at [389, 514] on div at bounding box center [396, 513] width 75 height 19
paste div
type textarea "x"
click at [507, 569] on div "MYOB Item # Description Access Hardware Pty Ltd Jomon Architectural Hardware Pt…" at bounding box center [807, 521] width 1158 height 114
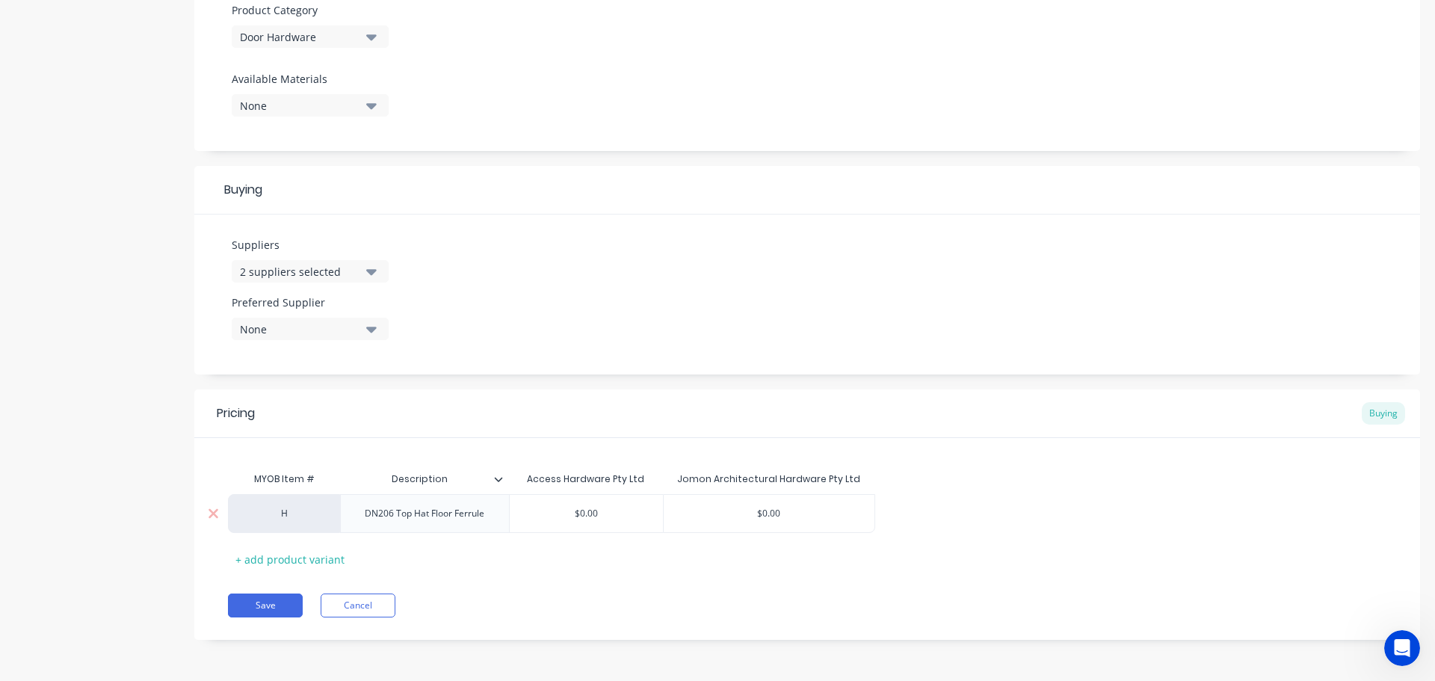
type input "$0.00"
click at [758, 509] on input "$0.00" at bounding box center [768, 513] width 211 height 13
click at [761, 509] on input "$0.00" at bounding box center [768, 513] width 211 height 13
type textarea "x"
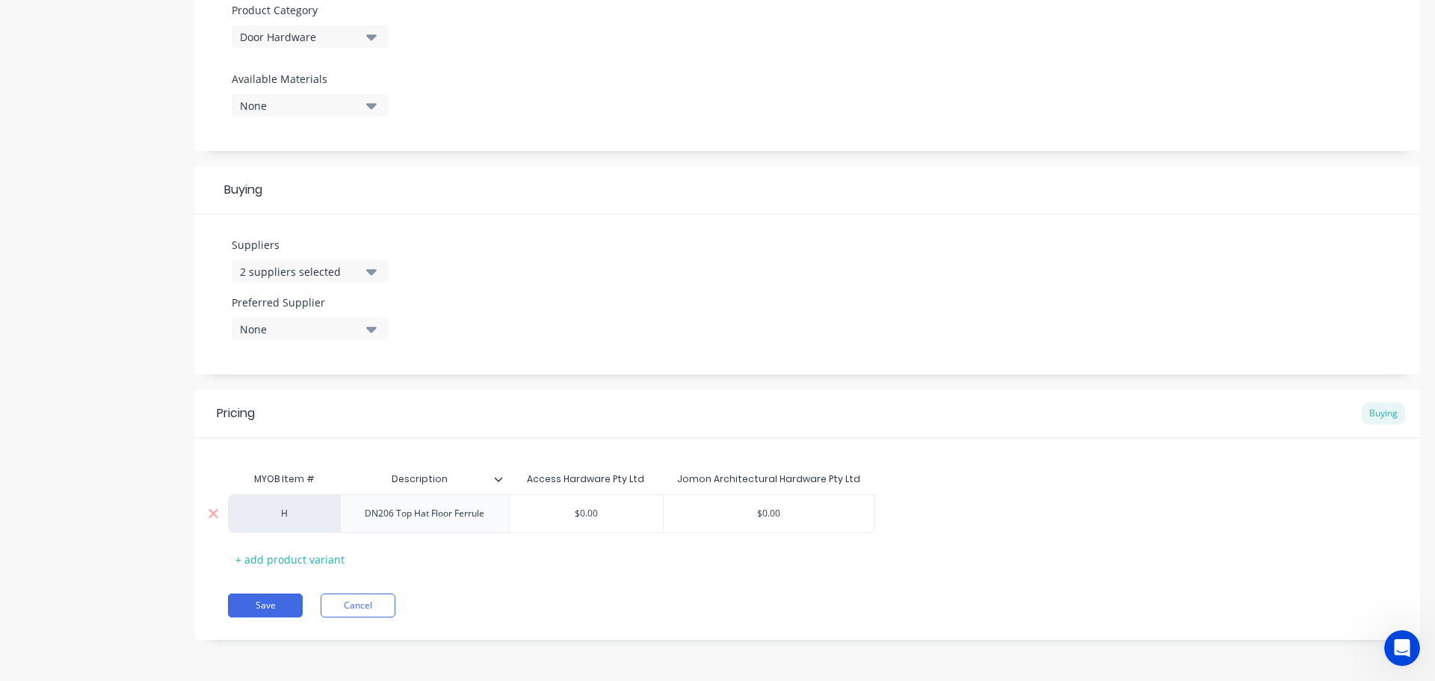
type input "$6"
type textarea "x"
type input "$6."
type textarea "x"
type input "$6.0"
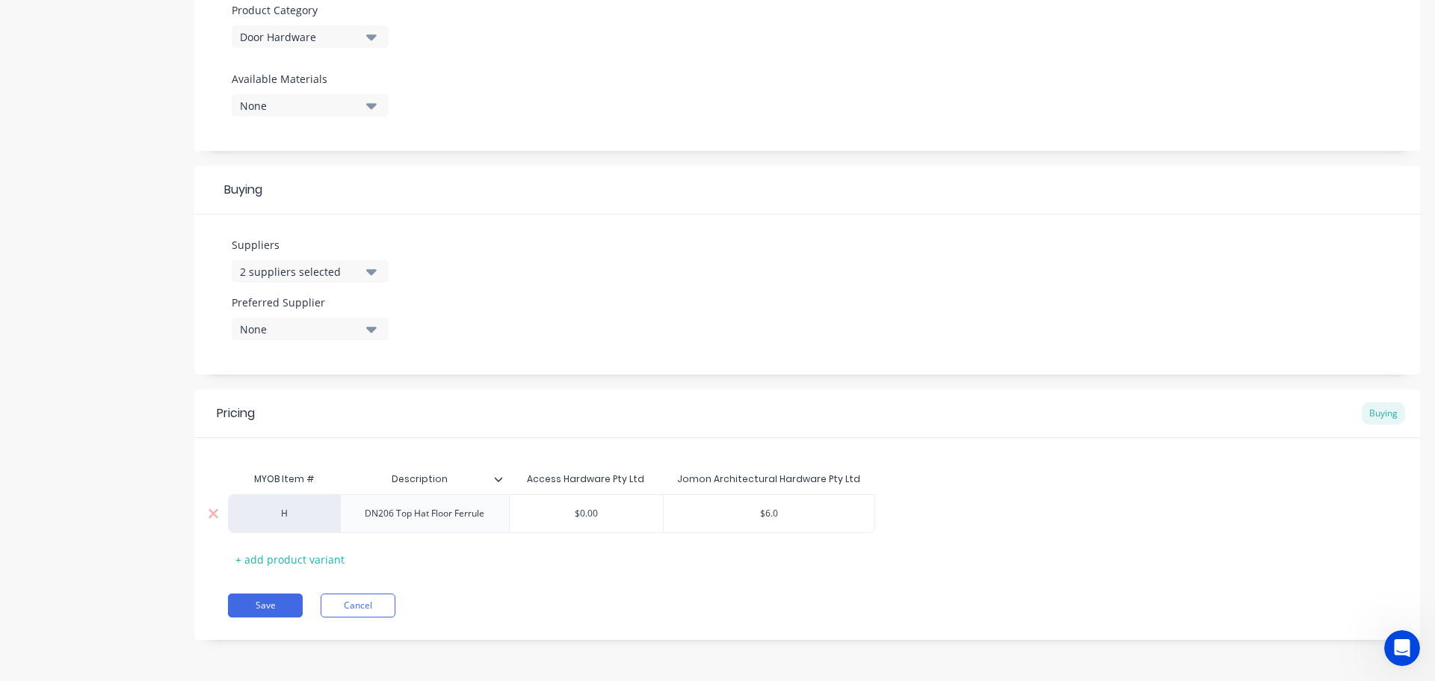
type textarea "x"
type input "$6.05"
type input "$0.00"
click at [588, 519] on input "$0.00" at bounding box center [586, 513] width 153 height 13
click at [597, 519] on input "$0.00" at bounding box center [586, 513] width 153 height 13
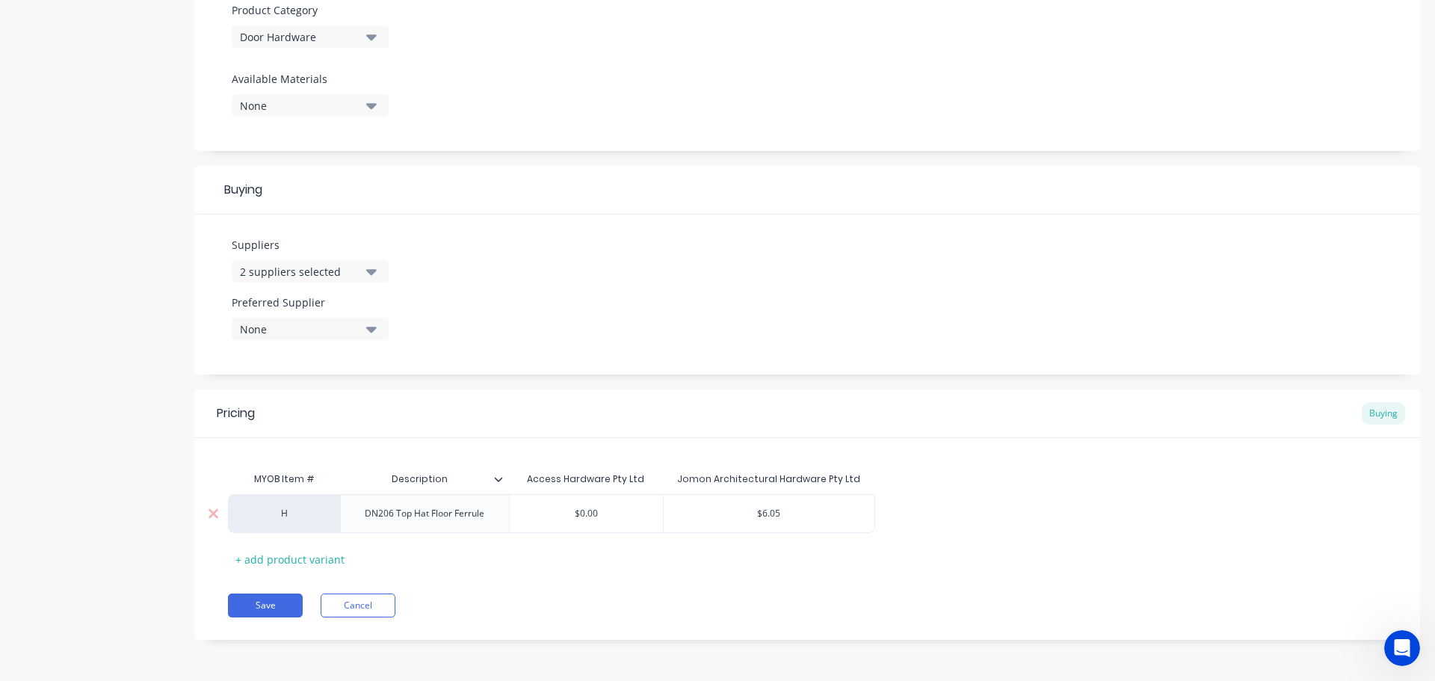
click at [597, 519] on input "$0.00" at bounding box center [586, 513] width 153 height 13
type textarea "x"
type input "$7"
type textarea "x"
type input "$7."
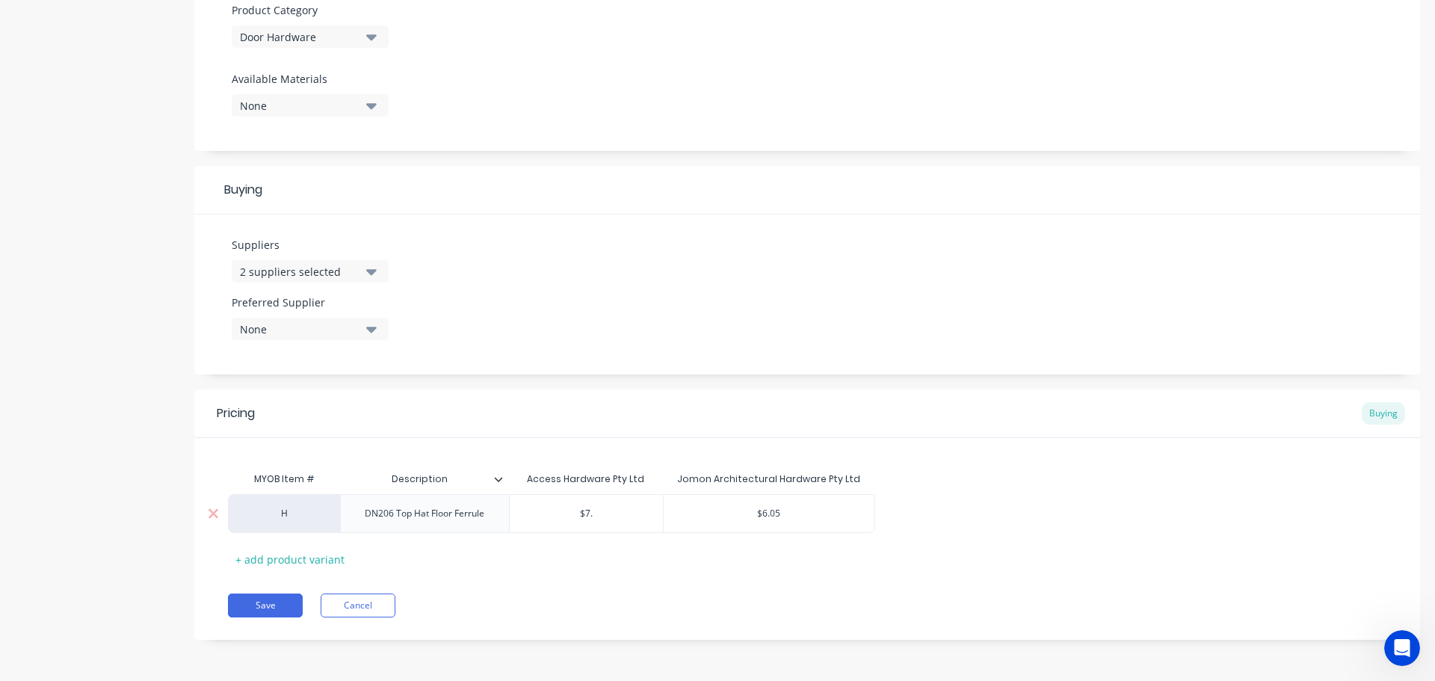
type textarea "x"
type input "$7.2"
type textarea "x"
type input "$7.25"
click at [545, 570] on div "MYOB Item # Description Access Hardware Pty Ltd Jomon Architectural Hardware Pt…" at bounding box center [807, 517] width 1158 height 107
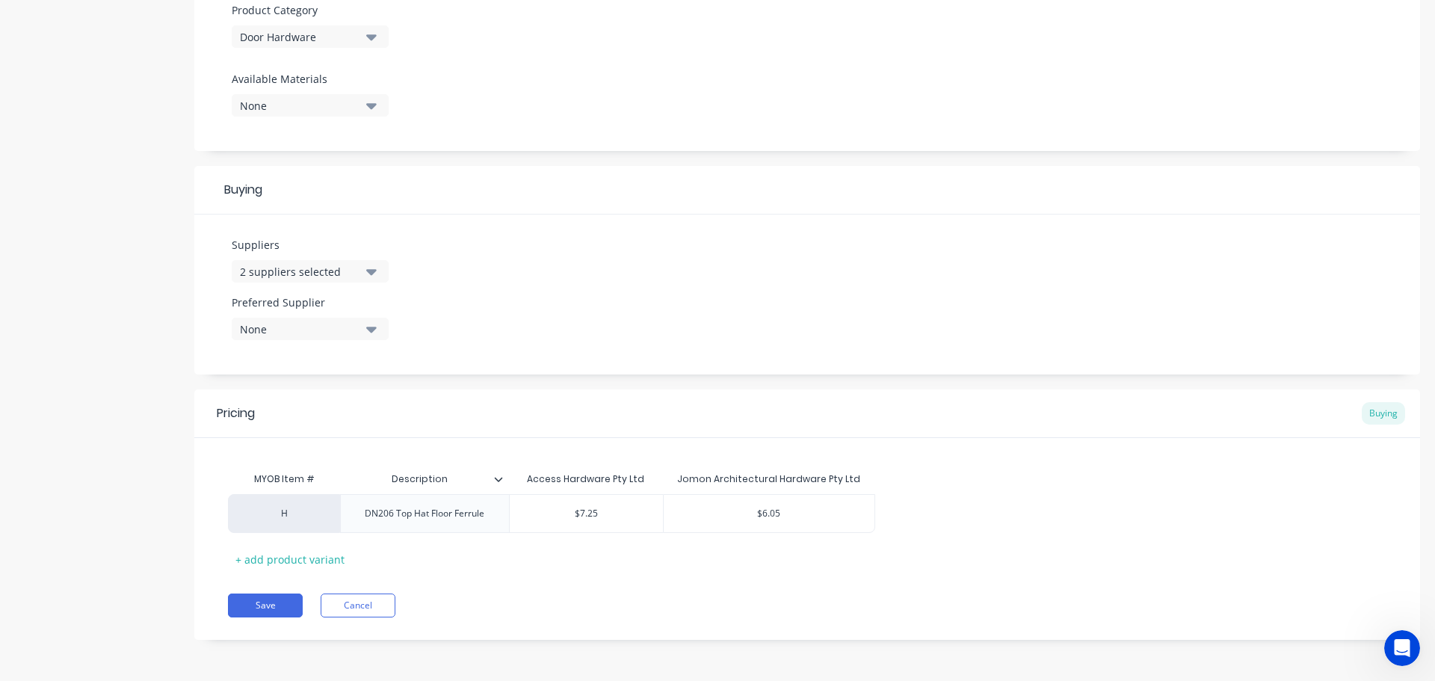
click at [373, 331] on icon "button" at bounding box center [371, 330] width 10 height 6
click at [255, 440] on div "button" at bounding box center [256, 441] width 30 height 30
click at [557, 324] on div "Suppliers 2 suppliers selected jomon Preferred Supplier Jomon Architectural Har…" at bounding box center [806, 294] width 1225 height 160
click at [270, 608] on button "Save" at bounding box center [265, 605] width 75 height 24
type textarea "x"
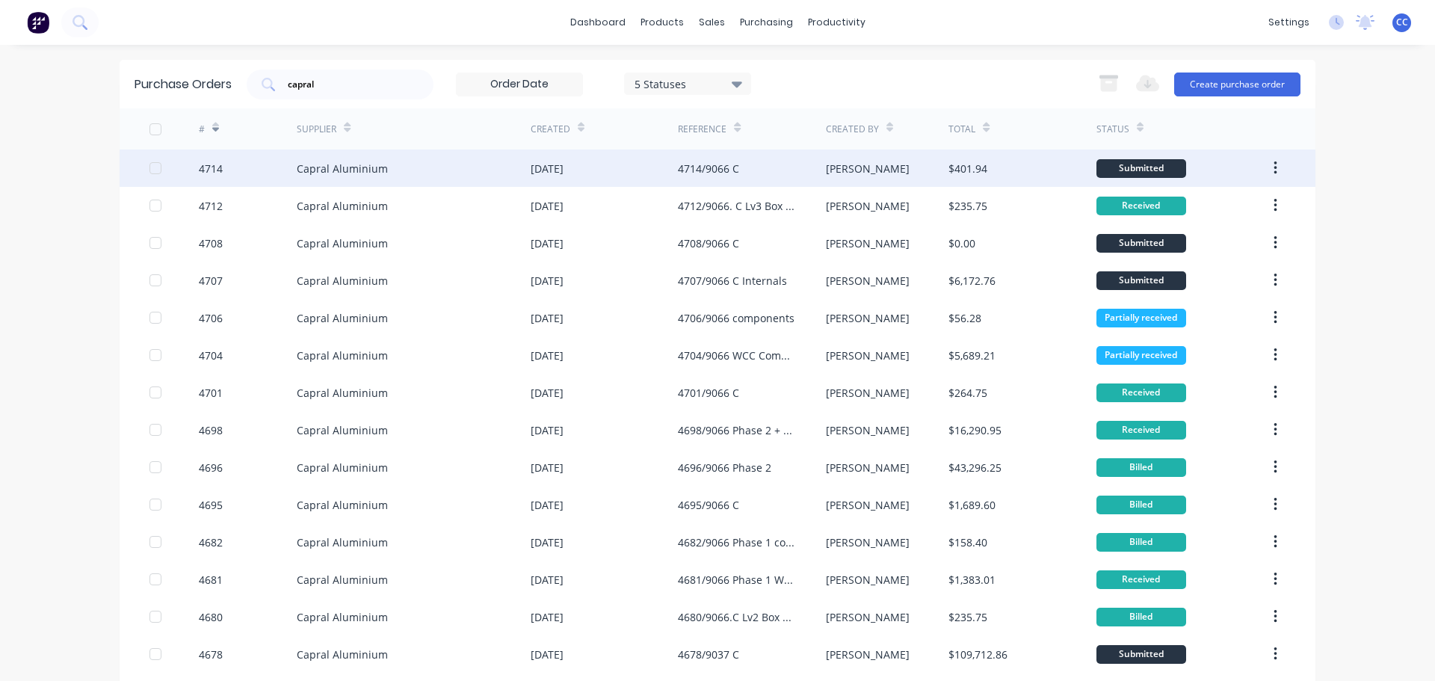
click at [224, 170] on div "4714" at bounding box center [248, 167] width 99 height 37
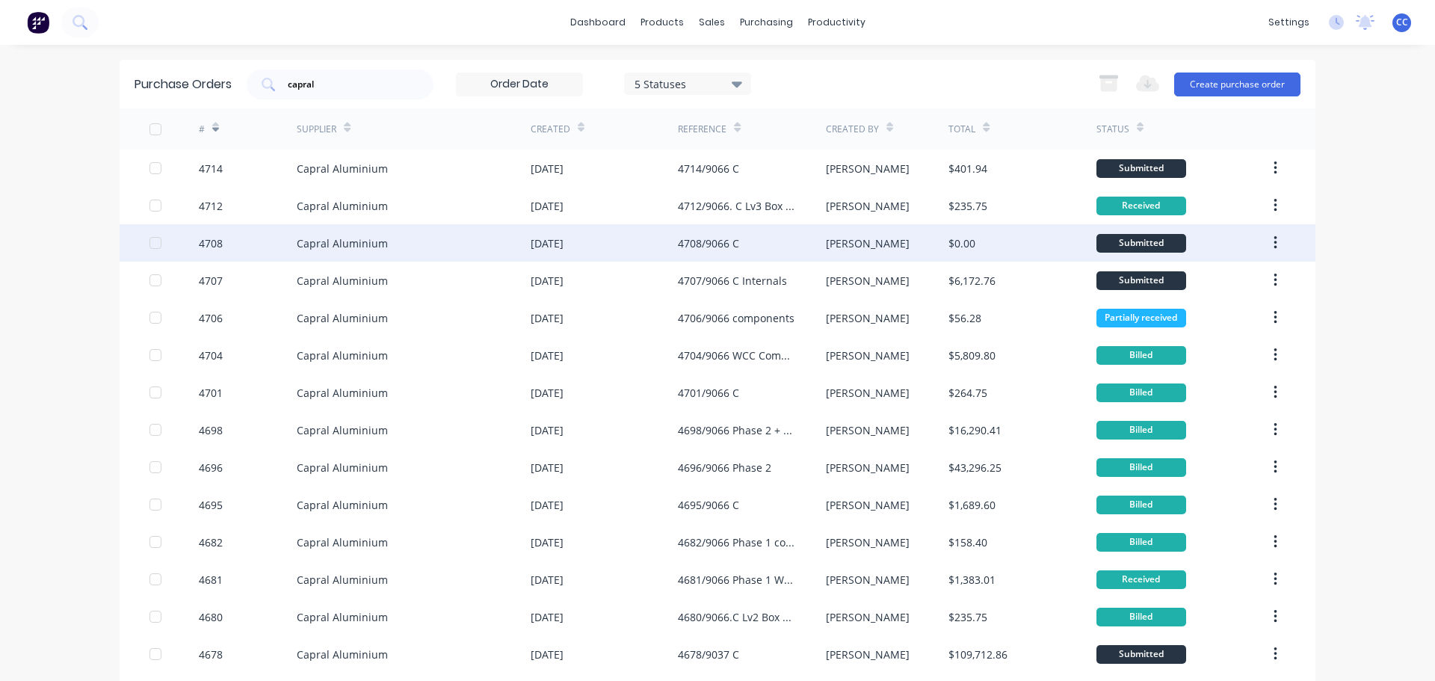
click at [353, 246] on div "Capral Aluminium" at bounding box center [342, 243] width 91 height 16
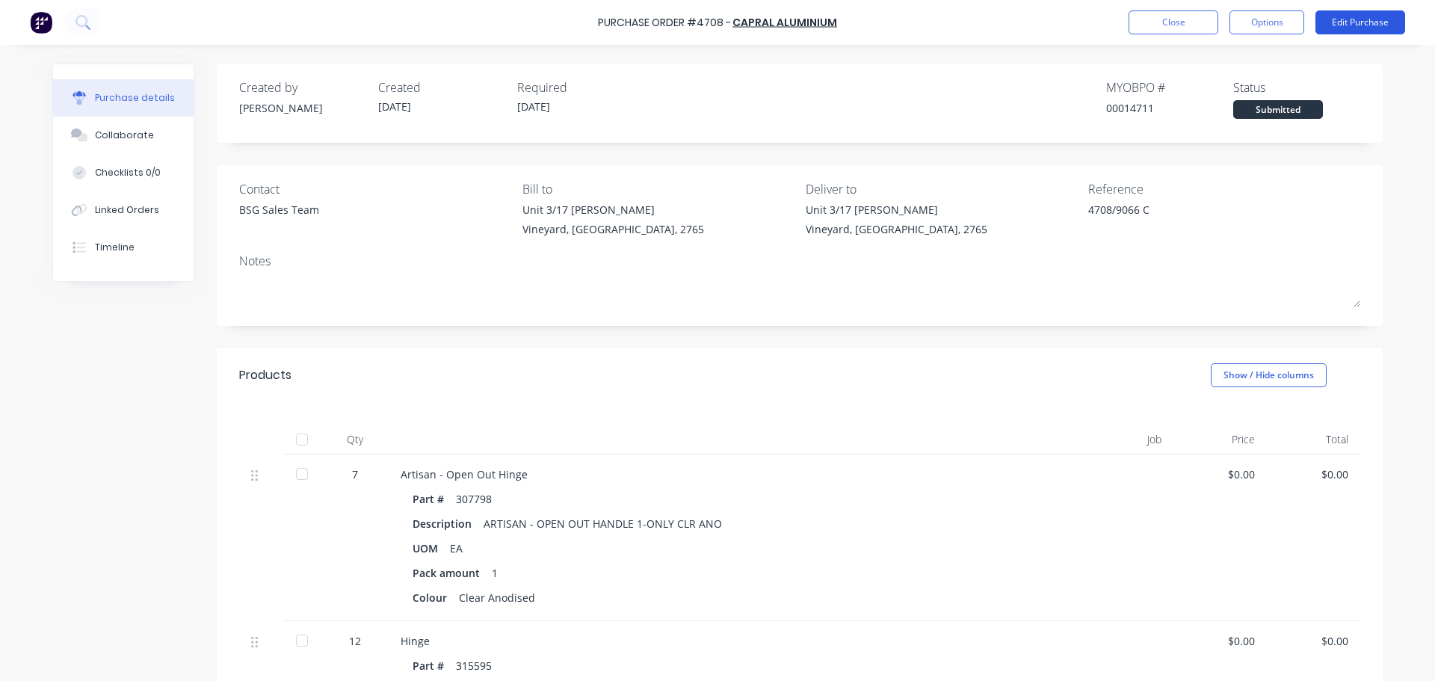
click at [1358, 20] on button "Edit Purchase" at bounding box center [1360, 22] width 90 height 24
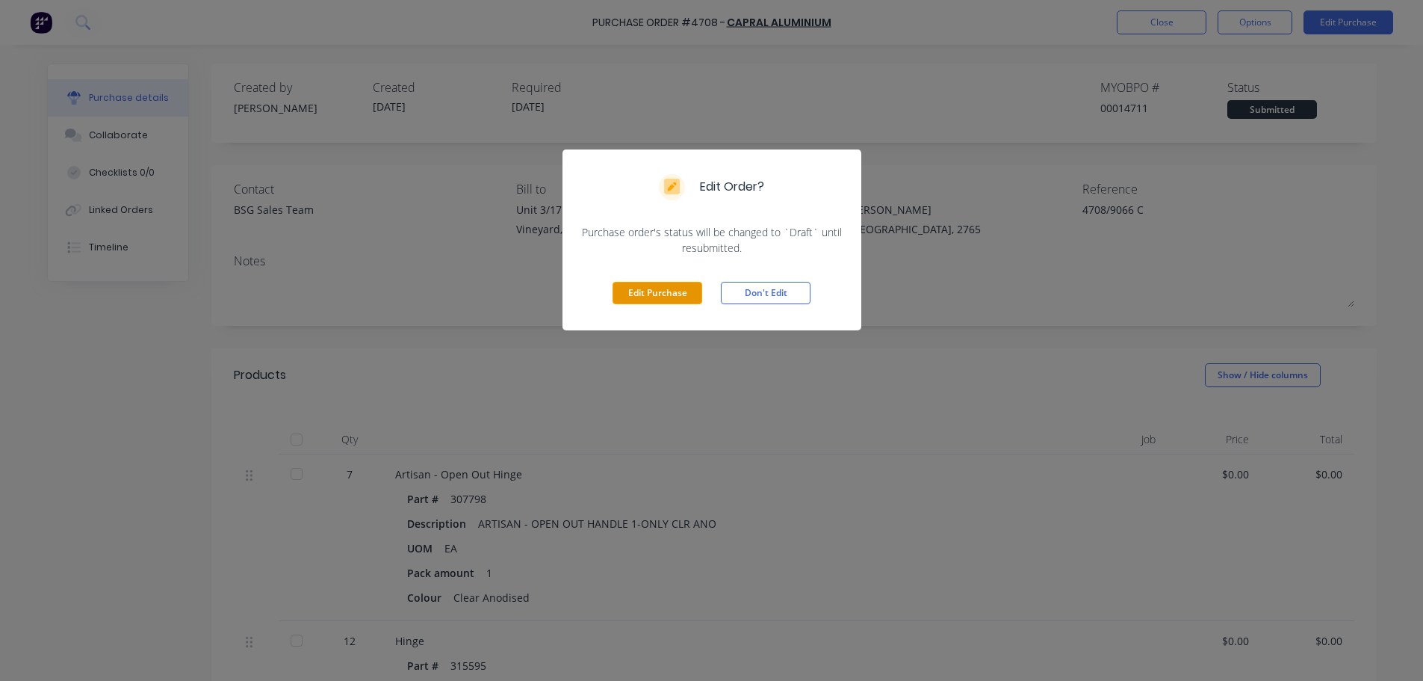
click at [670, 296] on button "Edit Purchase" at bounding box center [658, 293] width 90 height 22
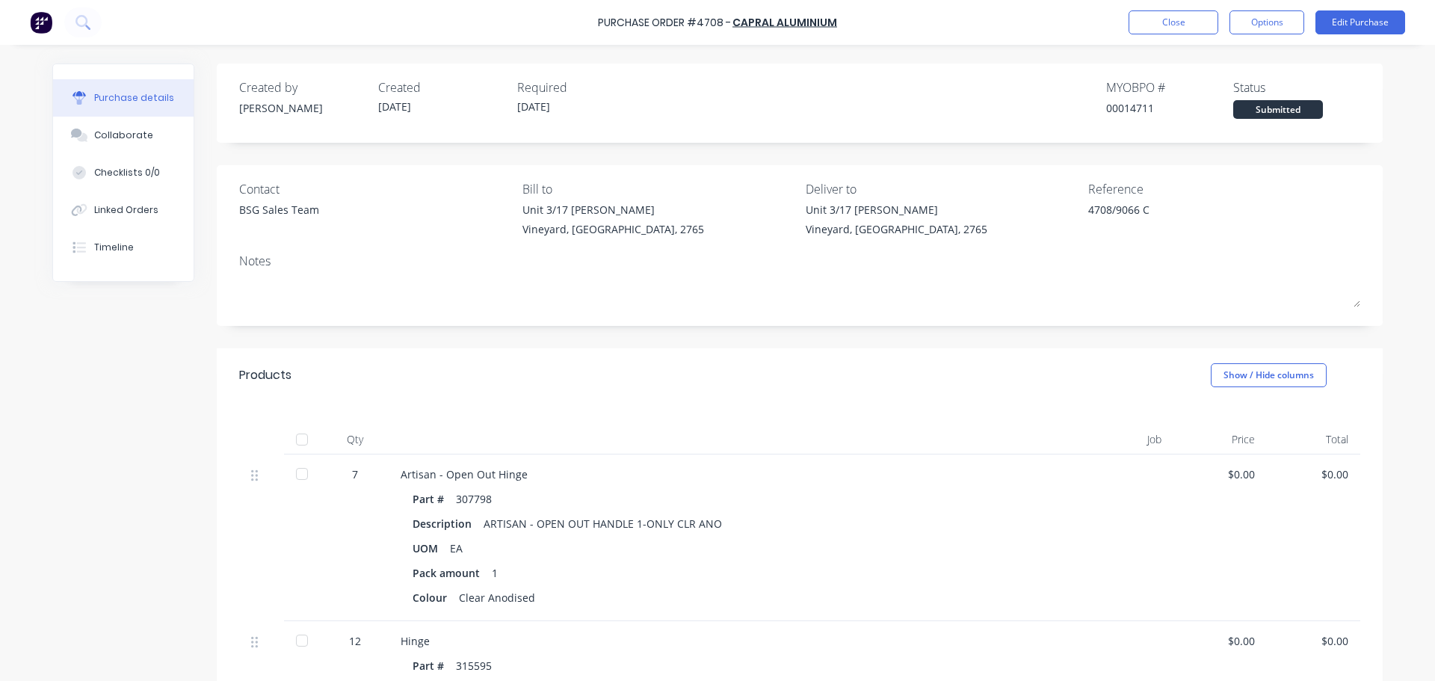
type textarea "x"
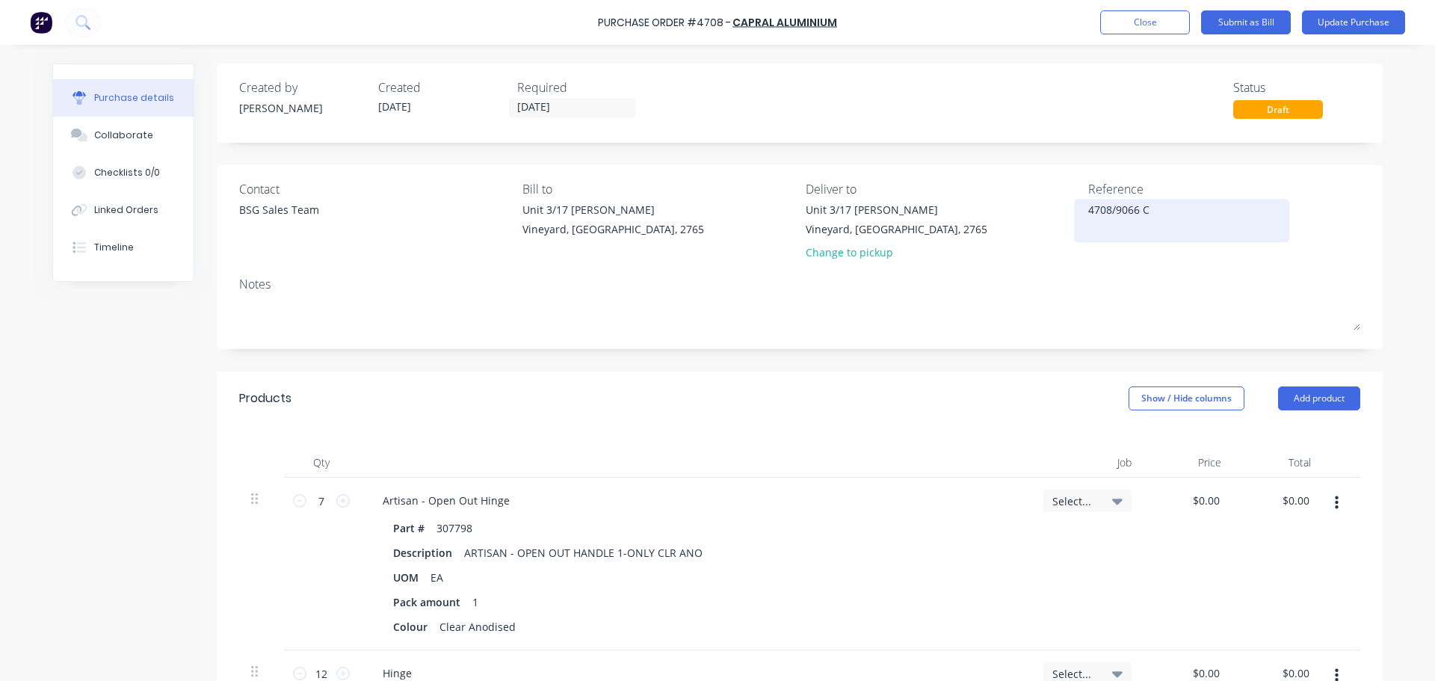
click at [1158, 210] on textarea "4708/9066 C" at bounding box center [1181, 219] width 187 height 34
type textarea "4708/9066 C Bi fold and slider"
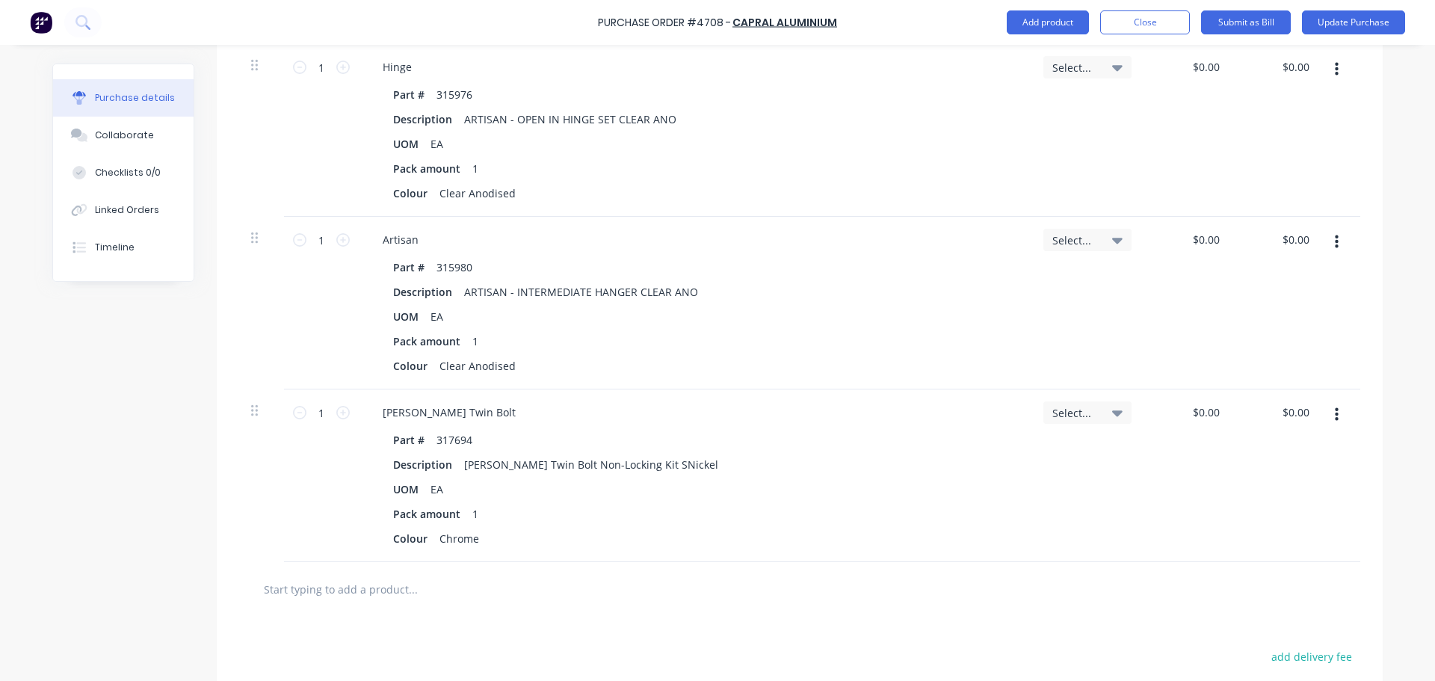
scroll to position [956, 0]
type textarea "x"
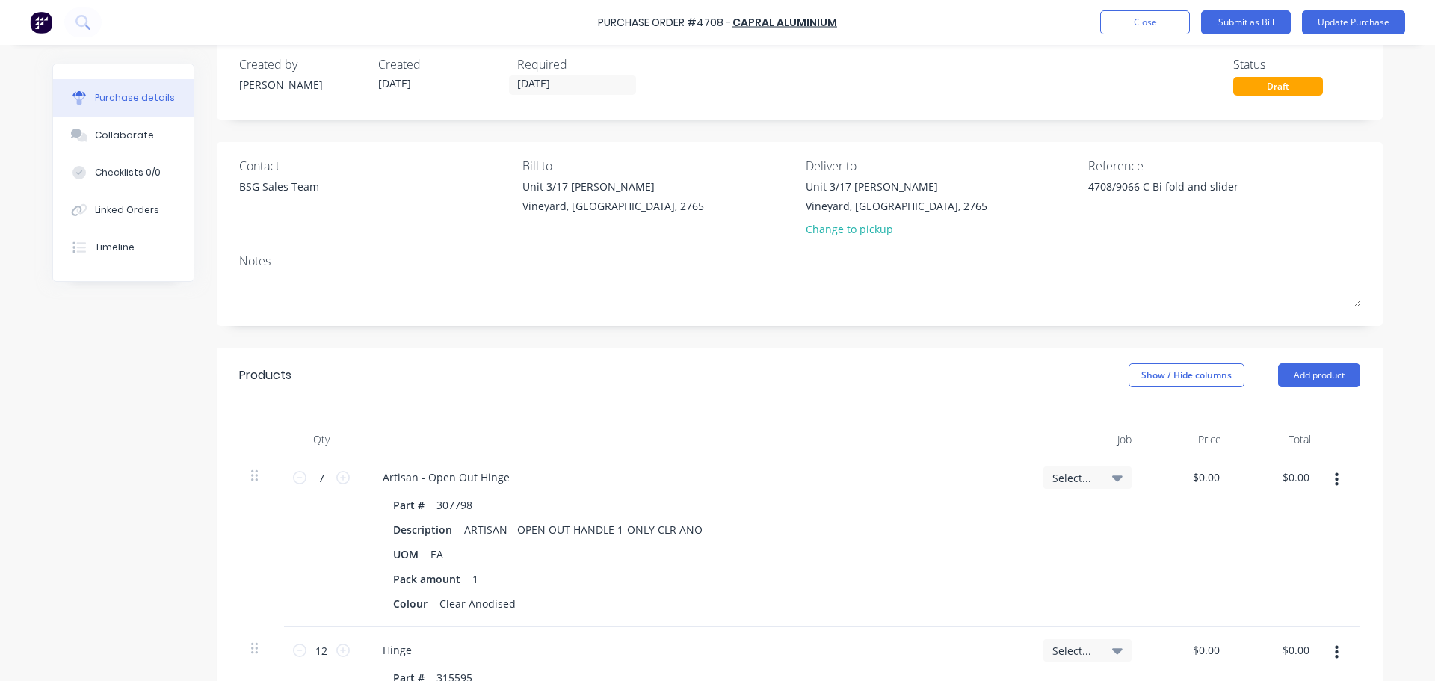
scroll to position [0, 0]
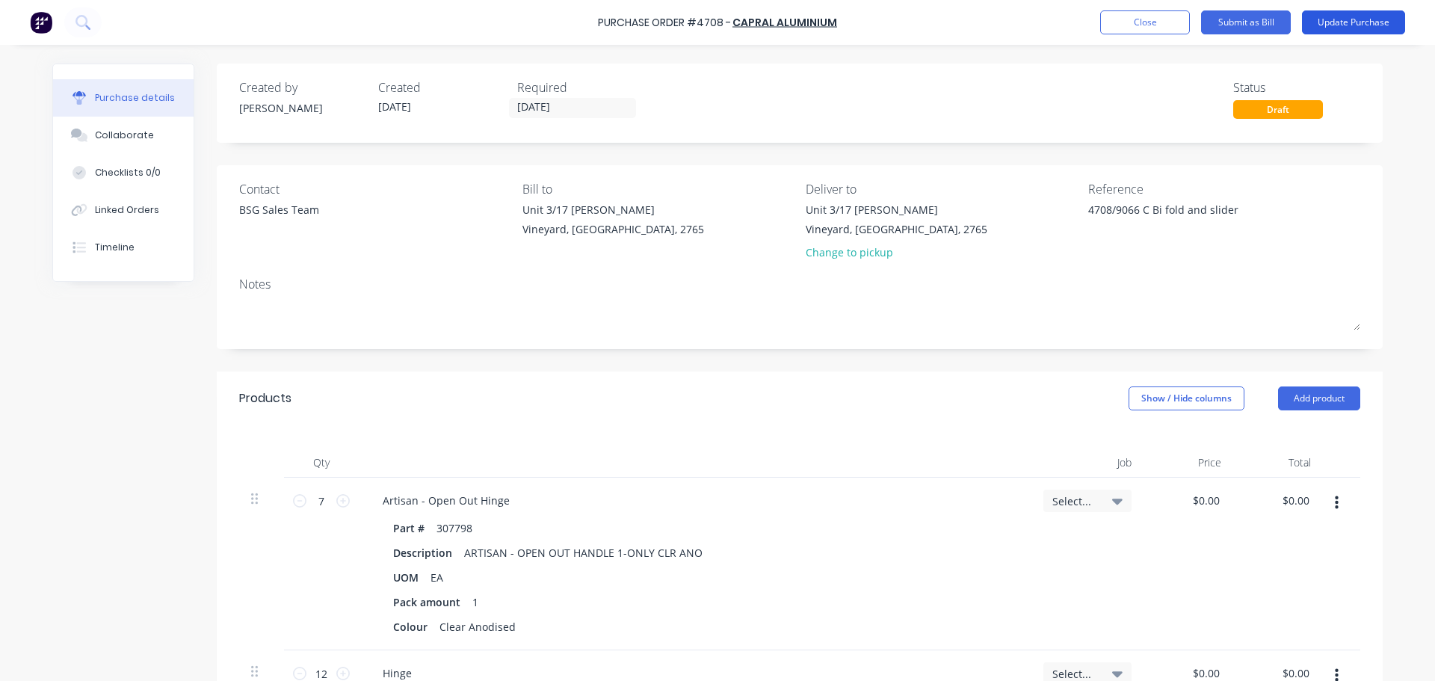
type textarea "4708/9066 C Bi fold and slider"
type textarea "x"
type textarea "4708/9066 C Bi fold and slider"
click at [1328, 20] on button "Update Purchase" at bounding box center [1353, 22] width 103 height 24
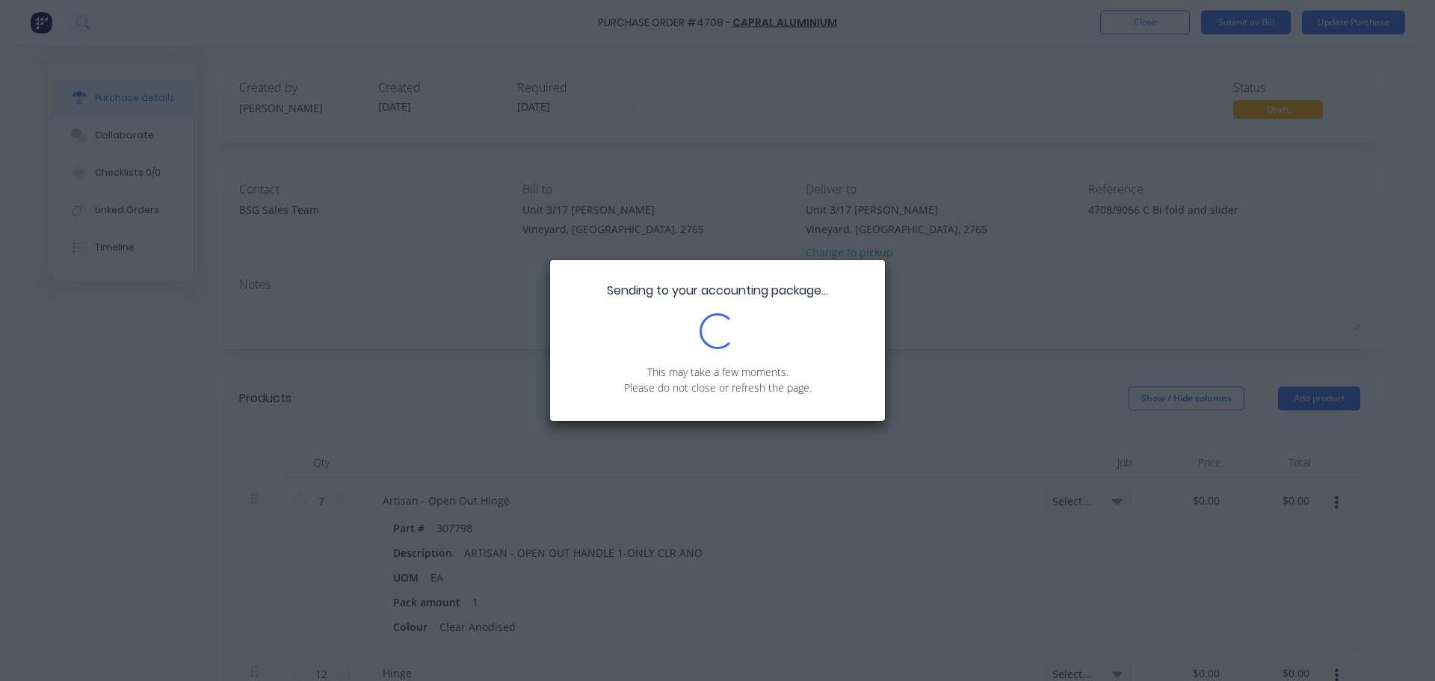
type textarea "x"
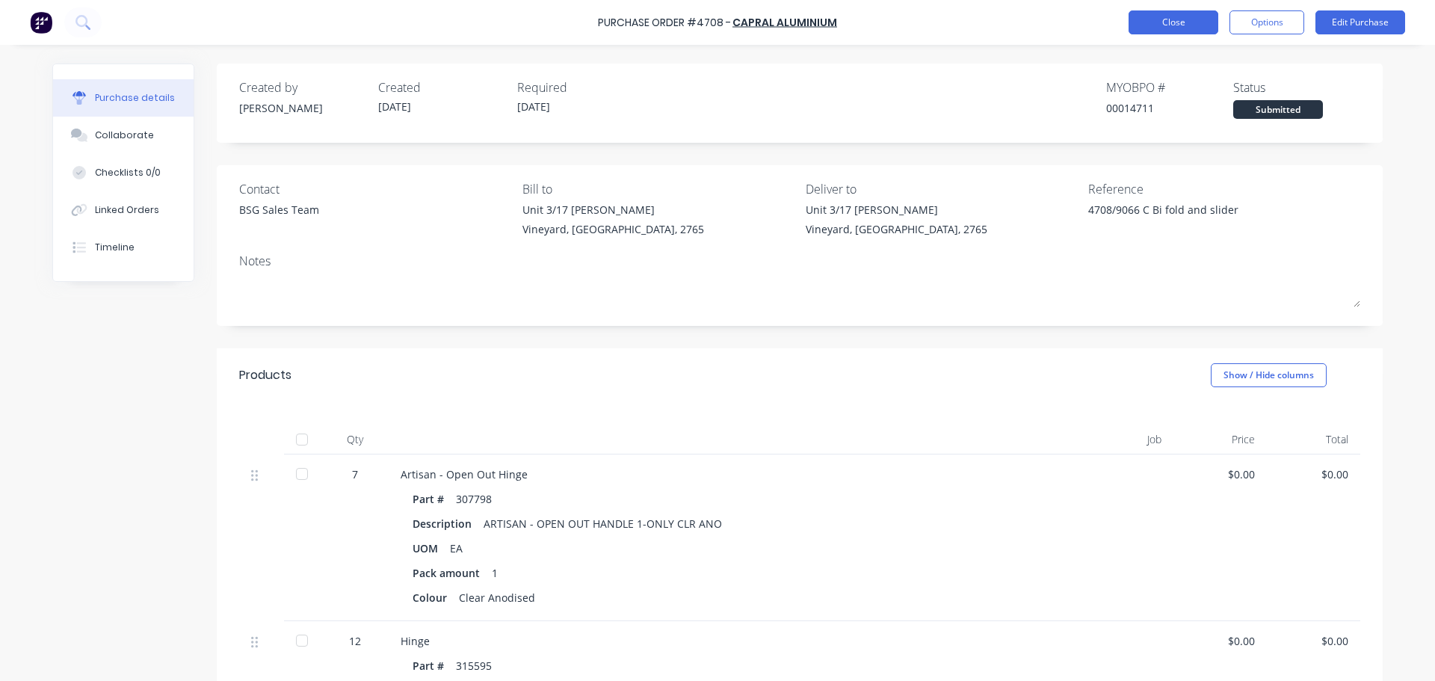
click at [1166, 27] on button "Close" at bounding box center [1173, 22] width 90 height 24
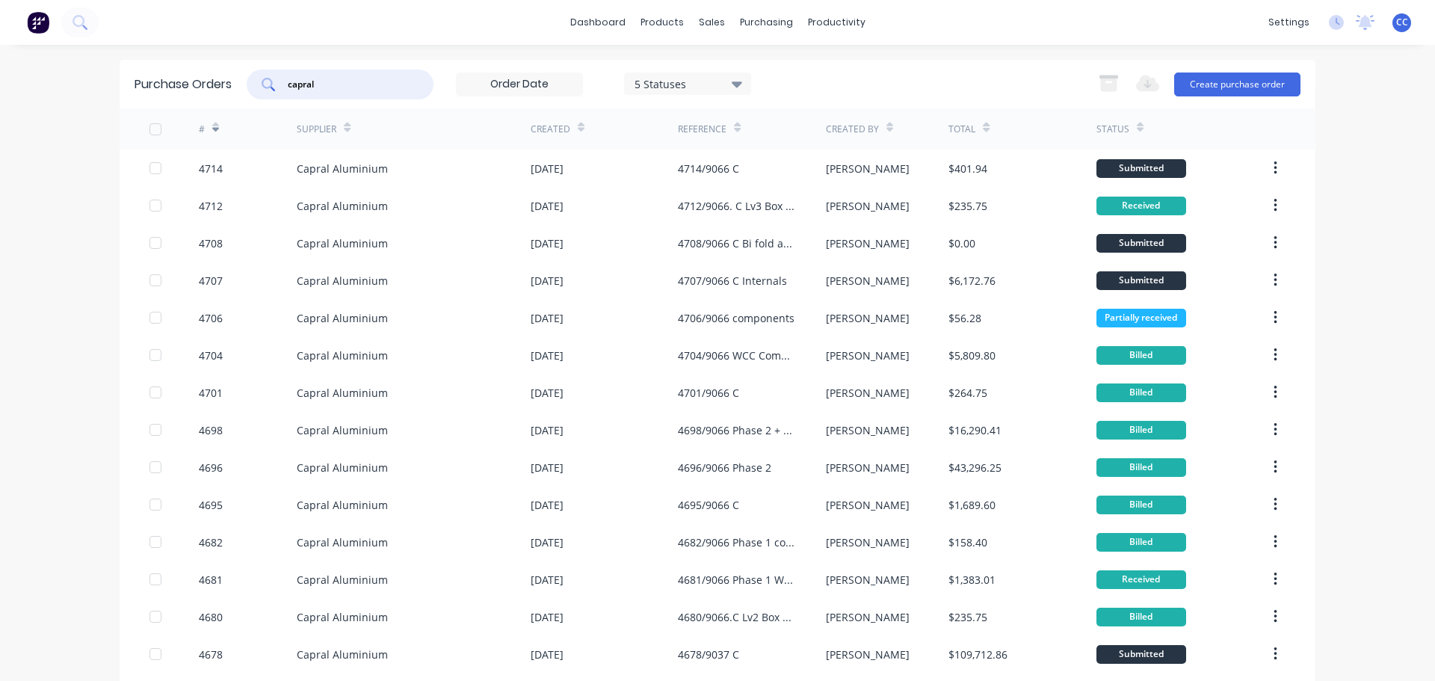
drag, startPoint x: 310, startPoint y: 81, endPoint x: 282, endPoint y: 81, distance: 28.4
click at [282, 81] on div "capral" at bounding box center [340, 84] width 187 height 30
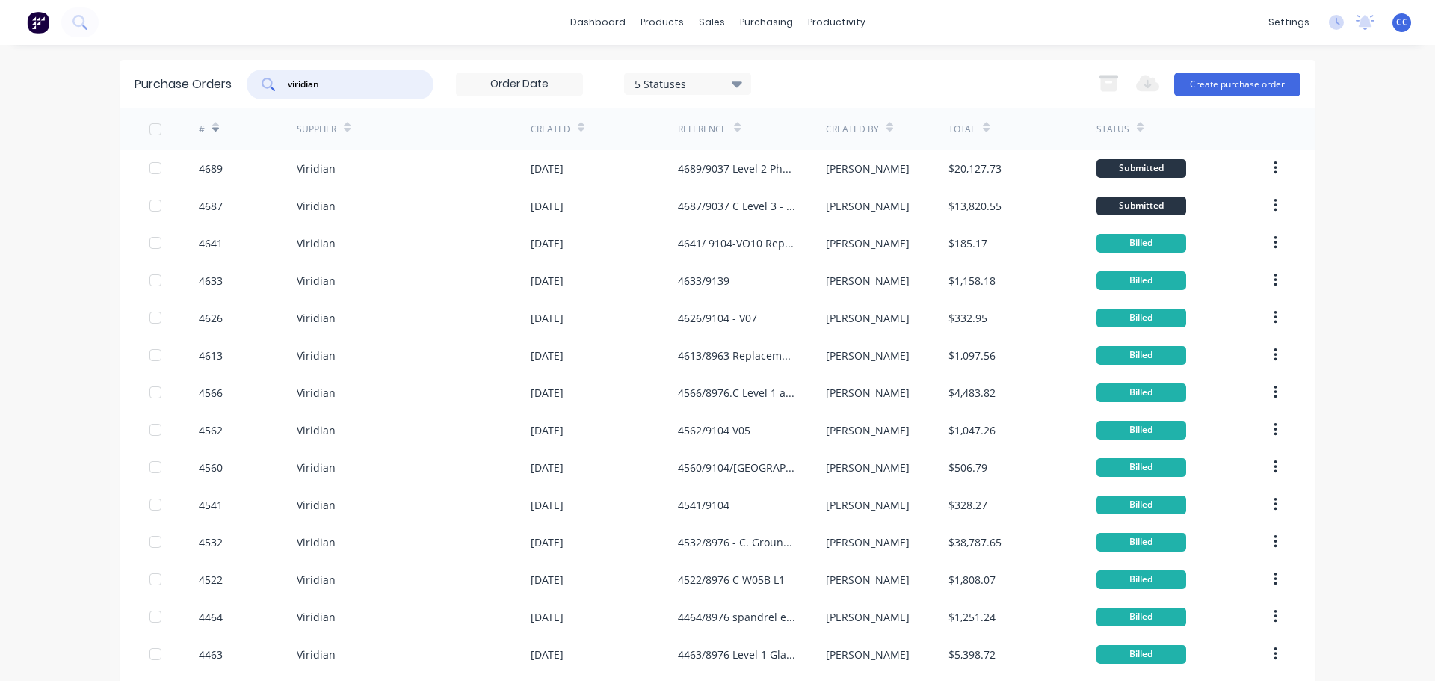
type input "viridian"
click at [212, 123] on icon at bounding box center [215, 127] width 7 height 11
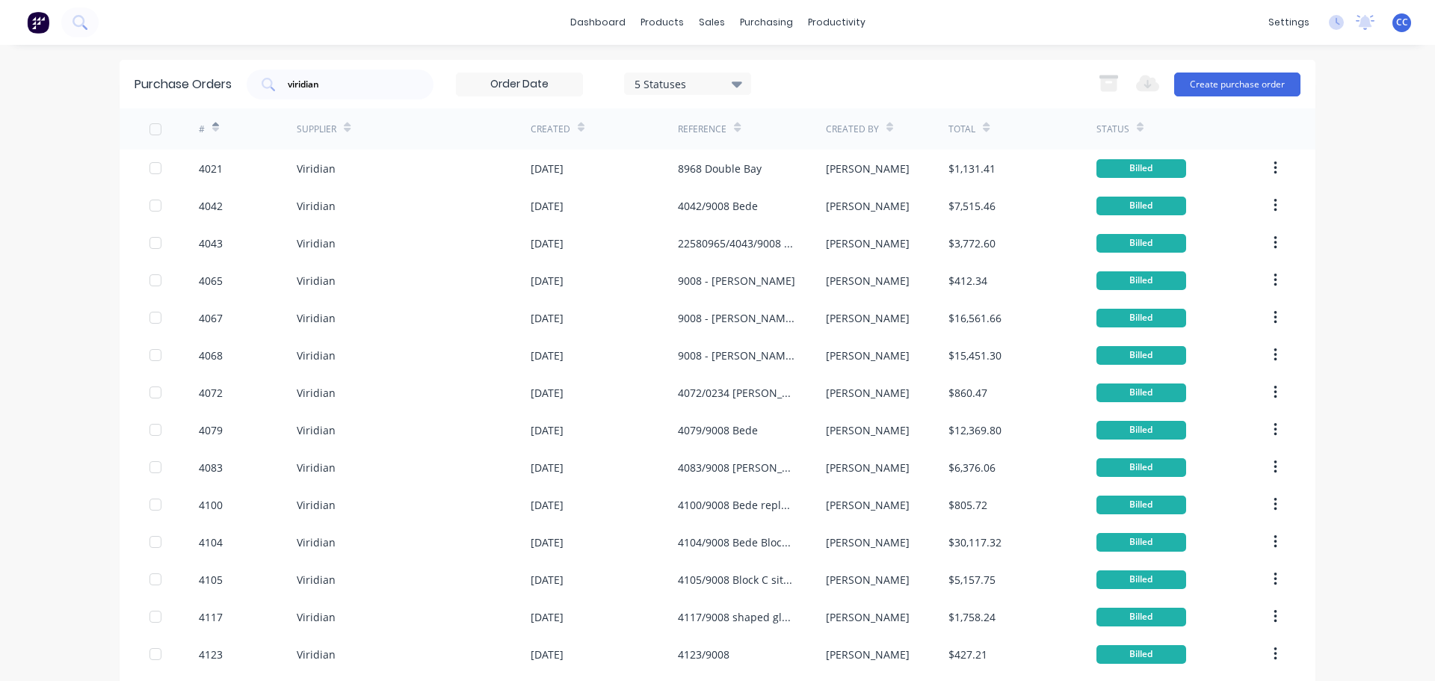
click at [212, 129] on icon at bounding box center [215, 130] width 7 height 4
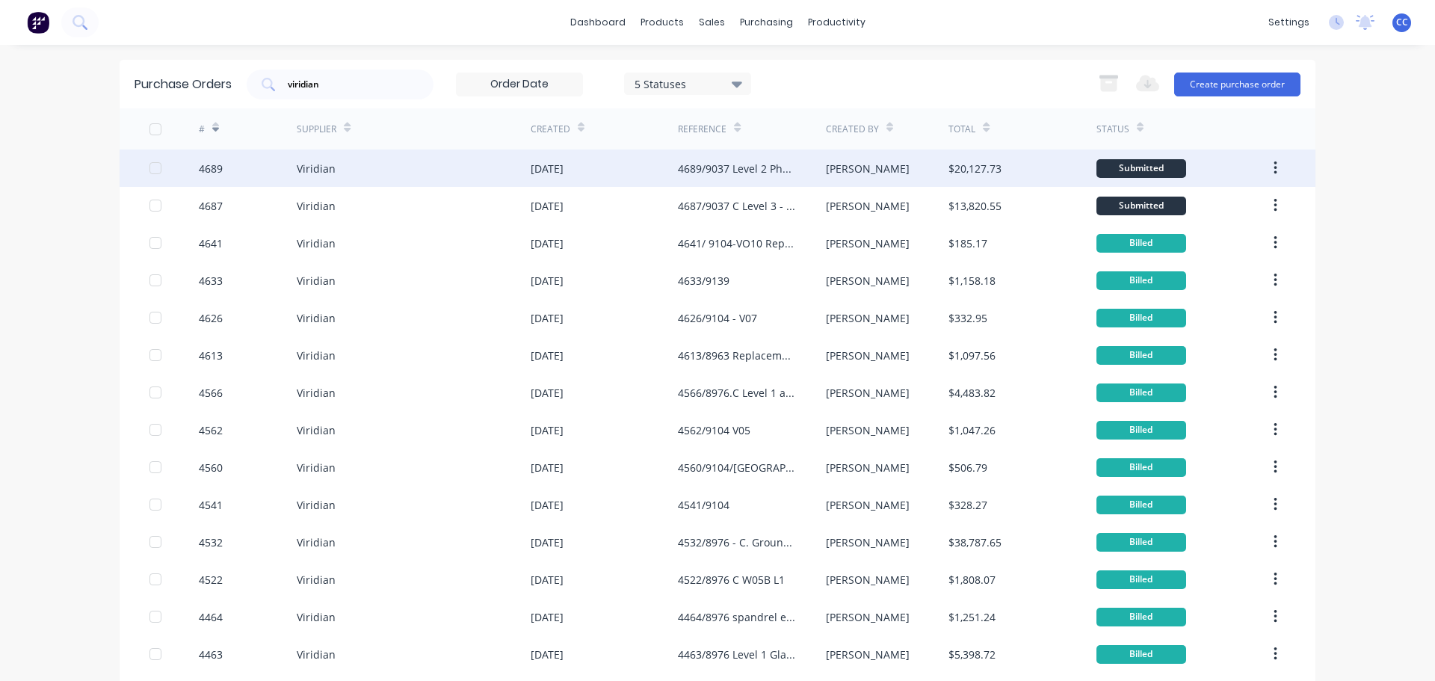
click at [448, 174] on div "Viridian" at bounding box center [414, 167] width 234 height 37
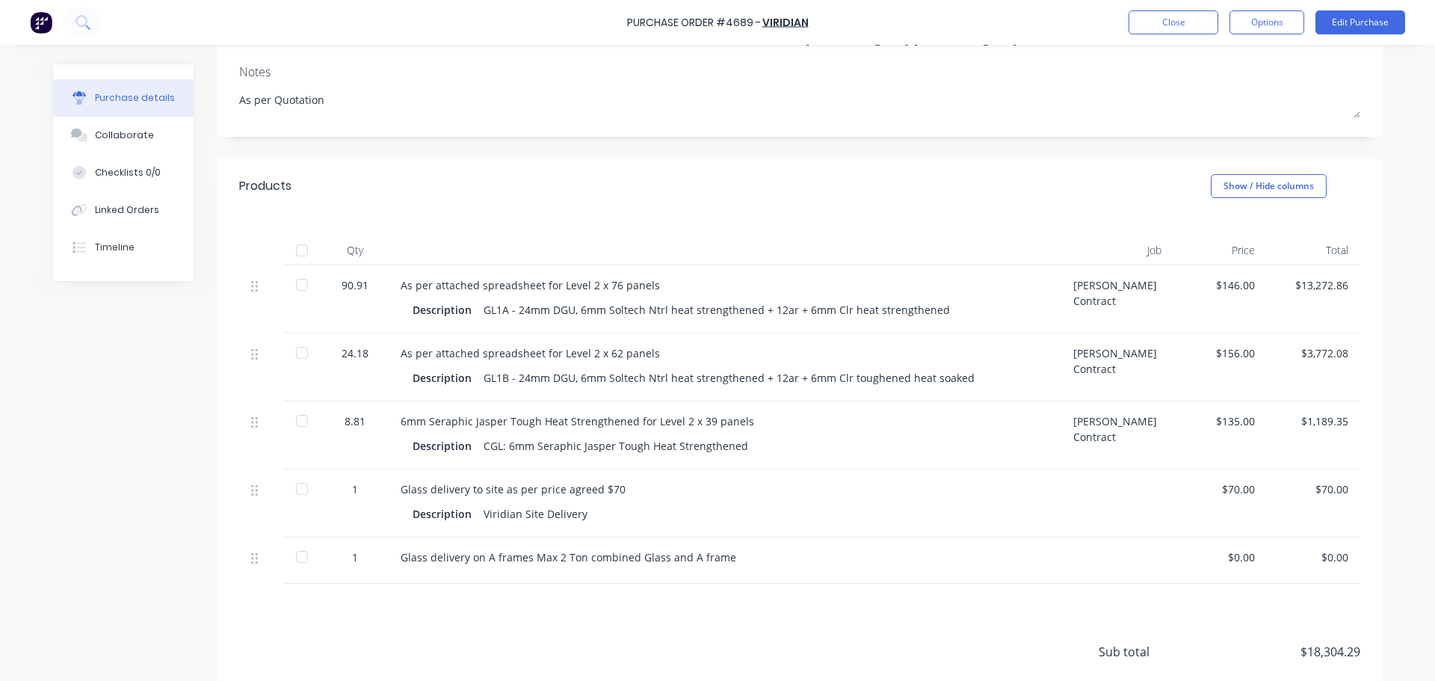
scroll to position [225, 0]
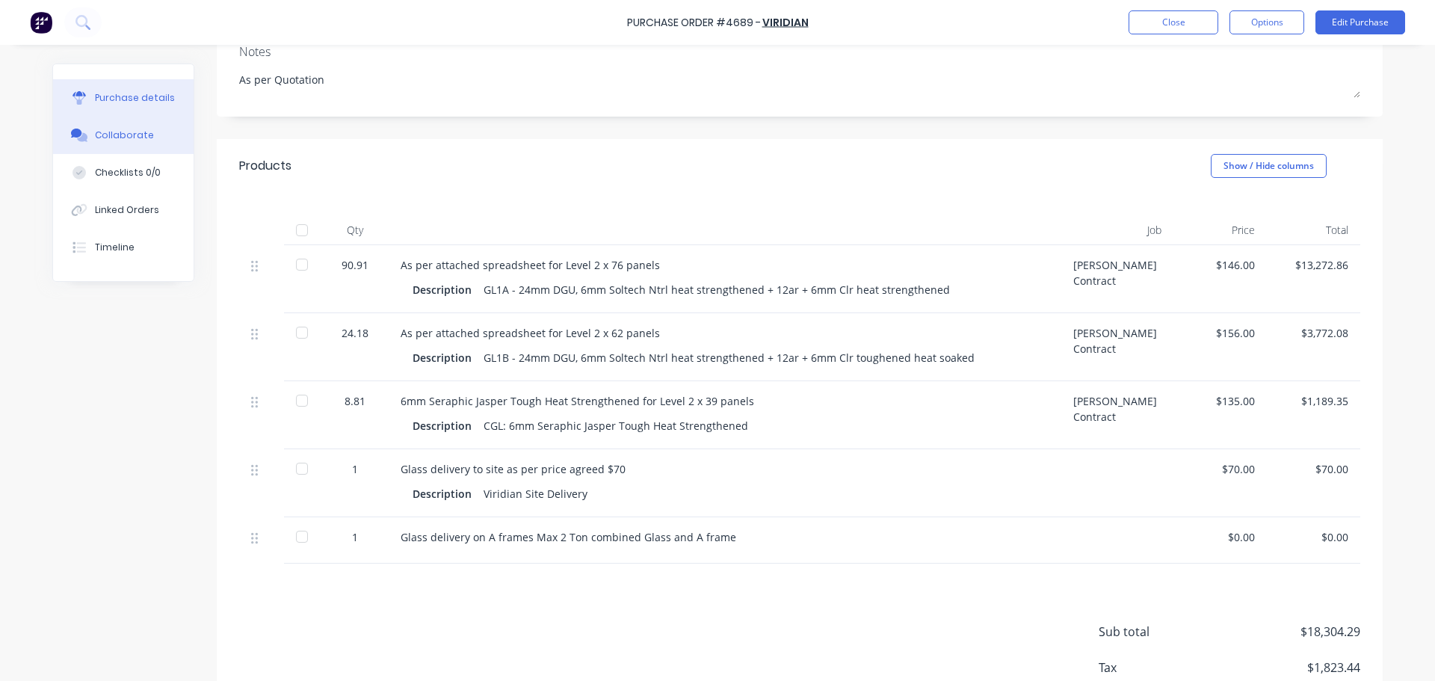
click at [97, 133] on div "Collaborate" at bounding box center [124, 135] width 59 height 13
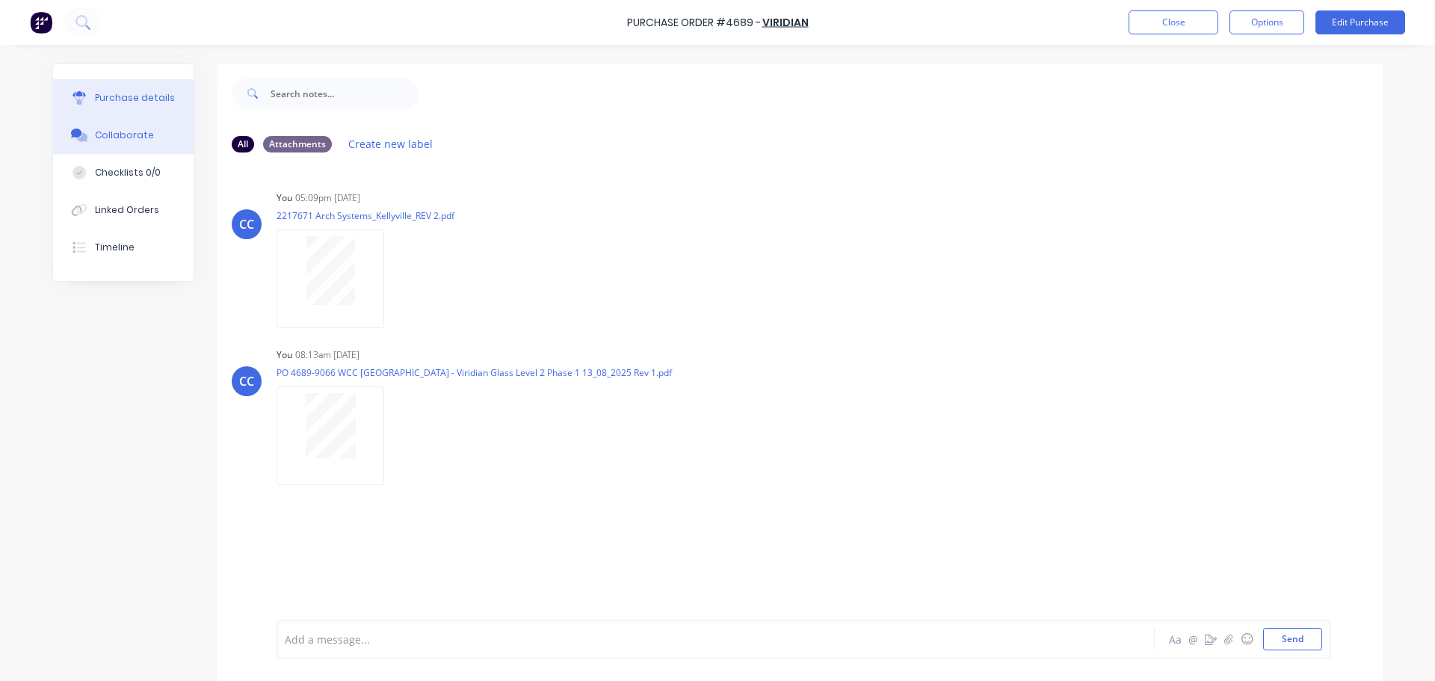
click at [143, 93] on div "Purchase details" at bounding box center [135, 97] width 80 height 13
type textarea "x"
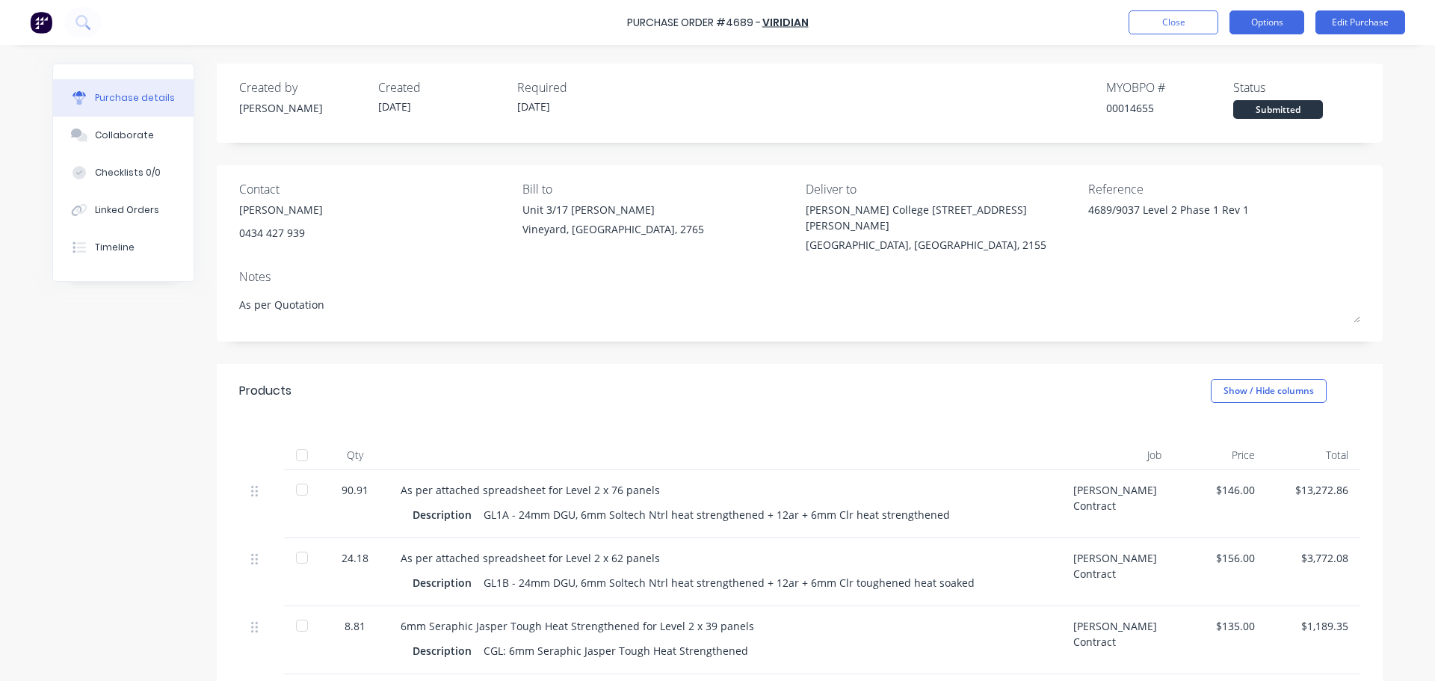
click at [1255, 21] on button "Options" at bounding box center [1266, 22] width 75 height 24
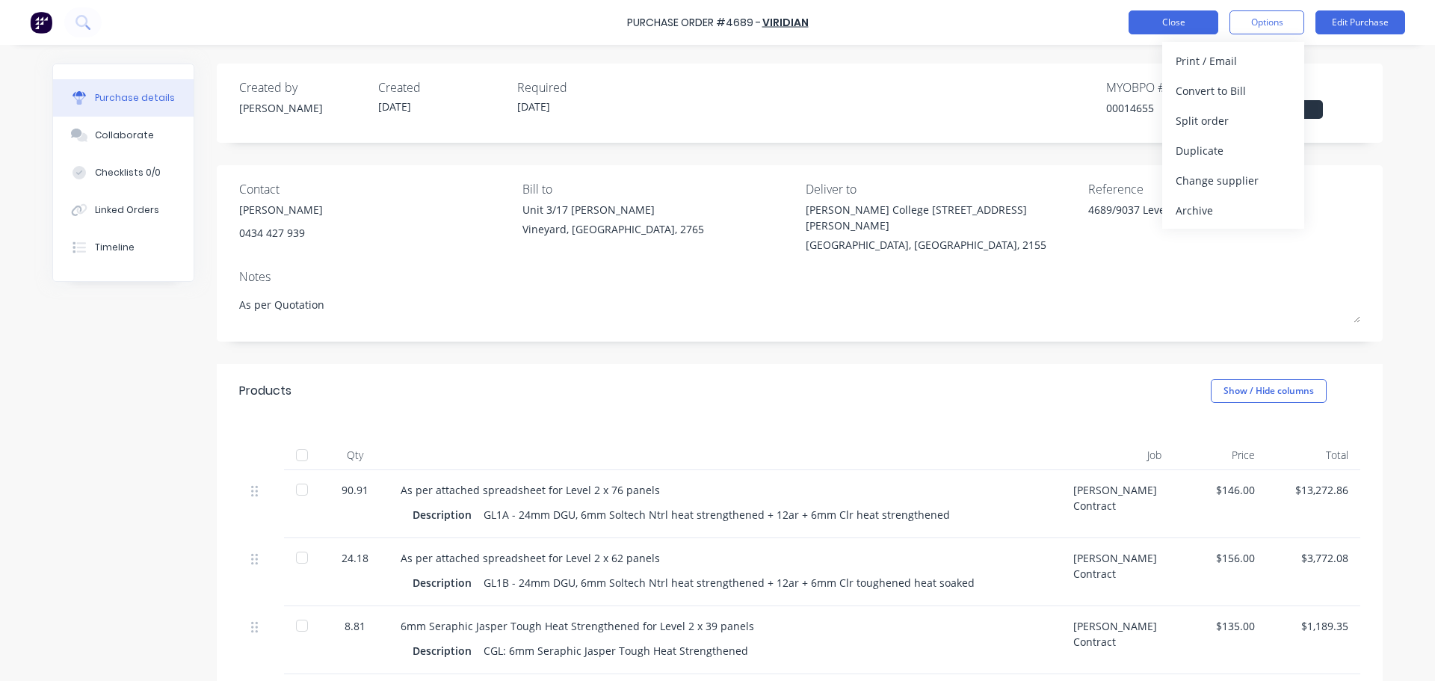
click at [1163, 19] on button "Close" at bounding box center [1173, 22] width 90 height 24
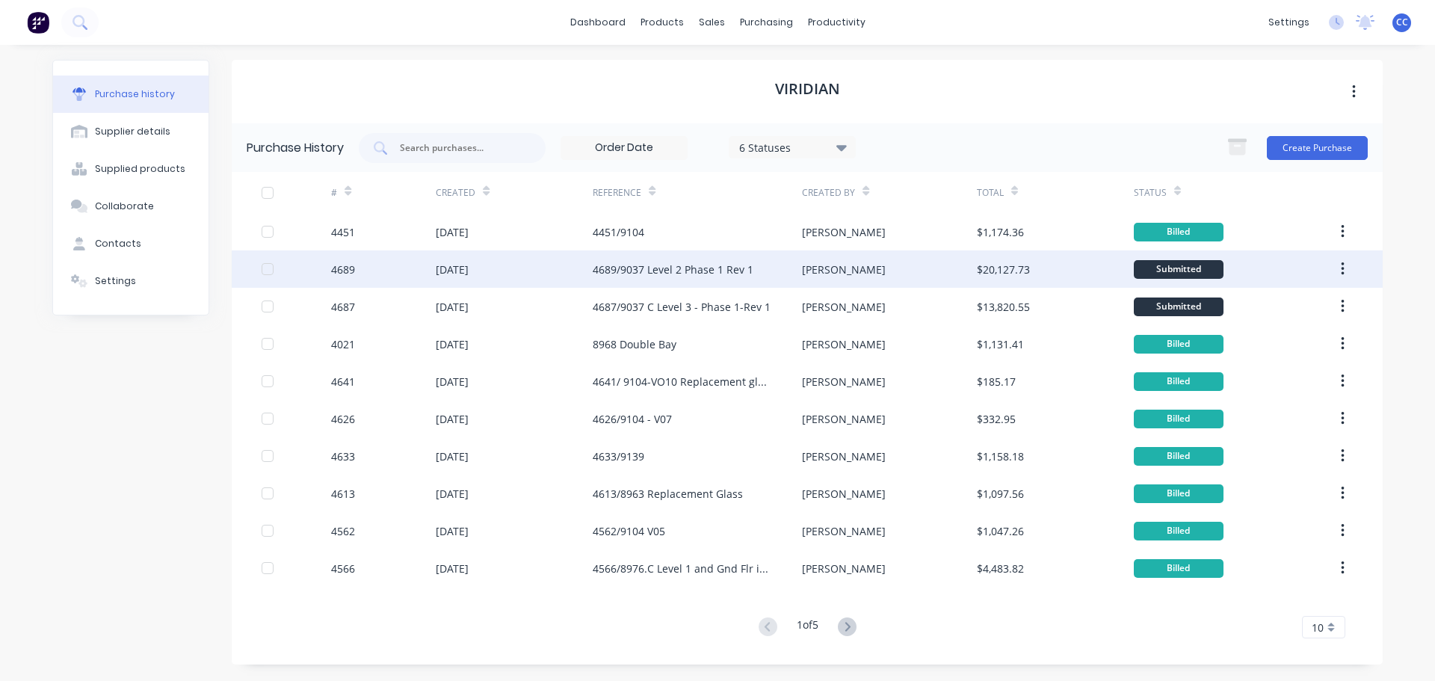
click at [1341, 266] on icon "button" at bounding box center [1342, 269] width 4 height 16
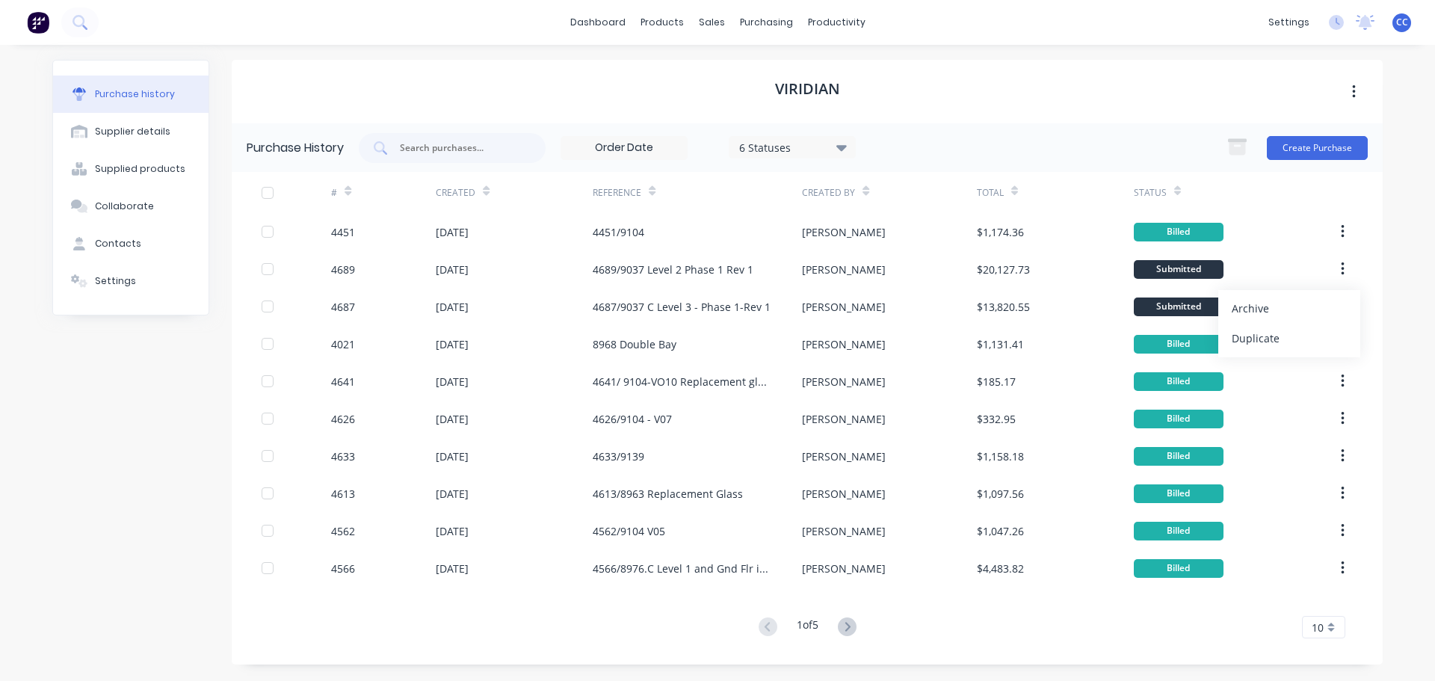
click at [955, 90] on div "Viridian" at bounding box center [807, 92] width 1151 height 64
